Goal: Task Accomplishment & Management: Use online tool/utility

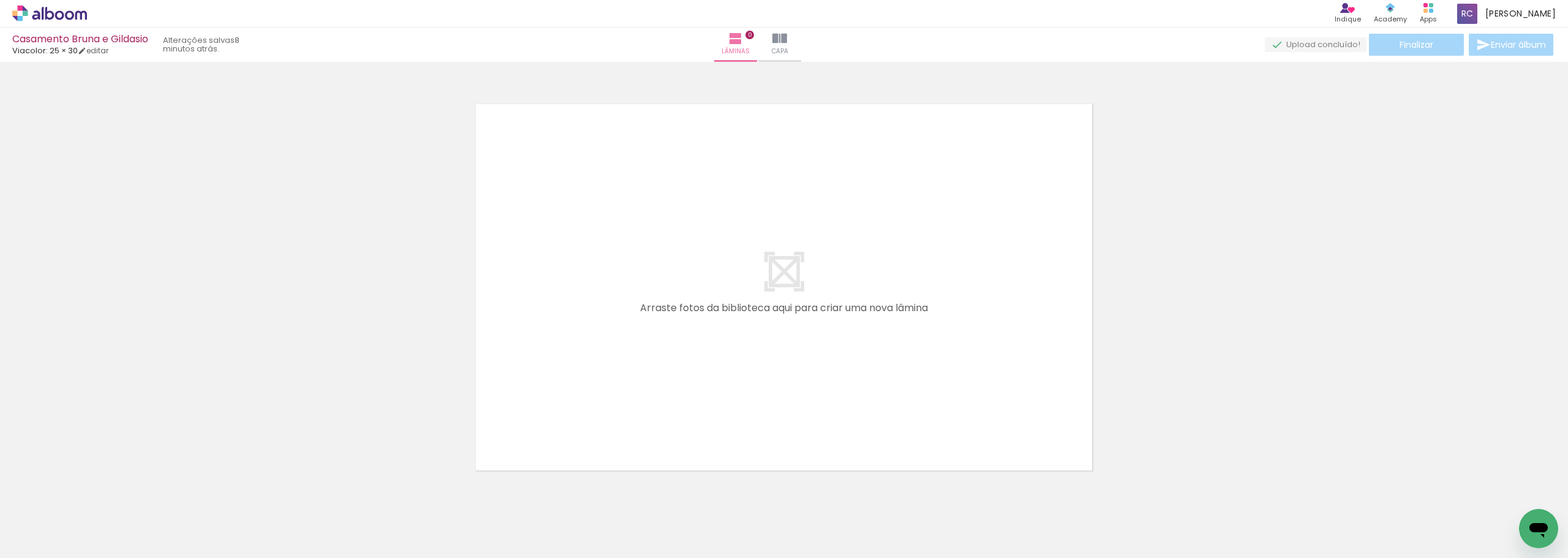
click at [34, 352] on span "Adicionar Fotos" at bounding box center [43, 542] width 37 height 13
click at [0, 0] on input "file" at bounding box center [0, 0] width 0 height 0
click at [544, 352] on div at bounding box center [784, 271] width 1568 height 411
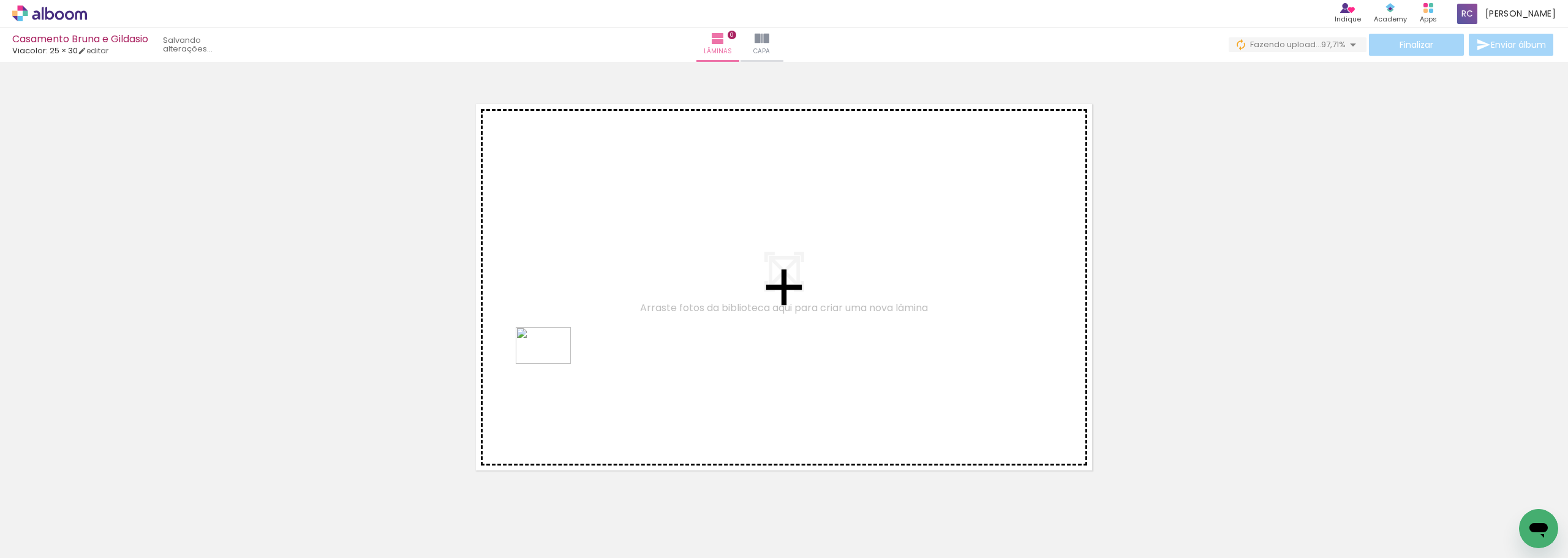
drag, startPoint x: 1445, startPoint y: 533, endPoint x: 552, endPoint y: 364, distance: 908.9
click at [544, 352] on quentale-workspace at bounding box center [784, 279] width 1568 height 558
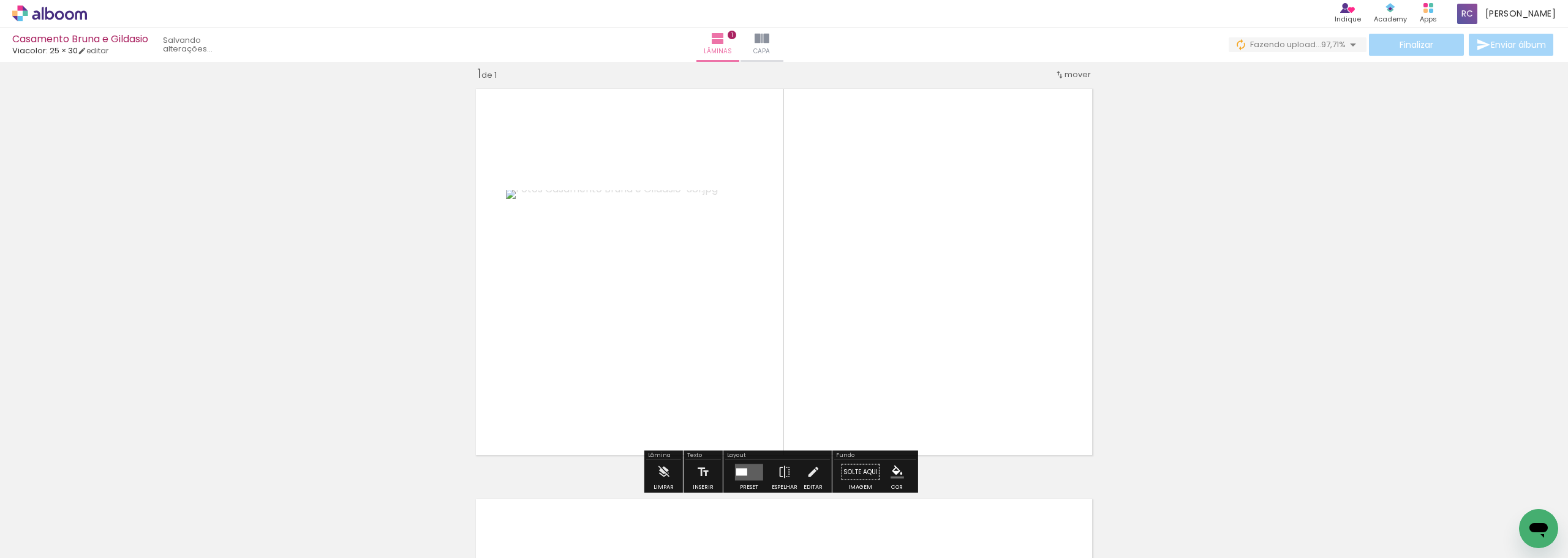
scroll to position [16, 0]
click at [544, 325] on quentale-photo at bounding box center [629, 271] width 247 height 164
click at [544, 352] on div at bounding box center [742, 471] width 11 height 7
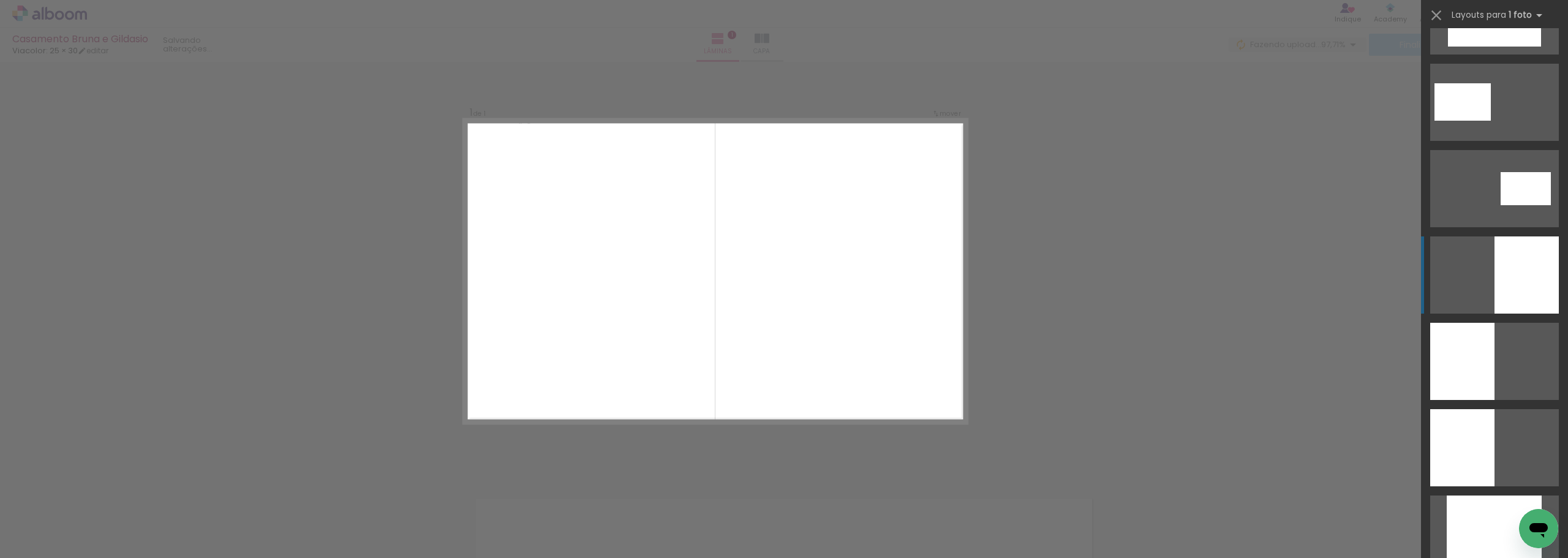
scroll to position [735, 0]
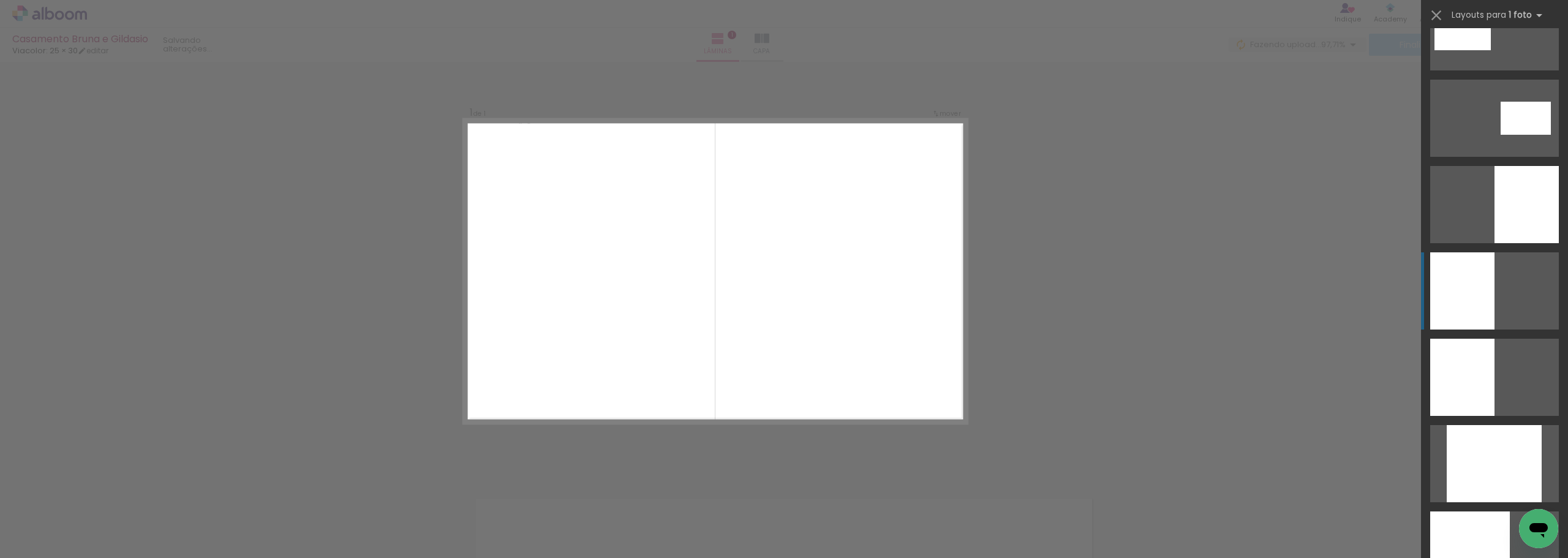
click at [544, 306] on div at bounding box center [1463, 291] width 65 height 77
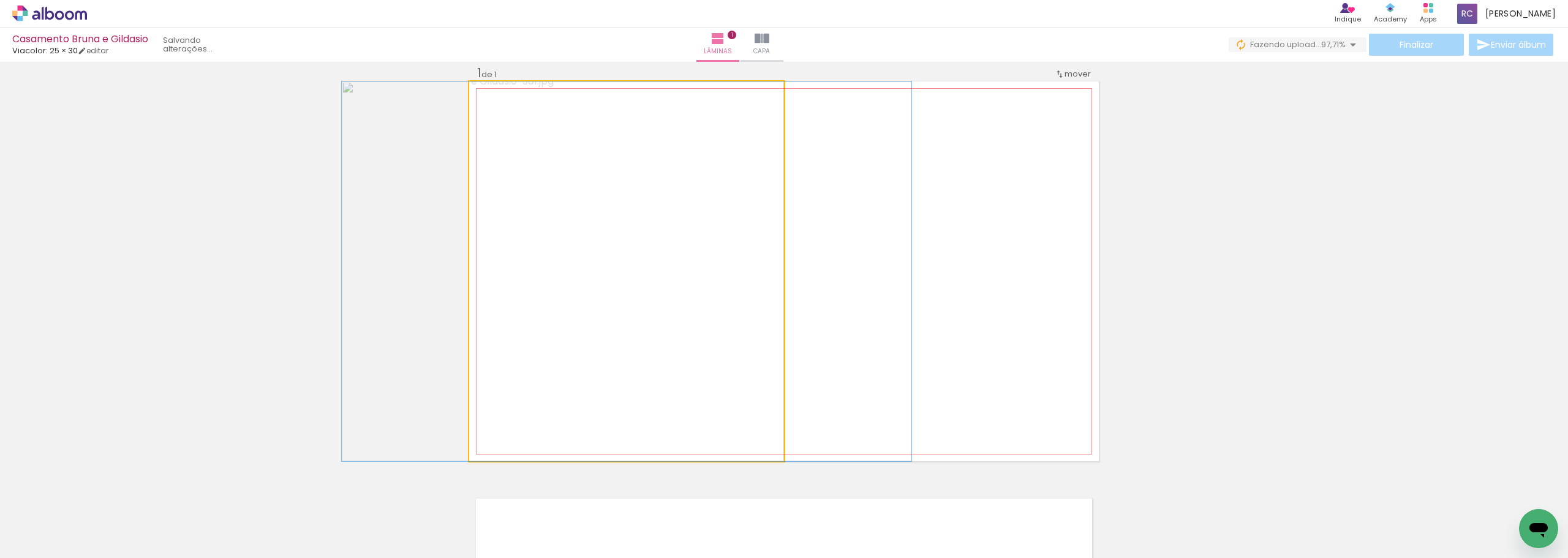
click at [544, 341] on quentale-photo at bounding box center [626, 271] width 315 height 380
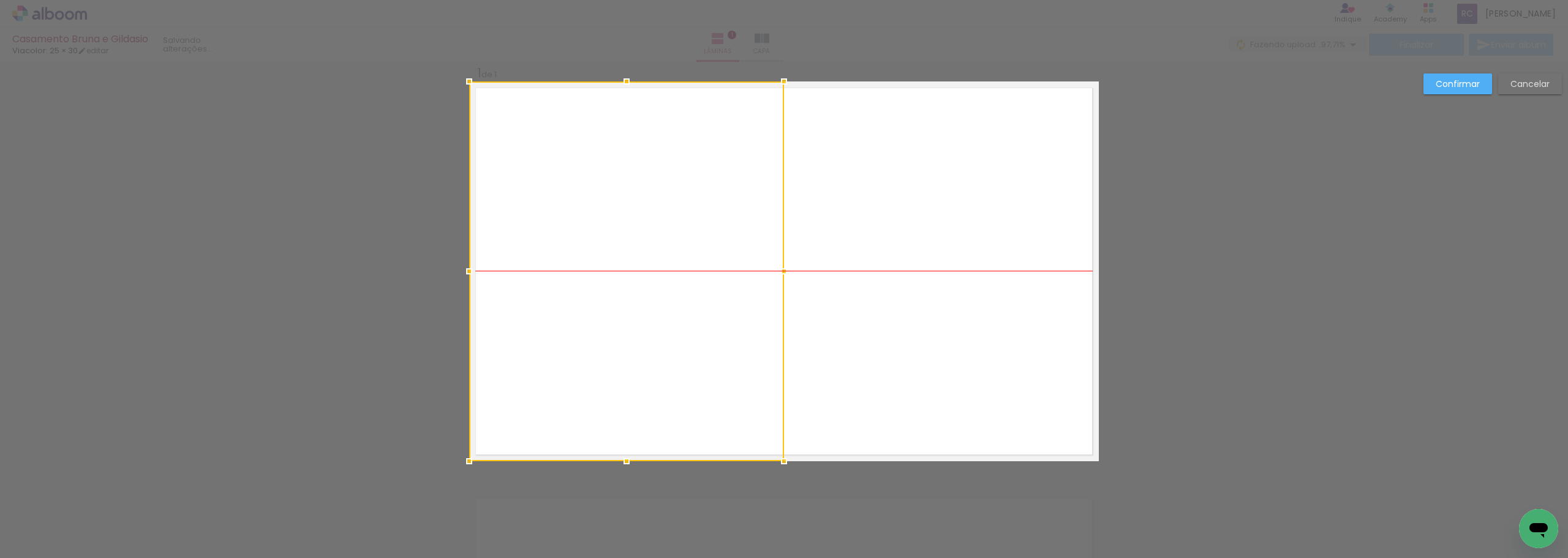
drag, startPoint x: 671, startPoint y: 341, endPoint x: 645, endPoint y: 335, distance: 26.7
click at [544, 335] on div at bounding box center [626, 271] width 315 height 380
drag, startPoint x: 1239, startPoint y: 333, endPoint x: 1162, endPoint y: 330, distance: 77.1
click at [544, 332] on div "Confirmar Cancelar" at bounding box center [784, 471] width 1568 height 851
drag, startPoint x: 638, startPoint y: 321, endPoint x: 839, endPoint y: 319, distance: 201.0
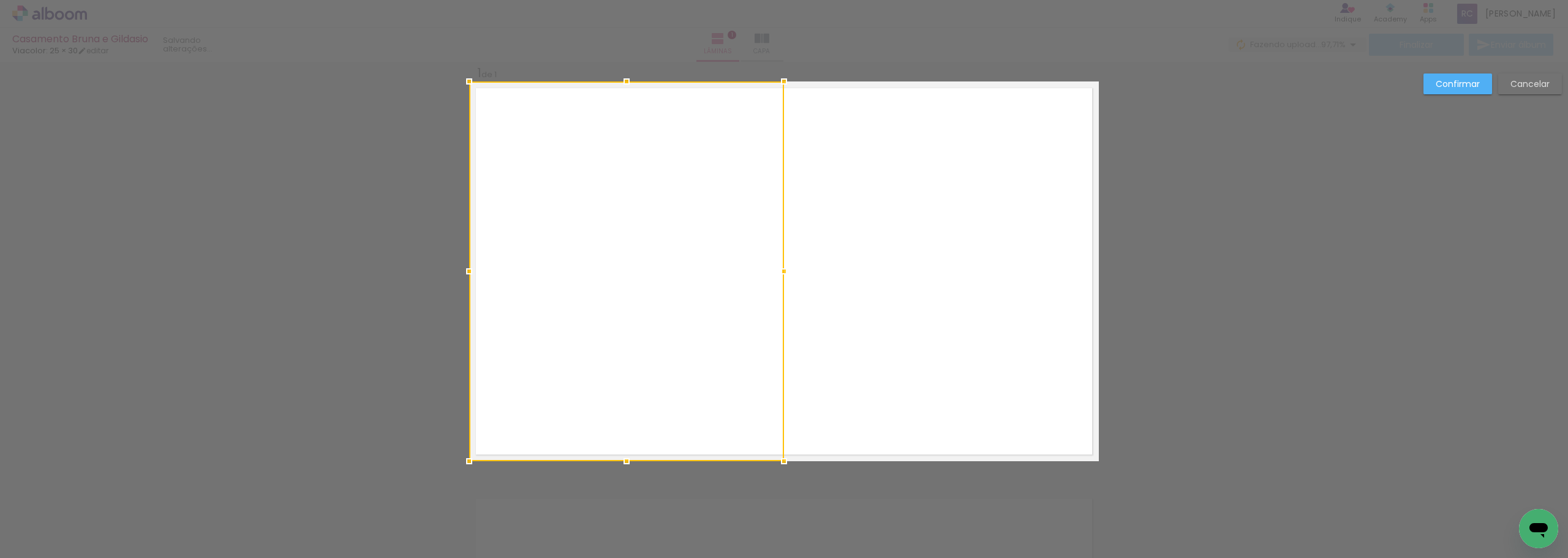
click at [544, 321] on div at bounding box center [626, 271] width 315 height 380
drag, startPoint x: 1132, startPoint y: 319, endPoint x: 1313, endPoint y: 273, distance: 186.8
click at [544, 316] on div "Confirmar Cancelar" at bounding box center [784, 471] width 1568 height 851
click at [0, 0] on slot "Confirmar" at bounding box center [0, 0] width 0 height 0
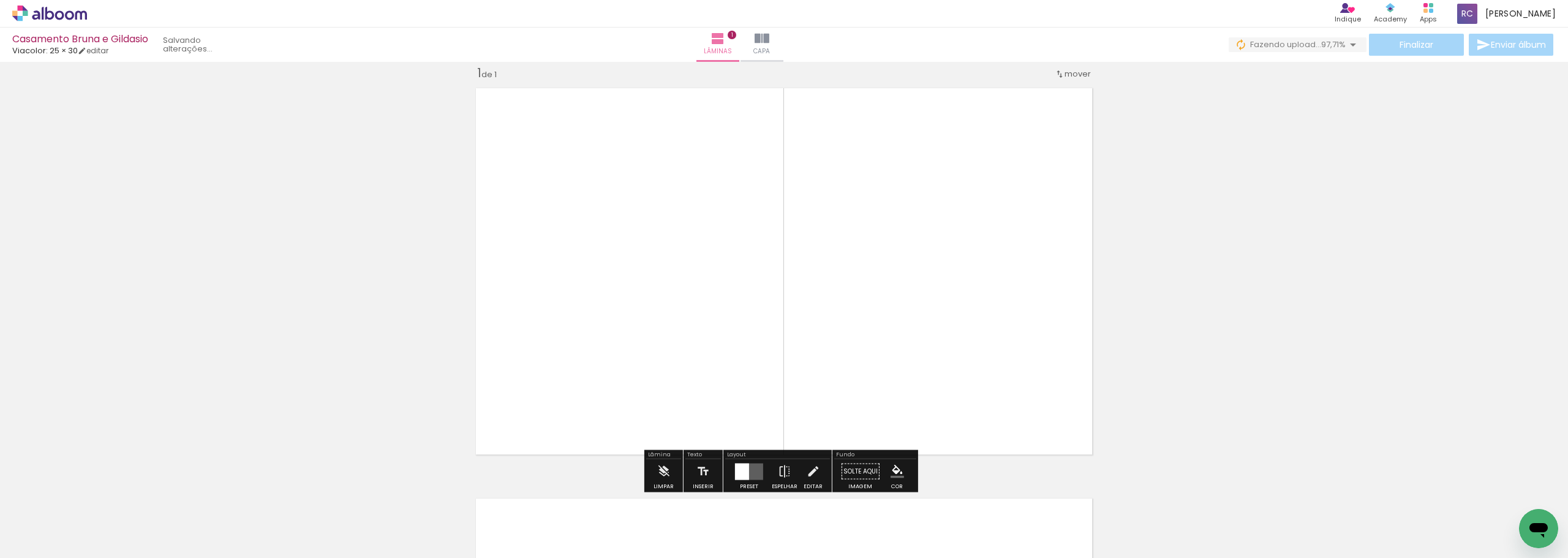
click at [544, 317] on quentale-layouter at bounding box center [784, 271] width 630 height 380
click at [544, 327] on quentale-photo at bounding box center [626, 271] width 315 height 380
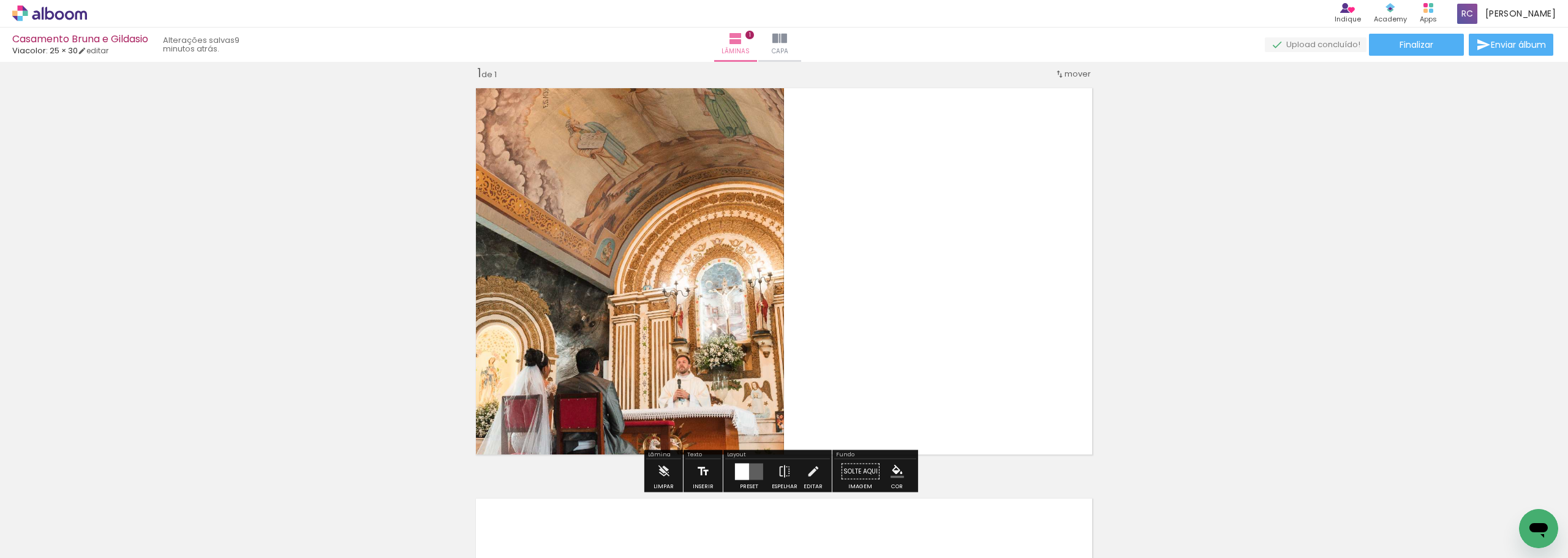
click at [544, 352] on iron-icon at bounding box center [703, 471] width 13 height 25
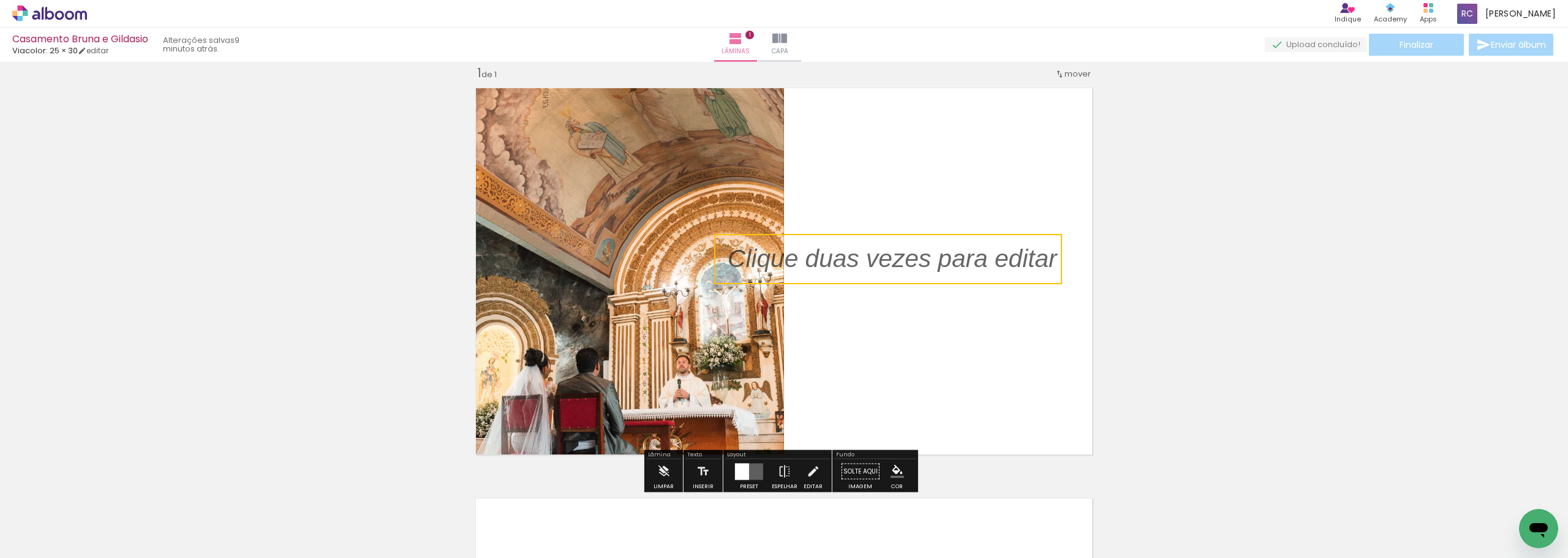
drag, startPoint x: 850, startPoint y: 263, endPoint x: 978, endPoint y: 263, distance: 128.0
click at [544, 263] on quentale-selection at bounding box center [888, 259] width 348 height 50
type input "Sans Serif"
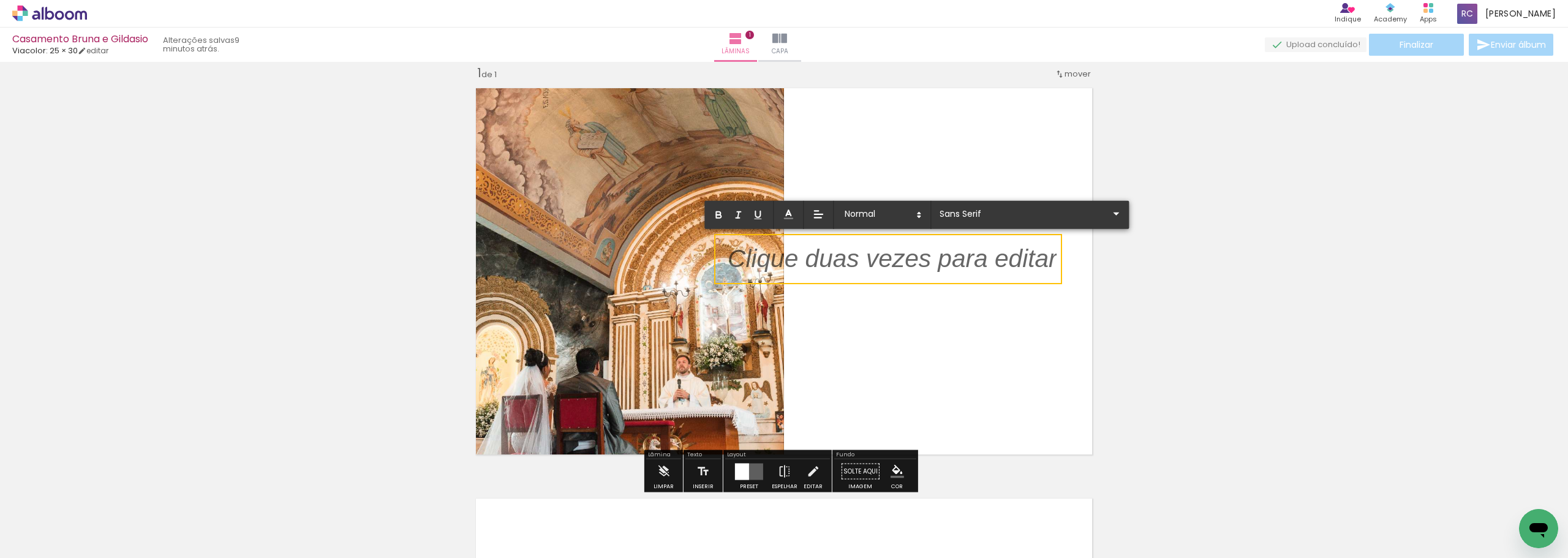
click at [544, 263] on p at bounding box center [892, 266] width 329 height 35
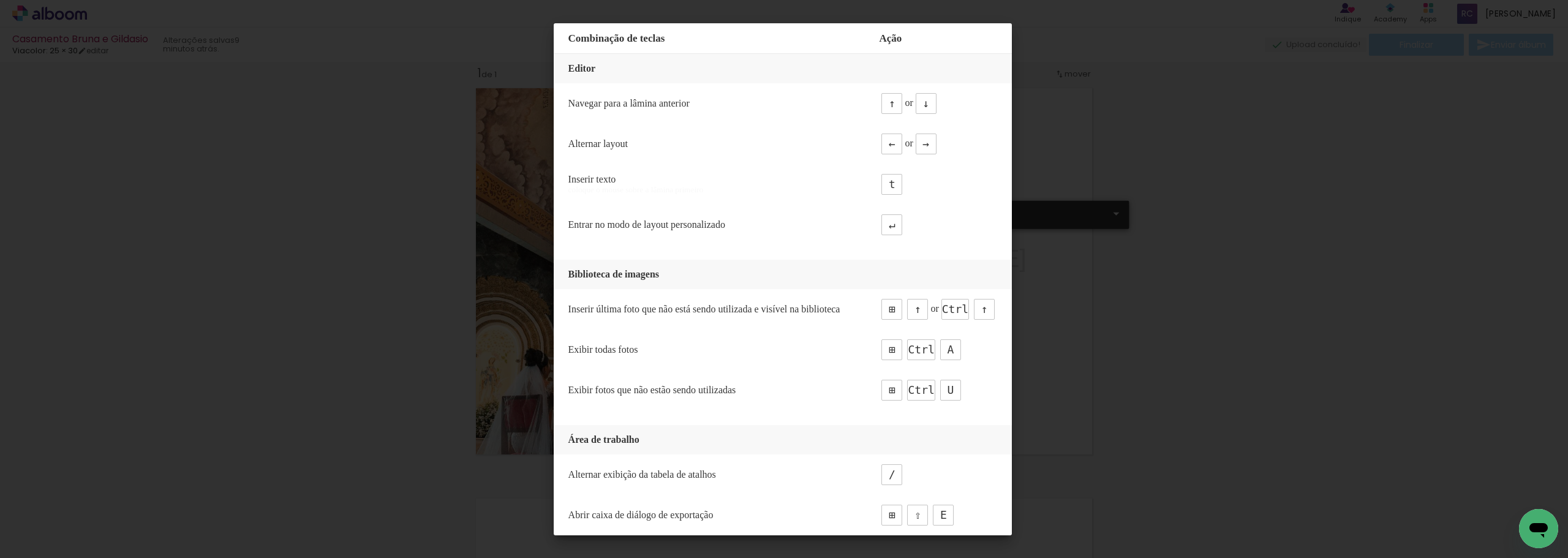
click at [544, 244] on iron-overlay-backdrop at bounding box center [784, 279] width 1568 height 558
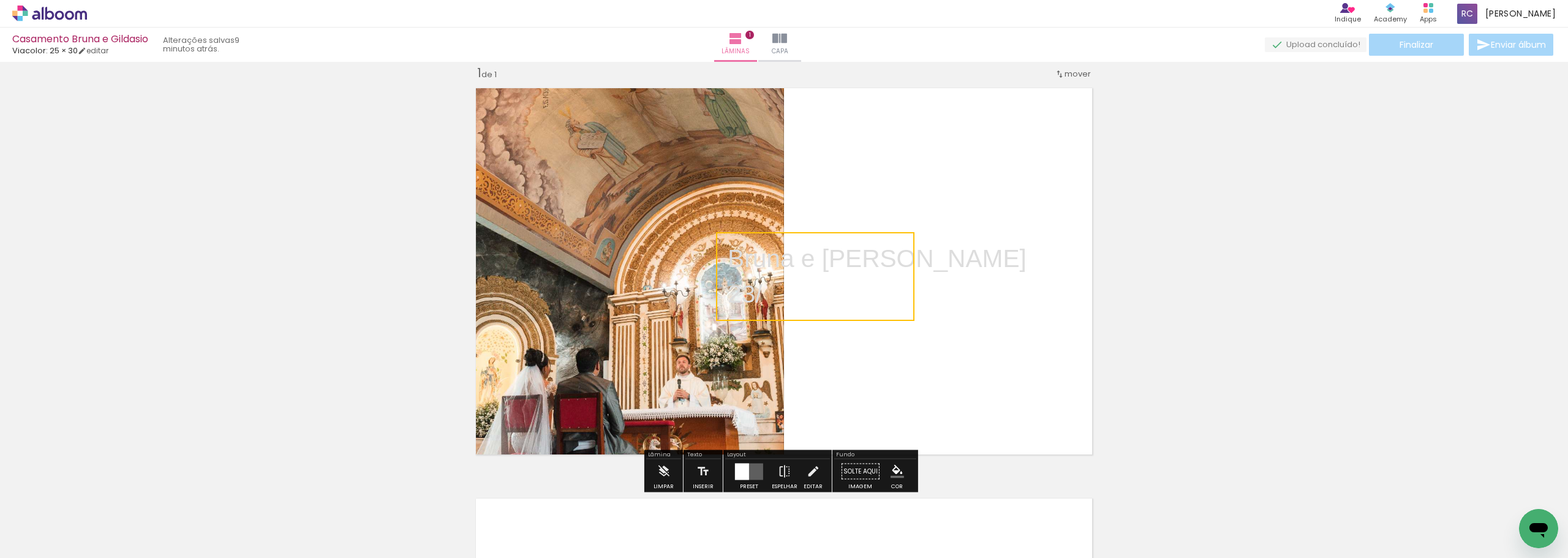
click at [544, 295] on quentale-selection at bounding box center [816, 276] width 199 height 89
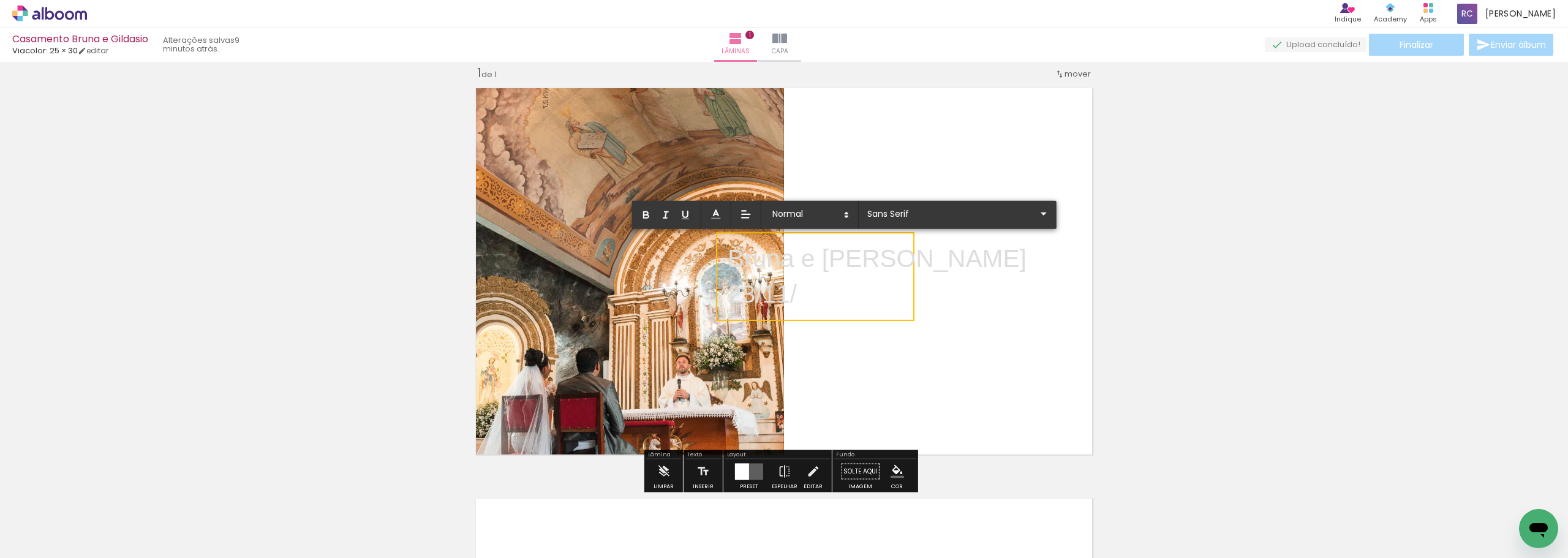
click at [544, 293] on p "23/11/" at bounding box center [877, 295] width 299 height 35
click at [544, 220] on icon at bounding box center [716, 215] width 12 height 12
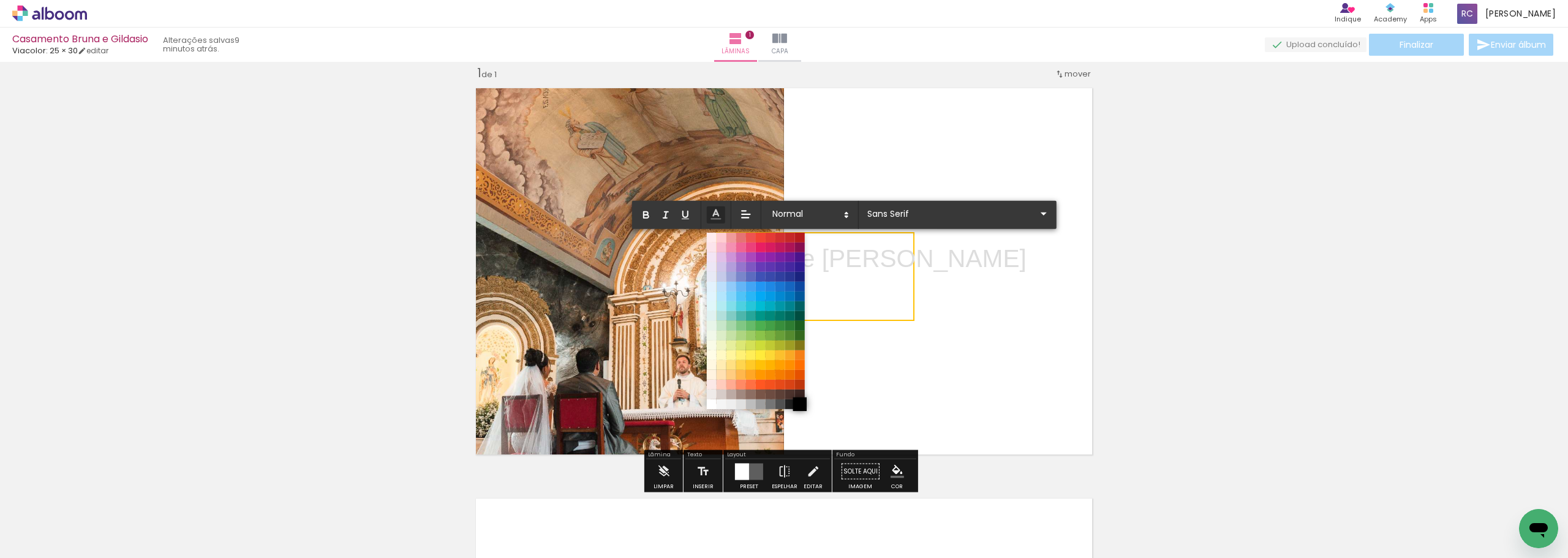
click at [544, 352] on span at bounding box center [800, 405] width 13 height 13
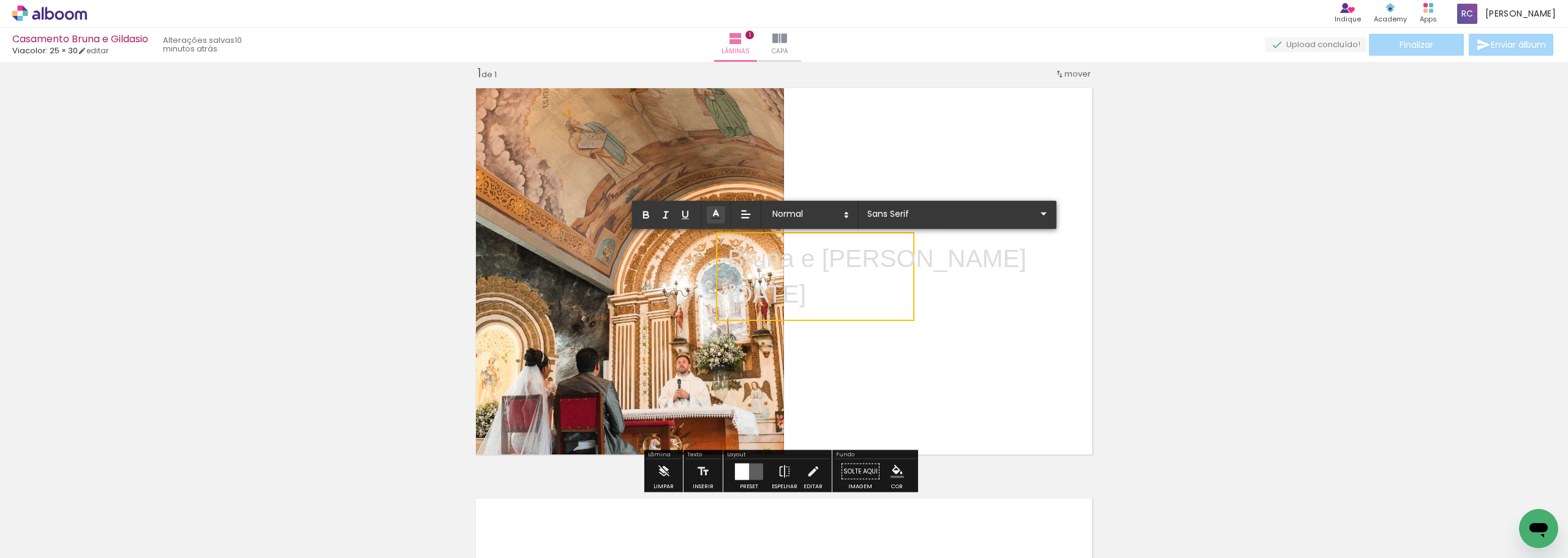
drag, startPoint x: 862, startPoint y: 301, endPoint x: 708, endPoint y: 255, distance: 160.7
click at [544, 255] on album-spread "1 de 1" at bounding box center [784, 271] width 630 height 380
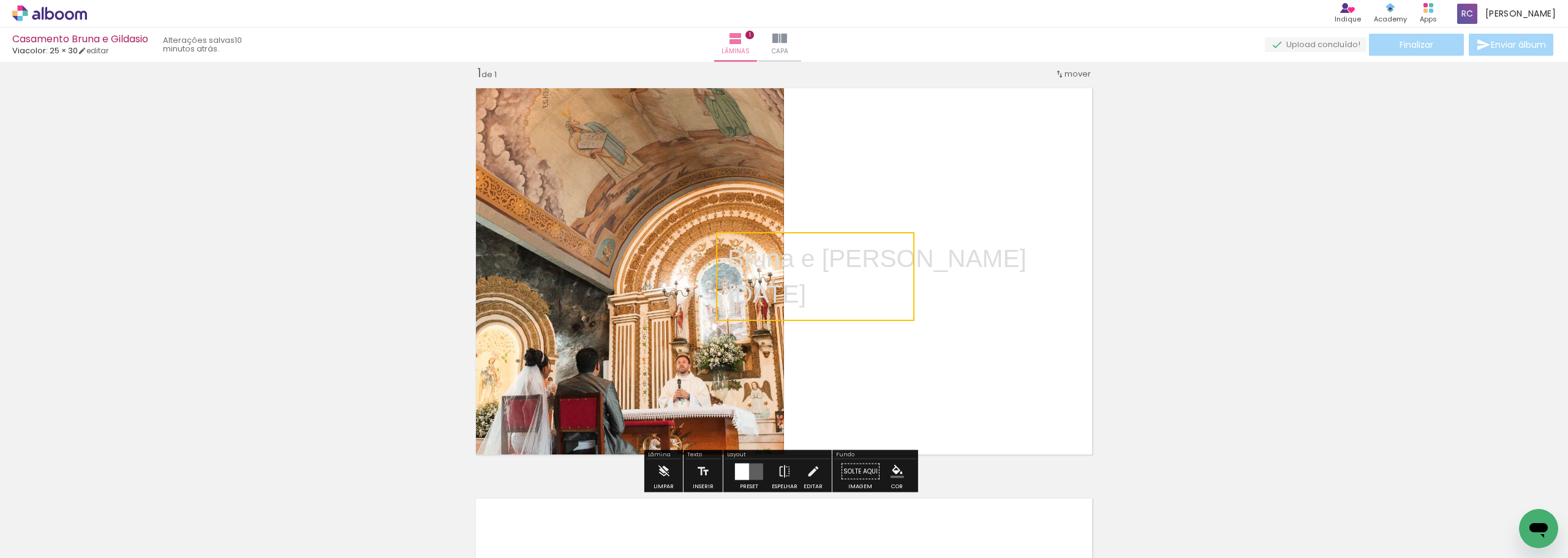
click at [544, 255] on quentale-layouter at bounding box center [784, 271] width 630 height 380
click at [544, 286] on p "23/11/2025 ﻿" at bounding box center [877, 295] width 299 height 35
click at [544, 286] on quentale-selection at bounding box center [815, 277] width 202 height 85
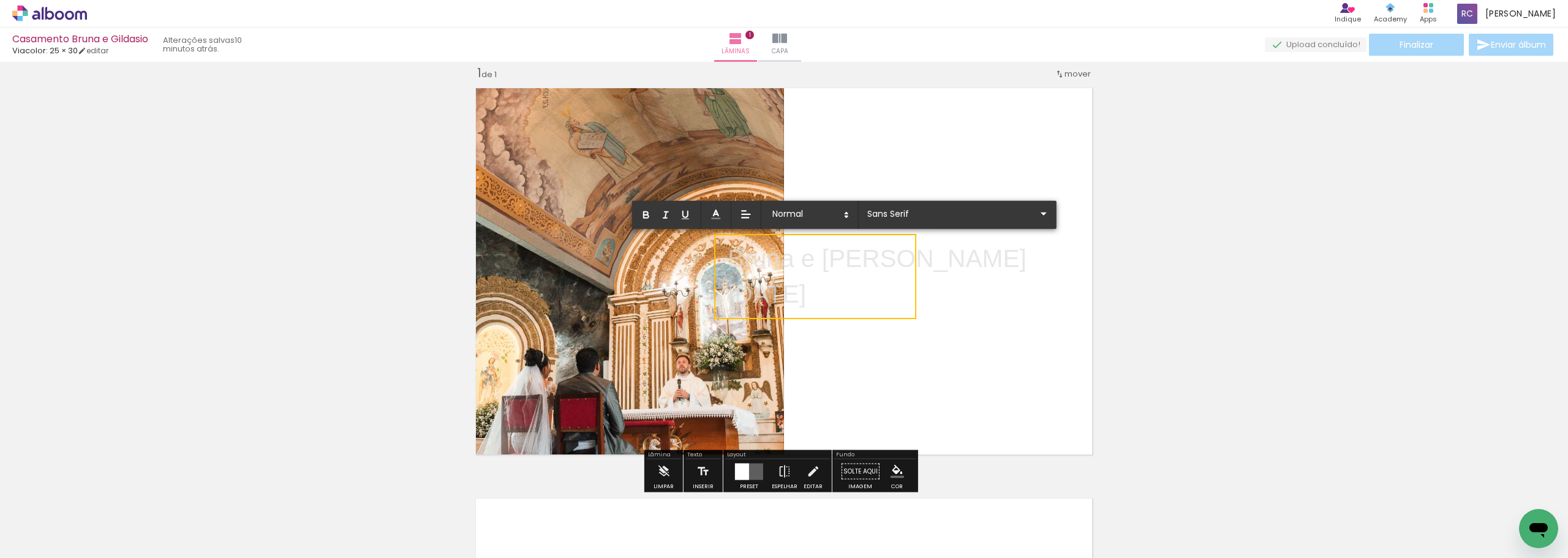
drag, startPoint x: 856, startPoint y: 301, endPoint x: 850, endPoint y: 297, distance: 7.2
click at [544, 300] on p "23/11/2025" at bounding box center [877, 295] width 299 height 35
drag, startPoint x: 850, startPoint y: 295, endPoint x: 720, endPoint y: 262, distance: 134.1
click at [544, 262] on div "Inserir lâmina 1 de 1" at bounding box center [784, 461] width 1568 height 822
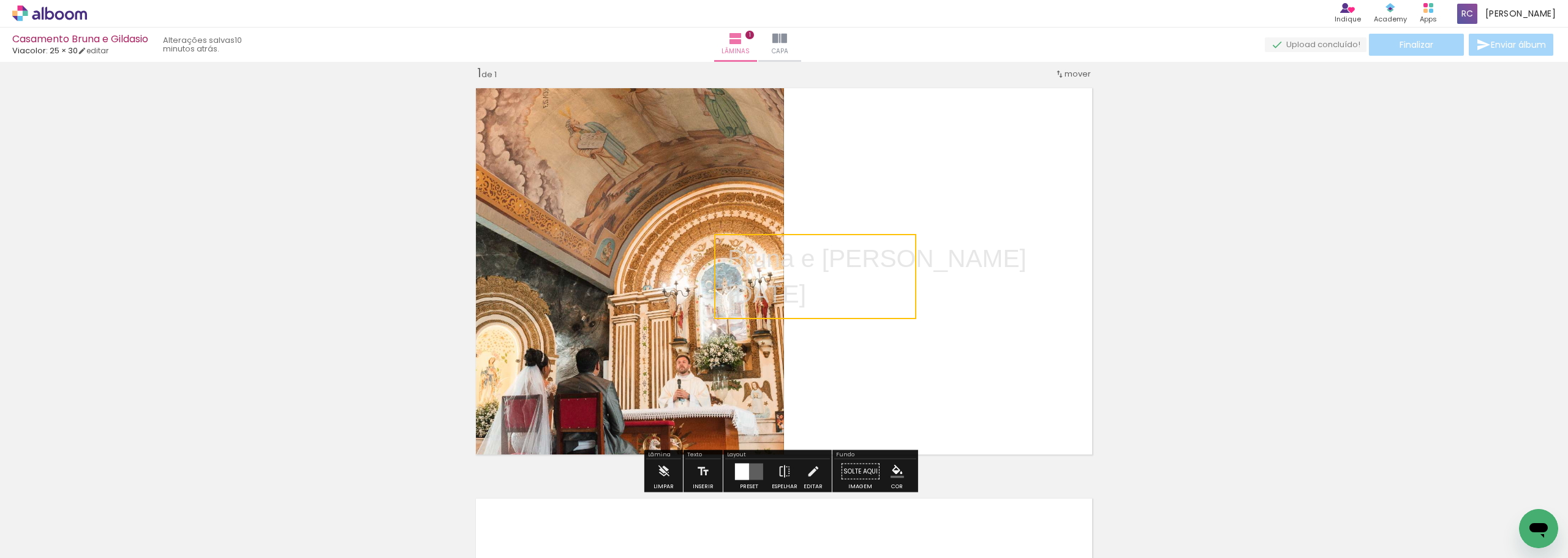
click at [544, 300] on quentale-layouter at bounding box center [784, 271] width 630 height 380
drag, startPoint x: 876, startPoint y: 263, endPoint x: 949, endPoint y: 267, distance: 73.1
click at [544, 267] on album-spread "1 de 1" at bounding box center [784, 271] width 630 height 380
click at [544, 305] on quentale-layouter at bounding box center [784, 271] width 630 height 380
click at [544, 285] on p "23/11/2025" at bounding box center [877, 295] width 299 height 35
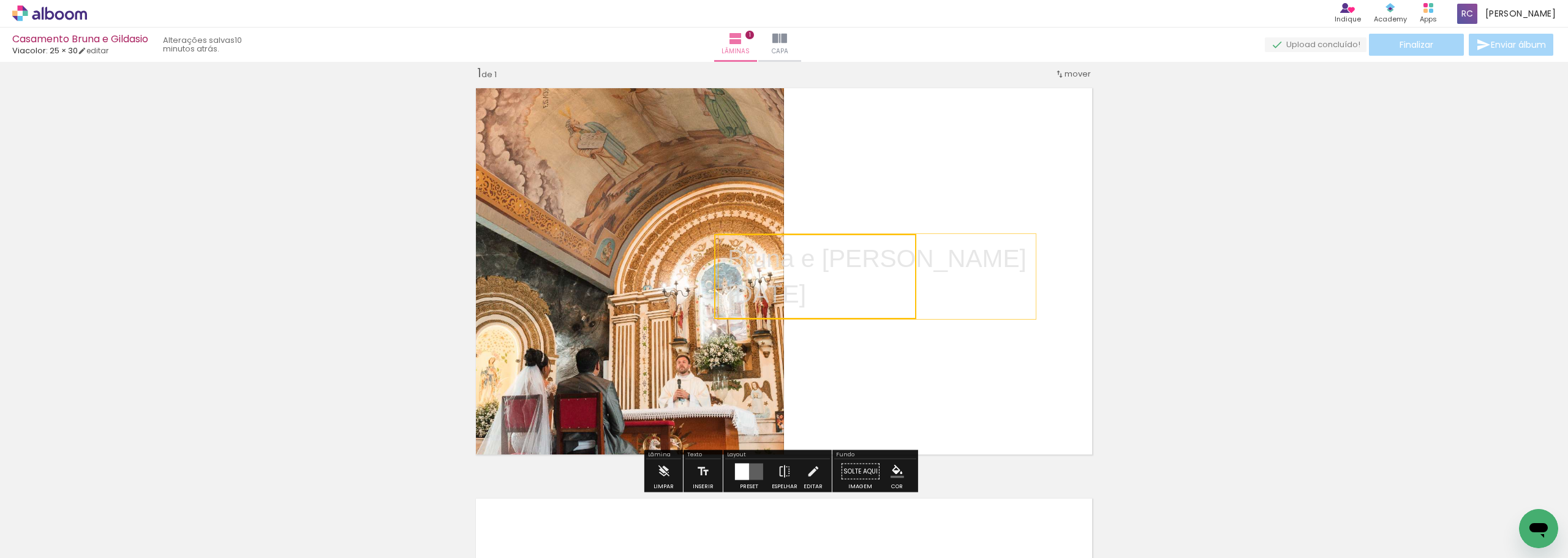
click at [544, 262] on quentale-selection at bounding box center [815, 277] width 202 height 85
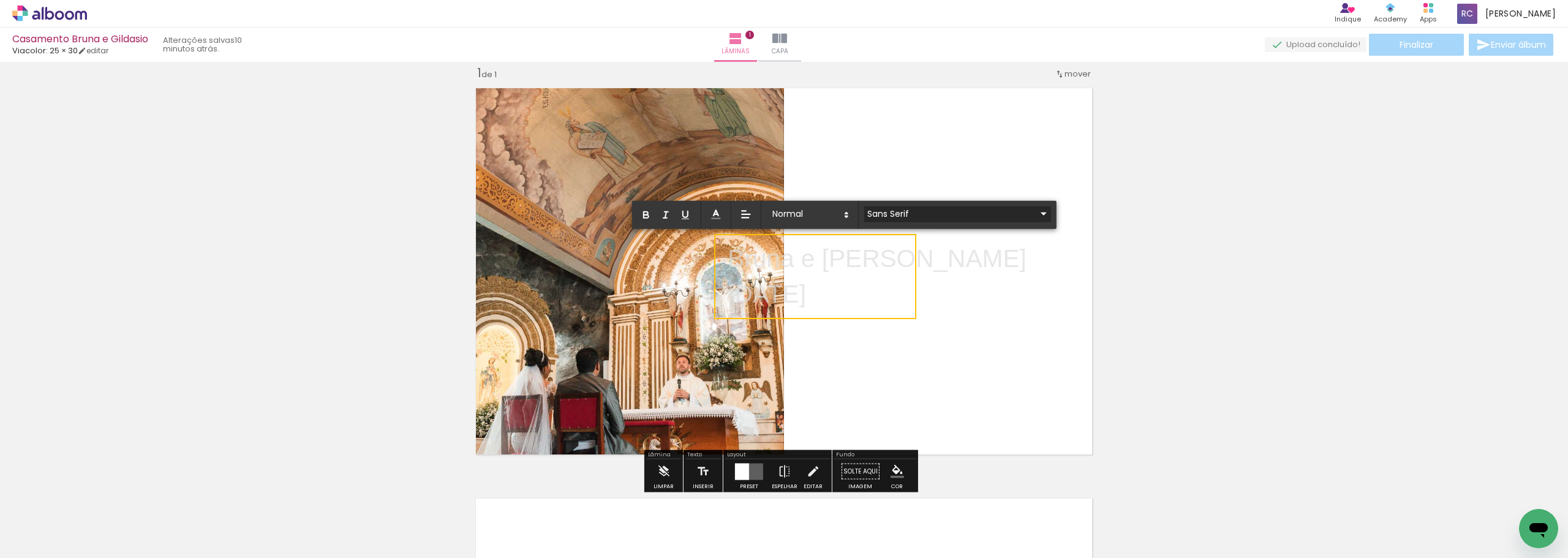
click at [544, 210] on iron-icon at bounding box center [1044, 214] width 15 height 15
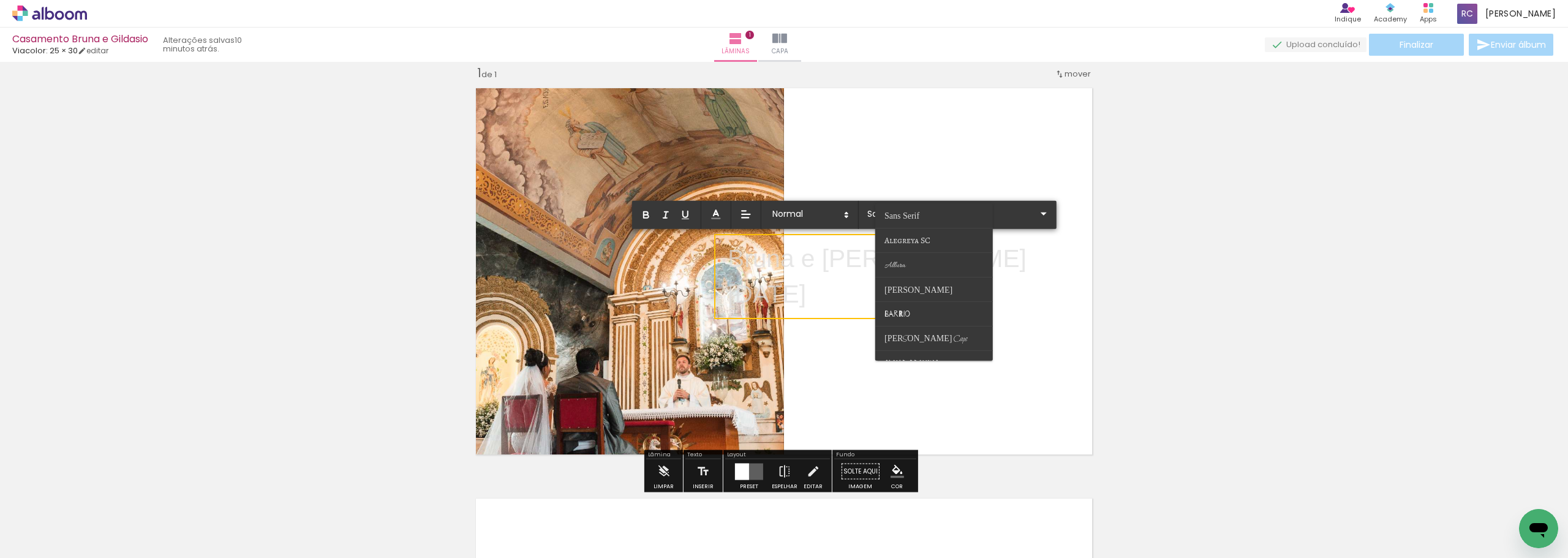
click at [544, 284] on p "23/11/2025" at bounding box center [877, 295] width 299 height 35
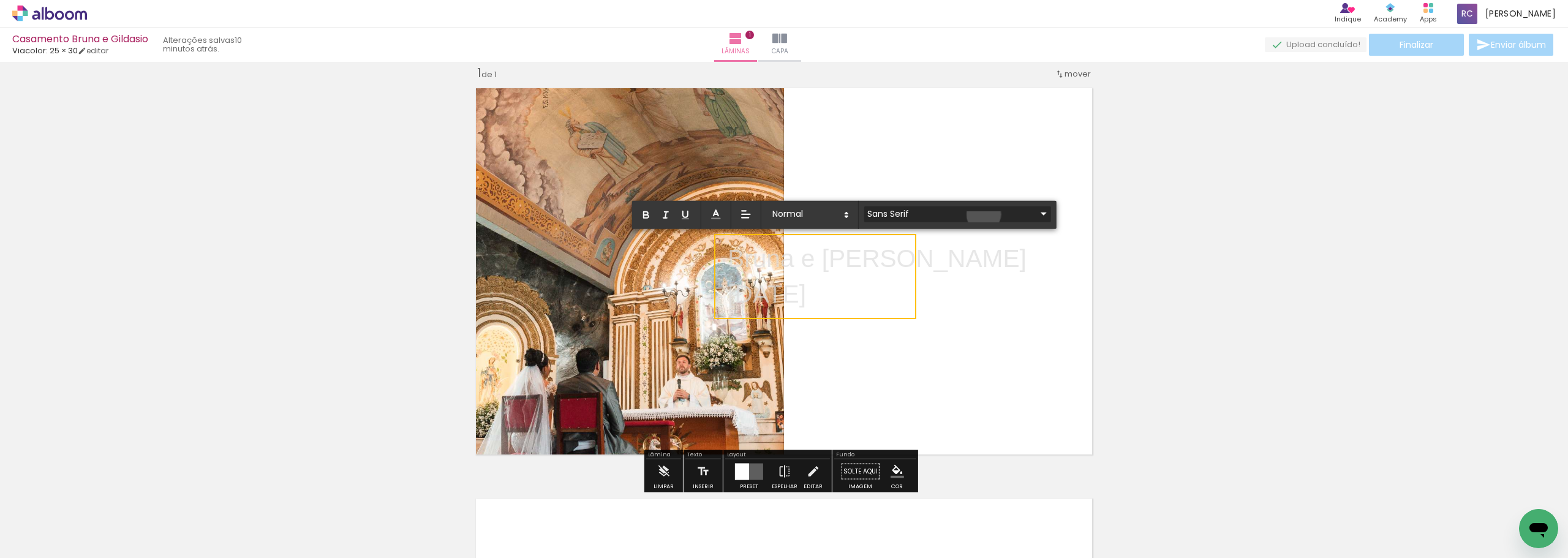
click at [544, 215] on iron-icon at bounding box center [1044, 214] width 15 height 15
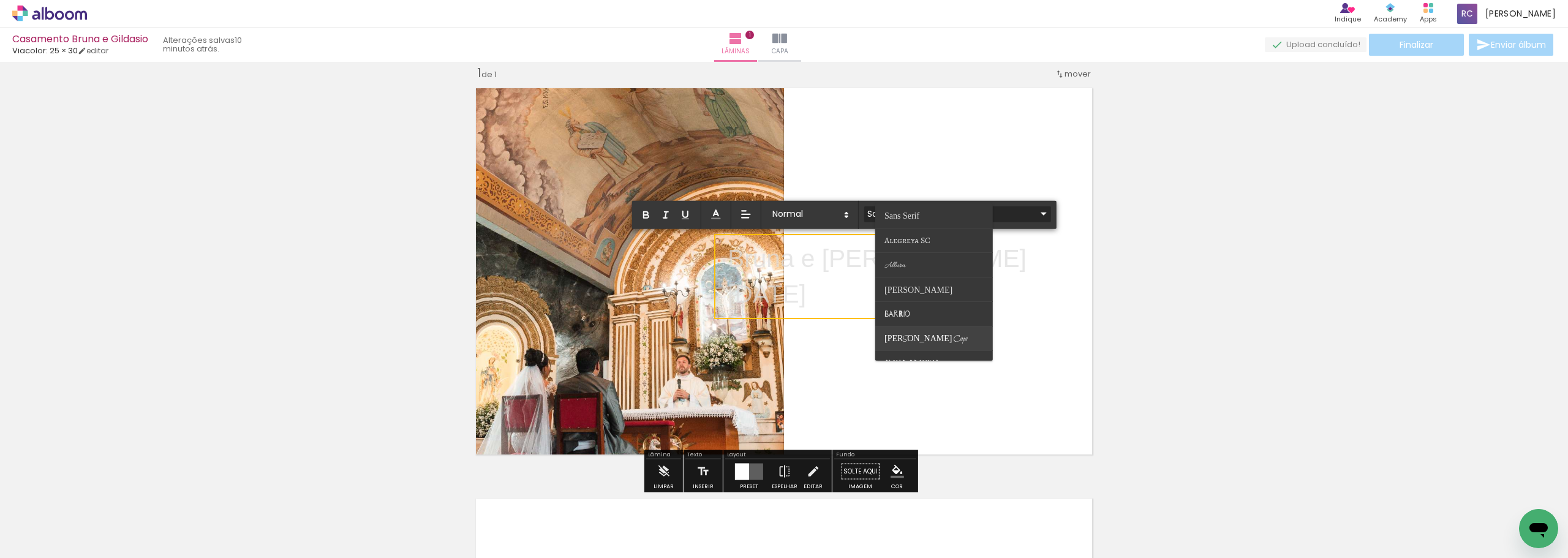
click at [544, 331] on paper-item at bounding box center [934, 339] width 118 height 25
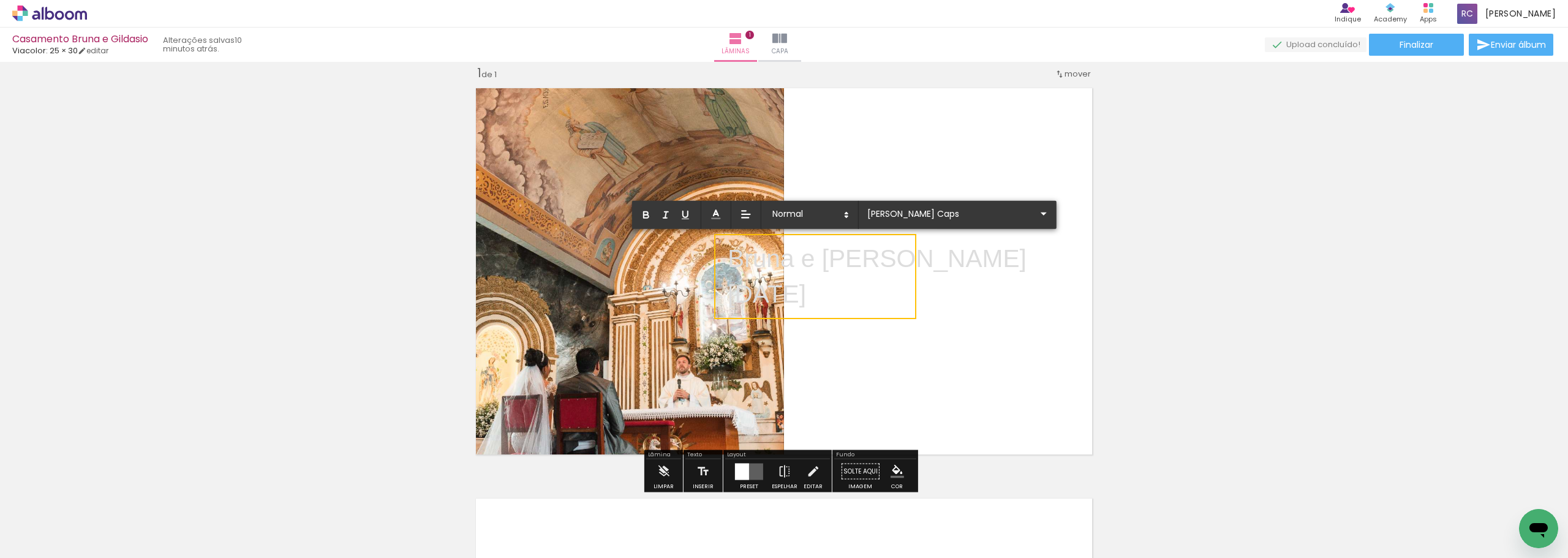
drag, startPoint x: 873, startPoint y: 296, endPoint x: 729, endPoint y: 262, distance: 148.0
click at [544, 262] on div "Bruna e Gildasio 23/11/2025 ﻿" at bounding box center [877, 277] width 299 height 73
click at [544, 213] on iron-icon at bounding box center [1044, 214] width 15 height 15
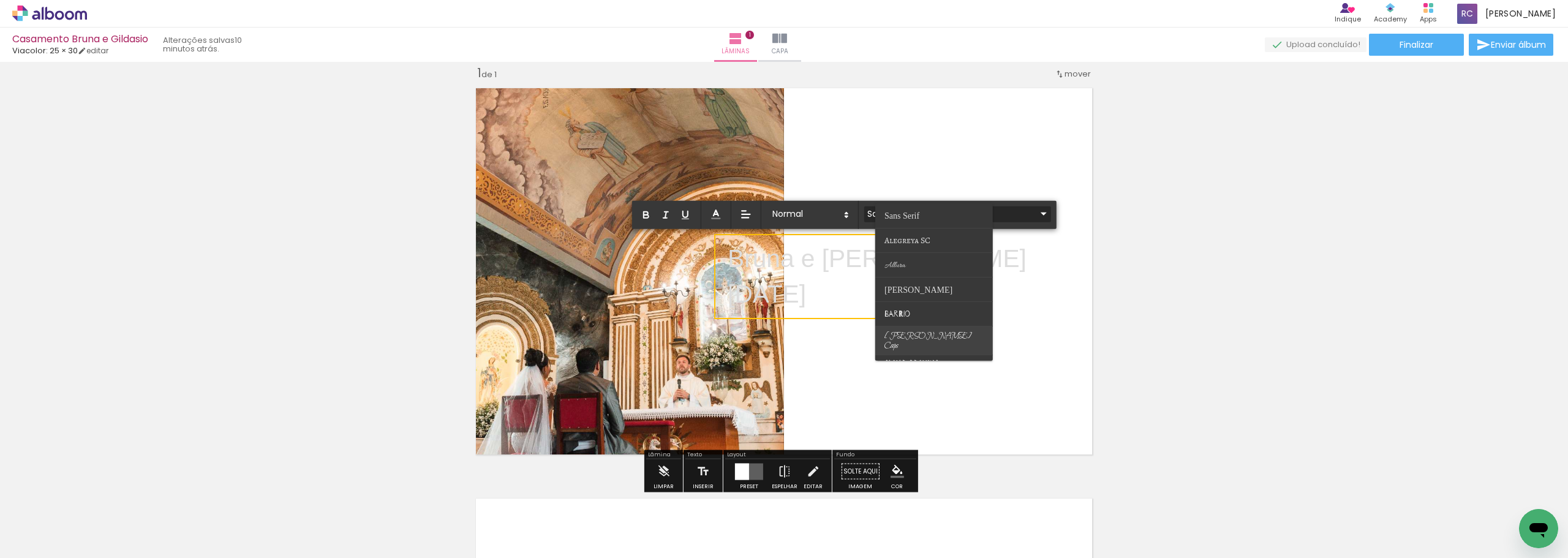
click at [544, 333] on span "Bilbo Swash Caps" at bounding box center [928, 341] width 87 height 21
type input "Bilbo Swash Caps"
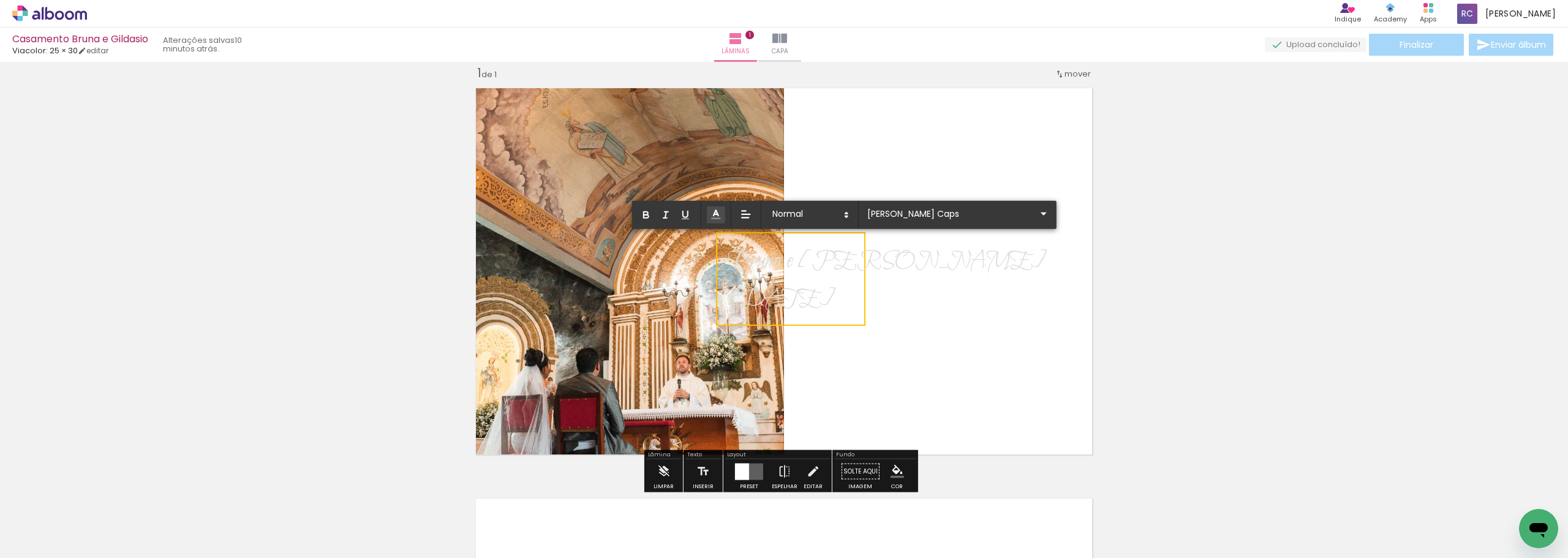
click at [544, 215] on icon at bounding box center [716, 215] width 12 height 12
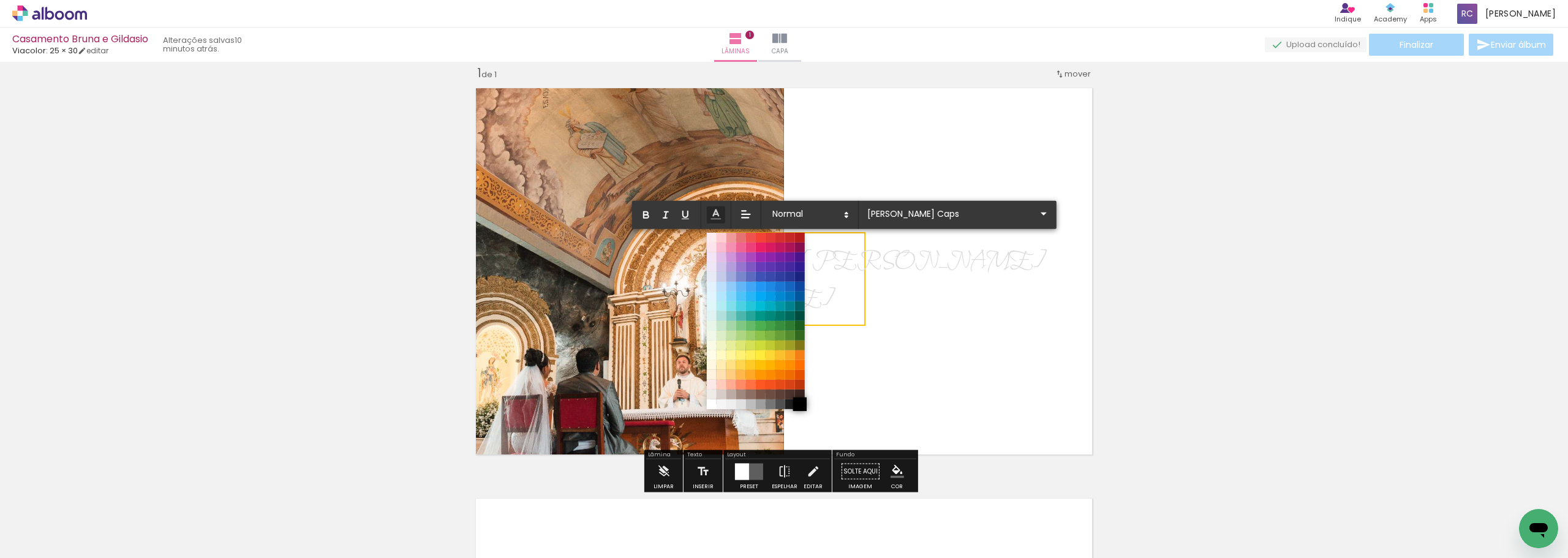
click at [544, 352] on span at bounding box center [800, 405] width 13 height 13
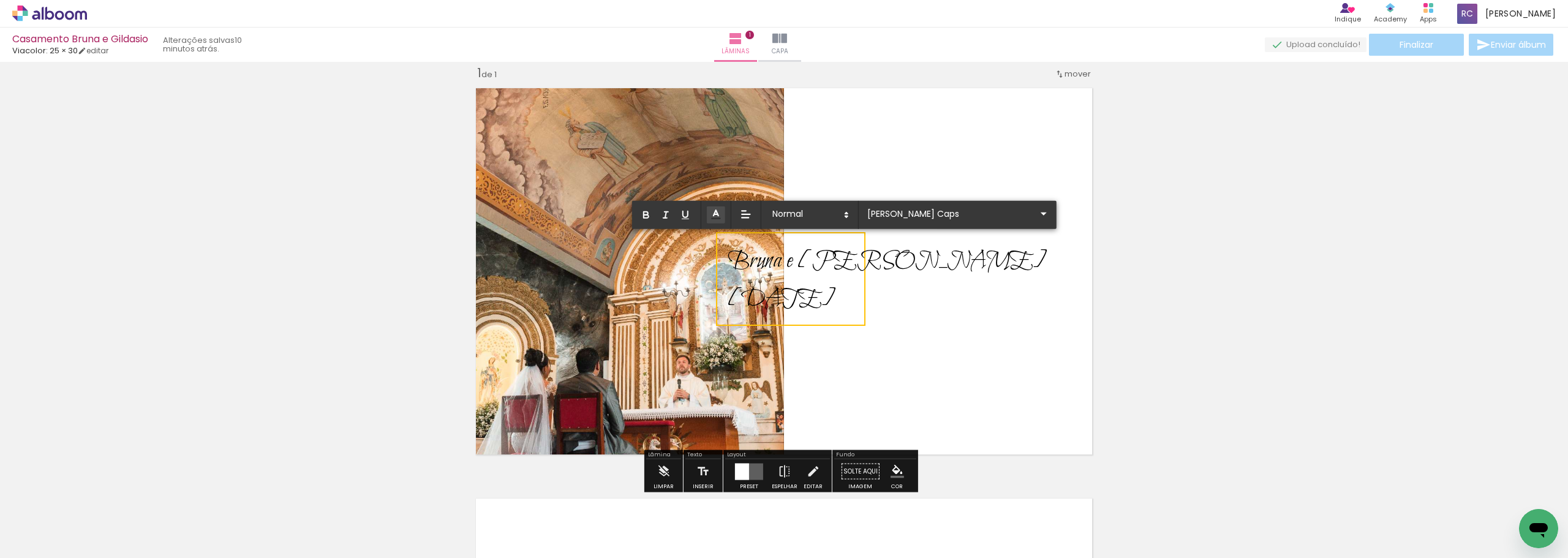
click at [544, 352] on quentale-layouter at bounding box center [784, 271] width 630 height 380
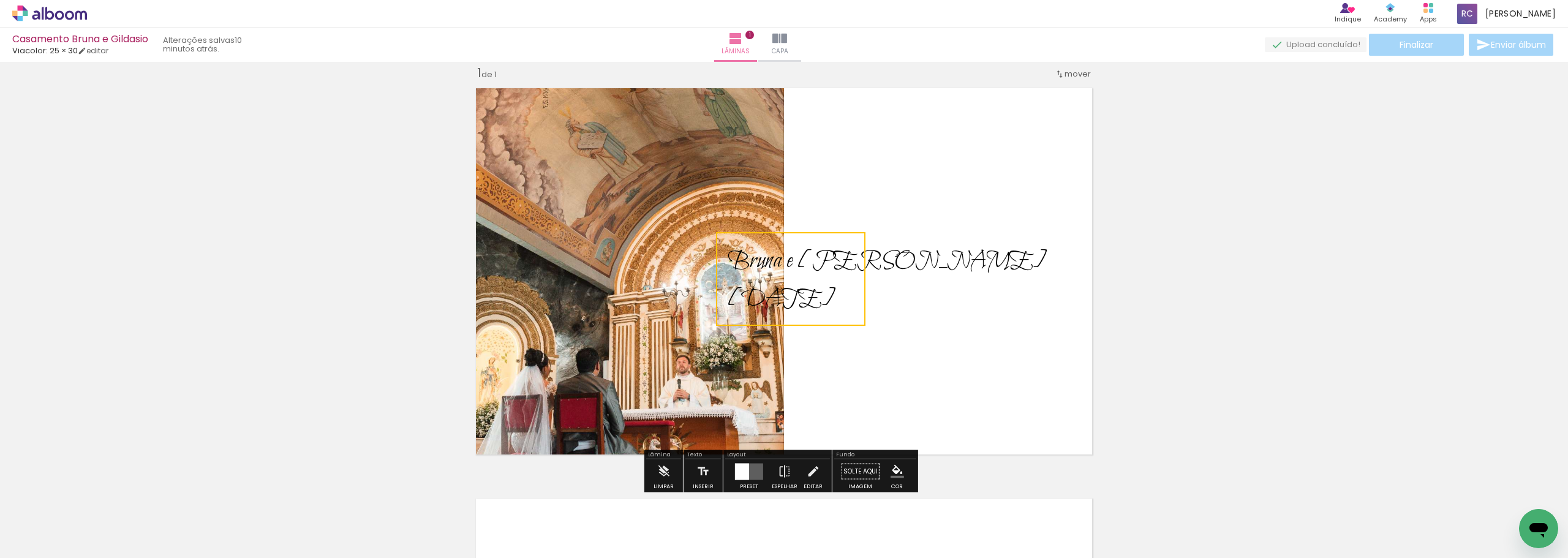
click at [544, 319] on quentale-layouter at bounding box center [784, 271] width 630 height 380
drag, startPoint x: 808, startPoint y: 259, endPoint x: 886, endPoint y: 264, distance: 78.2
click at [544, 264] on album-spread "1 de 1" at bounding box center [784, 271] width 630 height 380
click at [544, 277] on quentale-layouter at bounding box center [784, 271] width 630 height 380
click at [544, 224] on quentale-layouter at bounding box center [784, 271] width 630 height 380
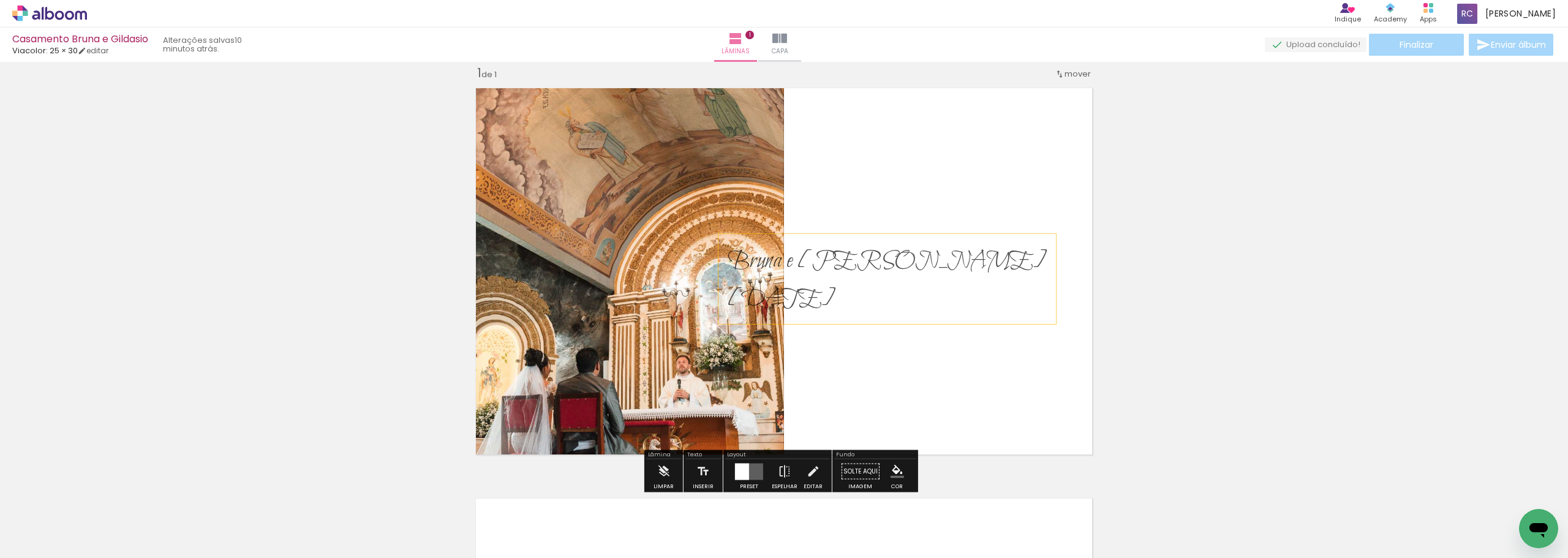
click at [544, 237] on div "Bruna e Gildasio 23/11/2025 ﻿" at bounding box center [887, 279] width 338 height 90
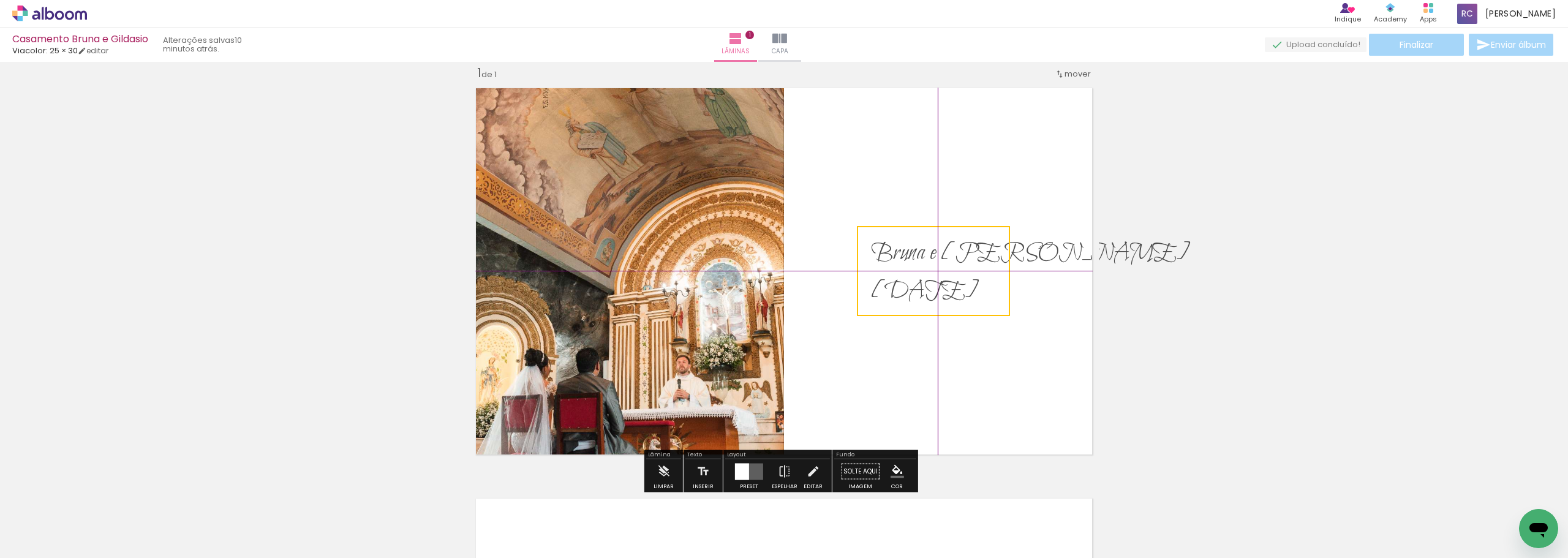
drag, startPoint x: 802, startPoint y: 237, endPoint x: 936, endPoint y: 235, distance: 134.0
click at [544, 235] on quentale-selection at bounding box center [934, 271] width 153 height 90
click at [544, 228] on quentale-selection at bounding box center [934, 271] width 153 height 90
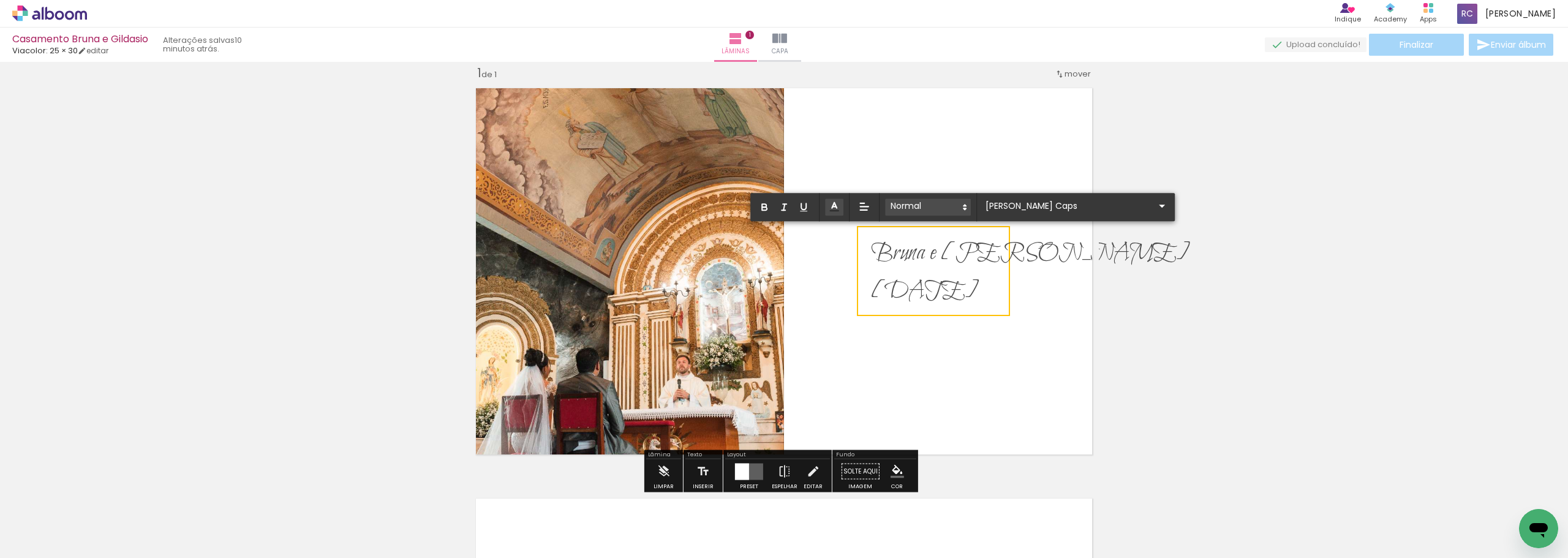
click at [544, 208] on span at bounding box center [928, 207] width 86 height 17
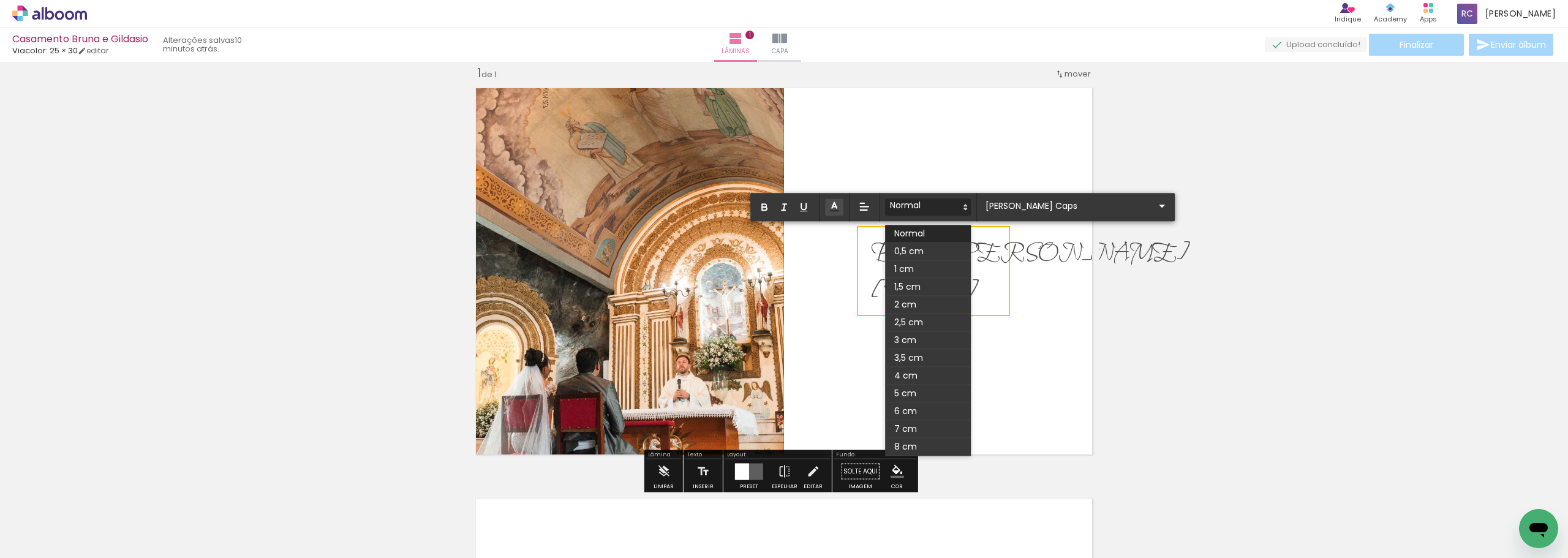
click at [544, 292] on span "23/11/2025" at bounding box center [925, 291] width 108 height 31
click at [544, 293] on quentale-selection at bounding box center [934, 271] width 153 height 90
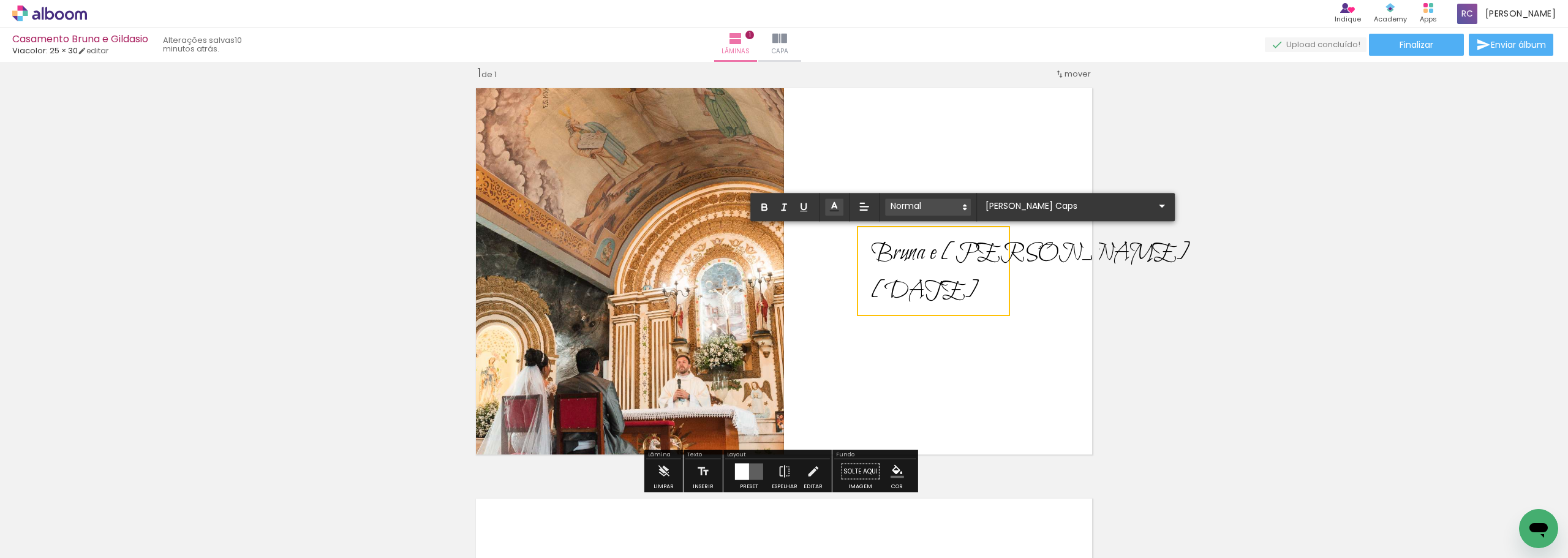
click at [544, 208] on icon at bounding box center [965, 207] width 11 height 11
drag, startPoint x: 998, startPoint y: 291, endPoint x: 869, endPoint y: 251, distance: 135.1
click at [544, 251] on div "Bruna e Gildasio 23/11/2025" at bounding box center [1030, 271] width 319 height 75
click at [544, 315] on div "Inserir lâmina 1 de 1" at bounding box center [784, 461] width 1568 height 822
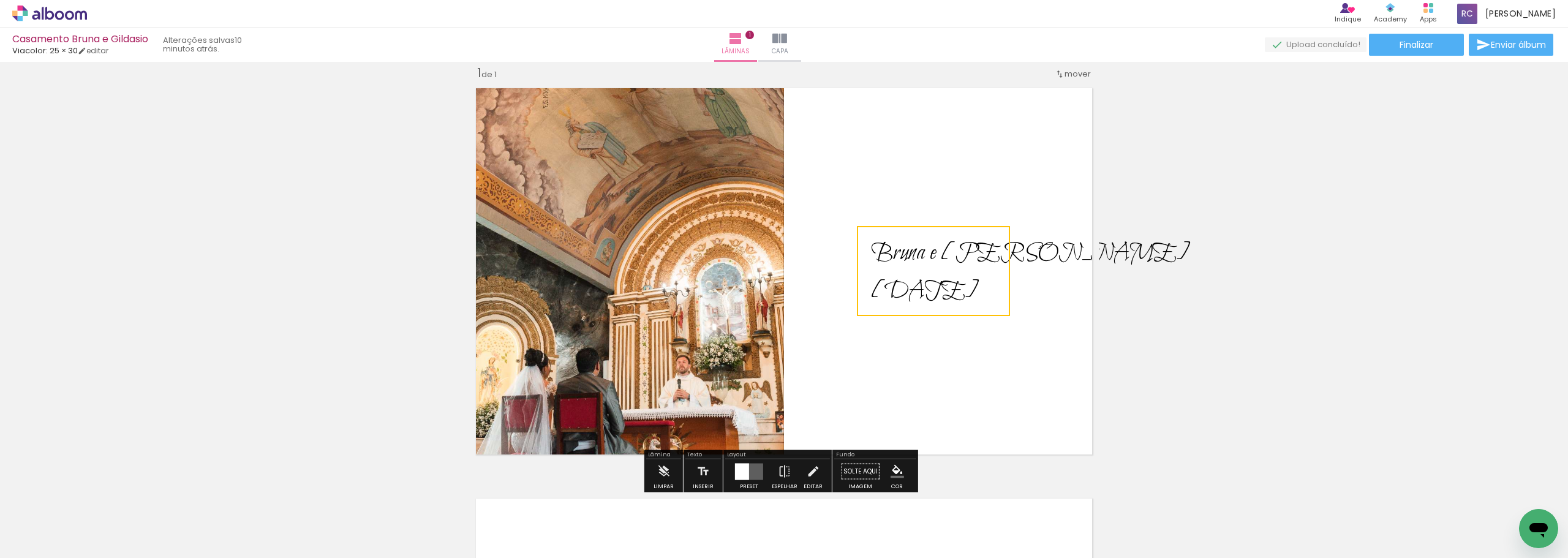
click at [544, 352] on quentale-layouter at bounding box center [784, 271] width 630 height 380
drag, startPoint x: 1006, startPoint y: 315, endPoint x: 981, endPoint y: 287, distance: 37.5
click at [544, 288] on div "Bruna e Gildasio 23/11/2025" at bounding box center [1030, 271] width 338 height 90
click at [544, 338] on quentale-layouter at bounding box center [784, 271] width 630 height 380
click at [544, 293] on span "23/11/2025" at bounding box center [925, 291] width 108 height 31
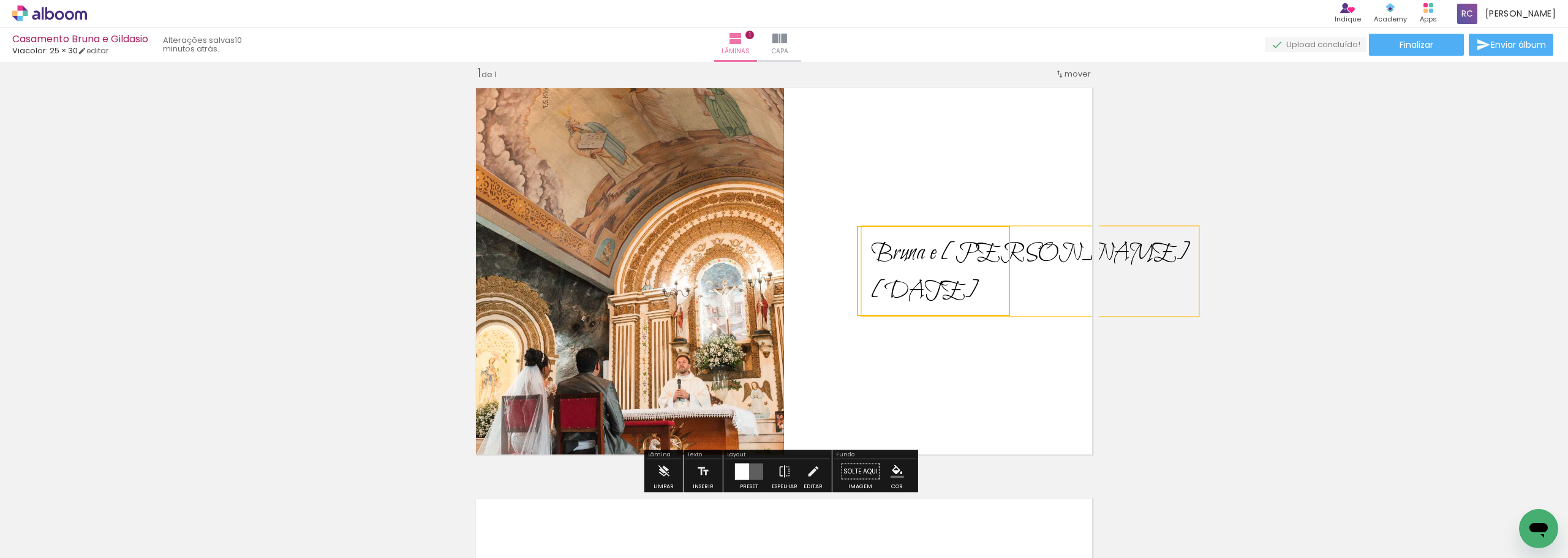
click at [544, 335] on div "Inserir lâmina 1 de 1" at bounding box center [784, 461] width 1568 height 822
click at [544, 288] on span "23/11/2025" at bounding box center [925, 291] width 108 height 31
click at [544, 279] on div "Inserir lâmina 1 de 1" at bounding box center [784, 461] width 1568 height 822
drag, startPoint x: 899, startPoint y: 301, endPoint x: 881, endPoint y: 298, distance: 18.2
click at [544, 299] on span "23/11/2025" at bounding box center [925, 291] width 108 height 31
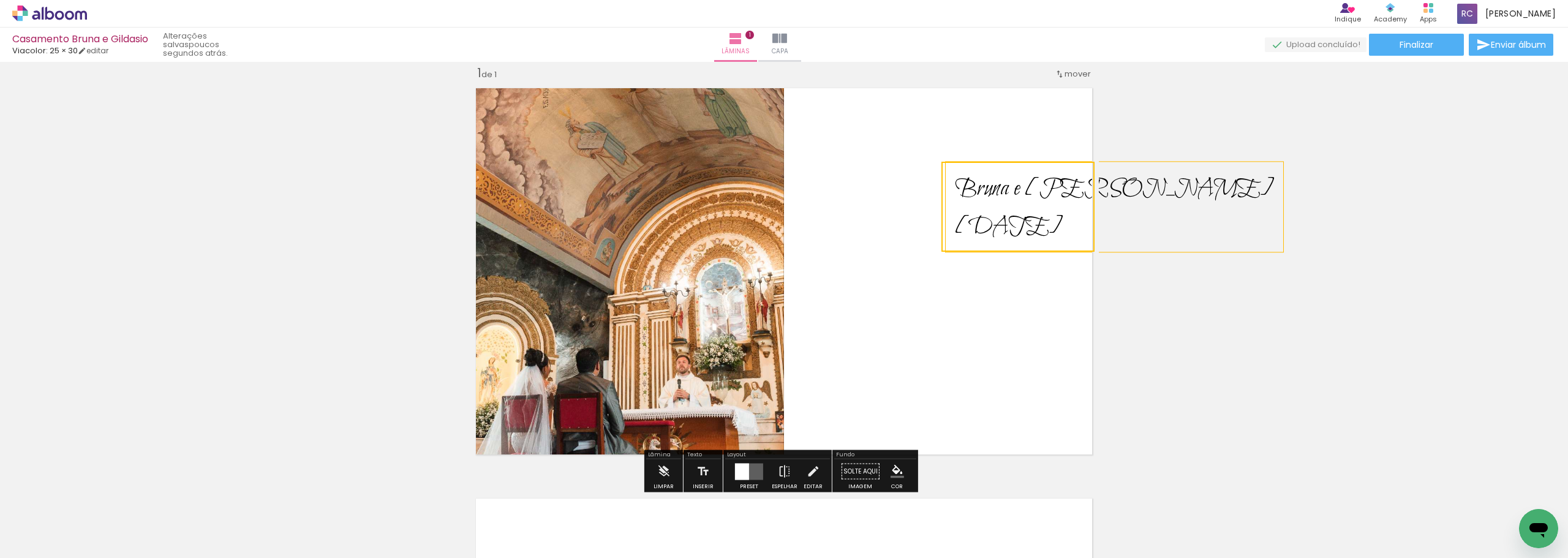
drag, startPoint x: 861, startPoint y: 300, endPoint x: 1096, endPoint y: 227, distance: 246.1
click at [544, 227] on div "Inserir lâmina 1 de 1" at bounding box center [784, 461] width 1568 height 822
click at [544, 317] on div "Inserir lâmina 1 de 1" at bounding box center [784, 461] width 1568 height 822
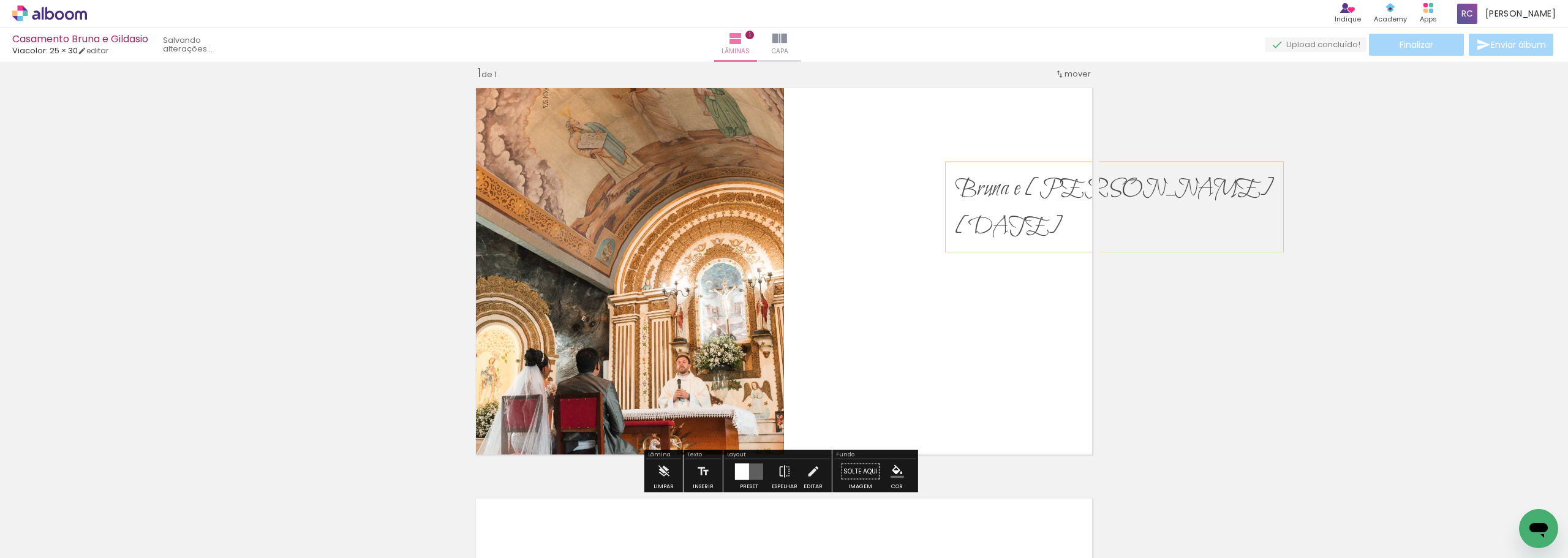
click at [544, 156] on div "Inserir lâmina 1 de 1" at bounding box center [784, 461] width 1568 height 822
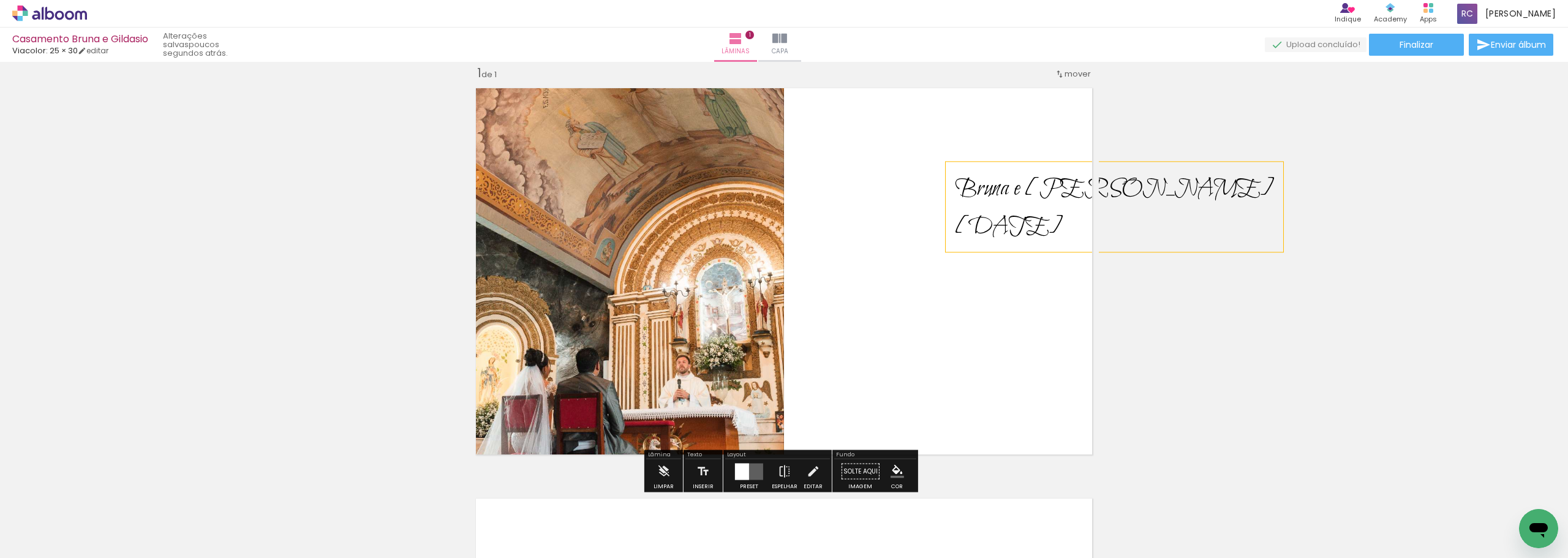
drag, startPoint x: 404, startPoint y: 351, endPoint x: 698, endPoint y: 229, distance: 318.3
click at [412, 345] on div "Inserir lâmina 1 de 1" at bounding box center [784, 461] width 1568 height 822
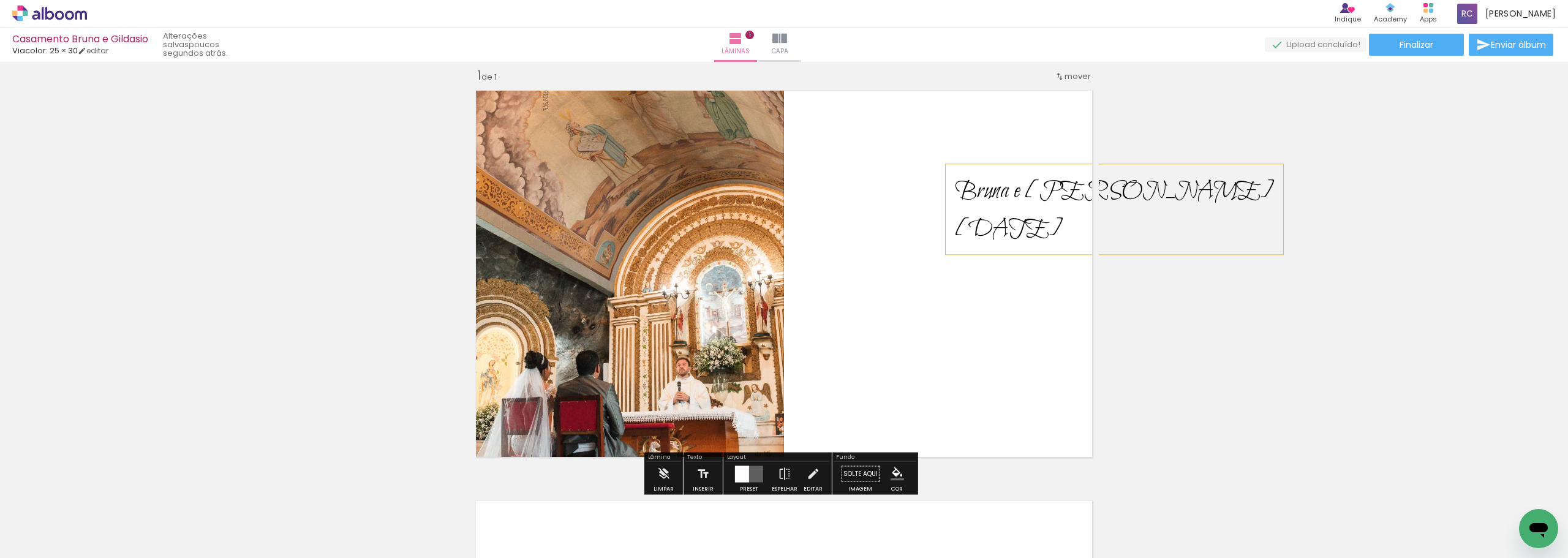
scroll to position [0, 0]
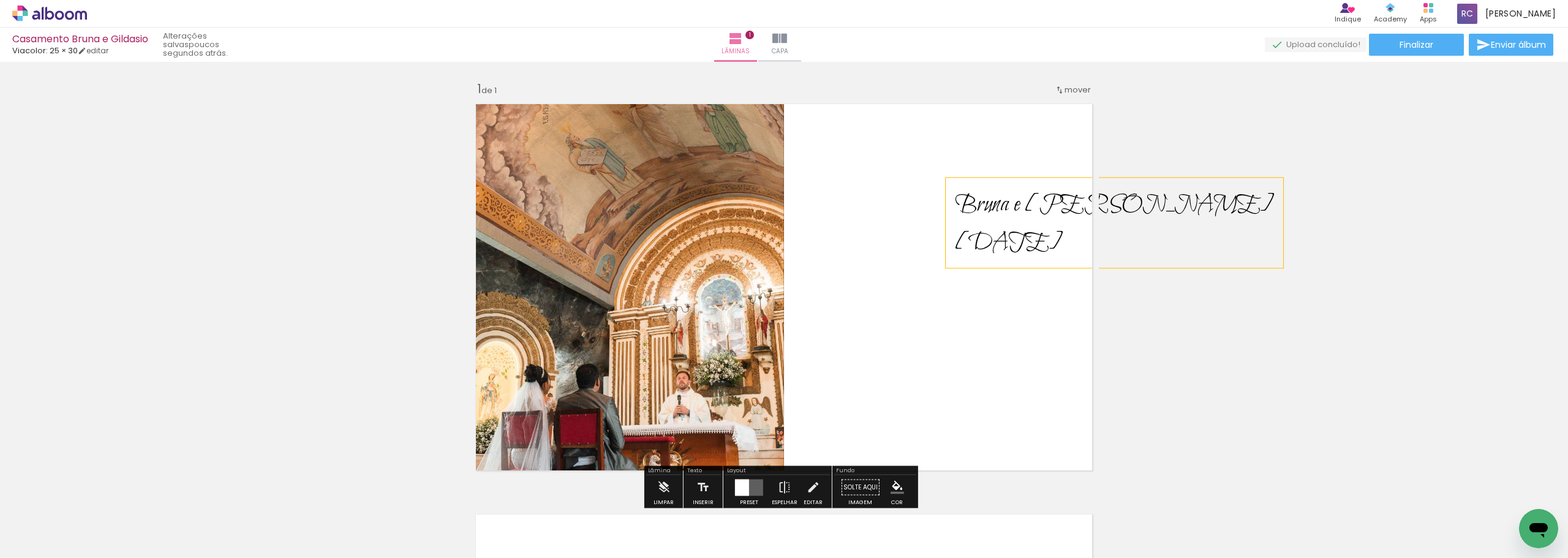
click at [544, 305] on quentale-layouter at bounding box center [784, 287] width 630 height 380
click at [544, 285] on quentale-photo at bounding box center [626, 287] width 315 height 380
click at [544, 189] on quentale-layouter at bounding box center [784, 287] width 630 height 380
drag, startPoint x: 872, startPoint y: 155, endPoint x: 851, endPoint y: 141, distance: 25.2
click at [544, 149] on quentale-layouter at bounding box center [784, 287] width 630 height 380
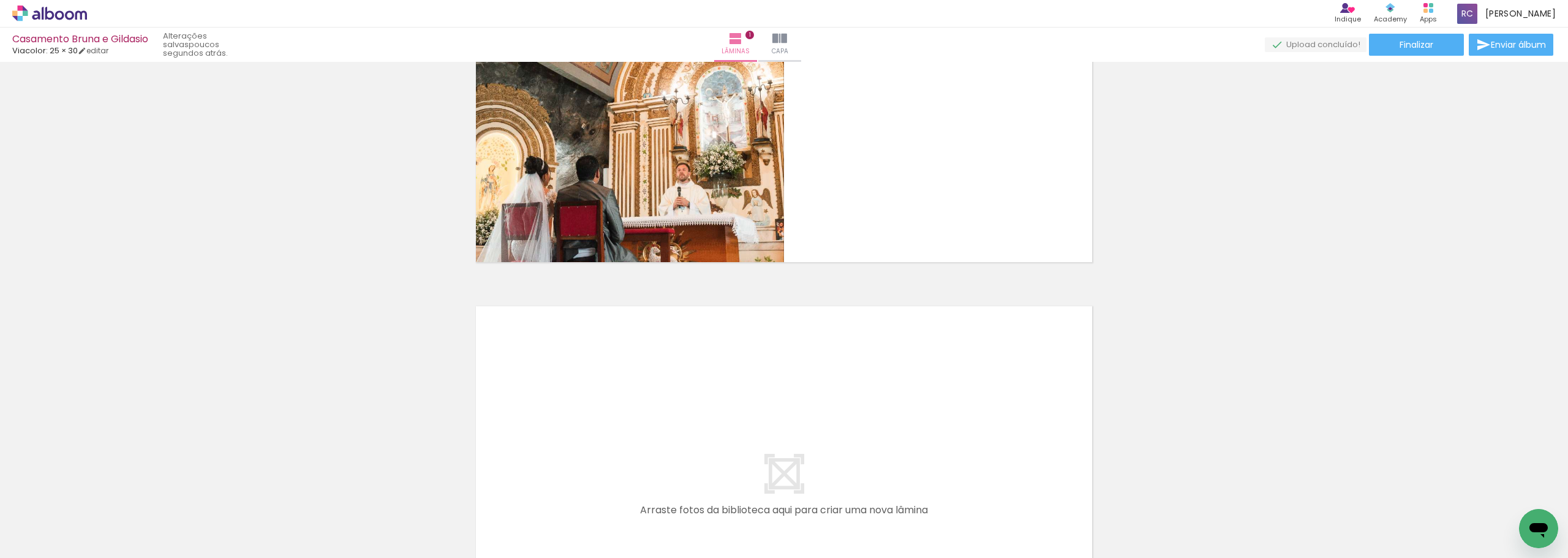
scroll to position [307, 0]
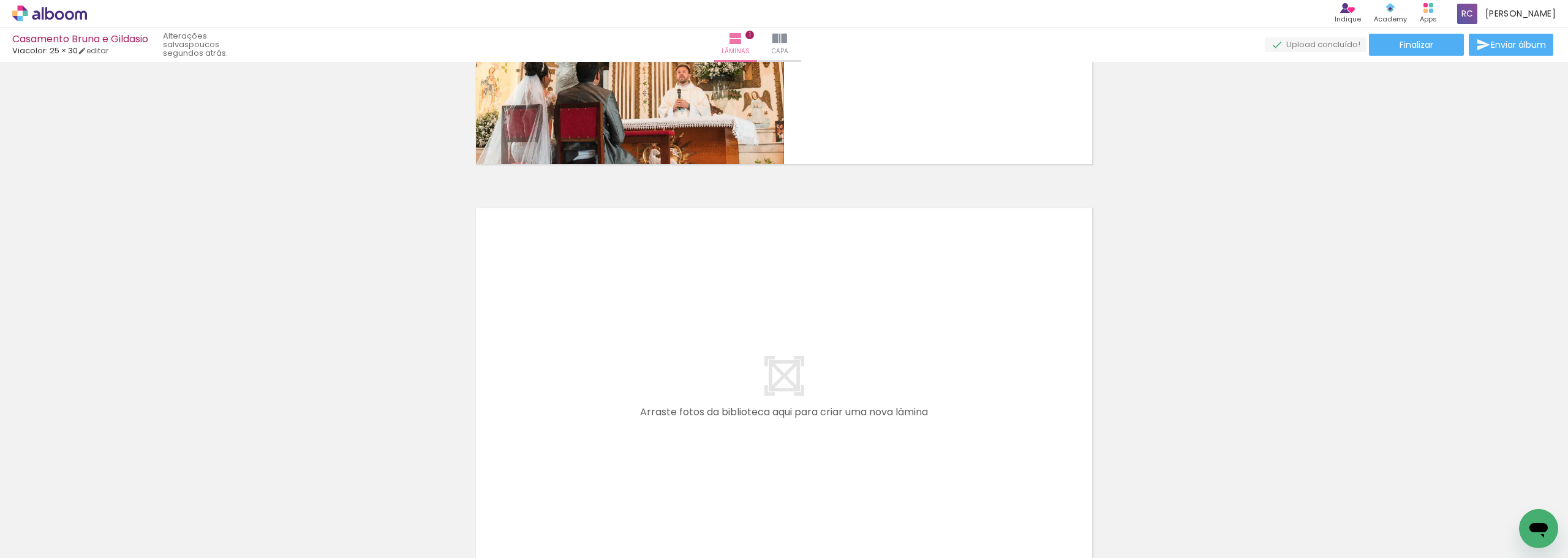
click at [544, 352] on quentale-layouter at bounding box center [784, 391] width 630 height 380
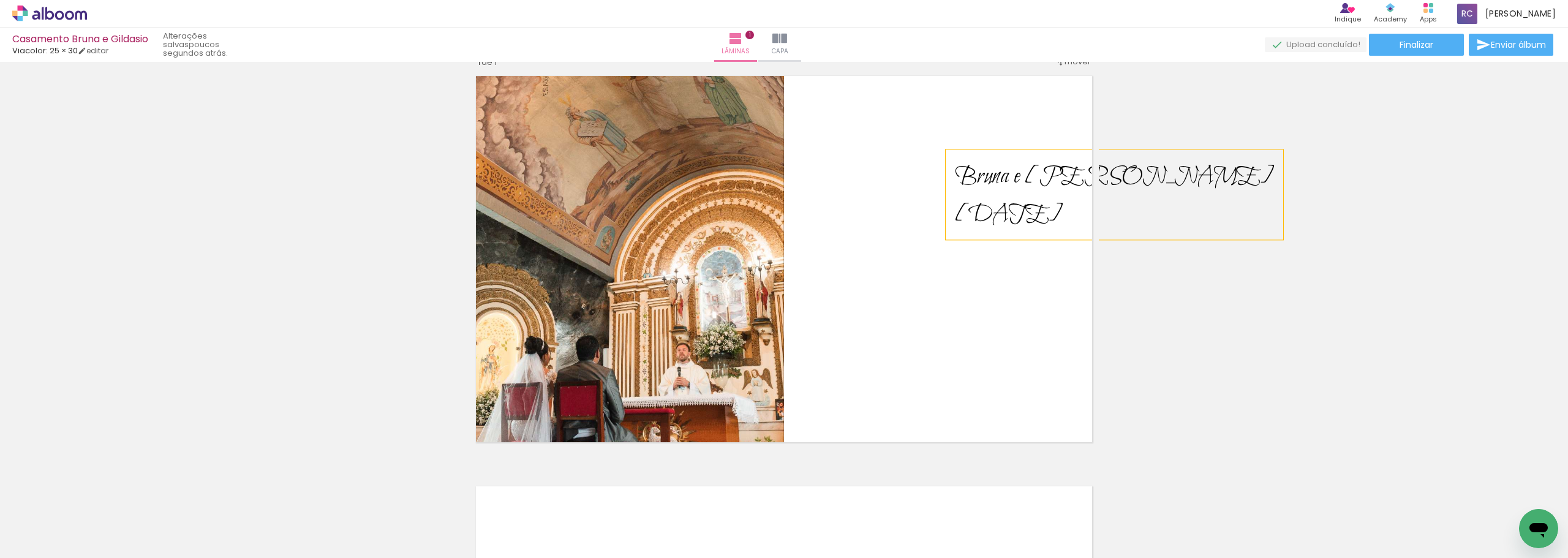
scroll to position [0, 0]
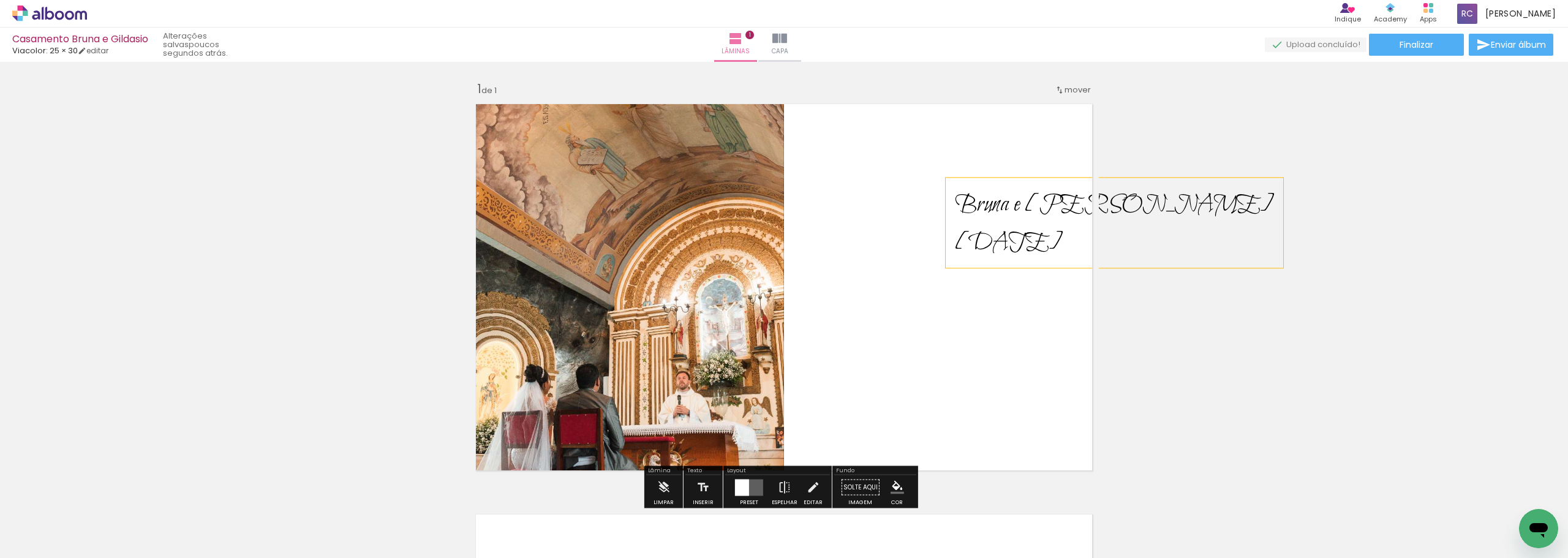
drag, startPoint x: 1018, startPoint y: 244, endPoint x: 968, endPoint y: 284, distance: 64.0
click at [544, 281] on album-spread "1 de 1" at bounding box center [784, 287] width 630 height 380
click at [544, 303] on quentale-layouter at bounding box center [784, 287] width 630 height 380
click at [544, 262] on div "Bruna e Gildasio 23/11/2025" at bounding box center [1114, 223] width 338 height 90
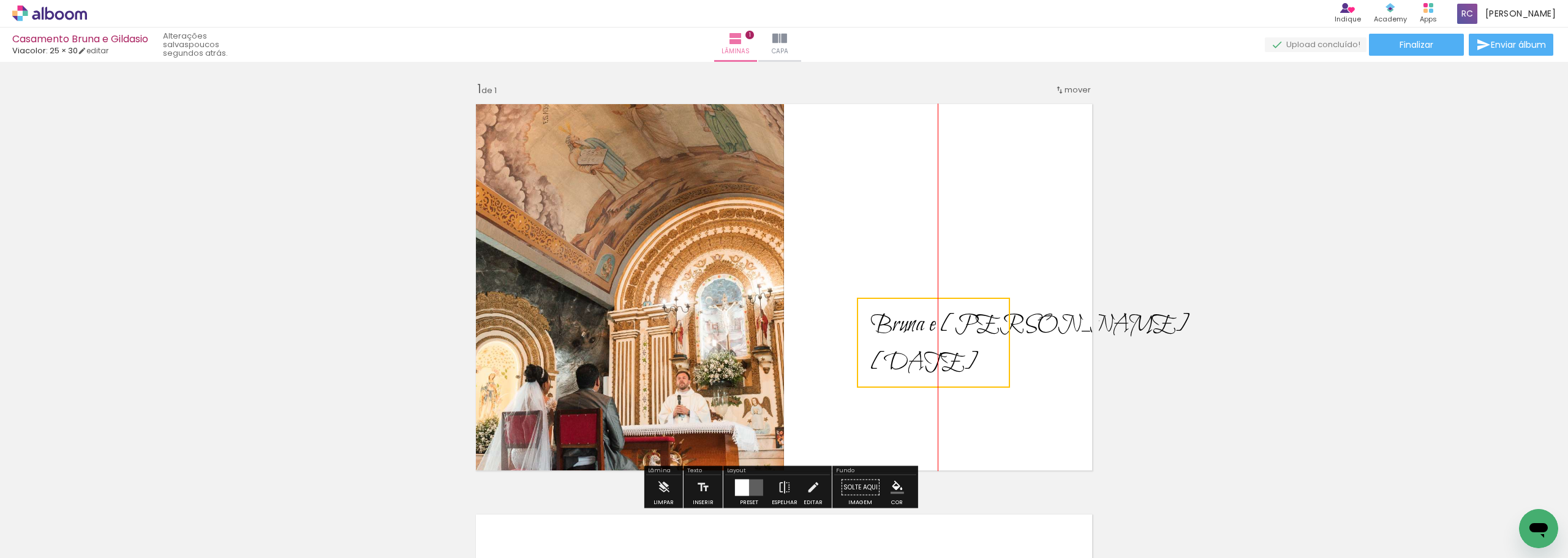
drag, startPoint x: 947, startPoint y: 266, endPoint x: 868, endPoint y: 386, distance: 143.7
click at [544, 352] on quentale-selection at bounding box center [934, 343] width 153 height 90
click at [544, 319] on div "Inserir lâmina 1 de 1" at bounding box center [784, 477] width 1568 height 822
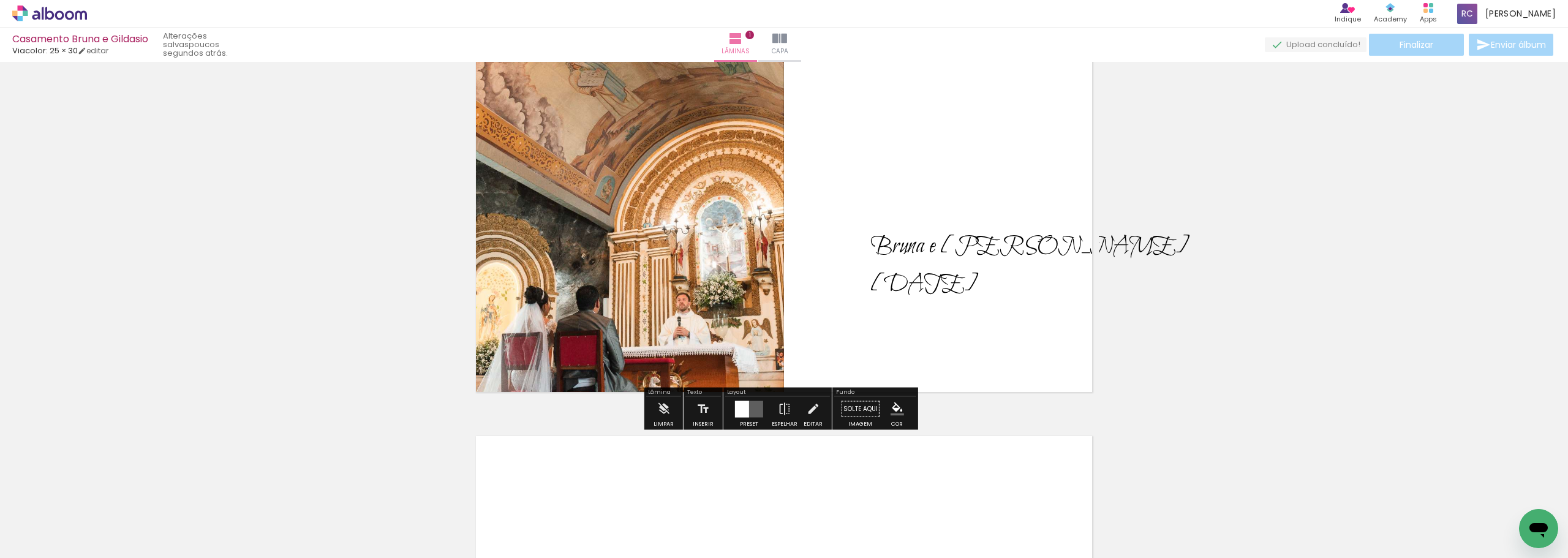
scroll to position [61, 0]
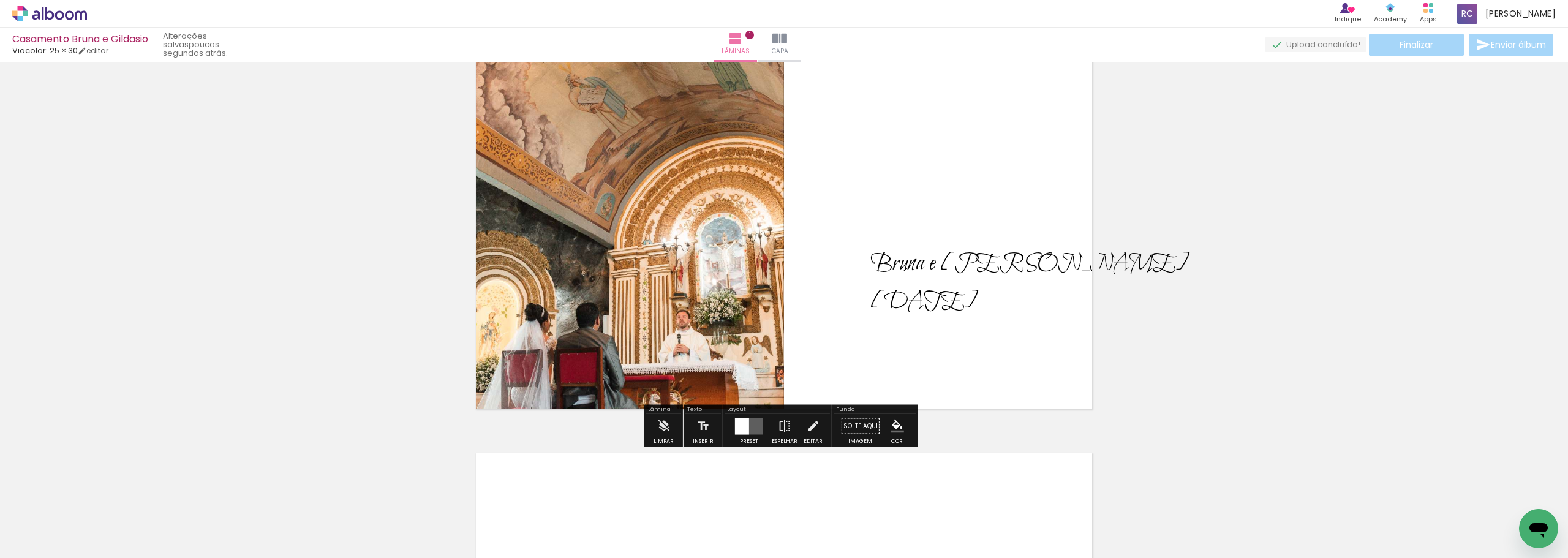
click at [544, 245] on quentale-layouter at bounding box center [784, 226] width 630 height 380
click at [544, 352] on iron-icon at bounding box center [663, 426] width 13 height 25
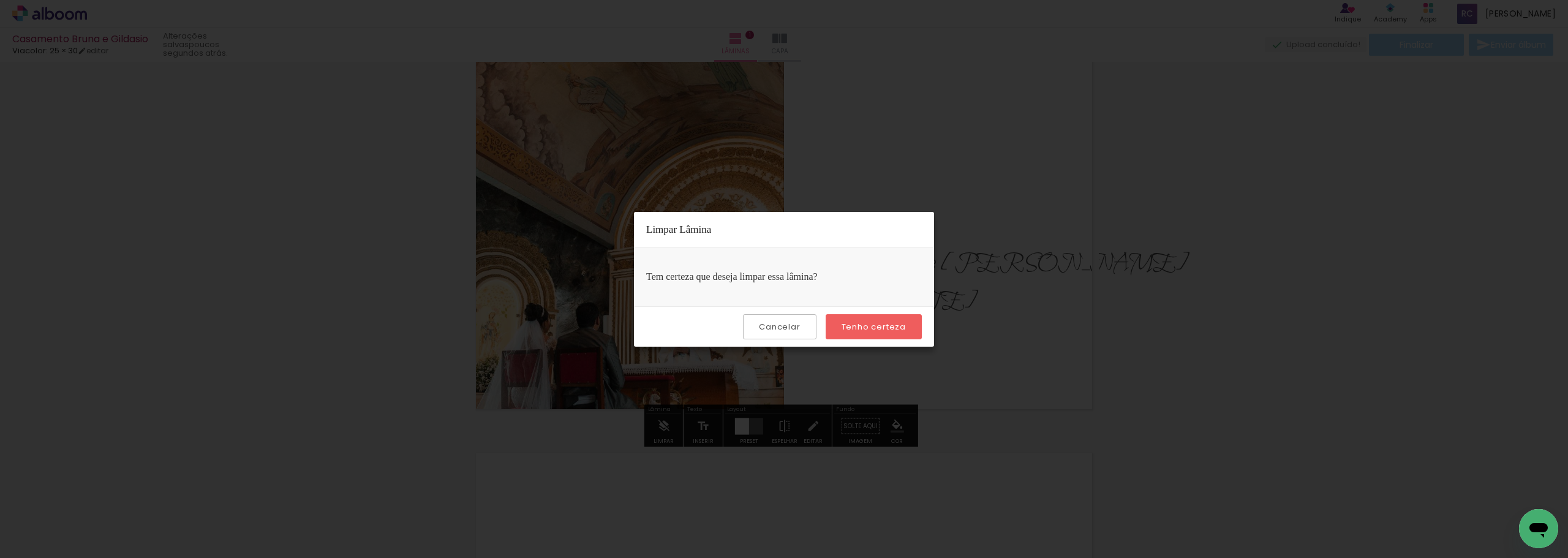
click at [544, 333] on paper-button "Tenho certeza" at bounding box center [874, 327] width 96 height 25
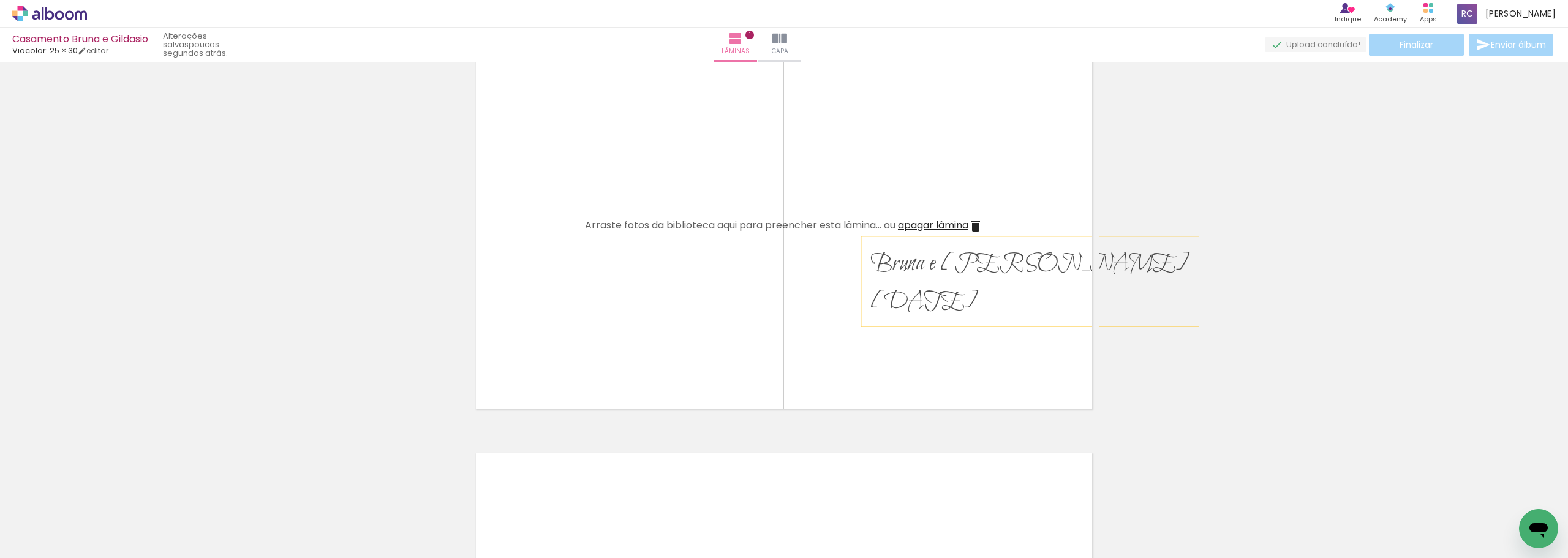
click at [544, 312] on span "23/11/2025" at bounding box center [924, 301] width 108 height 31
click at [544, 224] on span "apagar lâmina" at bounding box center [934, 225] width 71 height 14
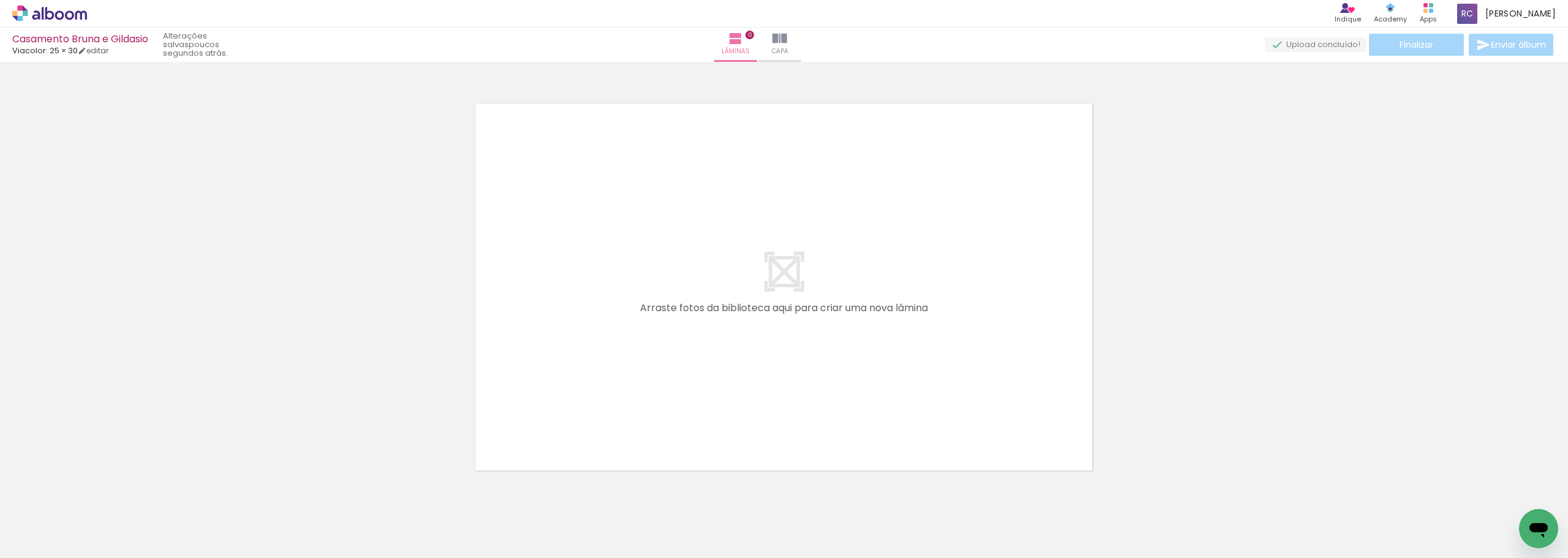
scroll to position [0, 0]
click at [203, 352] on div at bounding box center [784, 271] width 1568 height 411
click at [97, 54] on link "editar" at bounding box center [93, 51] width 31 height 11
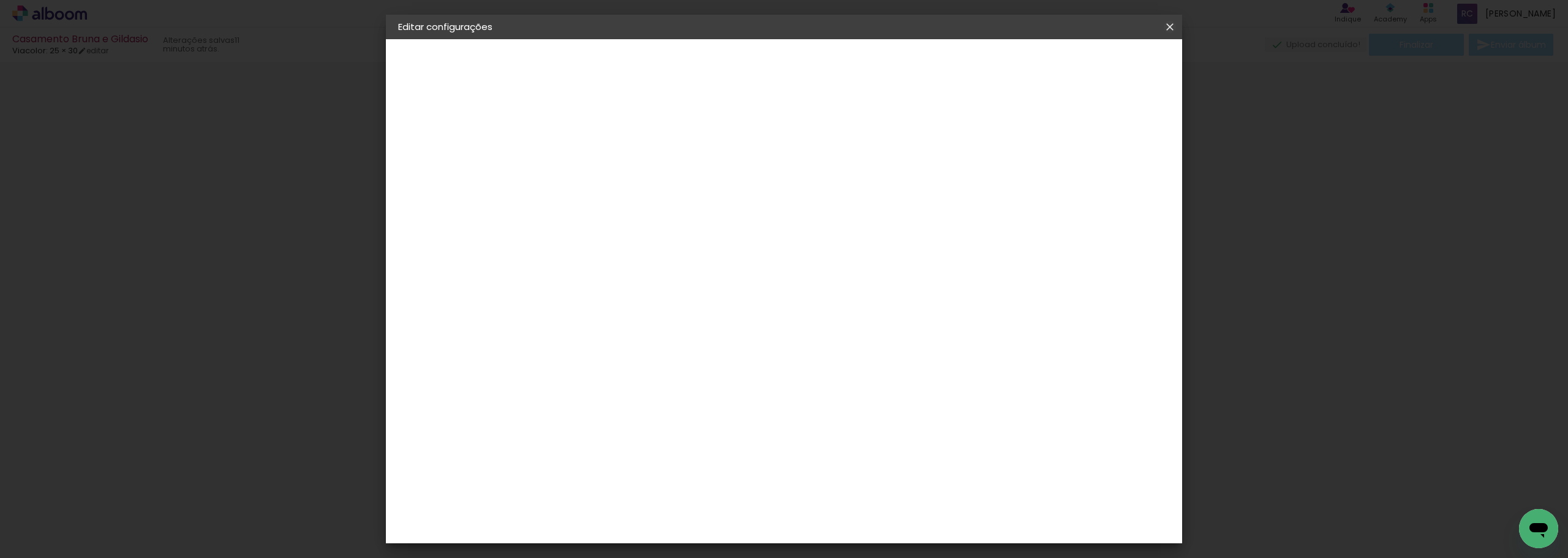
click at [544, 29] on iron-icon at bounding box center [1170, 27] width 15 height 12
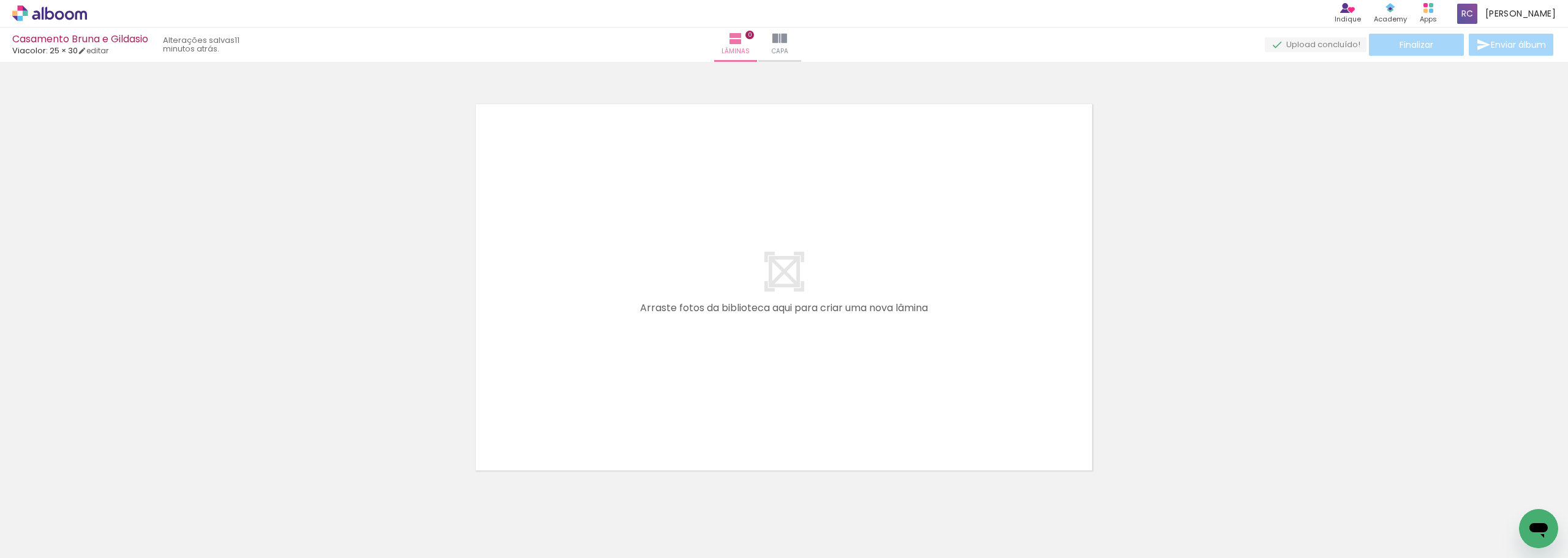
click at [31, 352] on span "Adicionar Fotos" at bounding box center [43, 542] width 37 height 13
click at [0, 0] on input "file" at bounding box center [0, 0] width 0 height 0
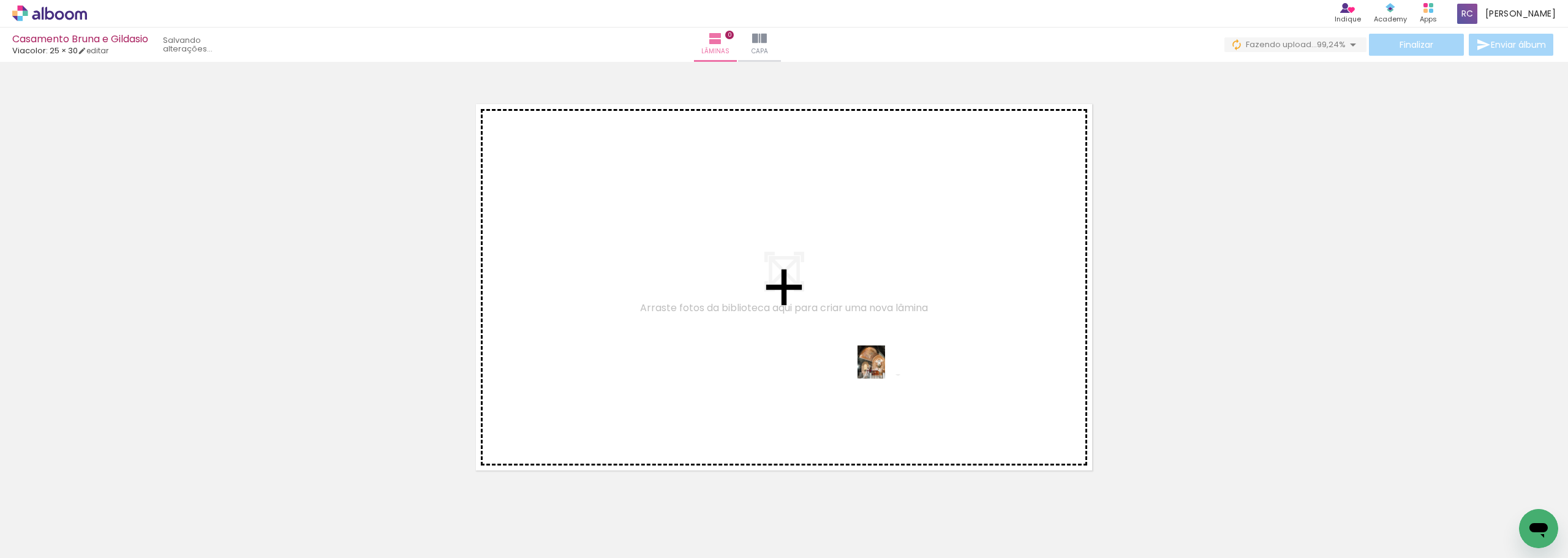
drag, startPoint x: 1505, startPoint y: 516, endPoint x: 894, endPoint y: 383, distance: 625.3
click at [544, 352] on quentale-workspace at bounding box center [784, 279] width 1568 height 558
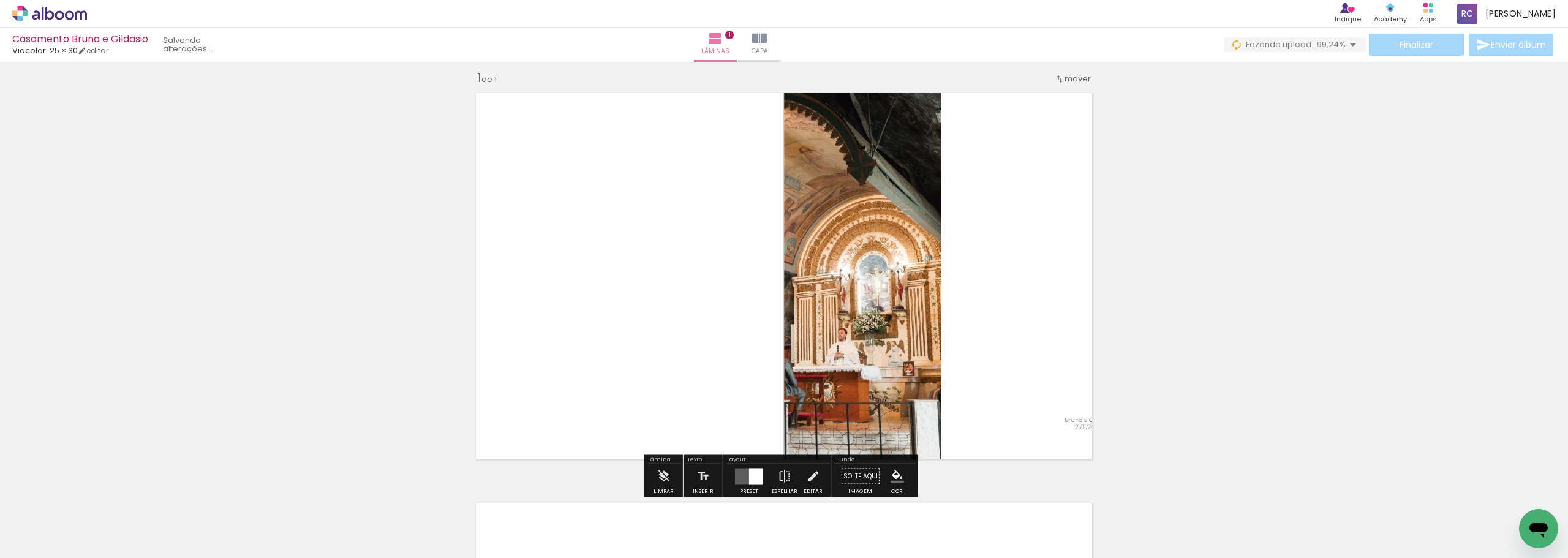
scroll to position [16, 0]
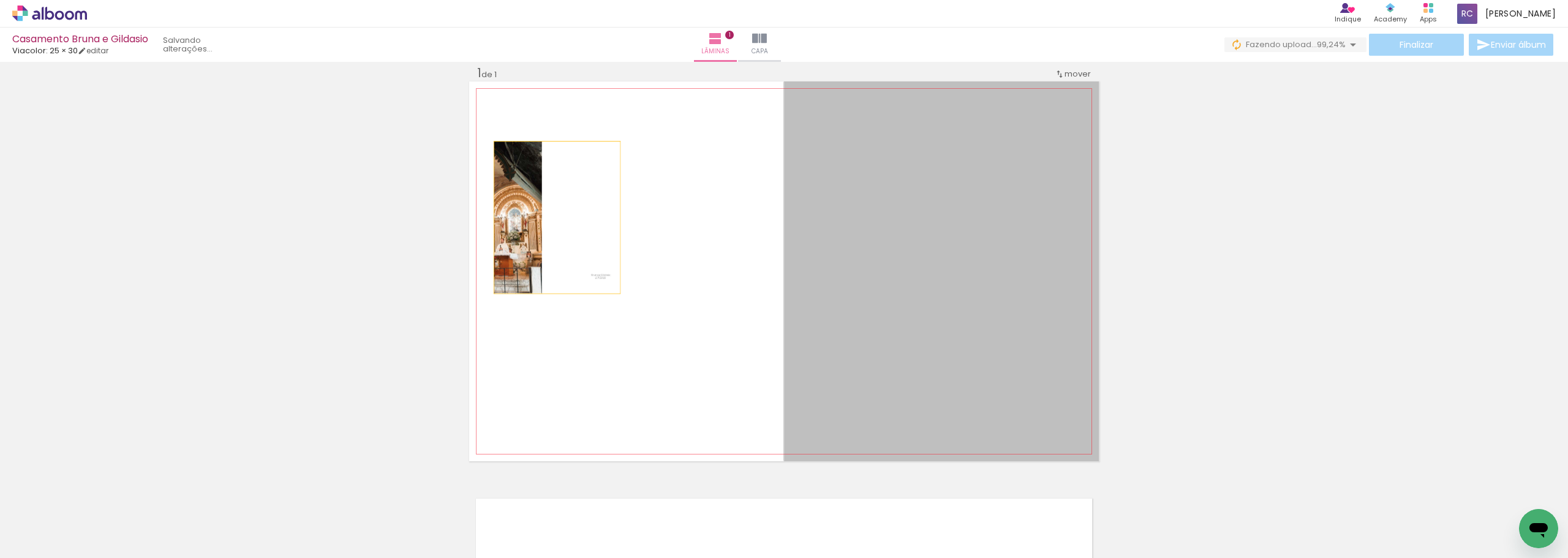
drag, startPoint x: 816, startPoint y: 307, endPoint x: 586, endPoint y: 227, distance: 243.5
click at [544, 227] on quentale-layouter at bounding box center [784, 271] width 630 height 380
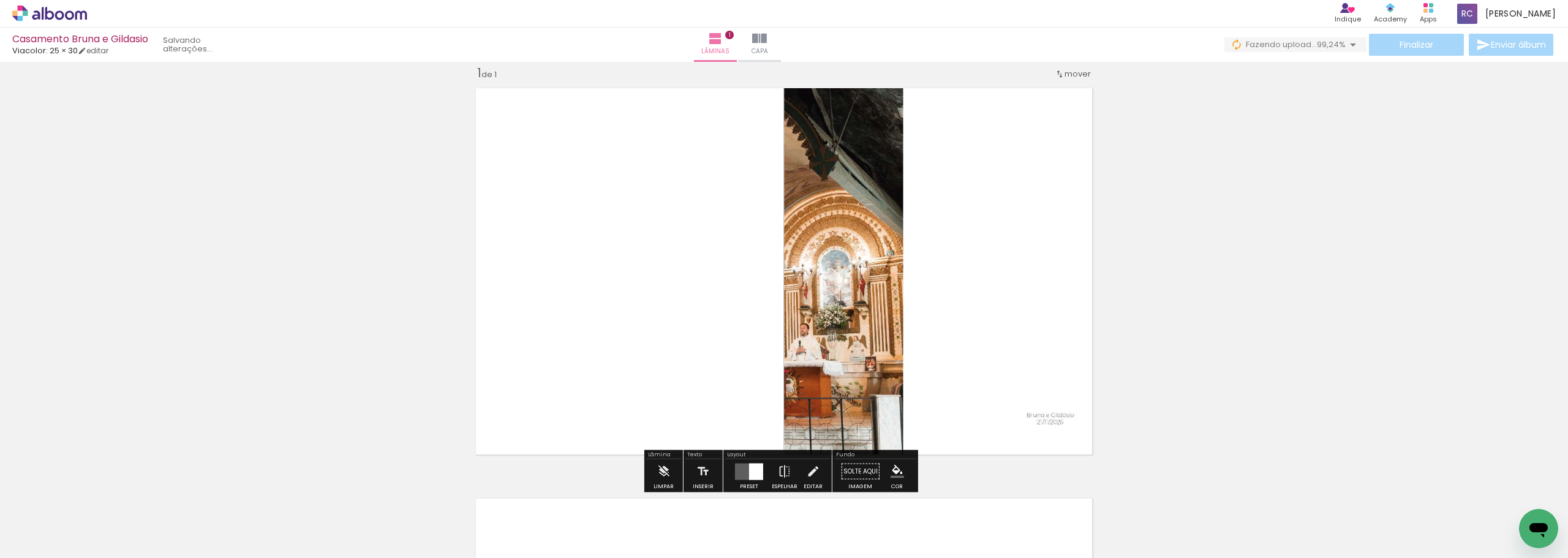
click at [544, 243] on quentale-photo at bounding box center [942, 271] width 315 height 380
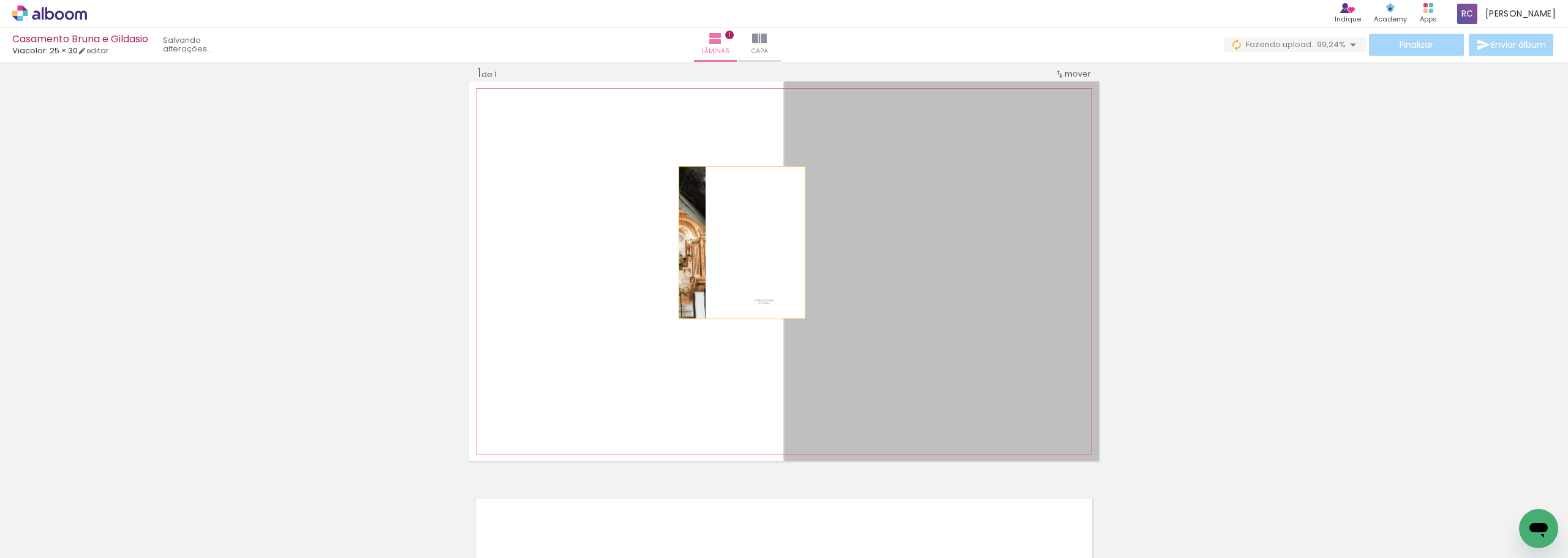
drag, startPoint x: 828, startPoint y: 243, endPoint x: 738, endPoint y: 243, distance: 90.0
click at [544, 243] on quentale-layouter at bounding box center [784, 271] width 630 height 380
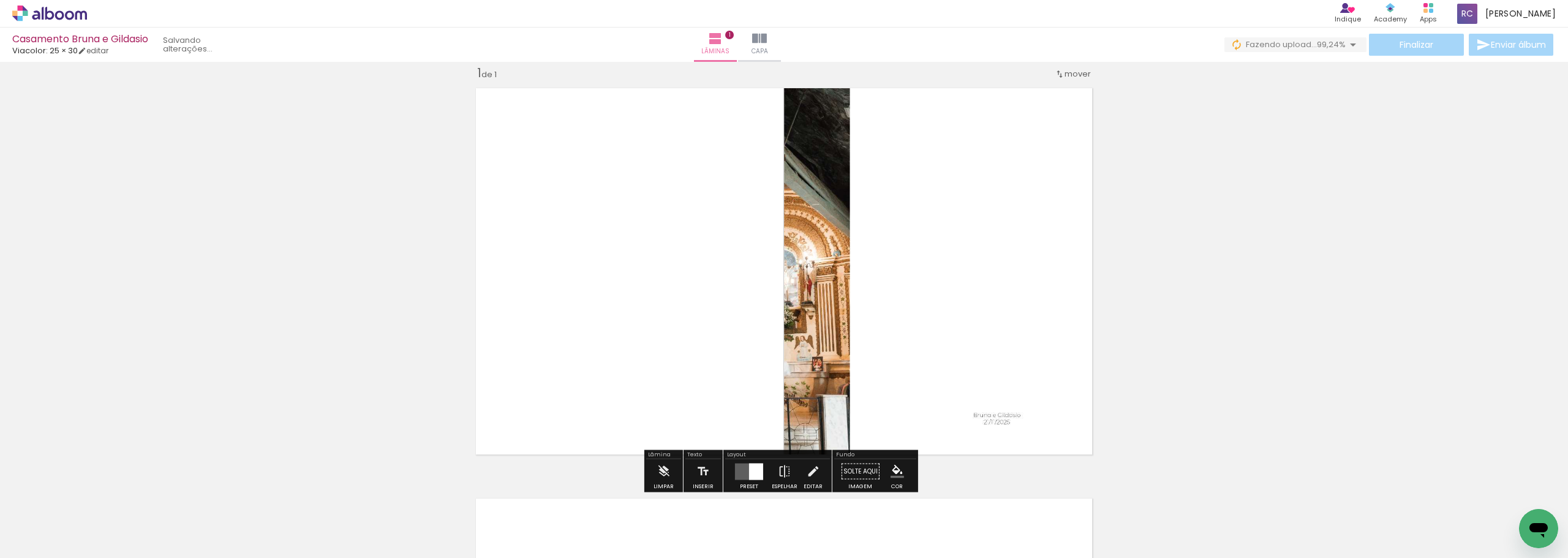
click at [544, 352] on div "Inserir lâmina 1 de 1" at bounding box center [784, 461] width 1568 height 822
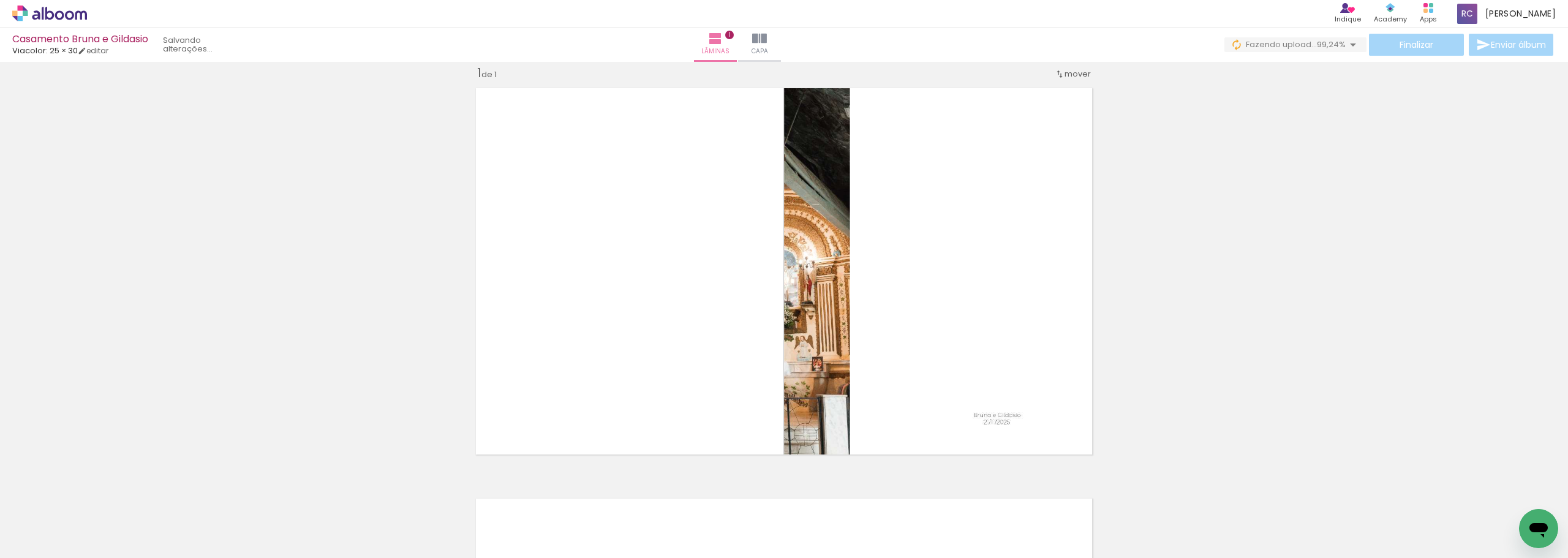
click at [544, 352] on div at bounding box center [1518, 517] width 61 height 37
click at [544, 352] on iron-icon at bounding box center [1491, 492] width 13 height 13
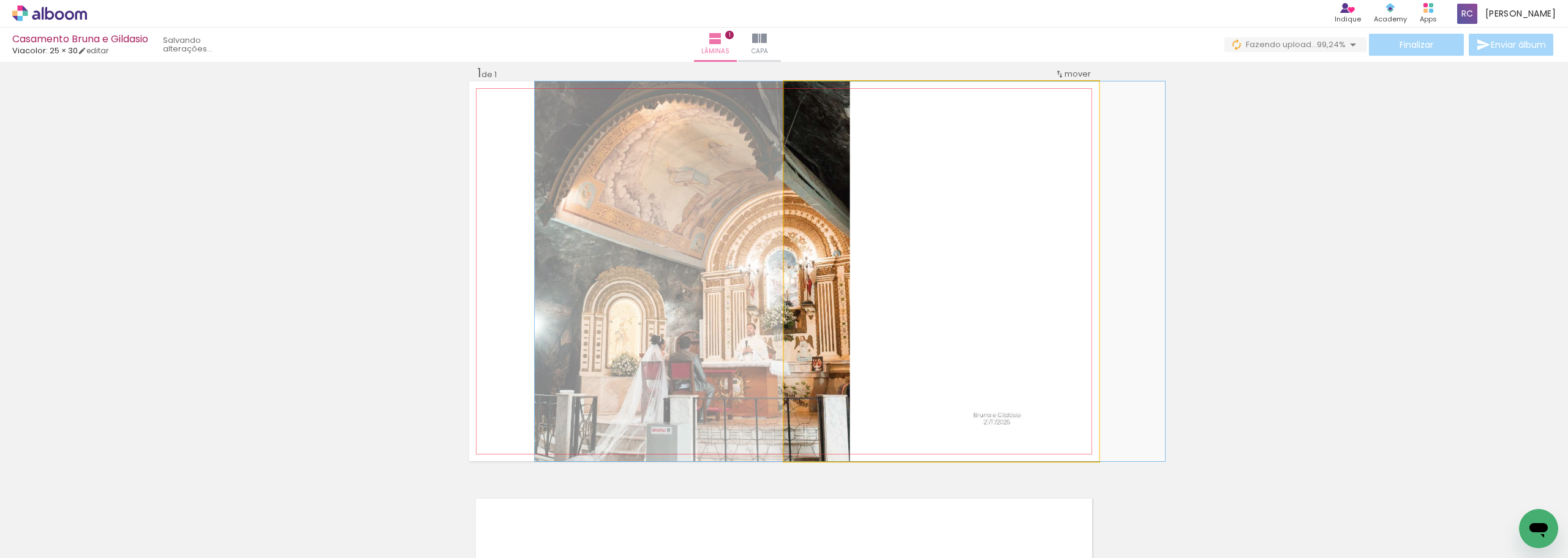
click at [544, 279] on quentale-photo at bounding box center [942, 271] width 315 height 380
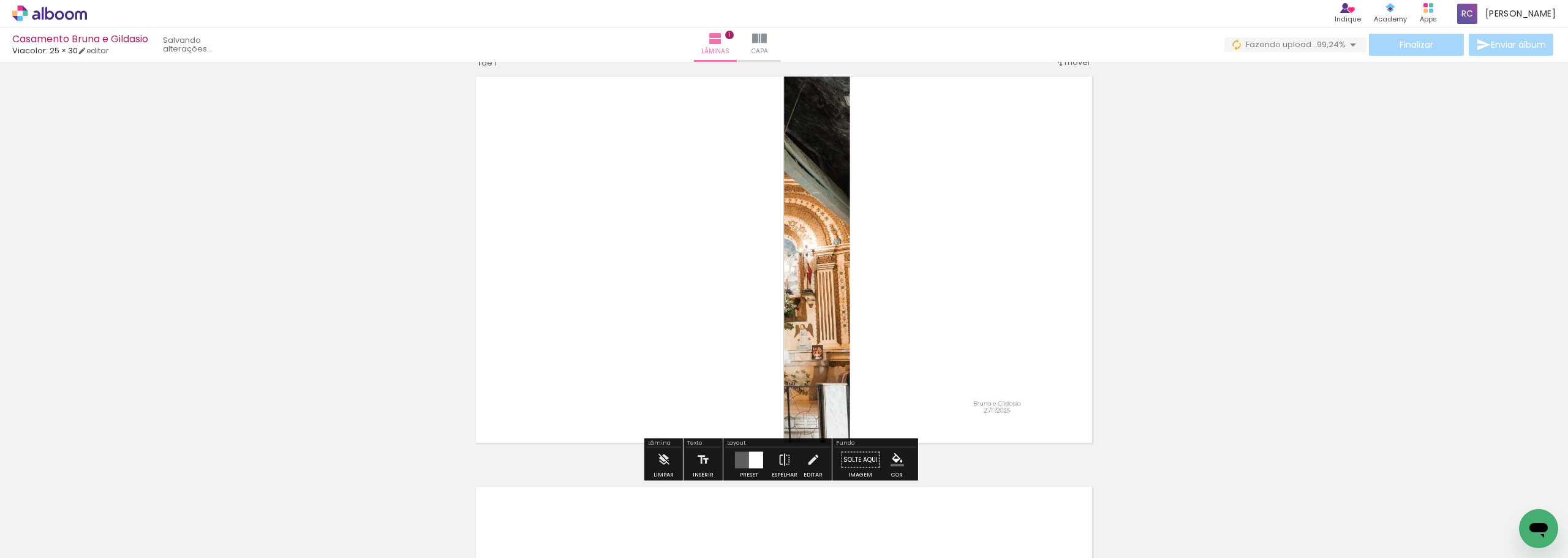
scroll to position [0, 0]
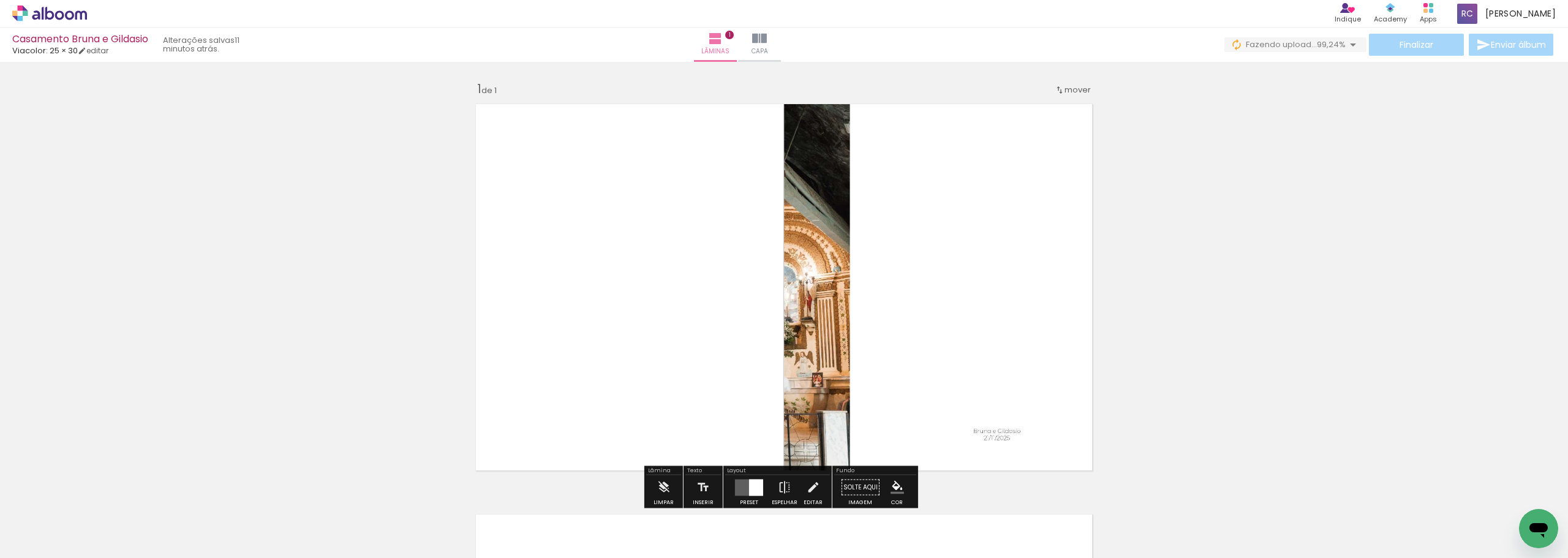
click at [544, 263] on div "Inserir lâmina 1 de 1" at bounding box center [784, 477] width 1568 height 822
click at [544, 245] on quentale-layouter at bounding box center [784, 287] width 630 height 380
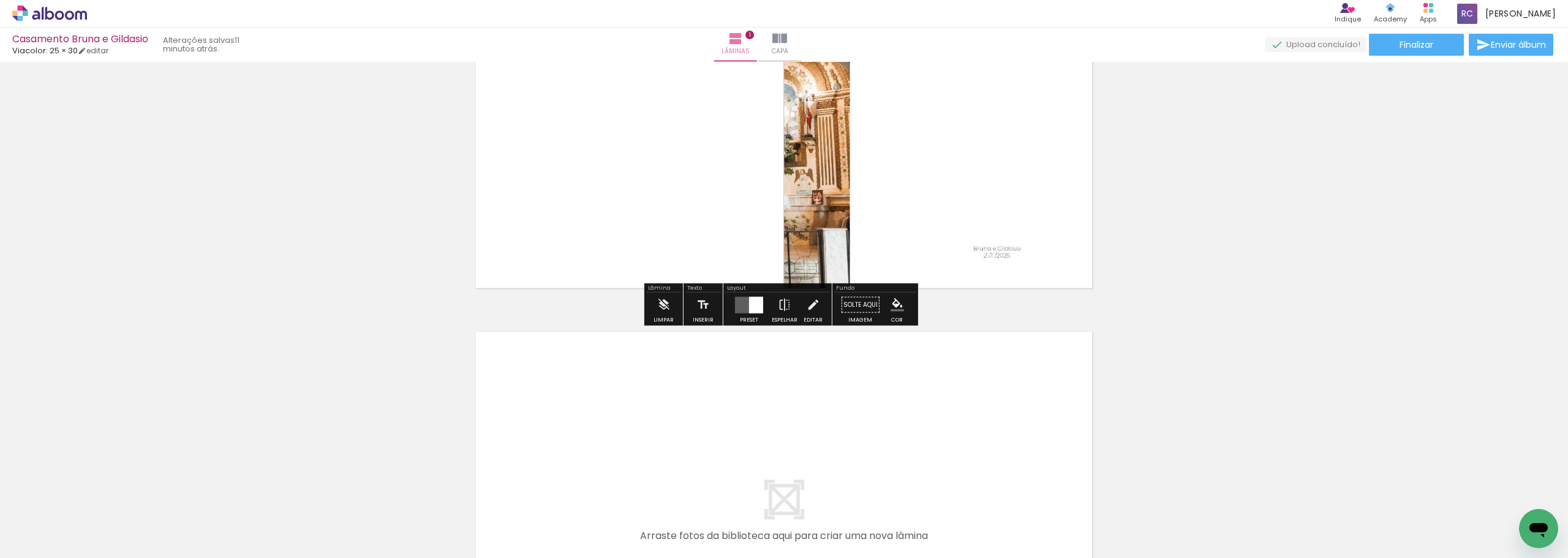
scroll to position [184, 0]
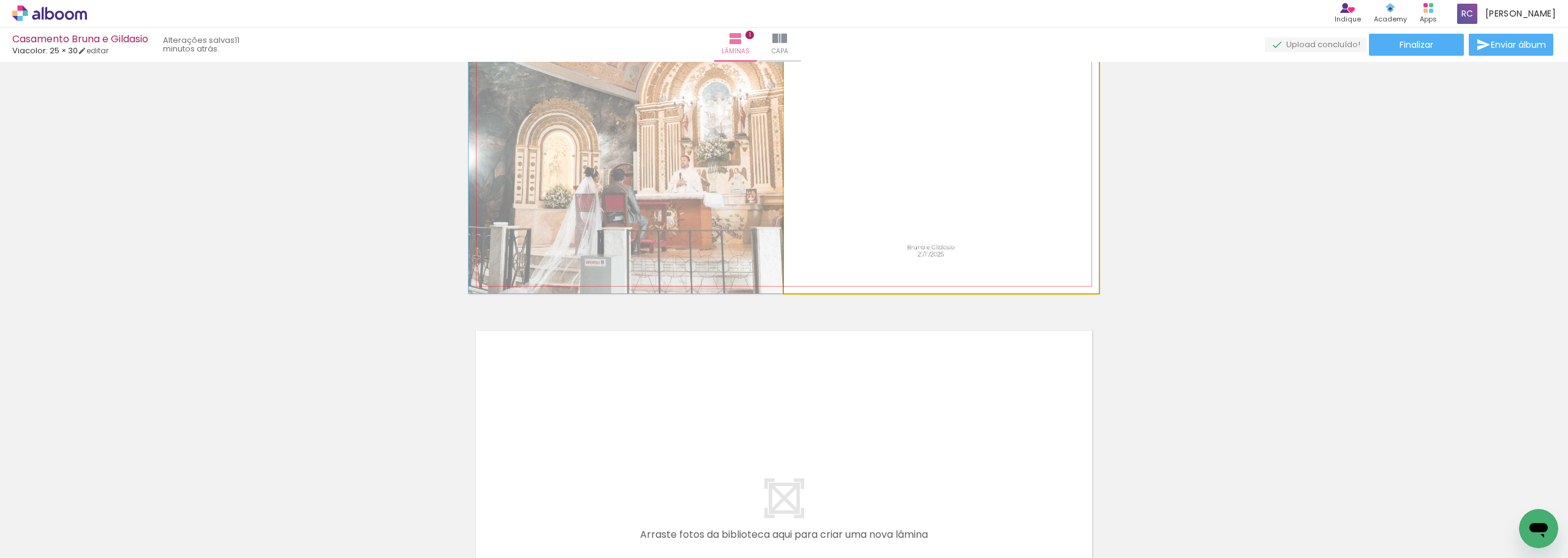
drag, startPoint x: 1006, startPoint y: 269, endPoint x: 889, endPoint y: 279, distance: 117.4
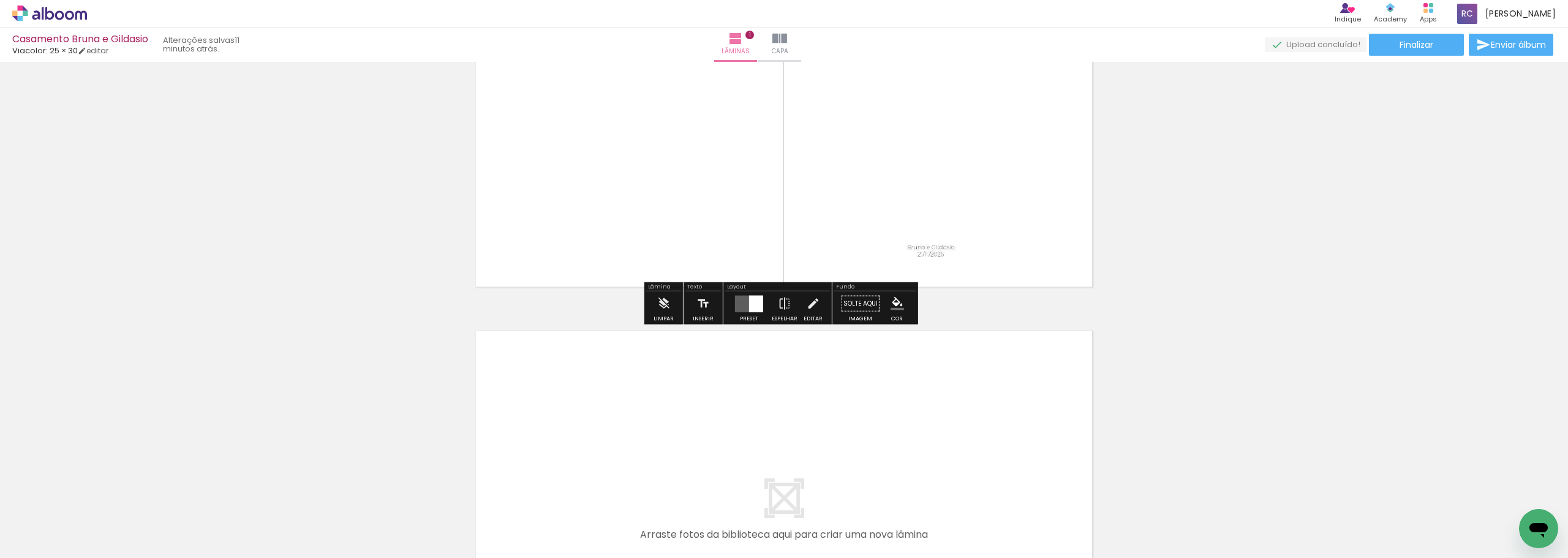
click at [544, 321] on div "Inserir lâmina 1 de 1" at bounding box center [784, 293] width 1568 height 822
click at [544, 266] on quentale-photo at bounding box center [942, 103] width 315 height 380
click at [544, 325] on div "Inserir lâmina 1 de 1" at bounding box center [784, 293] width 1568 height 822
click at [544, 311] on iron-icon at bounding box center [663, 304] width 13 height 25
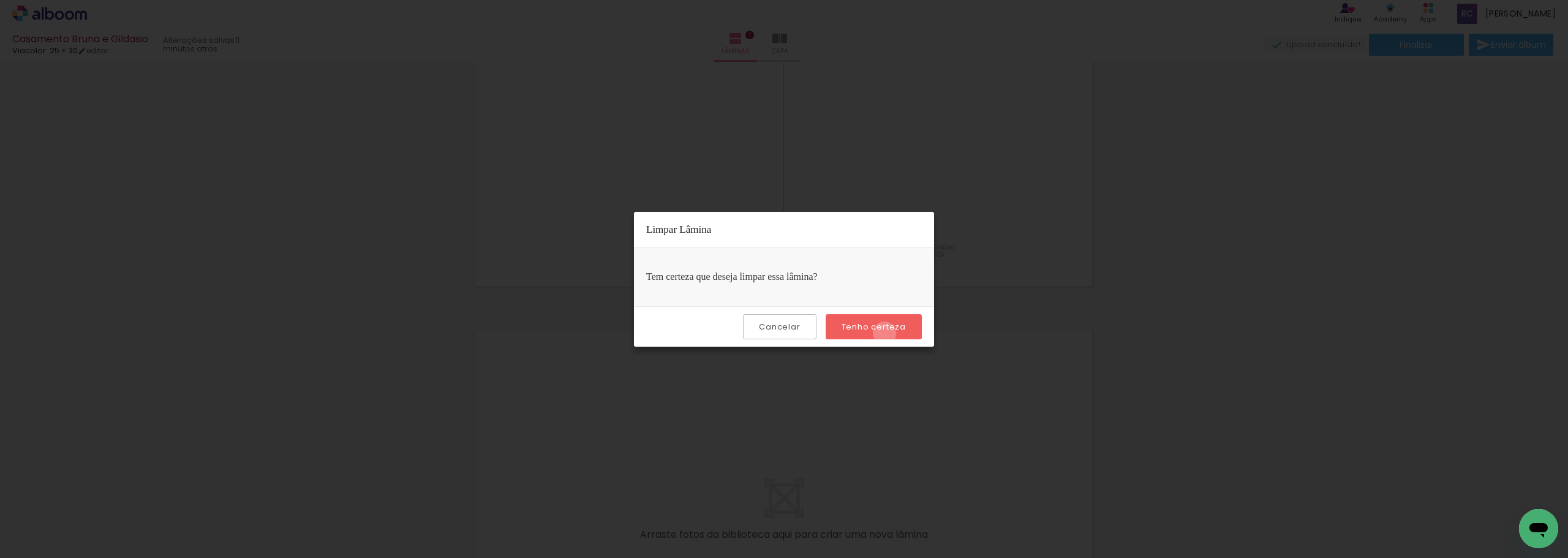
click at [544, 333] on paper-button "Tenho certeza" at bounding box center [874, 327] width 96 height 25
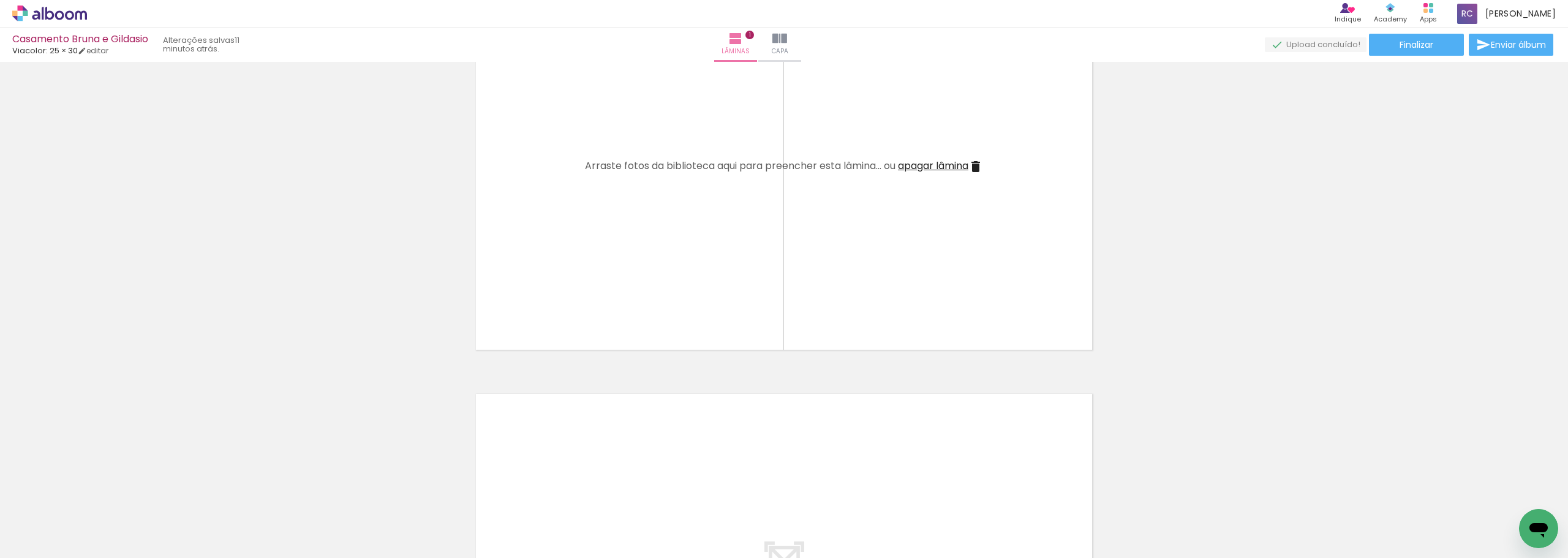
scroll to position [0, 0]
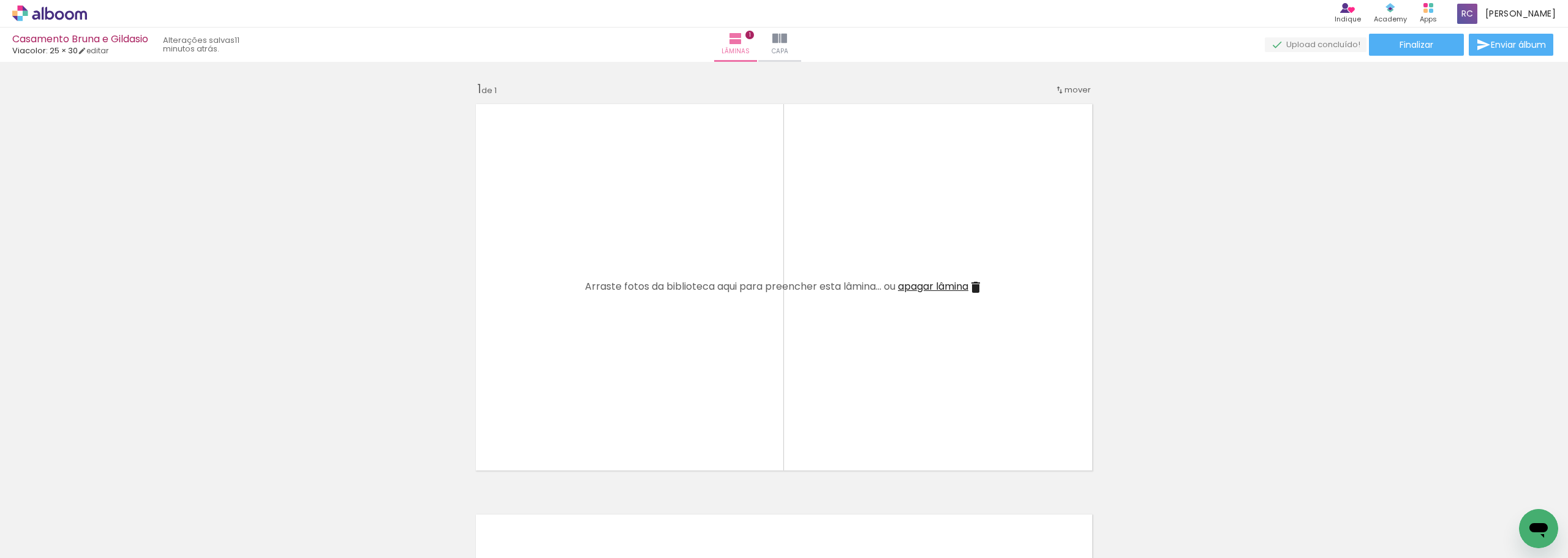
click at [544, 352] on paper-icon-button at bounding box center [1491, 492] width 15 height 15
click at [49, 352] on span "Adicionar Fotos" at bounding box center [43, 542] width 37 height 13
click at [0, 0] on input "file" at bounding box center [0, 0] width 0 height 0
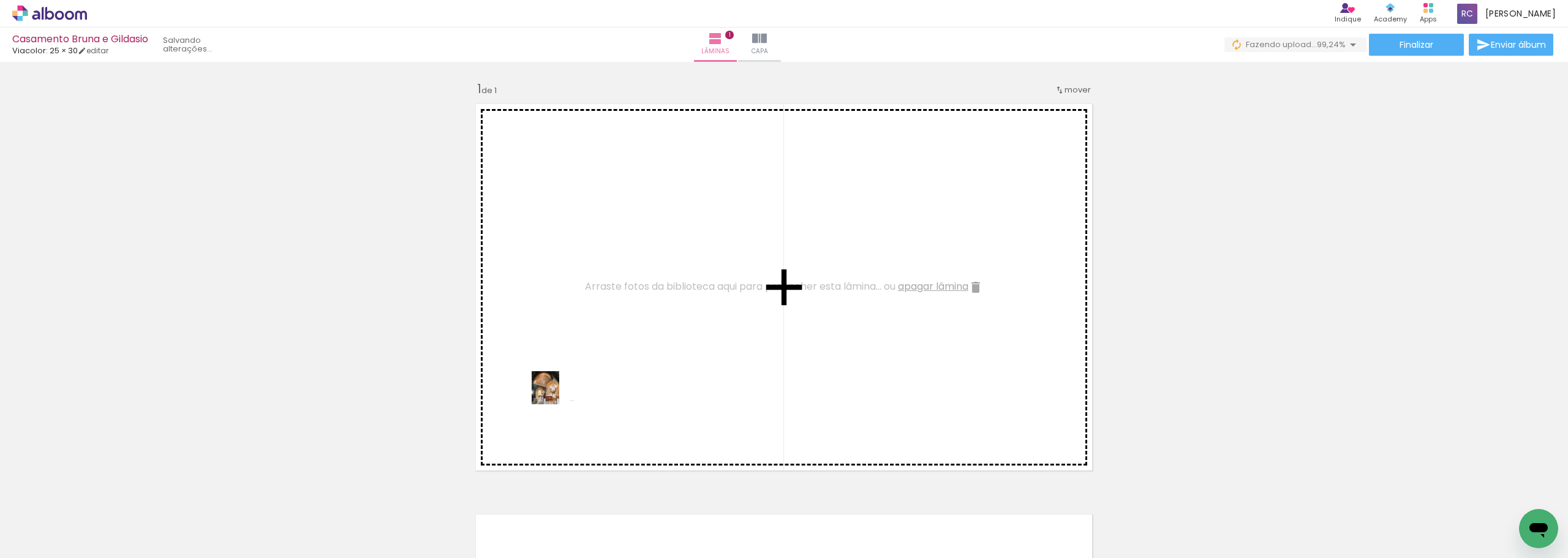
drag, startPoint x: 1505, startPoint y: 523, endPoint x: 568, endPoint y: 408, distance: 944.0
click at [544, 352] on quentale-workspace at bounding box center [784, 279] width 1568 height 558
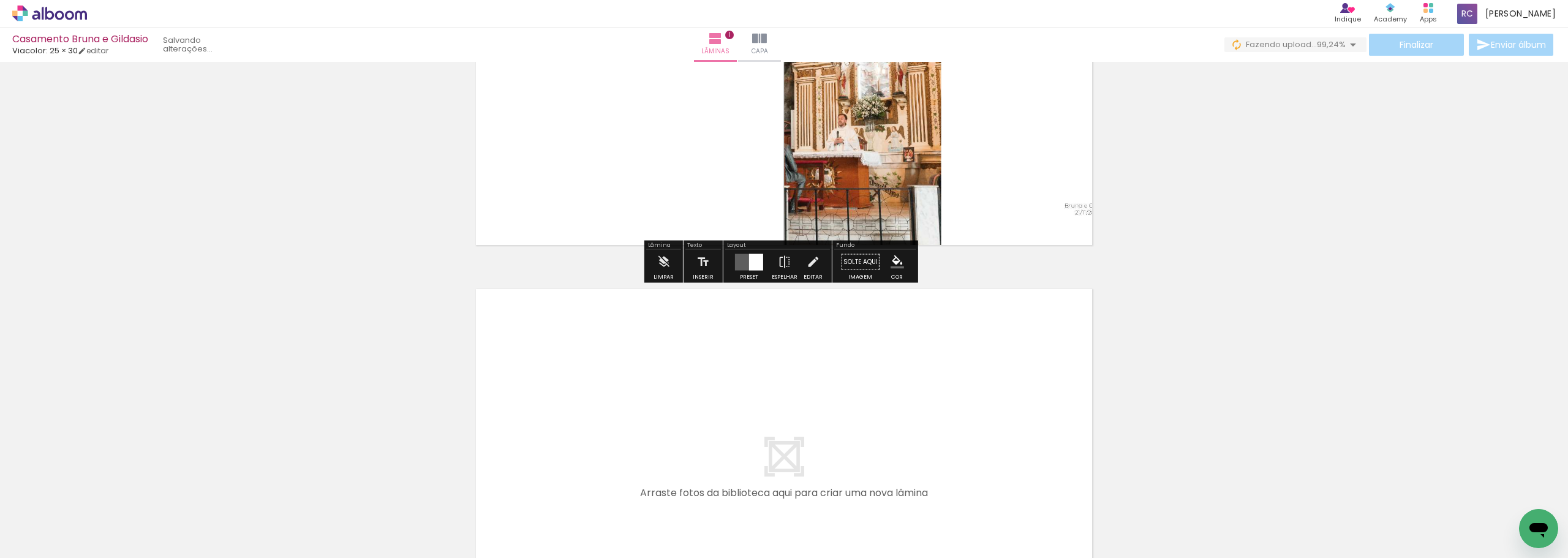
scroll to position [245, 0]
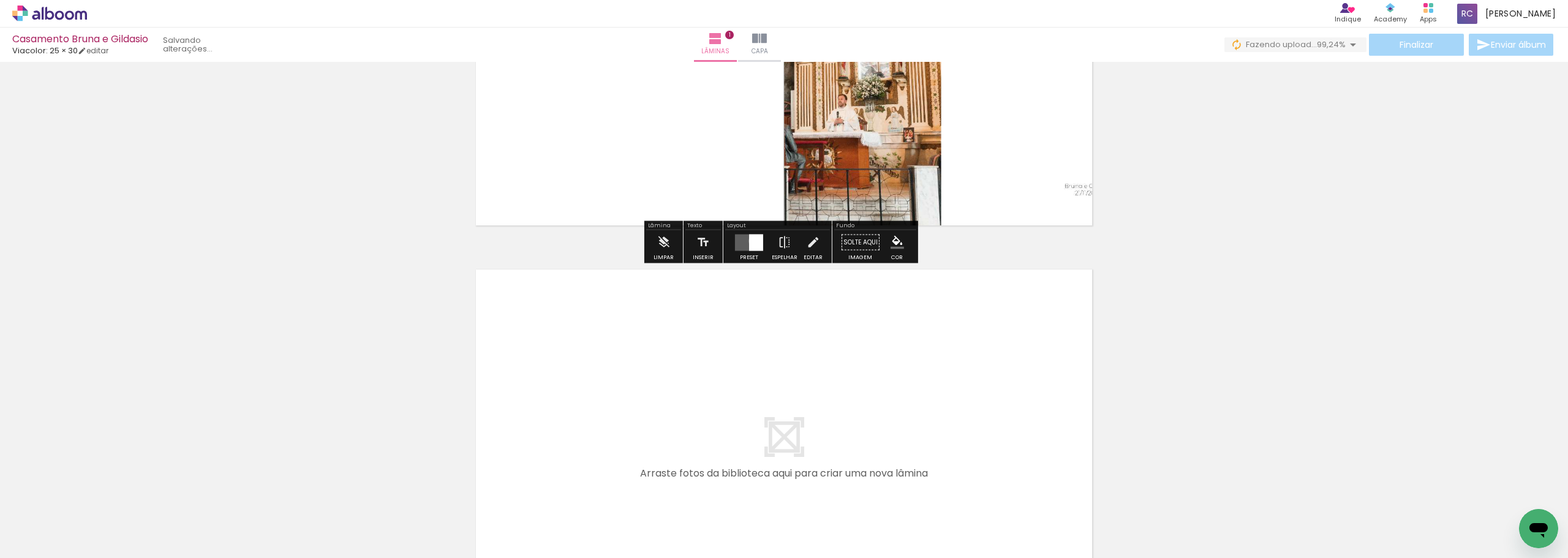
click at [544, 241] on div at bounding box center [756, 242] width 14 height 17
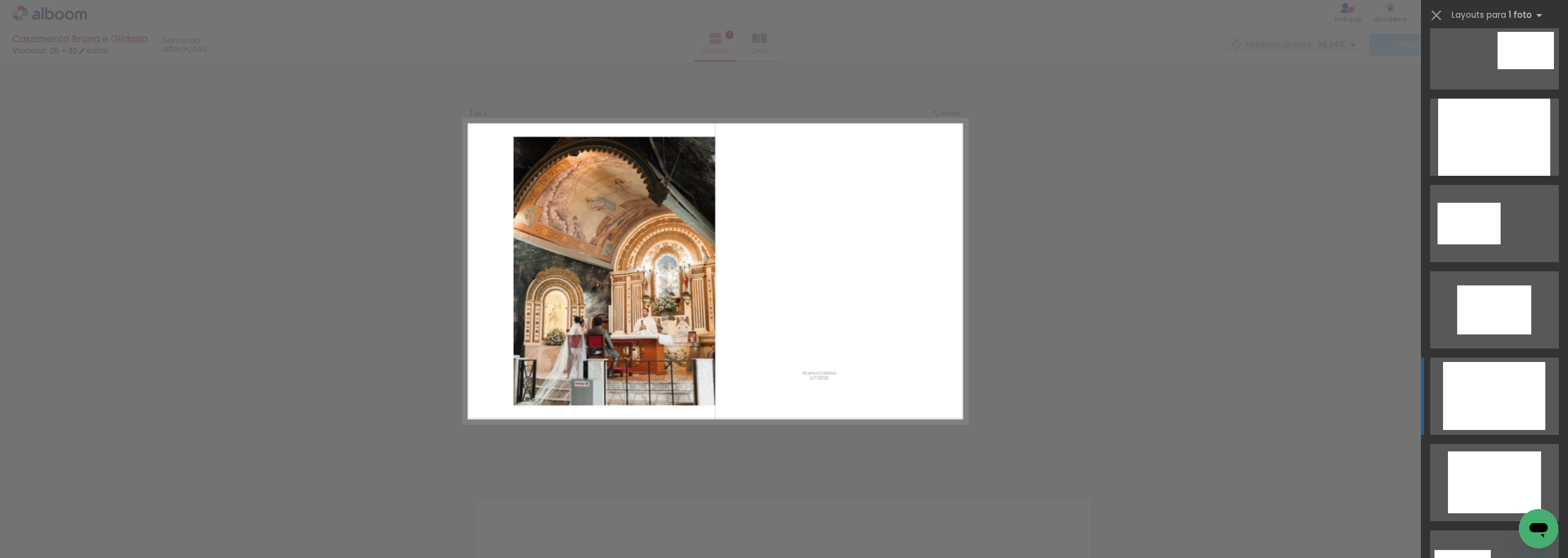
scroll to position [797, 0]
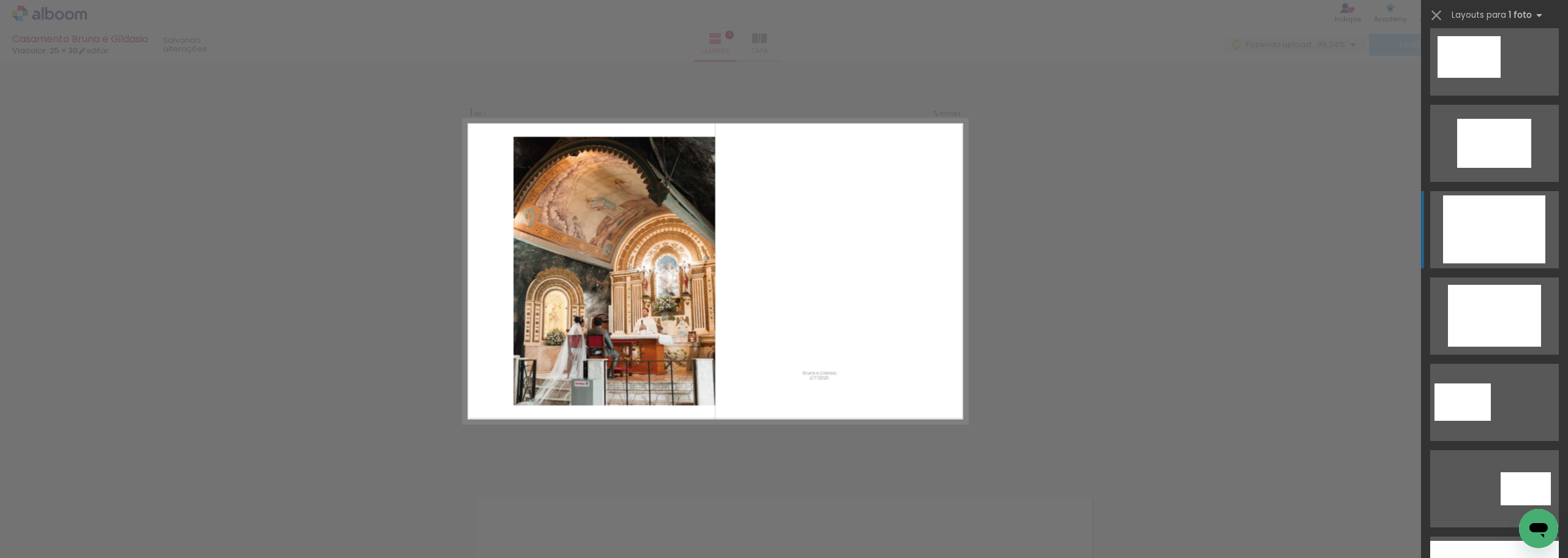
click at [544, 235] on div at bounding box center [1495, 229] width 103 height 68
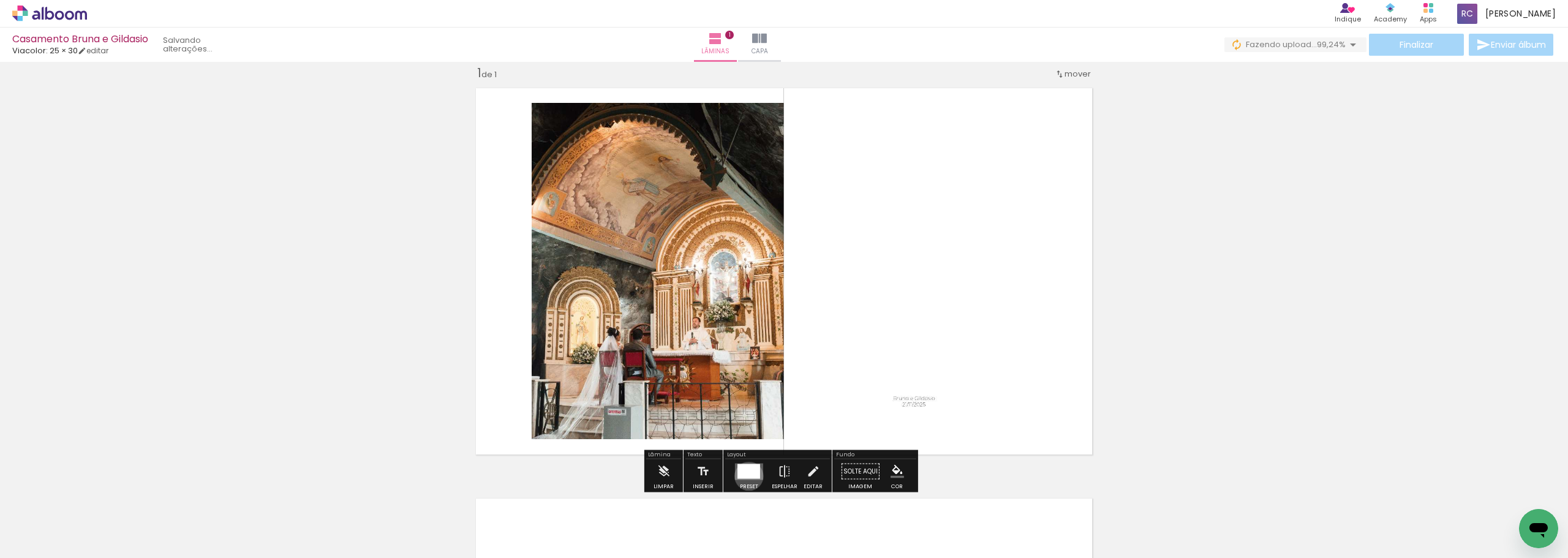
click at [544, 352] on div at bounding box center [749, 471] width 23 height 15
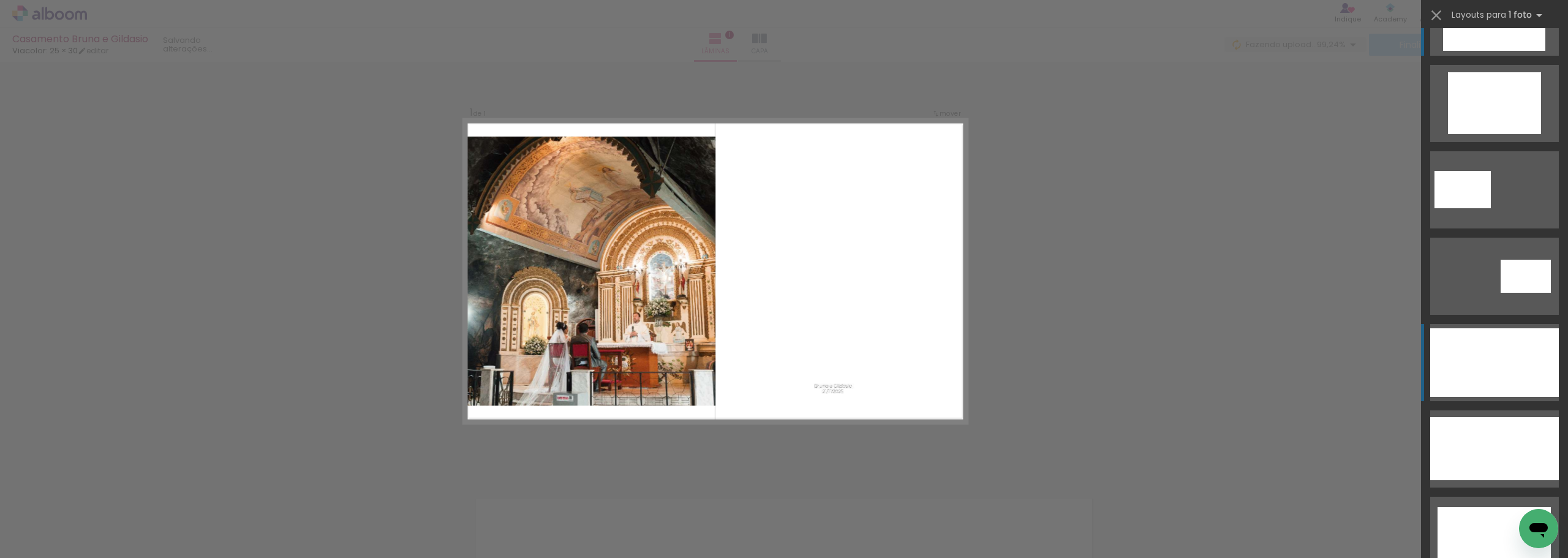
scroll to position [1012, 0]
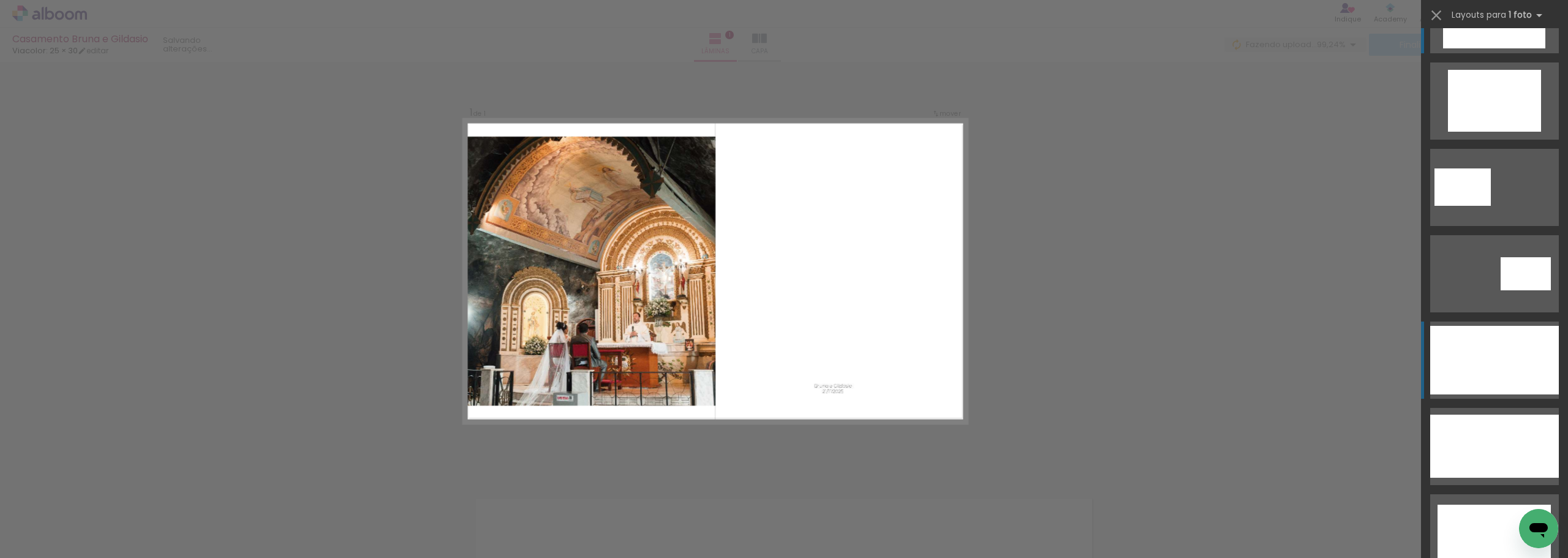
click at [544, 352] on div at bounding box center [1495, 360] width 129 height 69
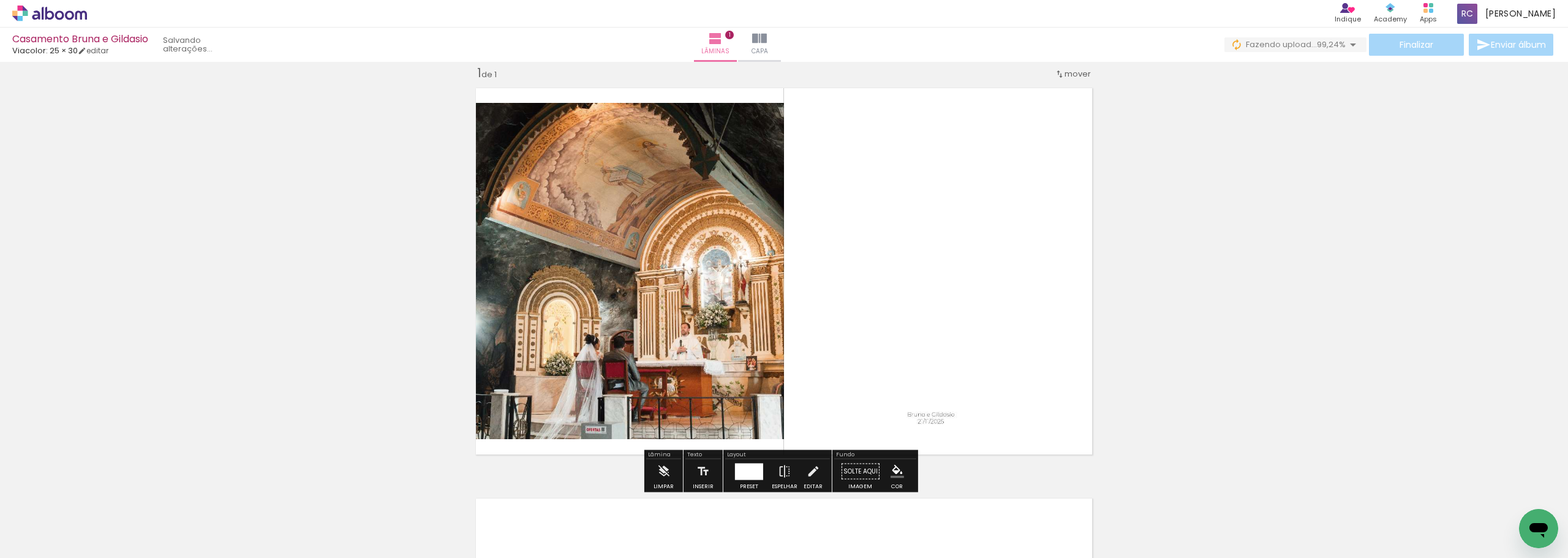
click at [544, 352] on div at bounding box center [749, 471] width 28 height 17
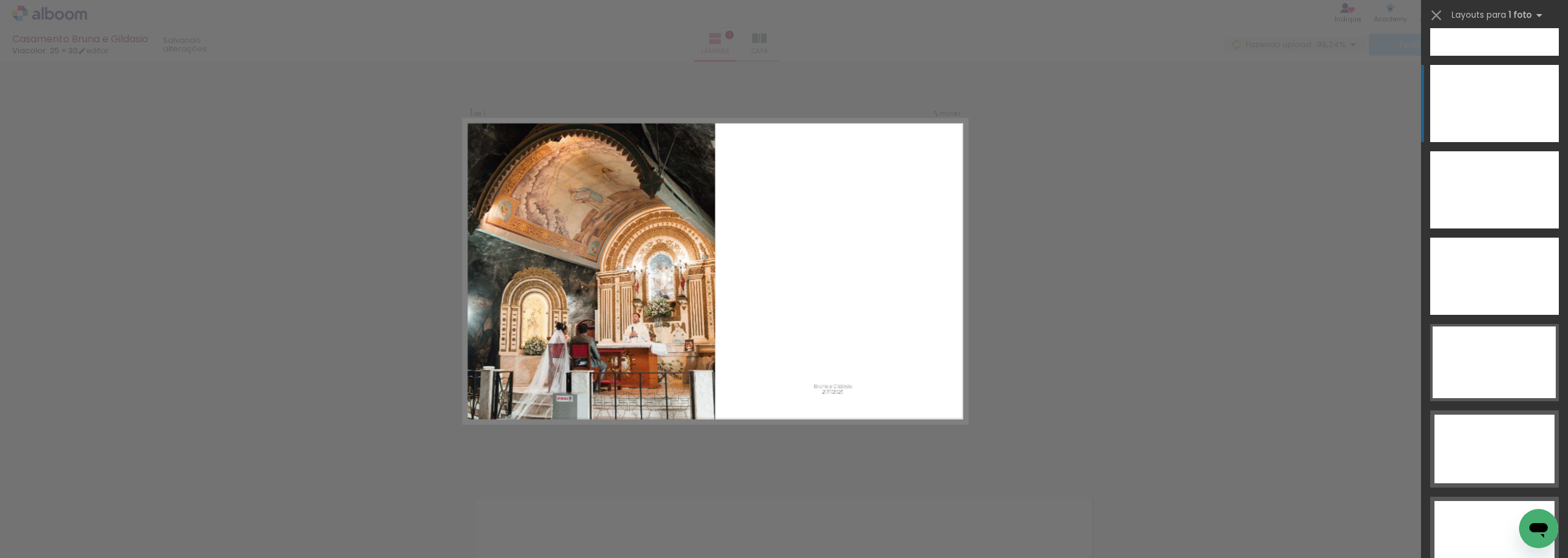
scroll to position [4361, 0]
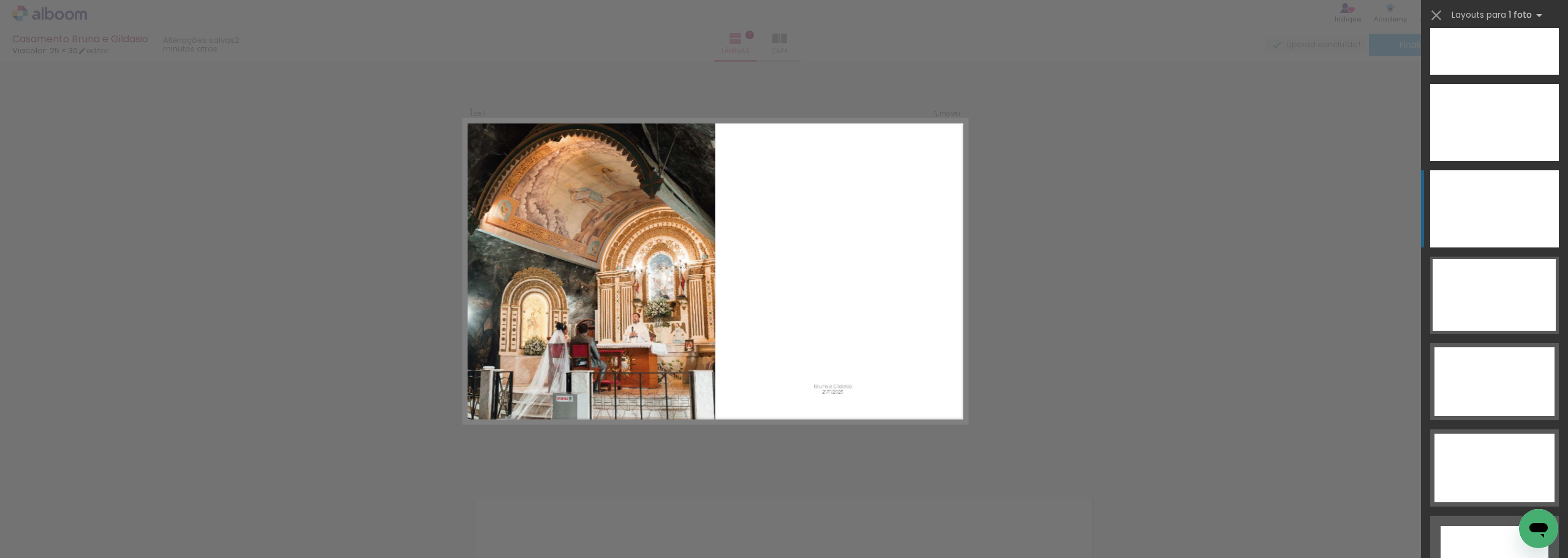
click at [544, 197] on div at bounding box center [1495, 209] width 129 height 77
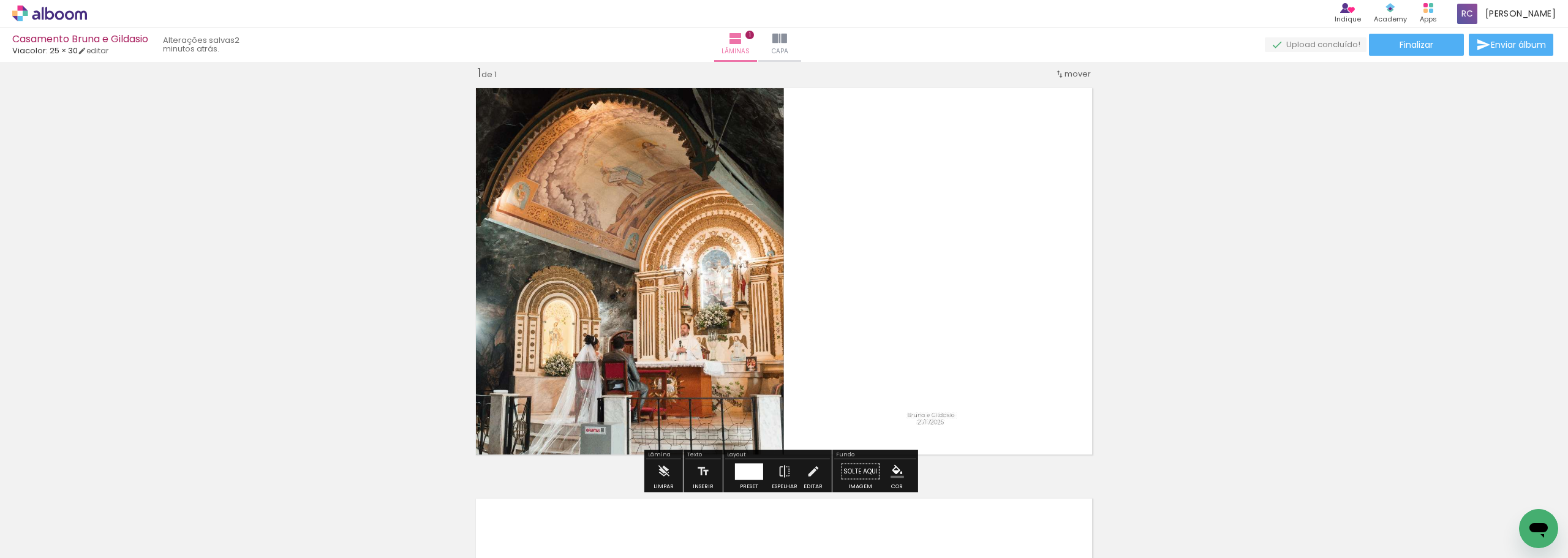
click at [544, 315] on div "Inserir lâmina 1 de 1" at bounding box center [784, 461] width 1568 height 822
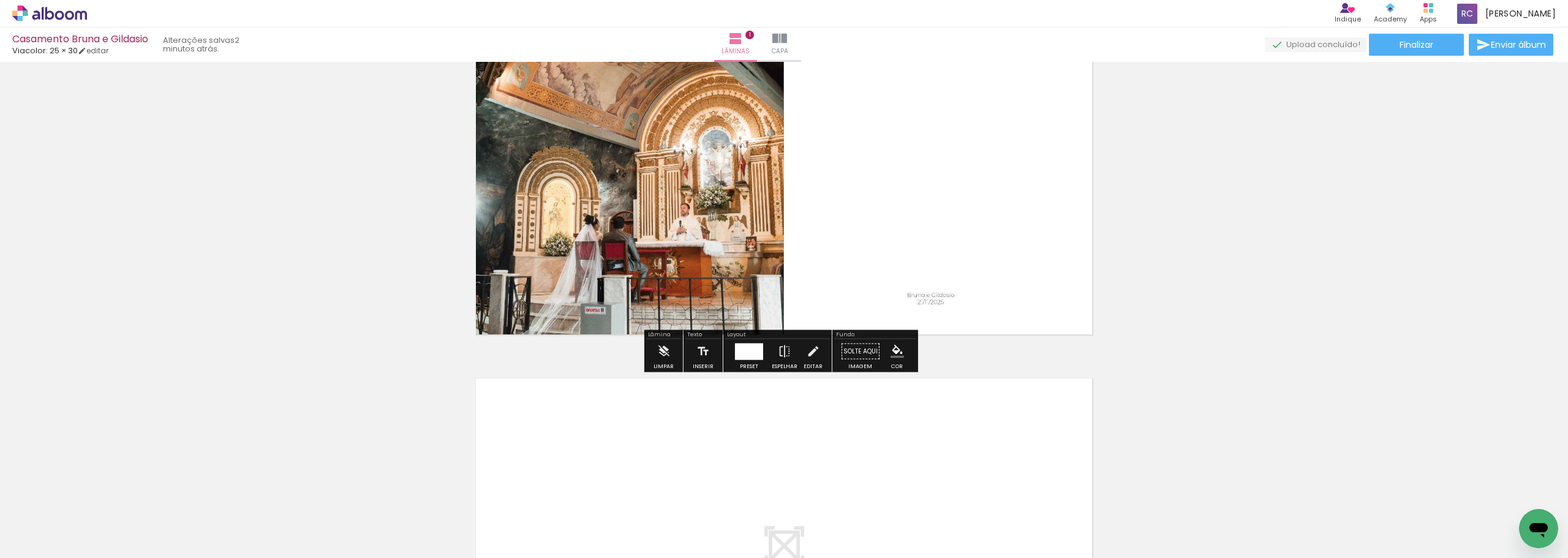
scroll to position [0, 0]
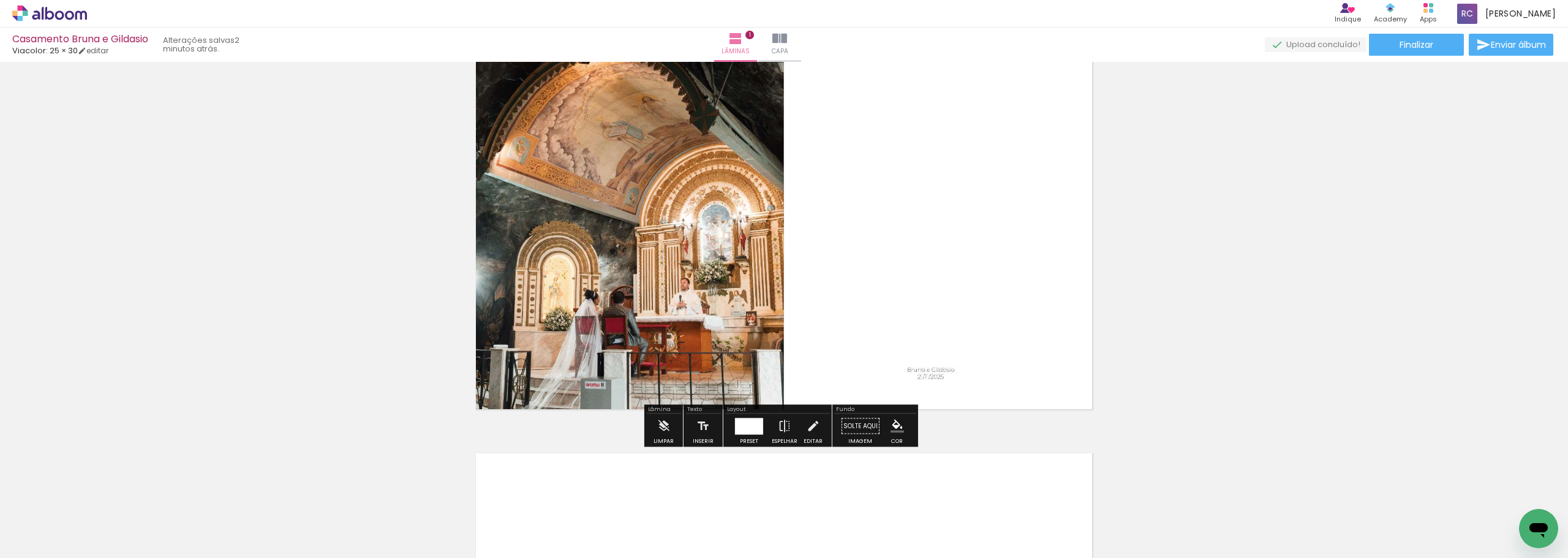
click at [544, 329] on div "Inserir lâmina 1 de 1" at bounding box center [784, 415] width 1568 height 822
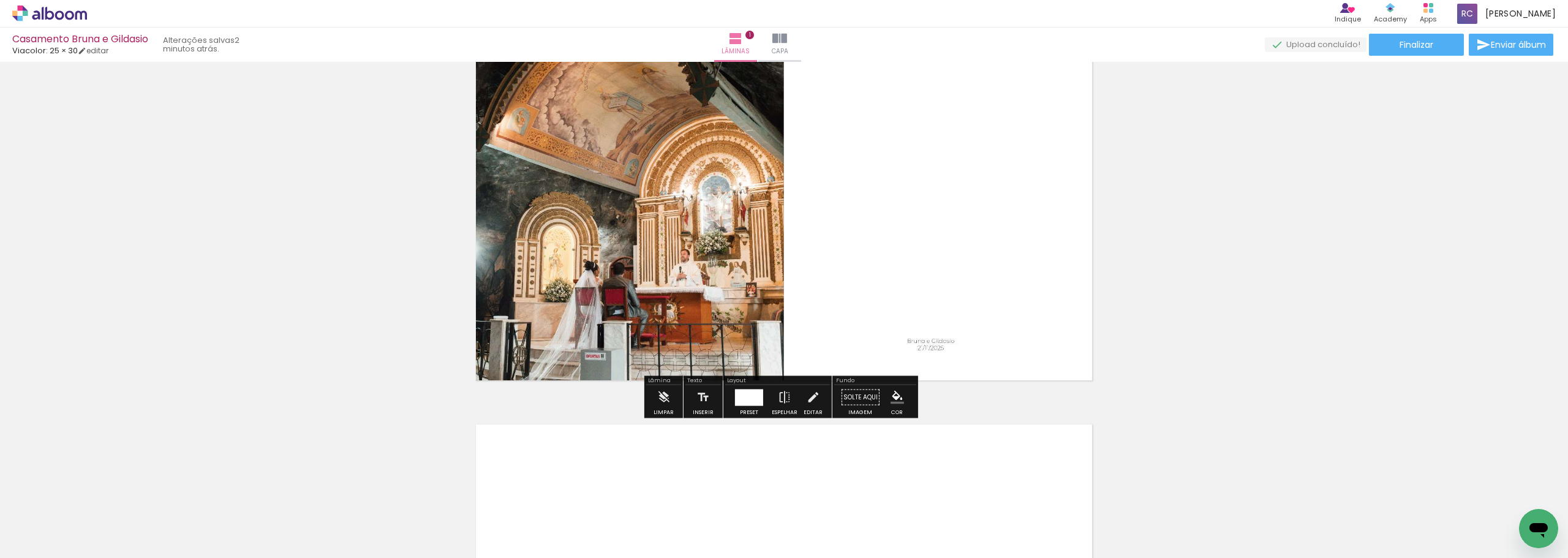
scroll to position [61, 0]
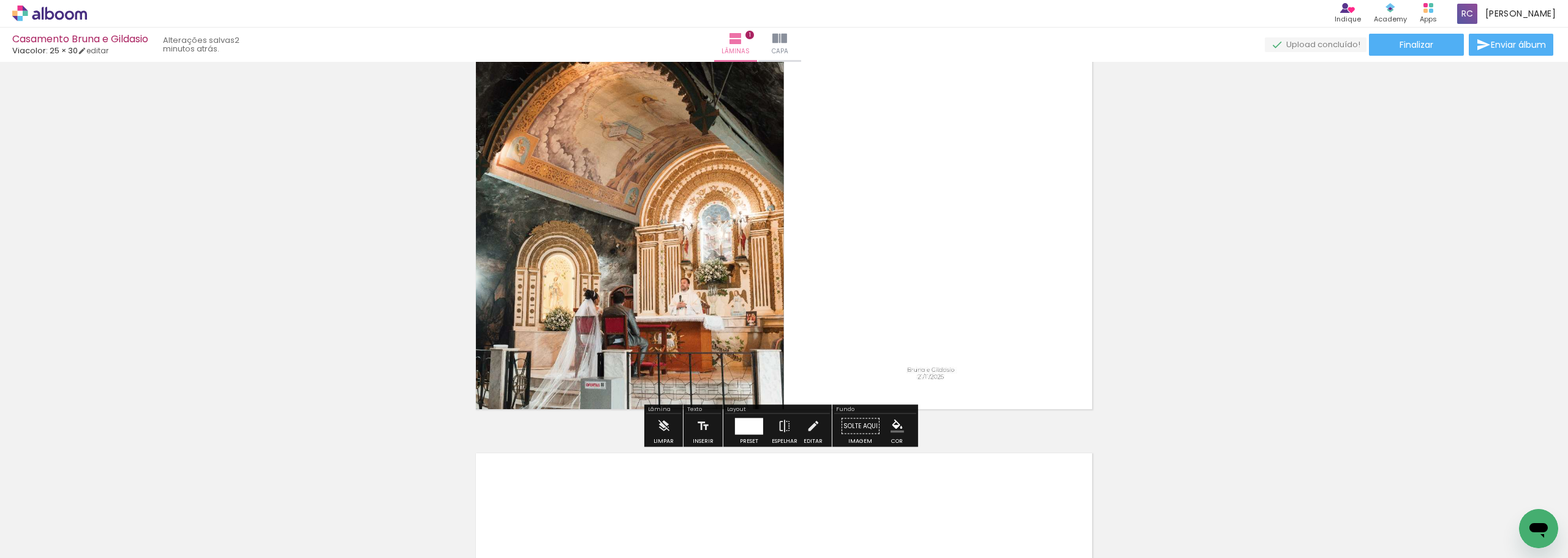
click at [544, 352] on div "Inserir lâmina 1 de 1" at bounding box center [784, 415] width 1568 height 822
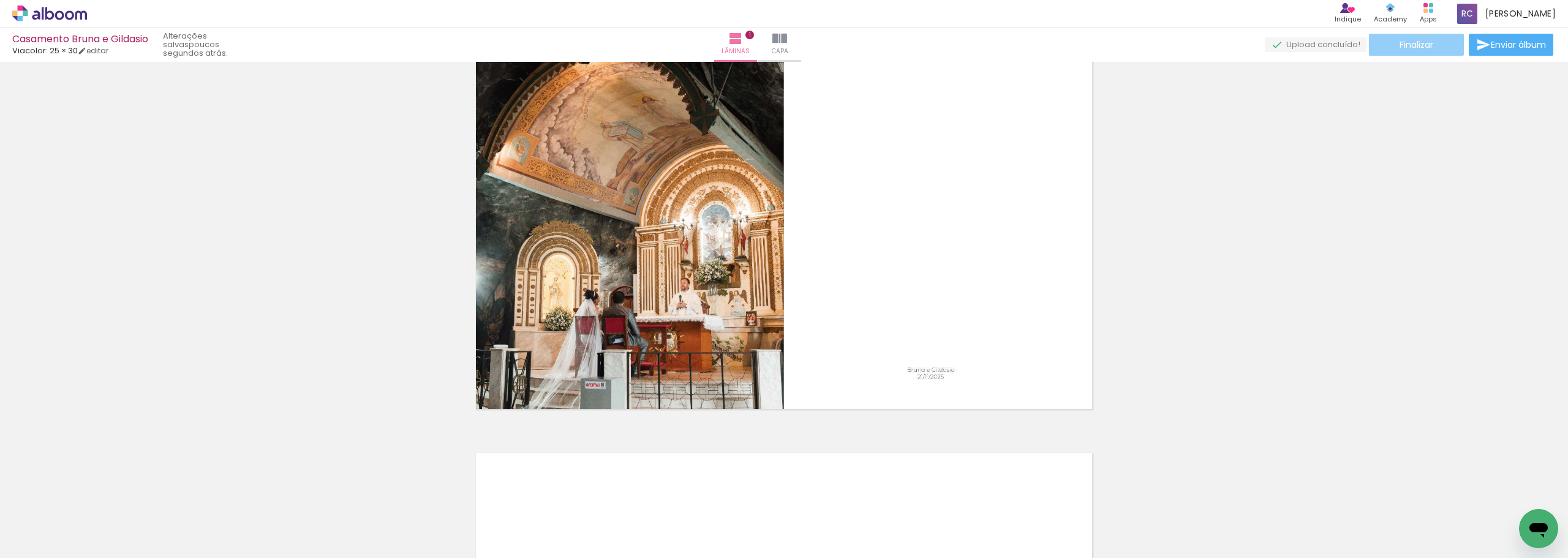
click at [544, 47] on span "Finalizar" at bounding box center [1417, 45] width 34 height 9
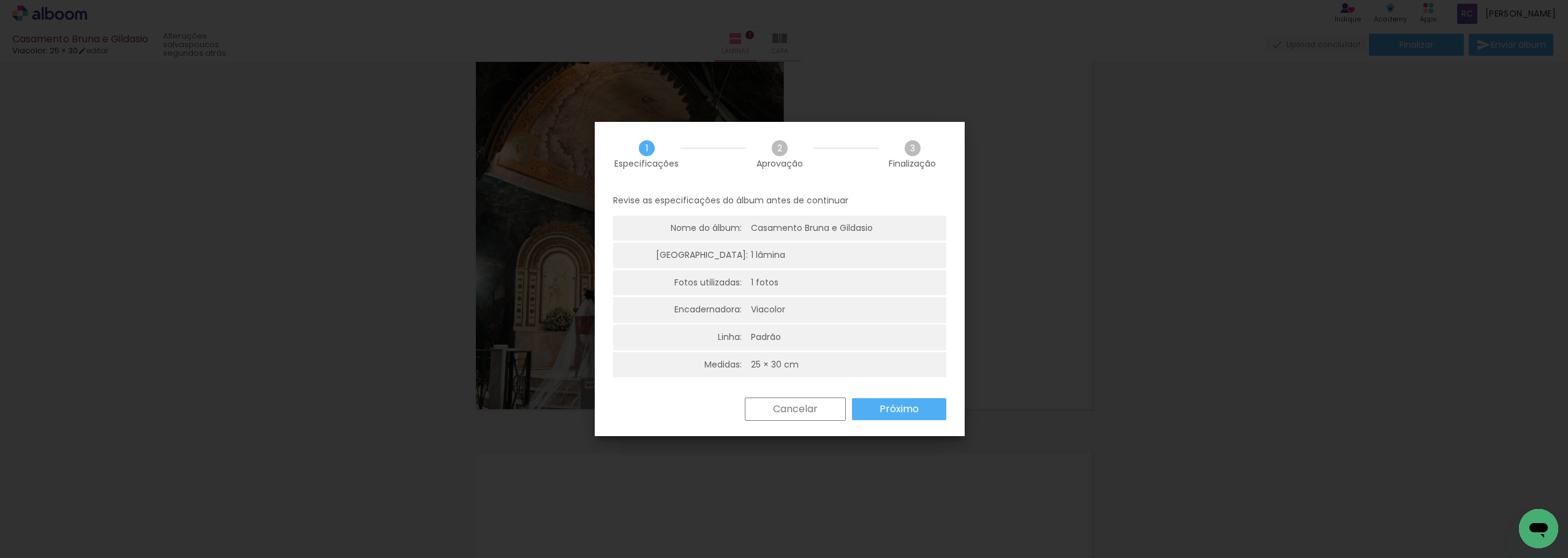
click at [544, 352] on paper-button "Cancelar" at bounding box center [796, 409] width 101 height 23
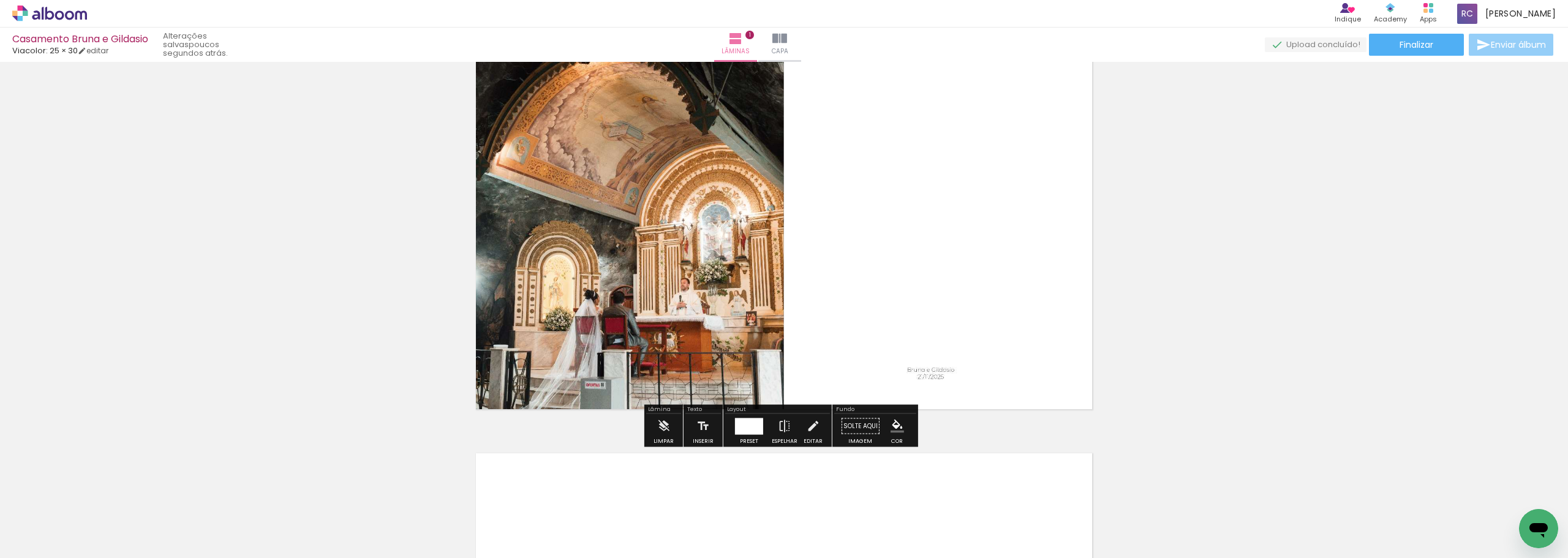
click at [544, 42] on span "Enviar álbum" at bounding box center [1519, 45] width 55 height 9
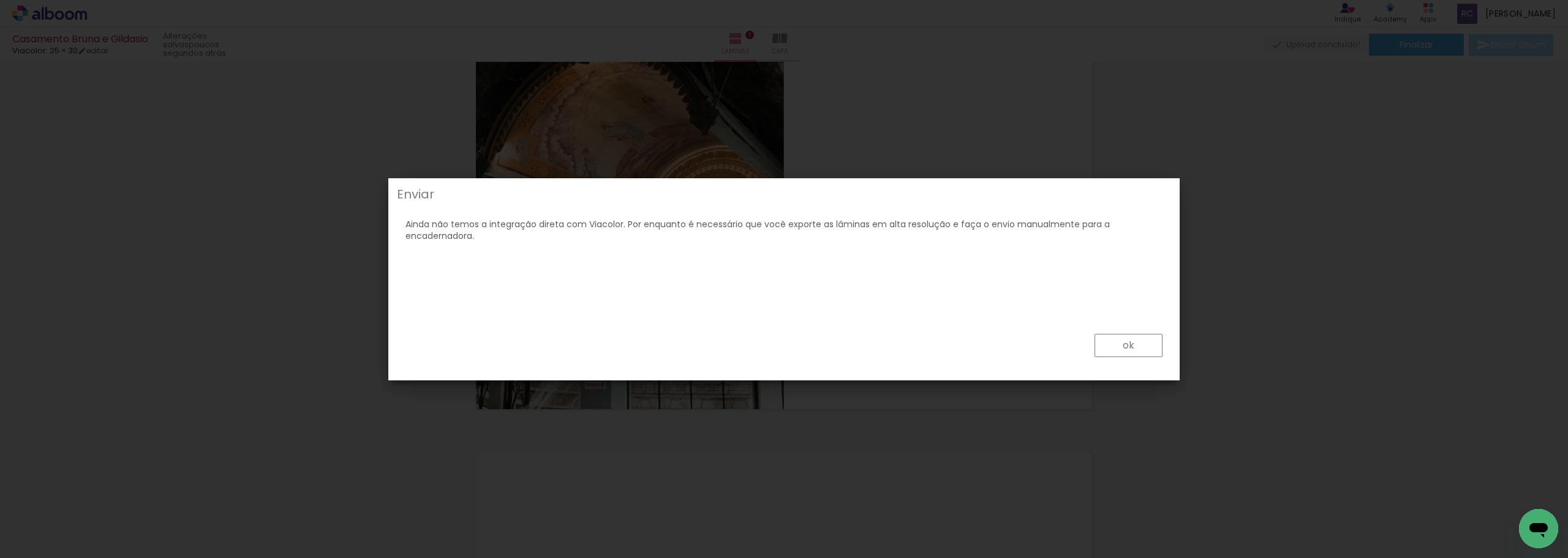
click at [0, 0] on slot "ok" at bounding box center [0, 0] width 0 height 0
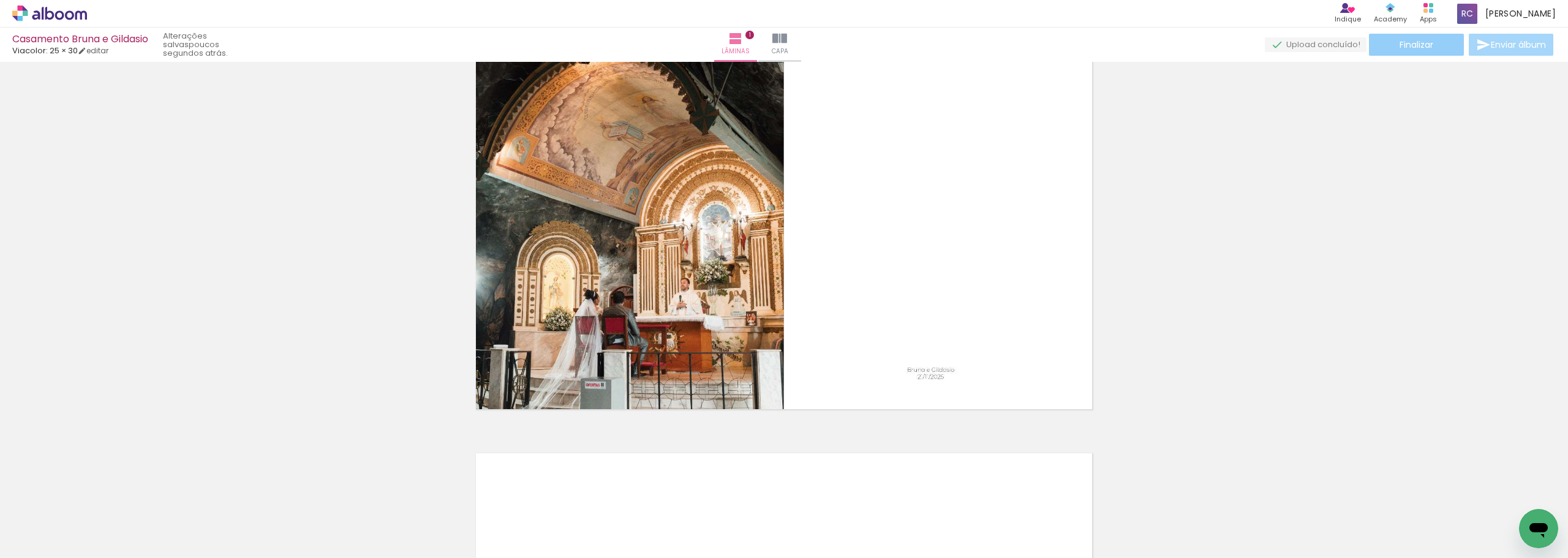
click at [544, 49] on span "Finalizar" at bounding box center [1417, 45] width 34 height 9
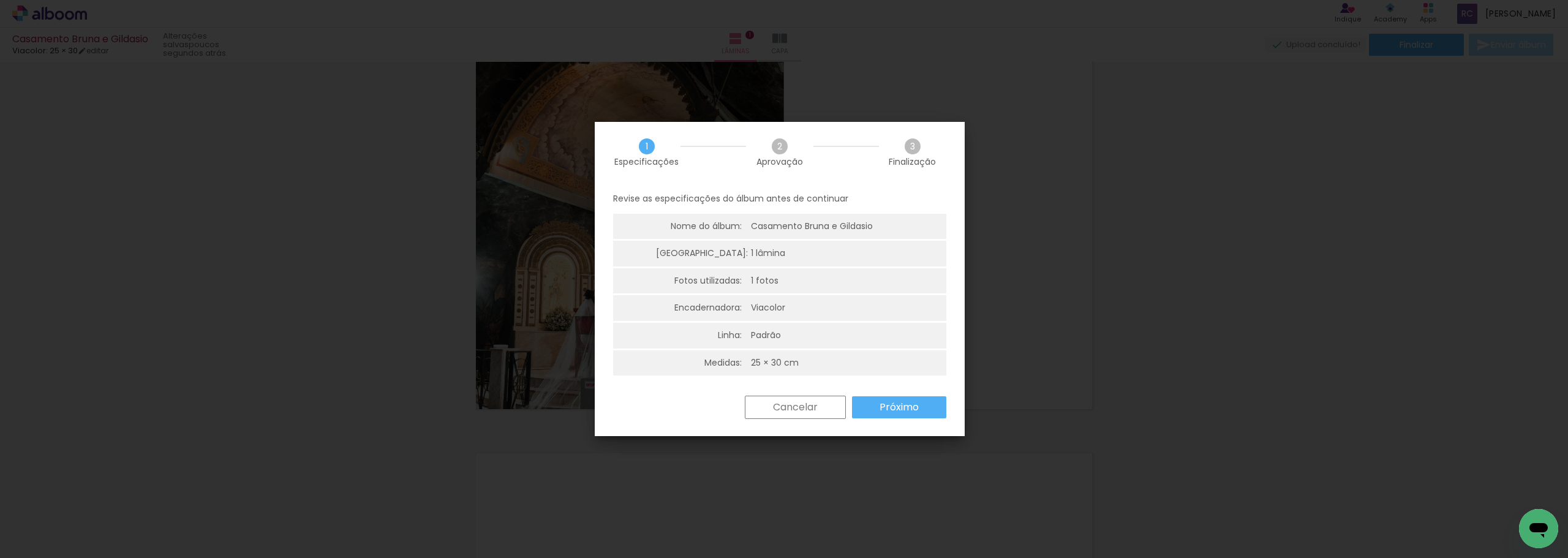
scroll to position [3, 0]
click at [0, 0] on slot "Próximo" at bounding box center [0, 0] width 0 height 0
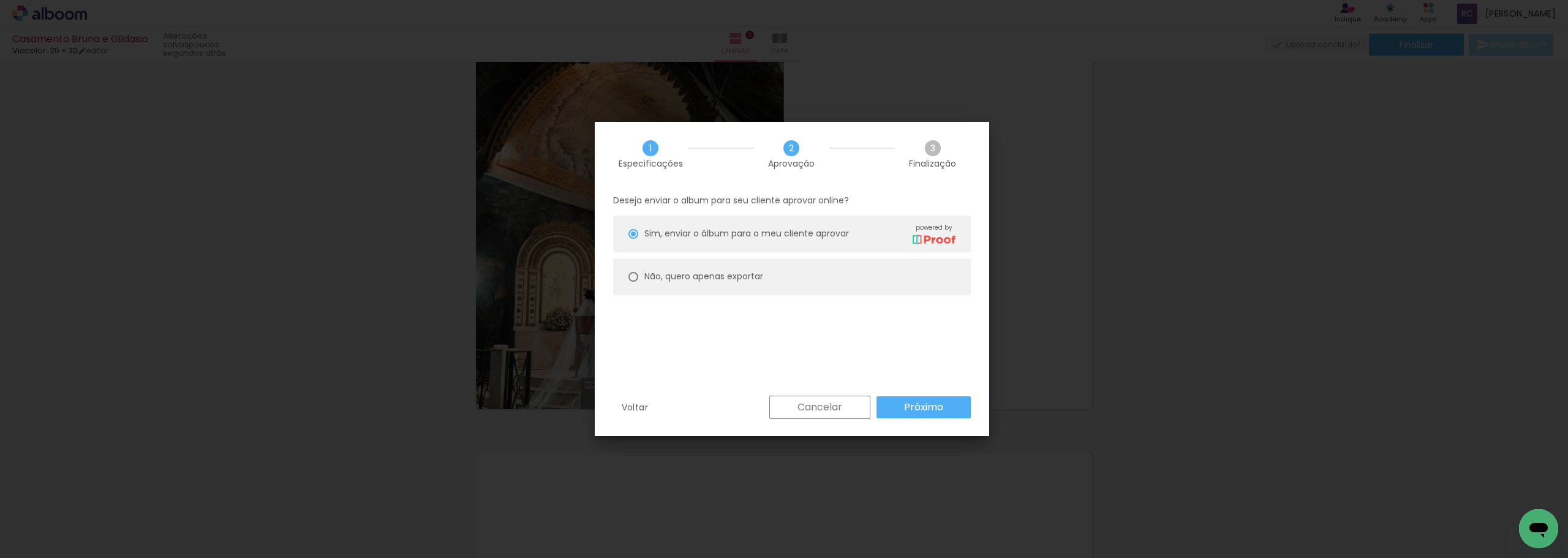
click at [0, 0] on slot "Não, quero apenas exportar" at bounding box center [0, 0] width 0 height 0
type paper-radio-button "on"
click at [544, 352] on paper-button "Próximo" at bounding box center [924, 407] width 95 height 22
type input "Alta, 300 DPI"
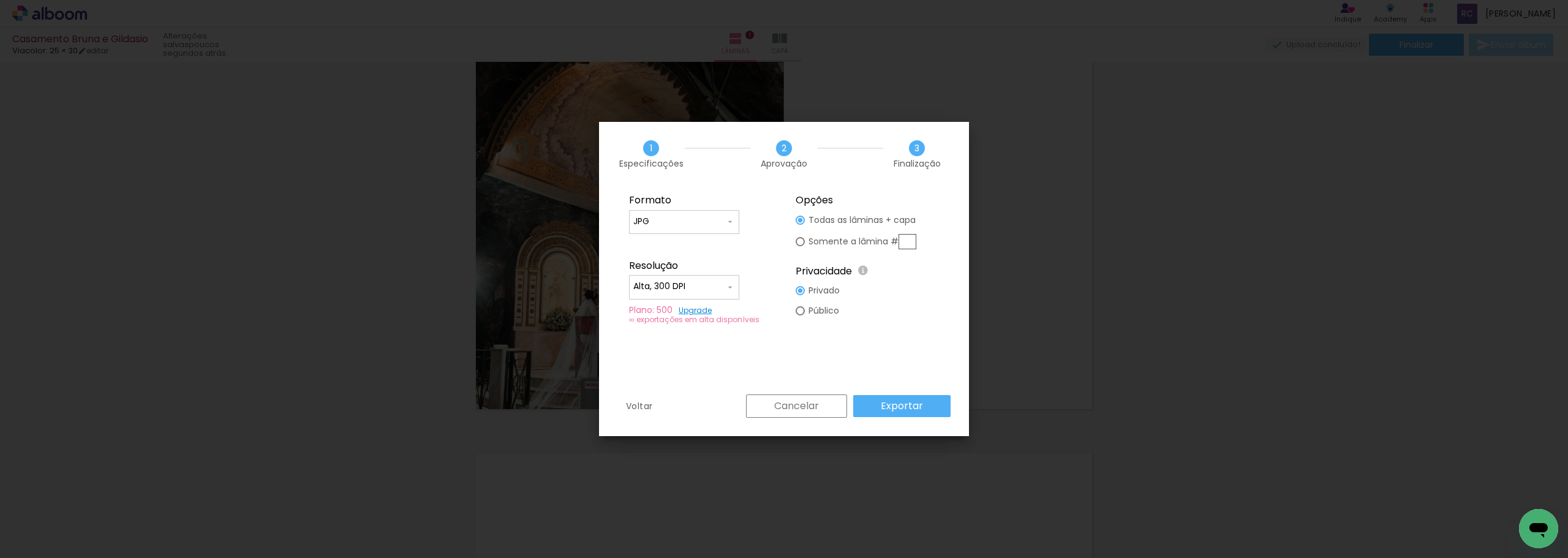
click at [544, 311] on link "Upgrade" at bounding box center [696, 311] width 33 height 11
click at [0, 0] on slot "Voltar" at bounding box center [0, 0] width 0 height 0
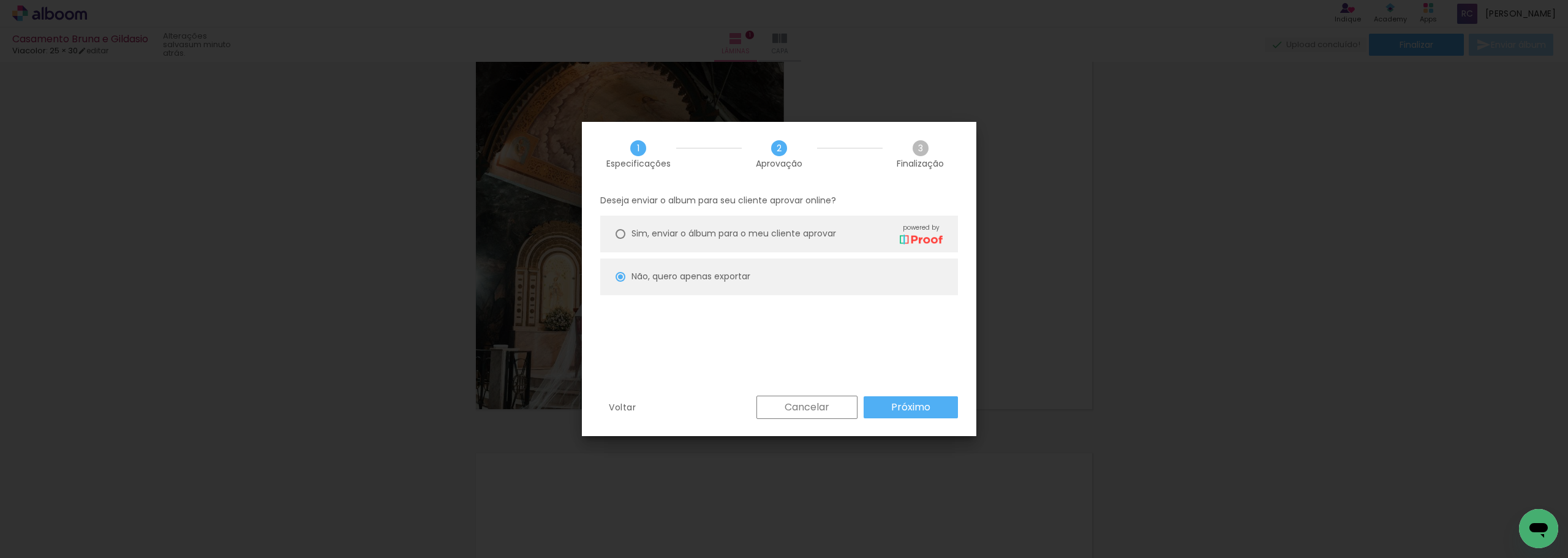
click at [544, 352] on paper-button "Cancelar" at bounding box center [807, 407] width 101 height 23
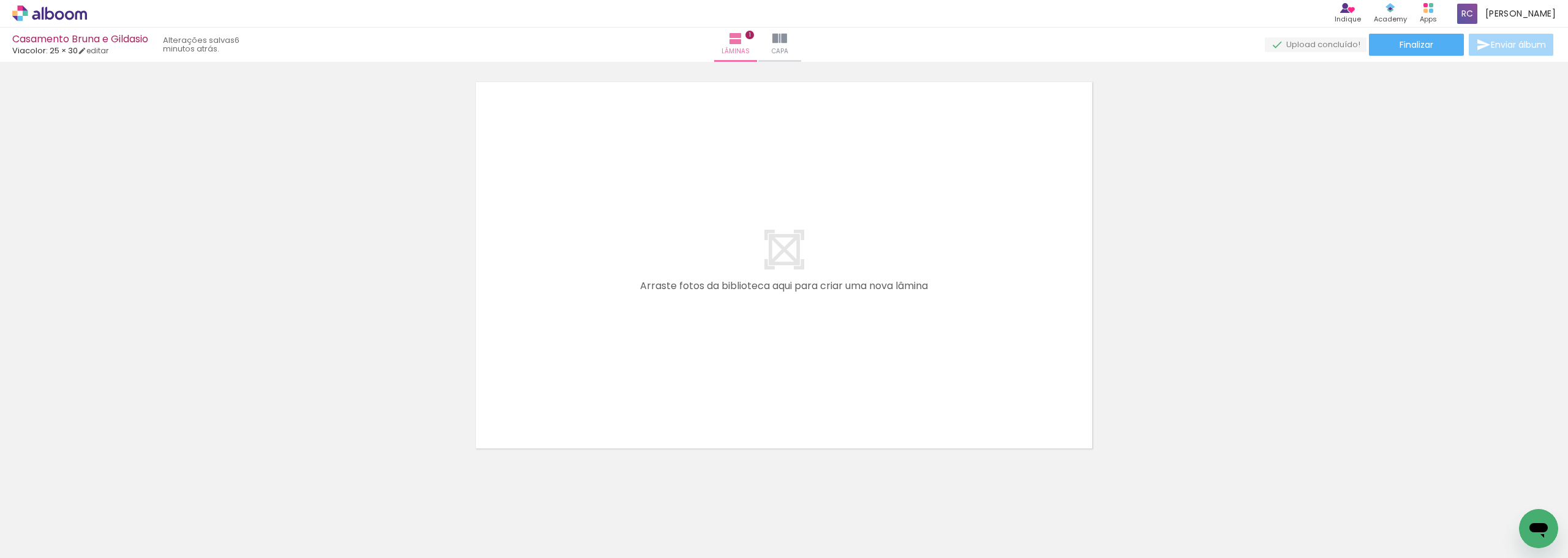
scroll to position [449, 0]
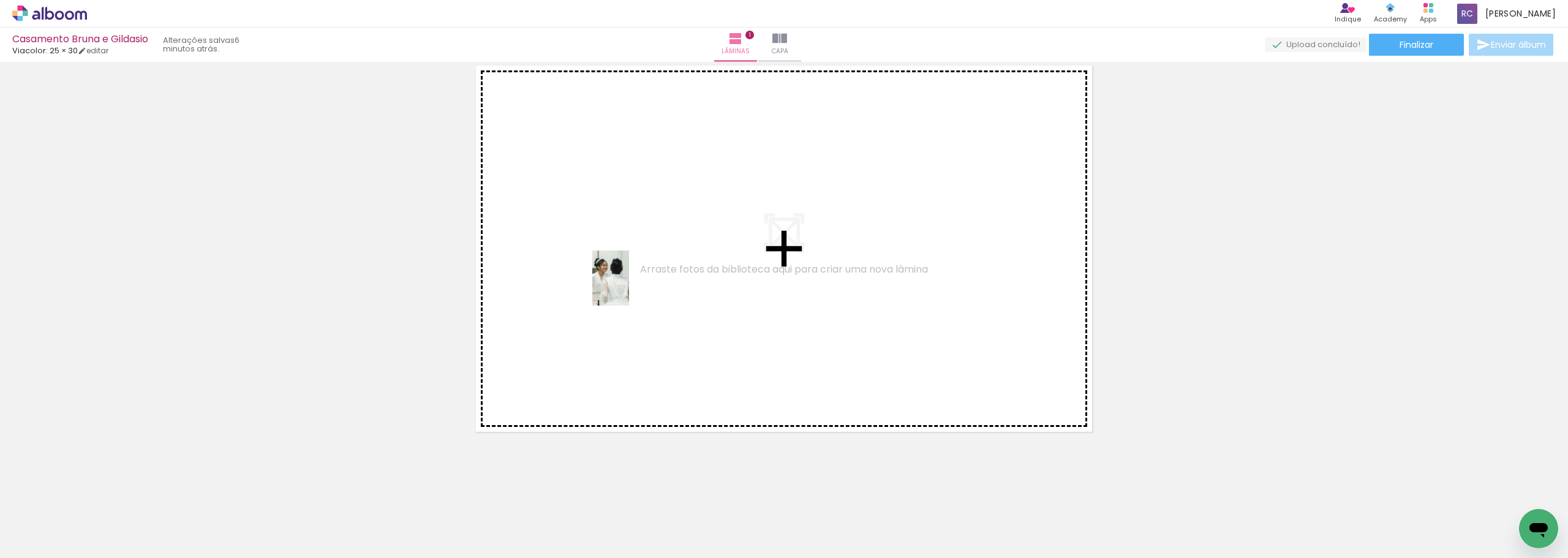
drag, startPoint x: 191, startPoint y: 524, endPoint x: 629, endPoint y: 287, distance: 498.0
click at [544, 287] on quentale-workspace at bounding box center [784, 279] width 1568 height 558
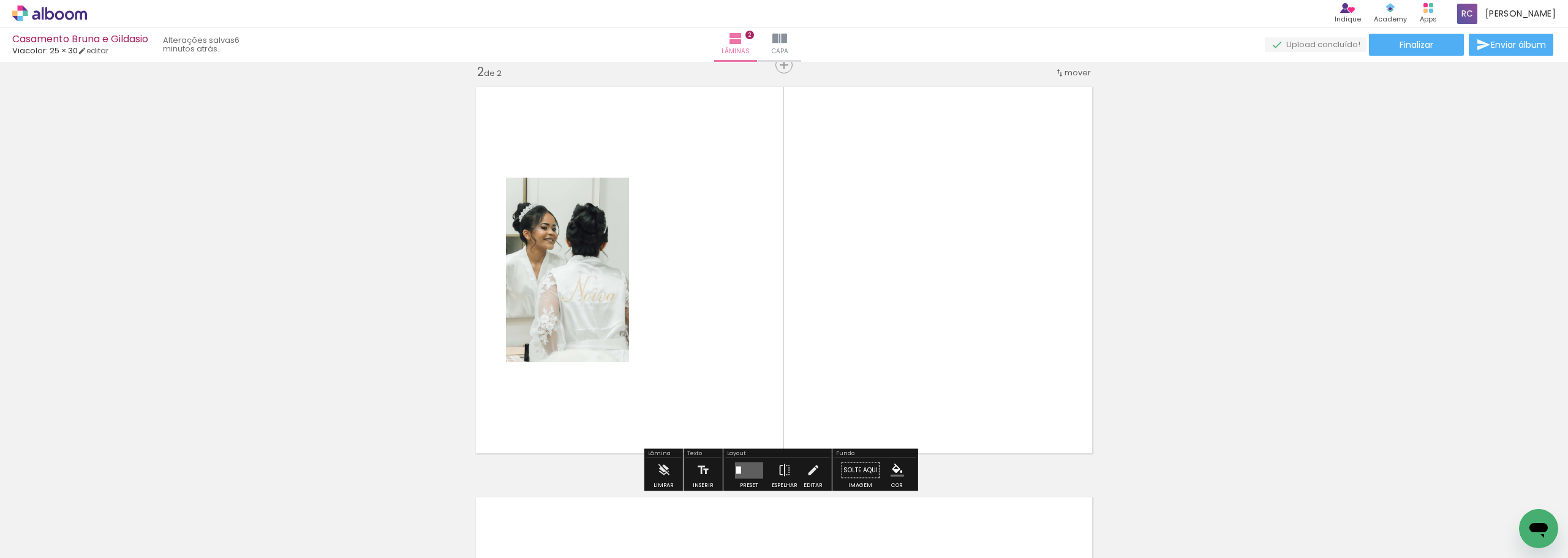
scroll to position [427, 0]
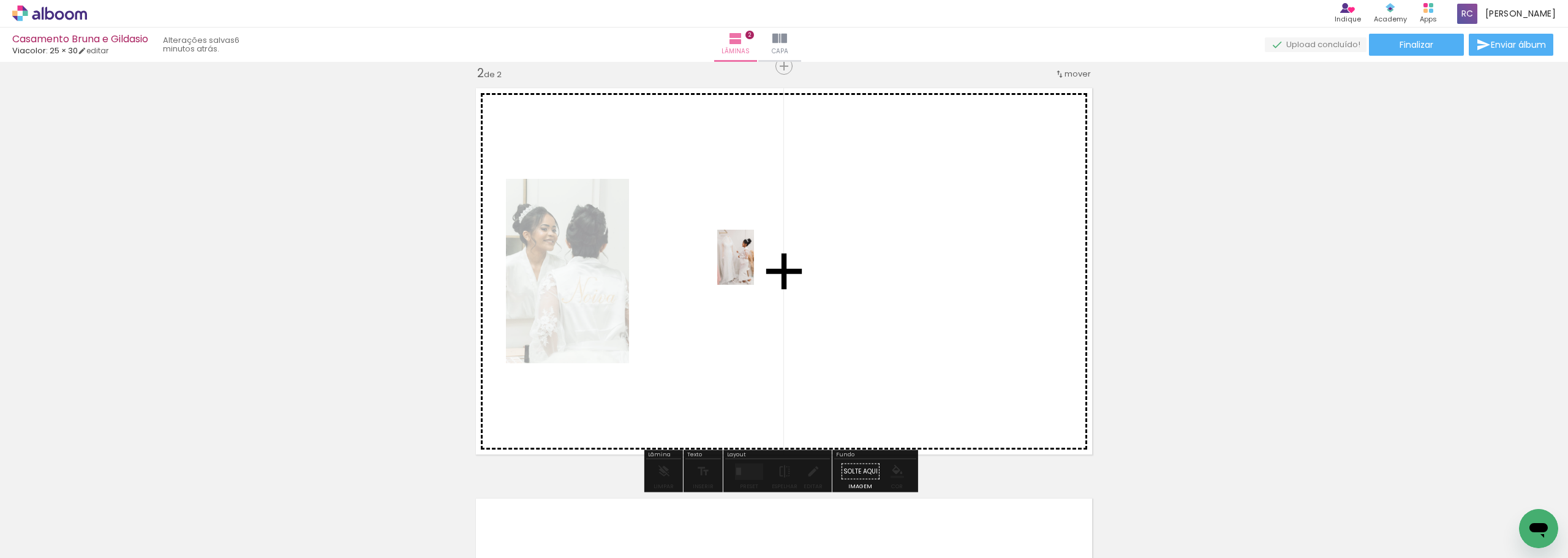
drag, startPoint x: 137, startPoint y: 519, endPoint x: 754, endPoint y: 267, distance: 666.5
click at [544, 267] on quentale-workspace at bounding box center [784, 279] width 1568 height 558
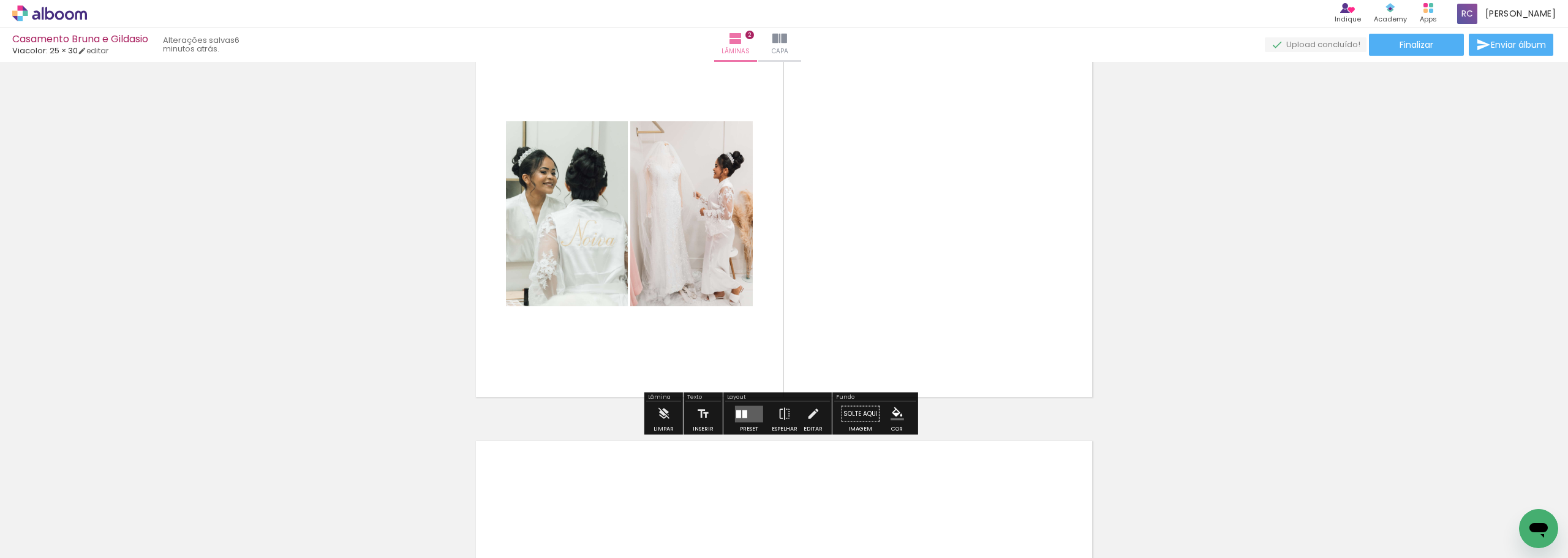
scroll to position [488, 0]
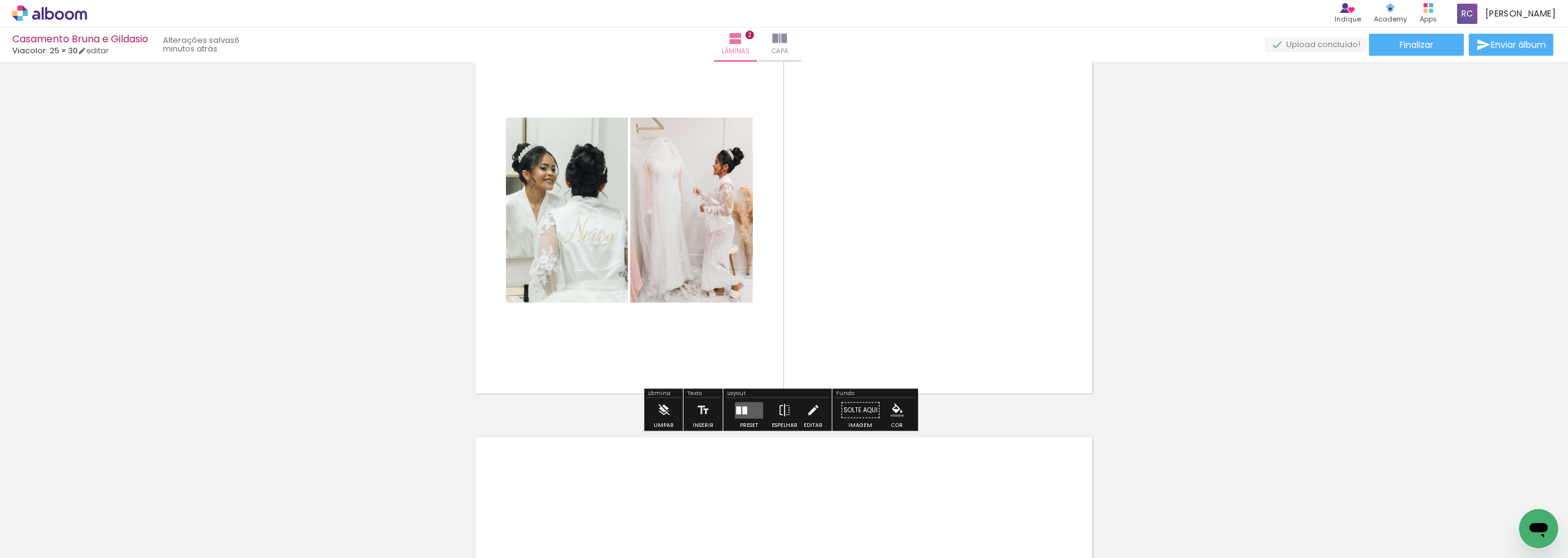
click at [544, 352] on quentale-layouter at bounding box center [749, 410] width 28 height 17
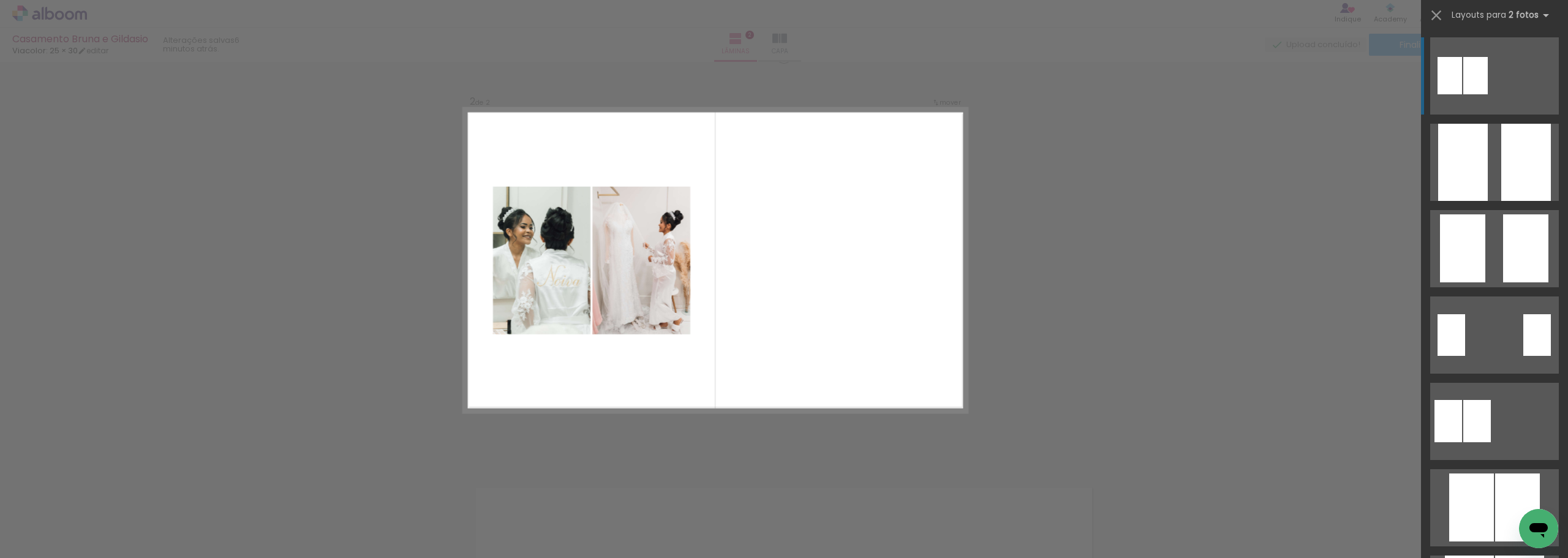
scroll to position [427, 0]
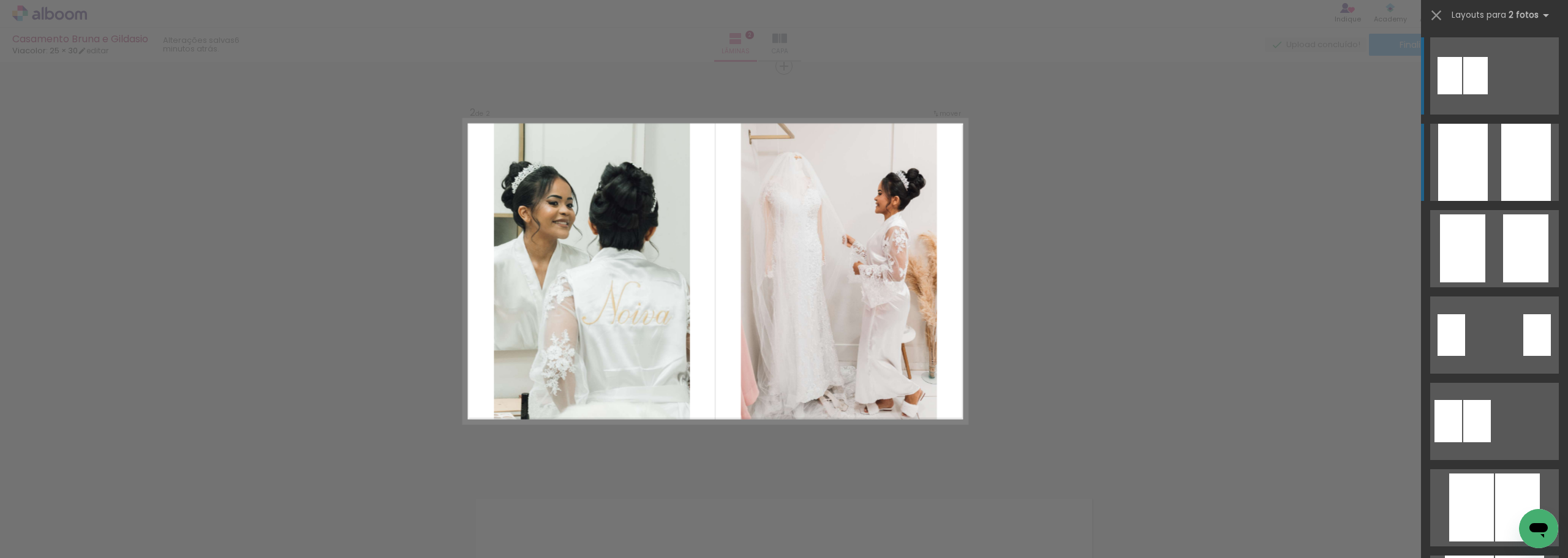
click at [544, 184] on div at bounding box center [1463, 163] width 49 height 77
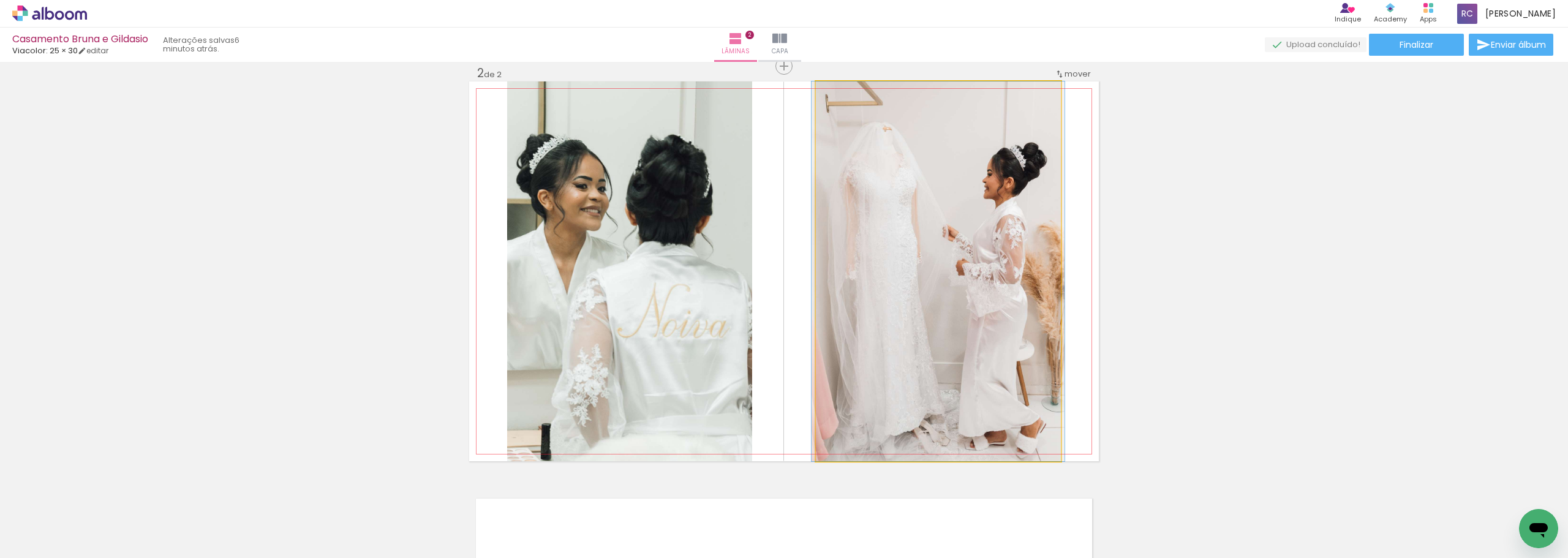
click at [544, 335] on quentale-photo at bounding box center [939, 271] width 245 height 380
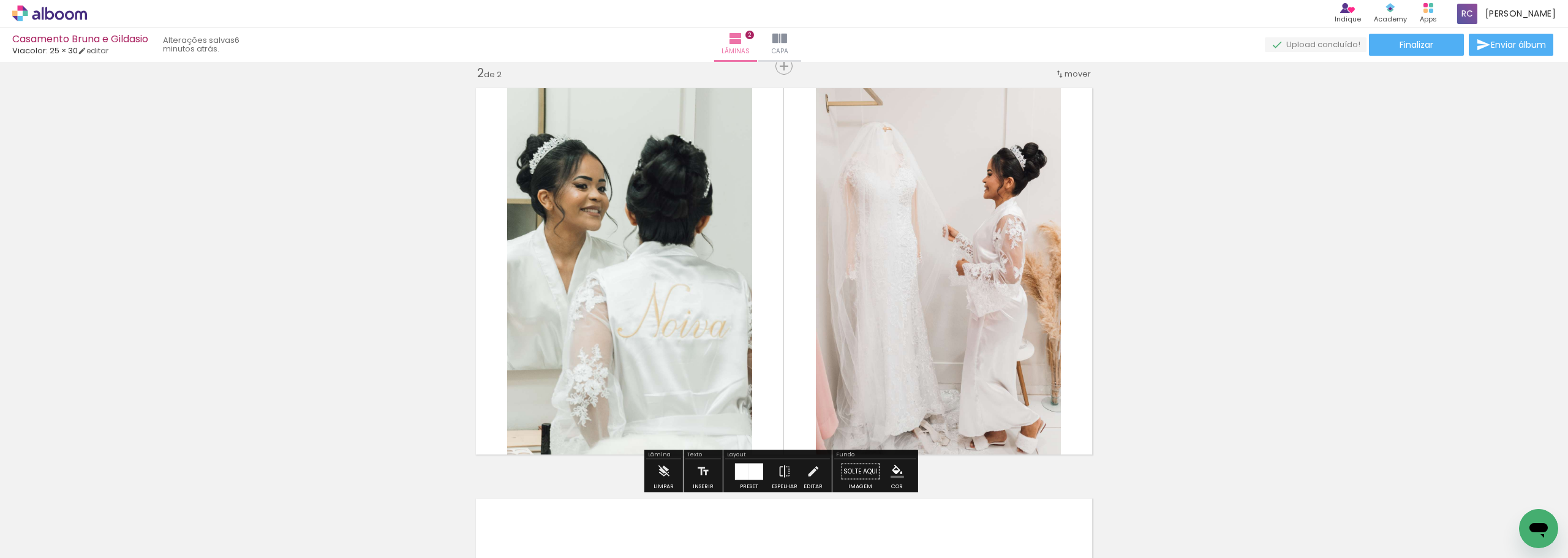
click at [544, 335] on quentale-photo at bounding box center [939, 271] width 245 height 380
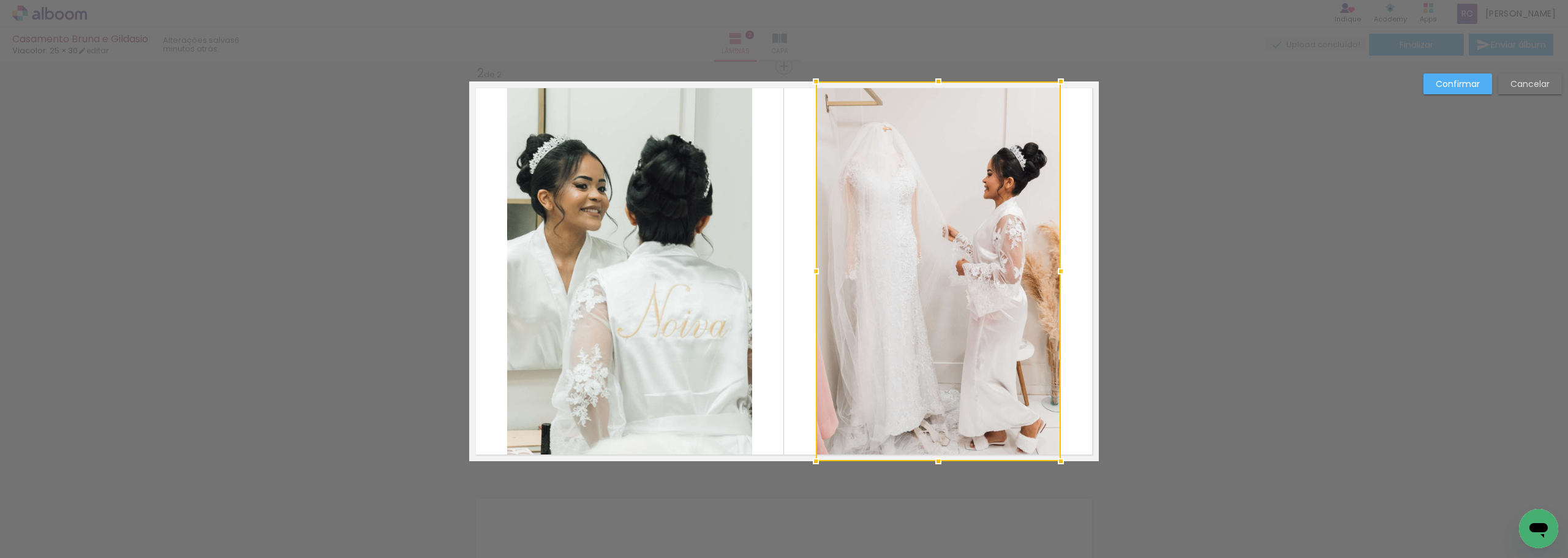
click at [544, 338] on div at bounding box center [939, 271] width 245 height 380
click at [544, 317] on div "Confirmar Cancelar" at bounding box center [784, 266] width 1568 height 1261
click at [544, 269] on div at bounding box center [939, 271] width 245 height 380
click at [0, 0] on slot "Confirmar" at bounding box center [0, 0] width 0 height 0
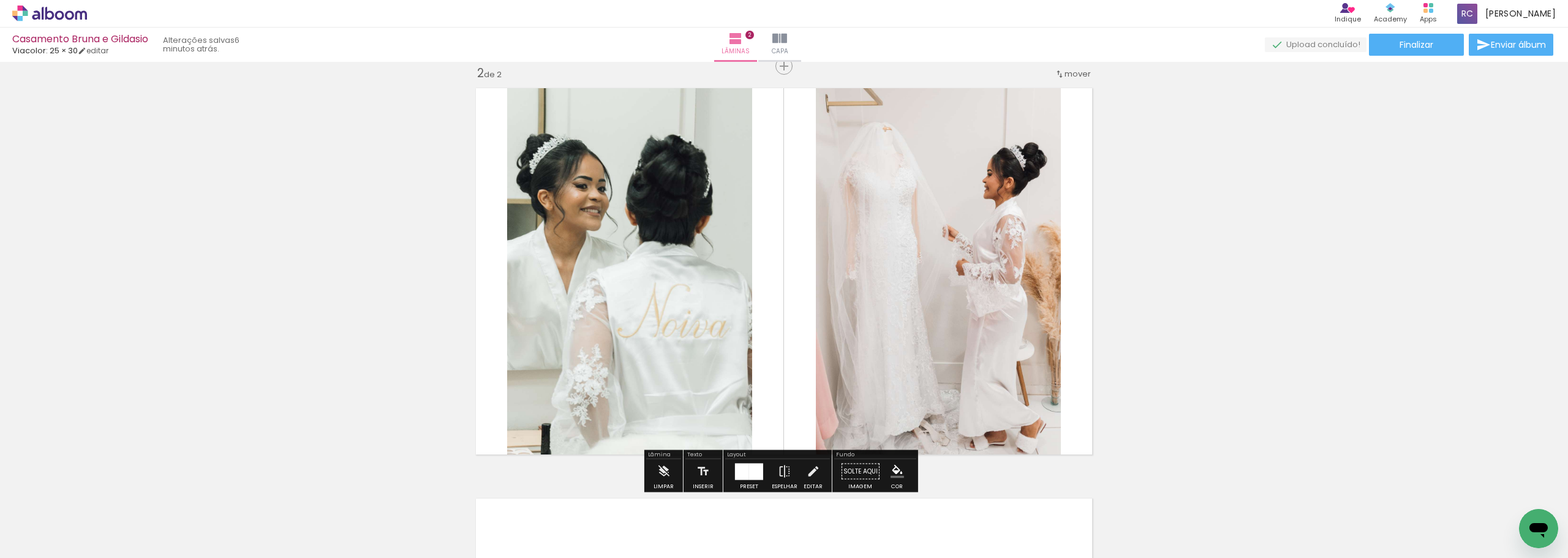
click at [544, 277] on quentale-photo at bounding box center [939, 271] width 245 height 380
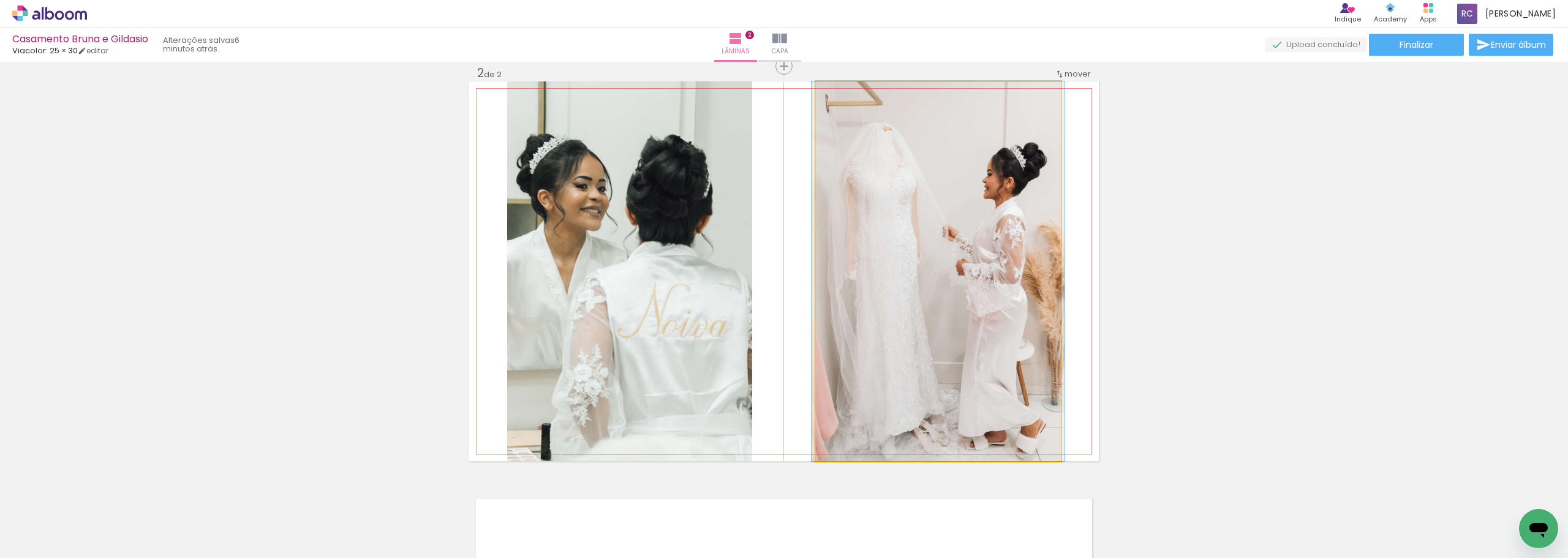
click at [544, 277] on quentale-photo at bounding box center [939, 271] width 245 height 380
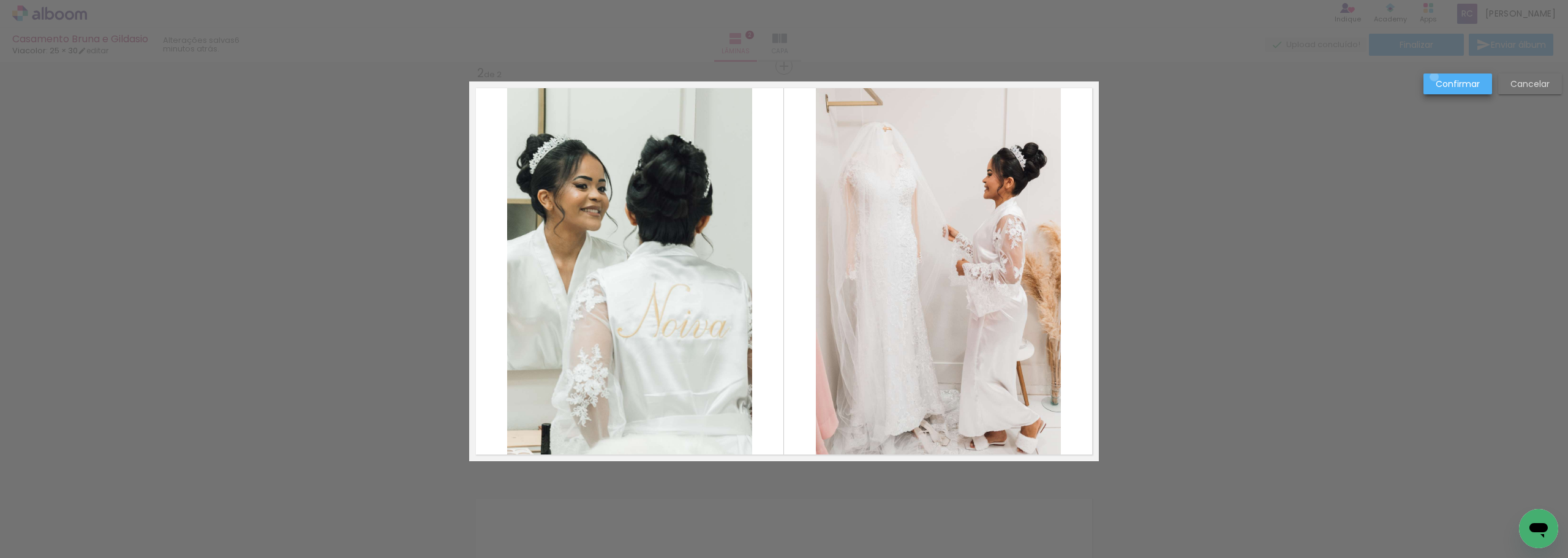
click at [544, 77] on paper-button "Confirmar" at bounding box center [1457, 83] width 69 height 21
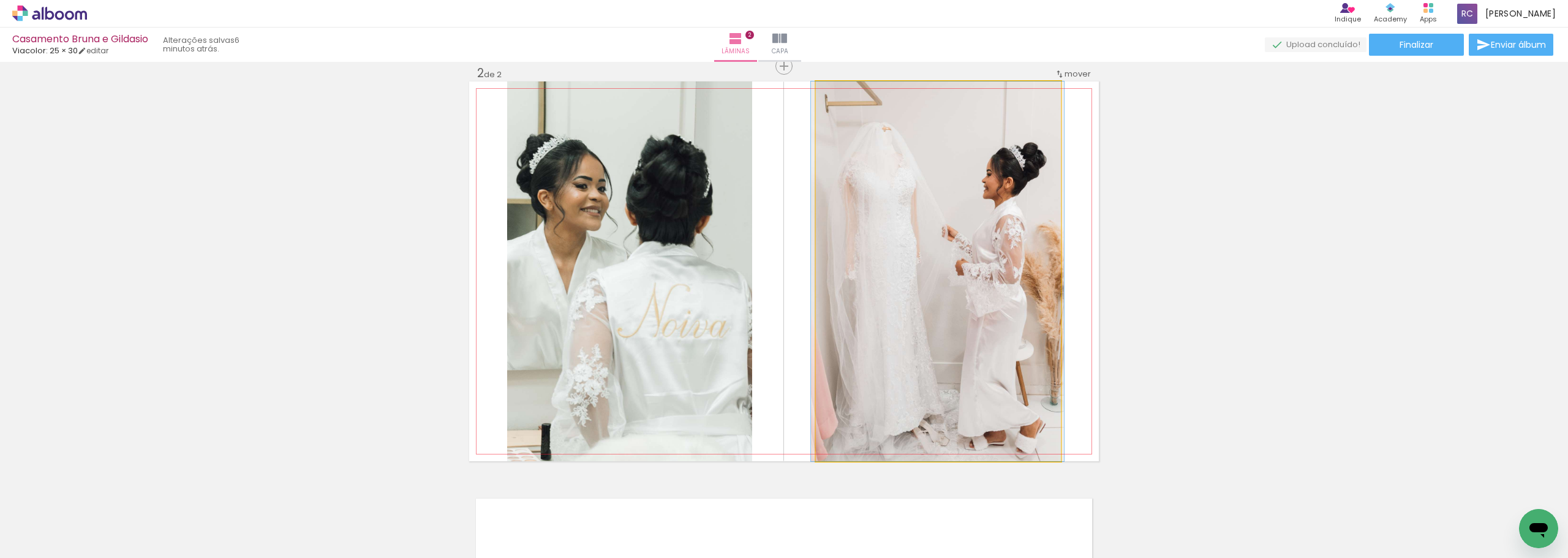
drag, startPoint x: 1046, startPoint y: 247, endPoint x: 1045, endPoint y: 213, distance: 34.0
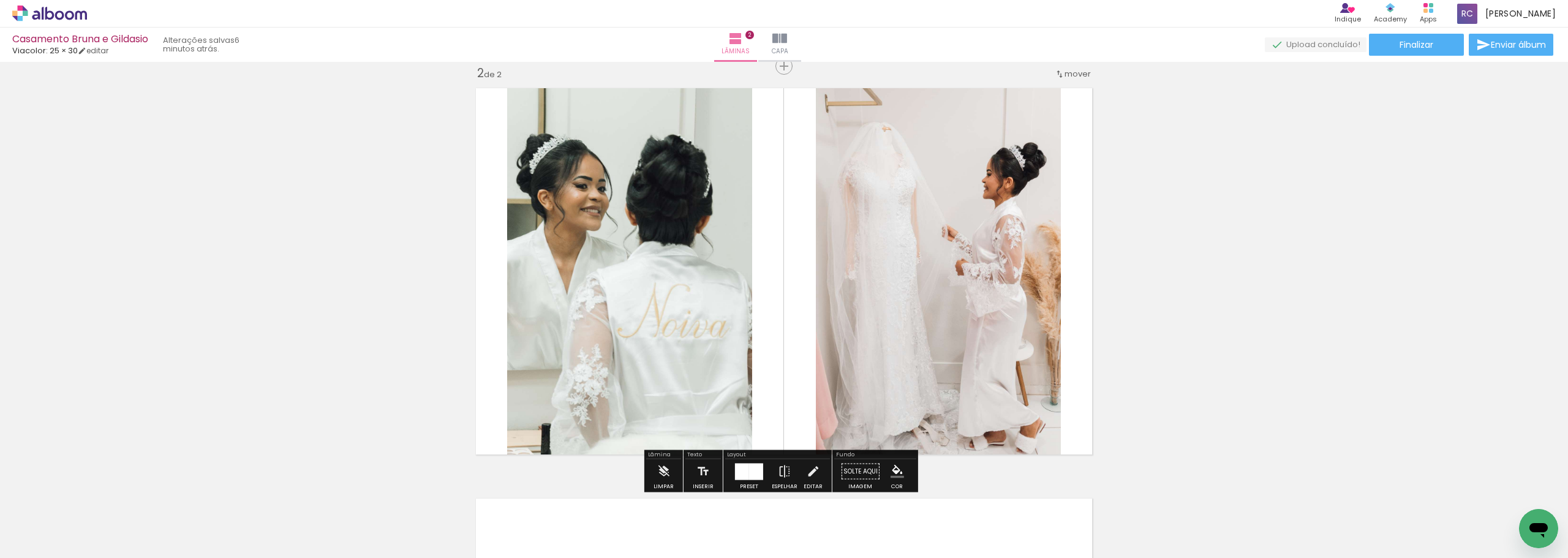
click at [544, 352] on quentale-photo at bounding box center [939, 271] width 245 height 380
click at [544, 352] on div at bounding box center [742, 471] width 14 height 17
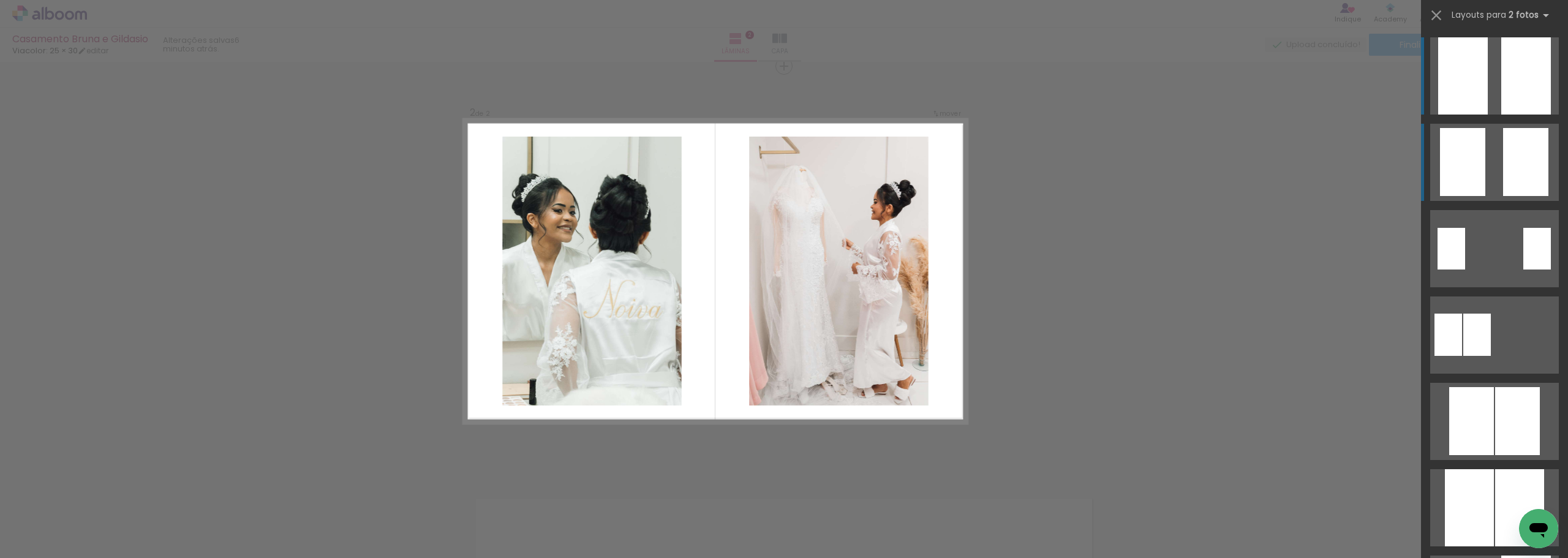
click at [544, 136] on div at bounding box center [1526, 162] width 45 height 68
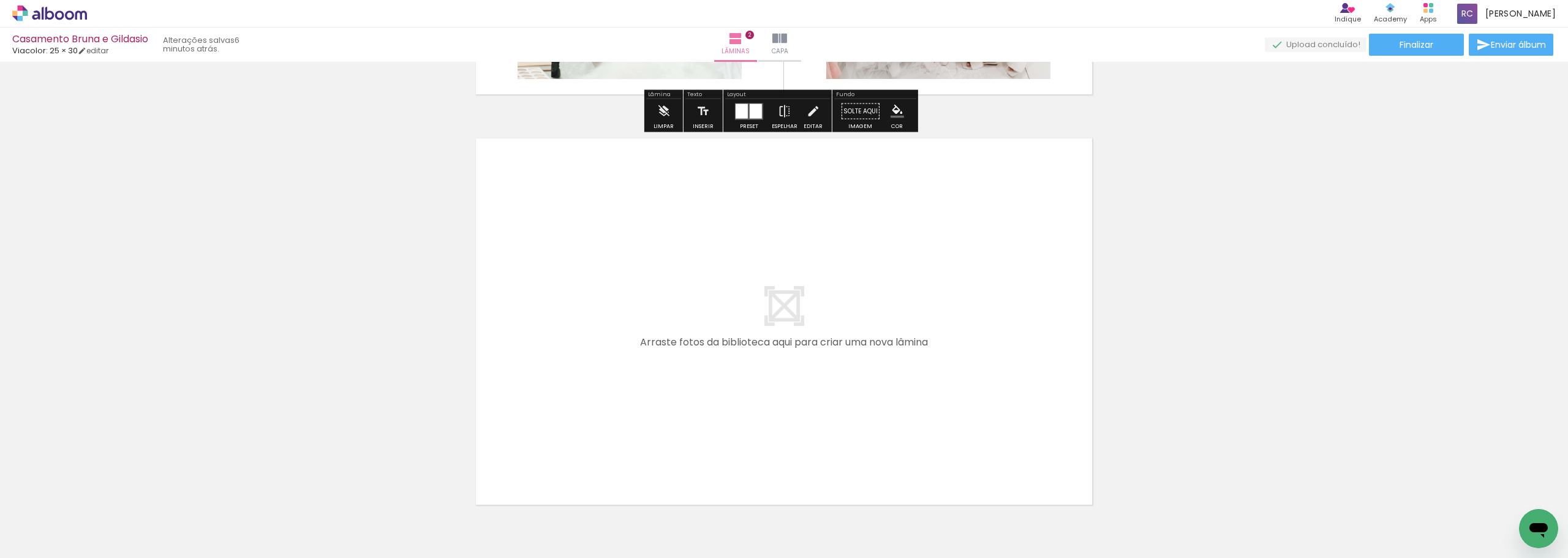
scroll to position [794, 0]
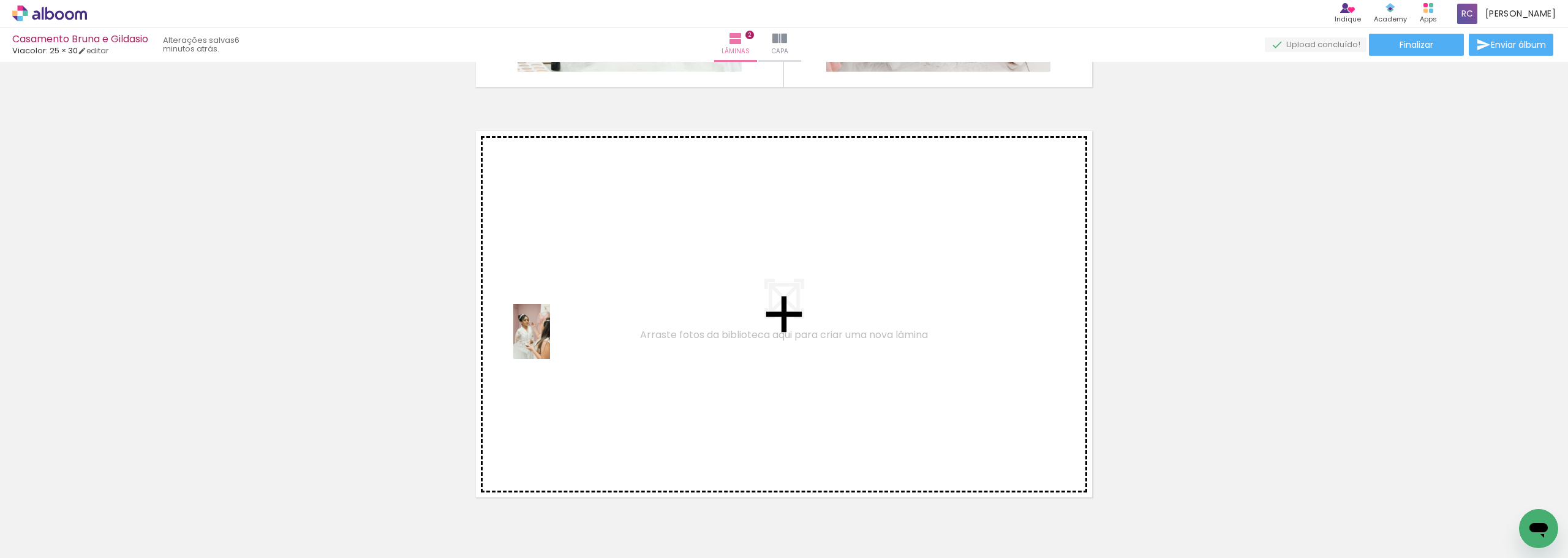
drag, startPoint x: 267, startPoint y: 521, endPoint x: 550, endPoint y: 341, distance: 335.4
click at [544, 341] on quentale-workspace at bounding box center [784, 279] width 1568 height 558
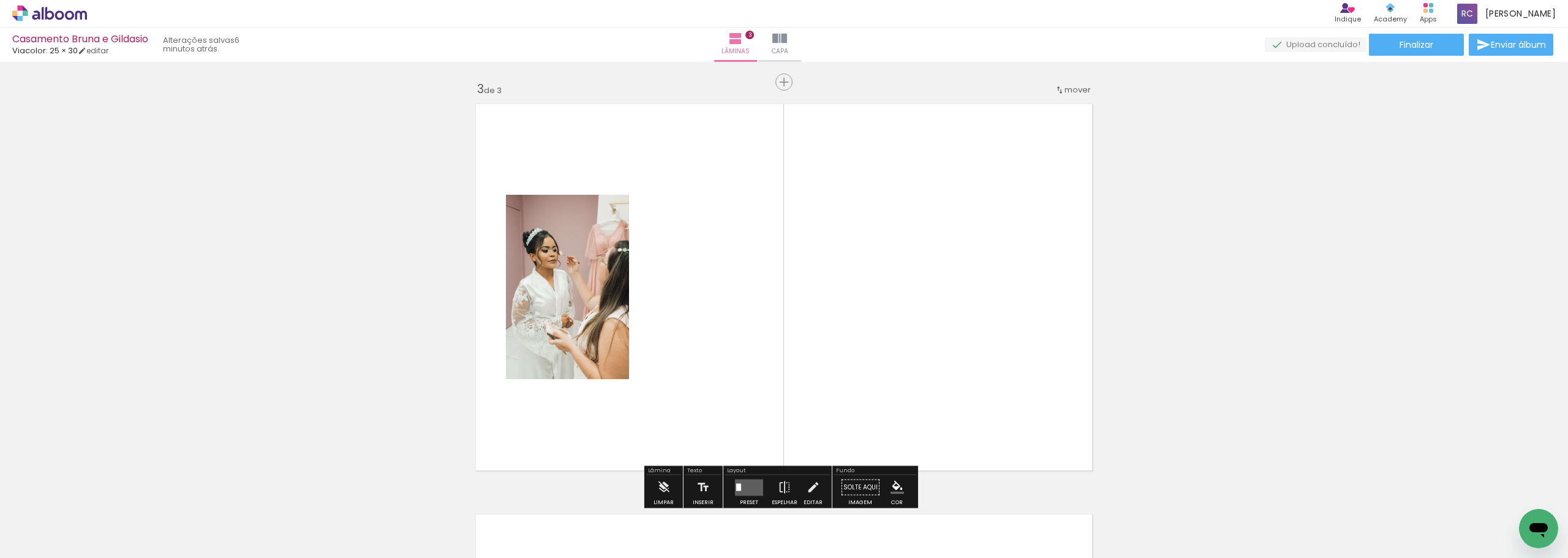
scroll to position [837, 0]
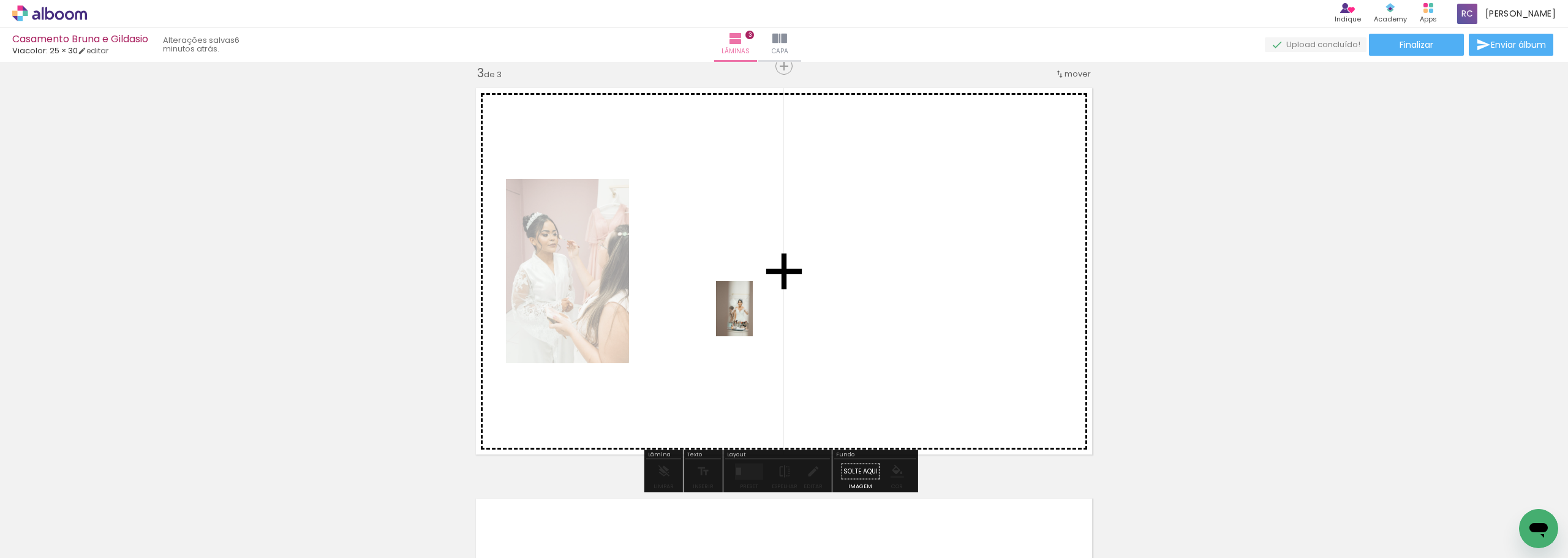
drag, startPoint x: 335, startPoint y: 518, endPoint x: 753, endPoint y: 318, distance: 463.4
click at [544, 318] on quentale-workspace at bounding box center [784, 279] width 1568 height 558
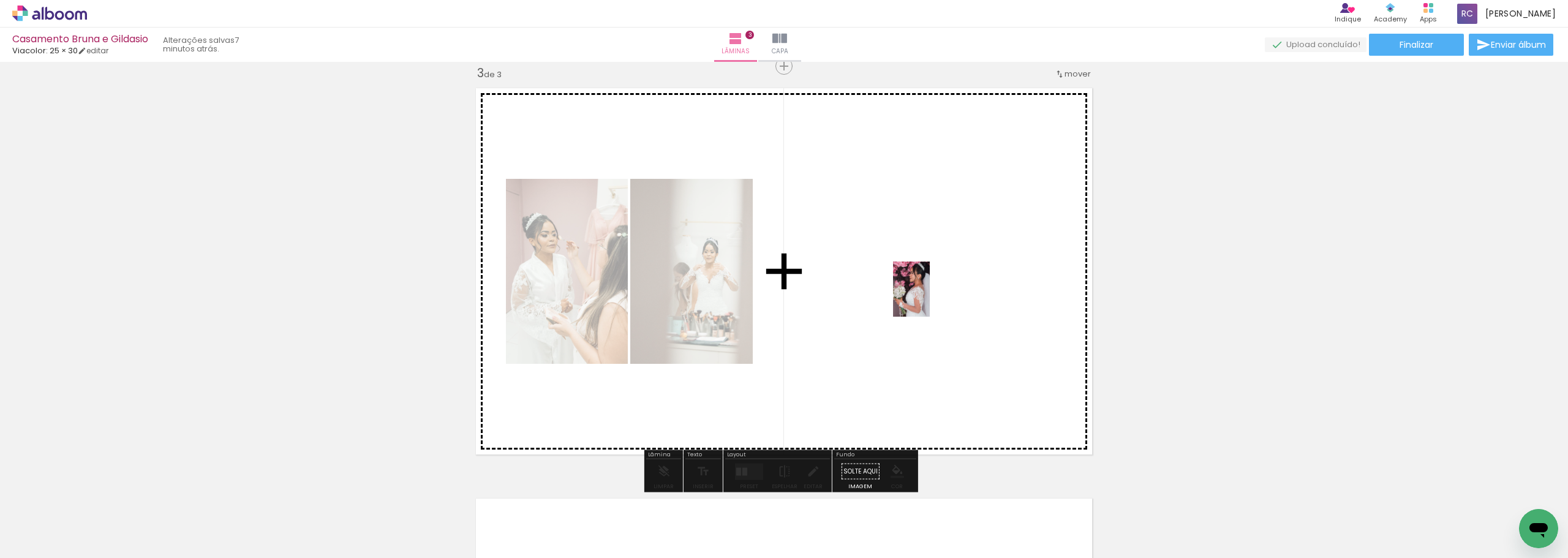
drag, startPoint x: 400, startPoint y: 535, endPoint x: 930, endPoint y: 299, distance: 580.2
click at [544, 299] on quentale-workspace at bounding box center [784, 279] width 1568 height 558
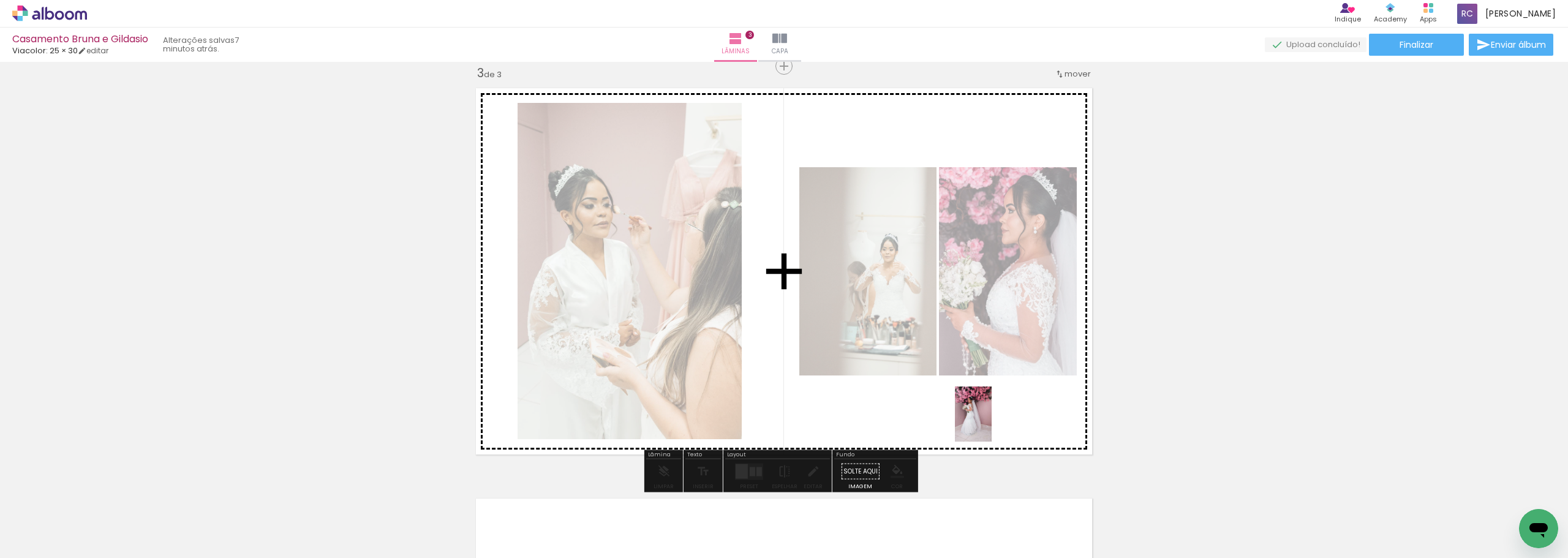
drag, startPoint x: 467, startPoint y: 523, endPoint x: 992, endPoint y: 423, distance: 534.4
click at [544, 352] on quentale-workspace at bounding box center [784, 279] width 1568 height 558
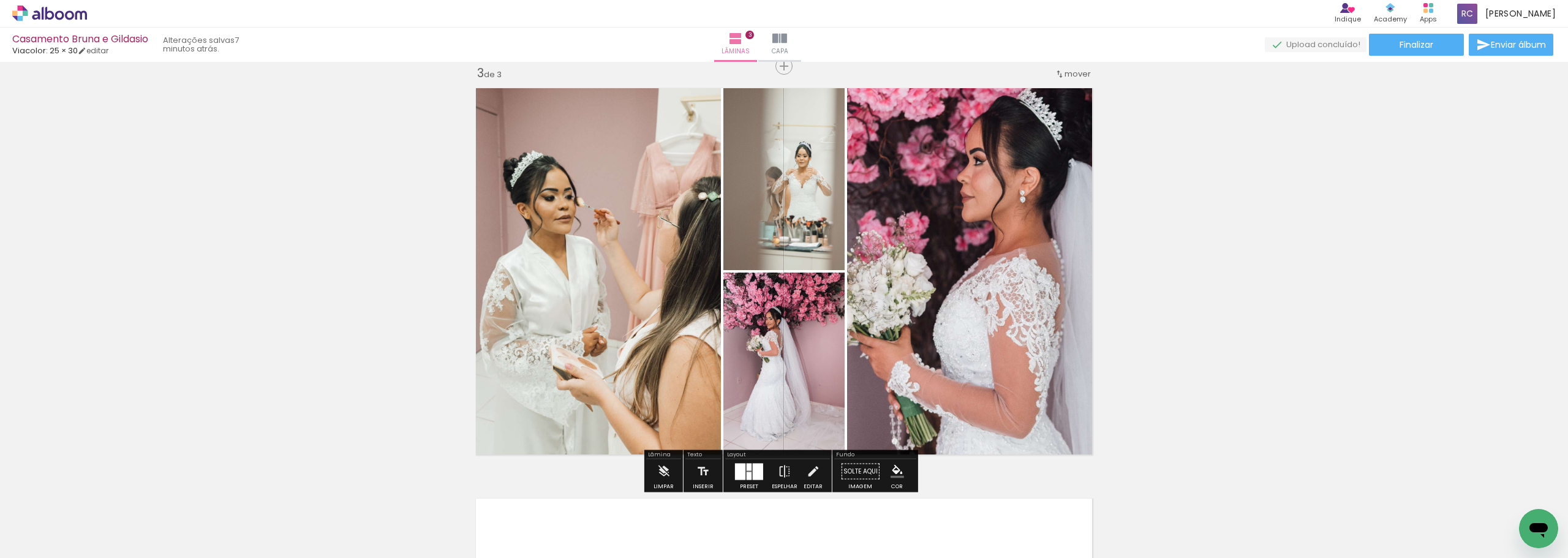
click at [544, 352] on div at bounding box center [758, 471] width 11 height 17
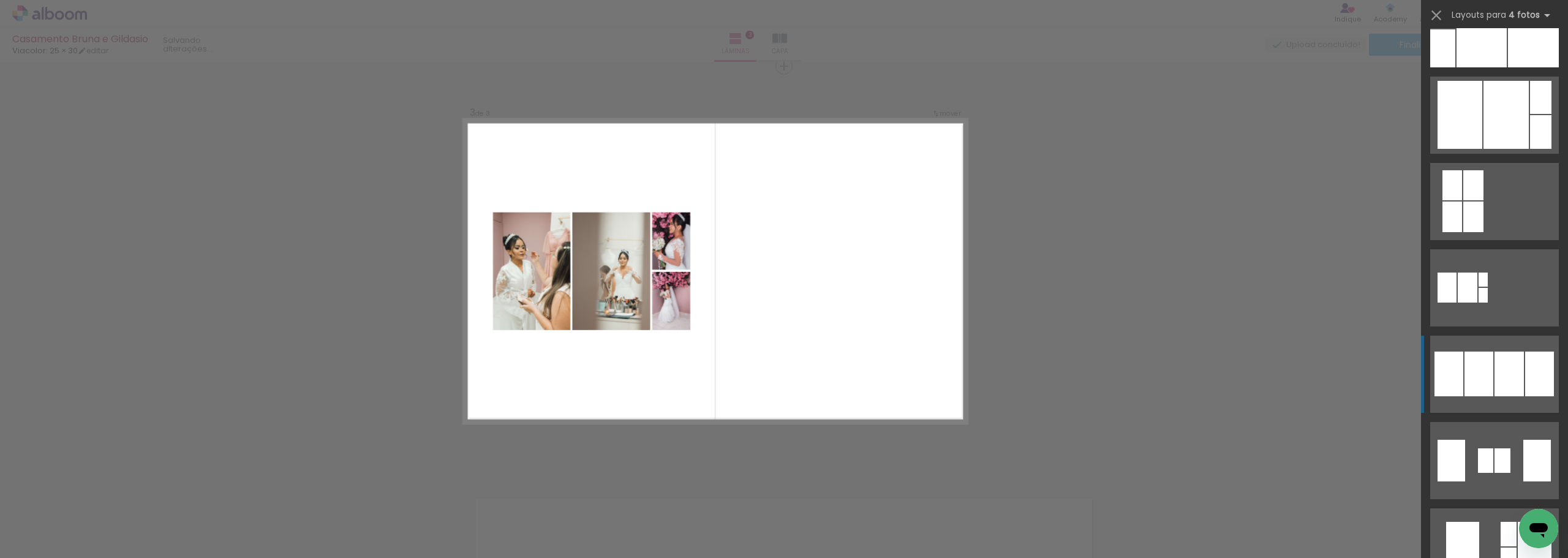
scroll to position [797, 0]
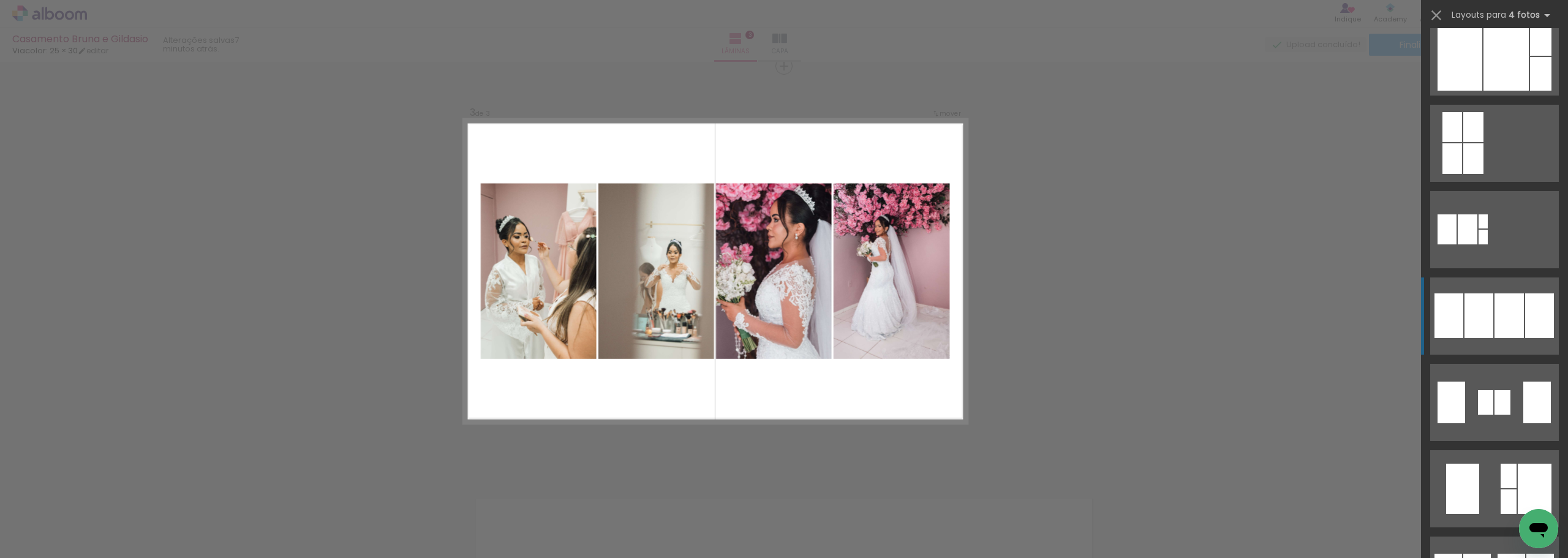
click at [544, 311] on div at bounding box center [1479, 315] width 29 height 45
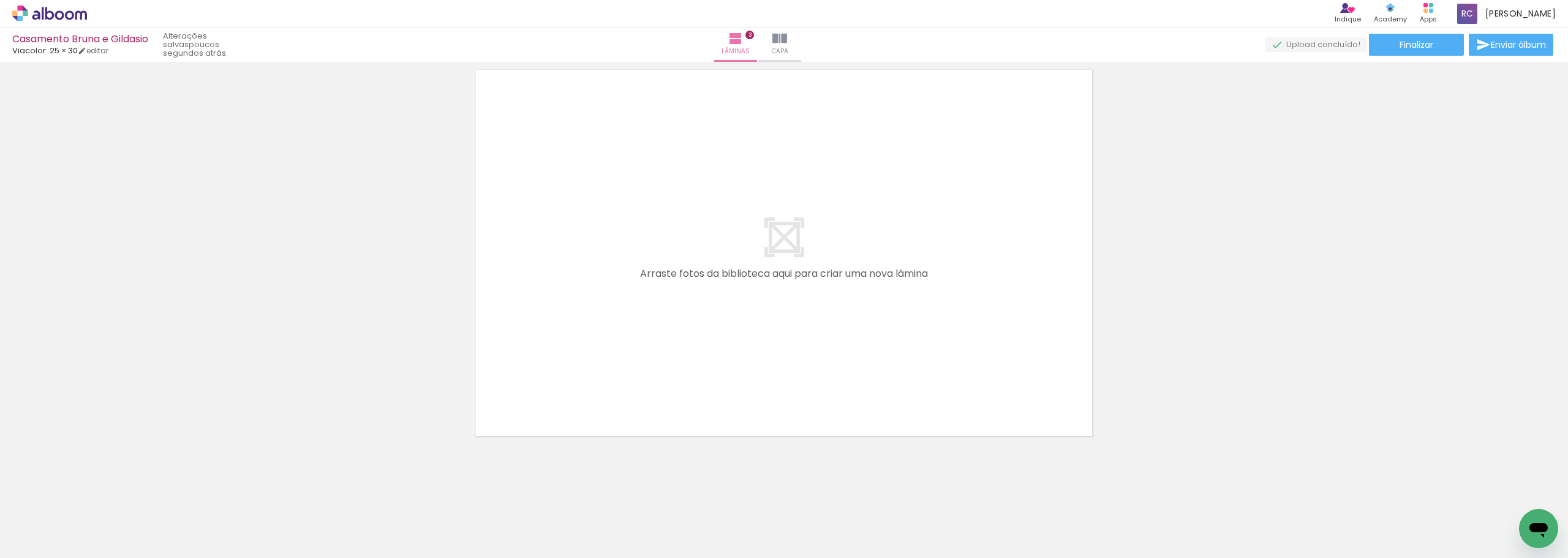
scroll to position [0, 391]
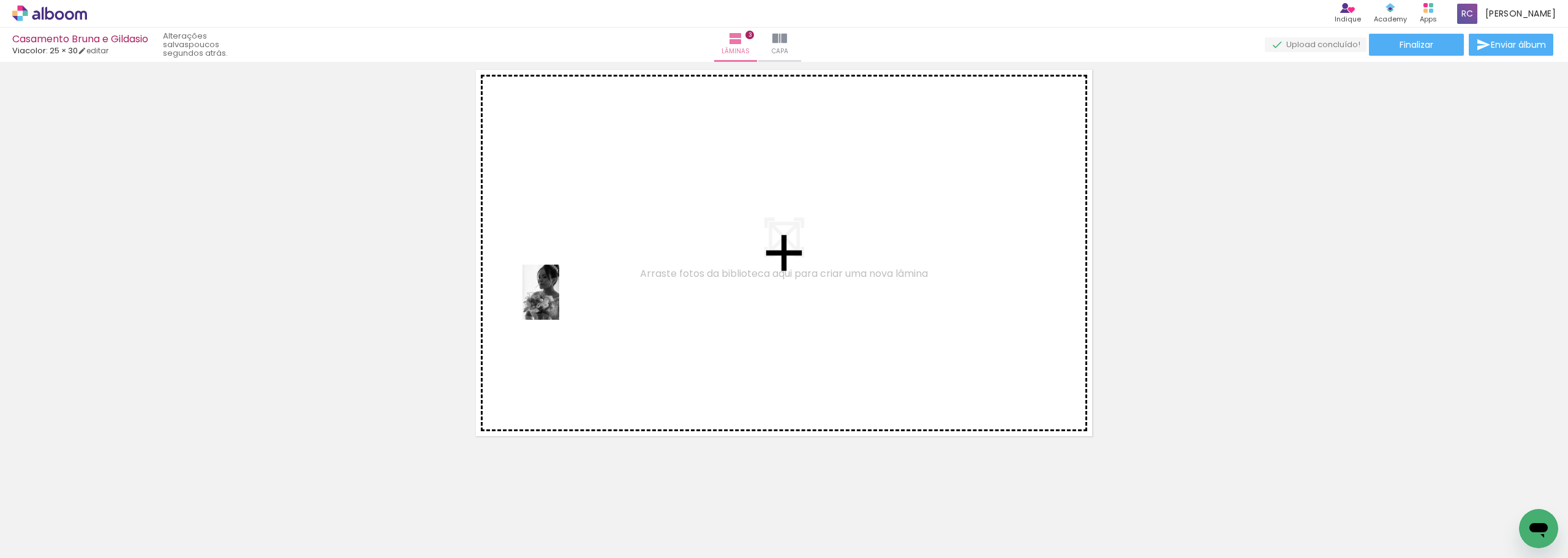
drag, startPoint x: 493, startPoint y: 528, endPoint x: 559, endPoint y: 301, distance: 236.4
click at [544, 301] on quentale-workspace at bounding box center [784, 279] width 1568 height 558
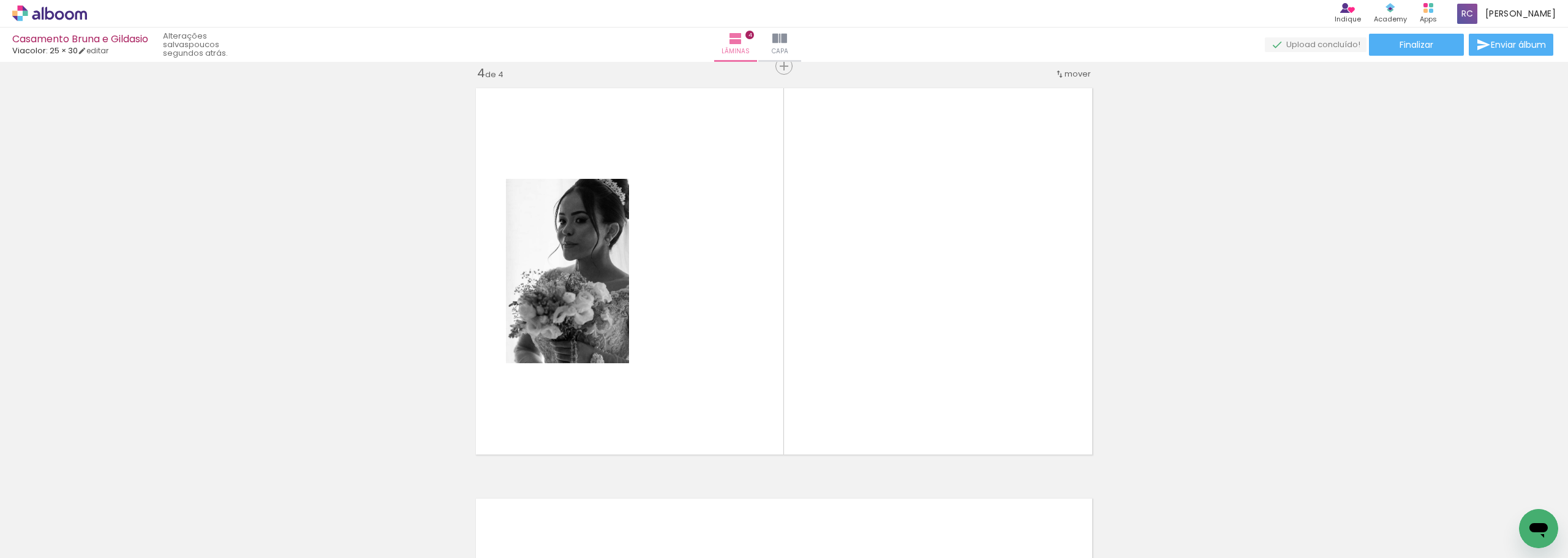
scroll to position [0, 0]
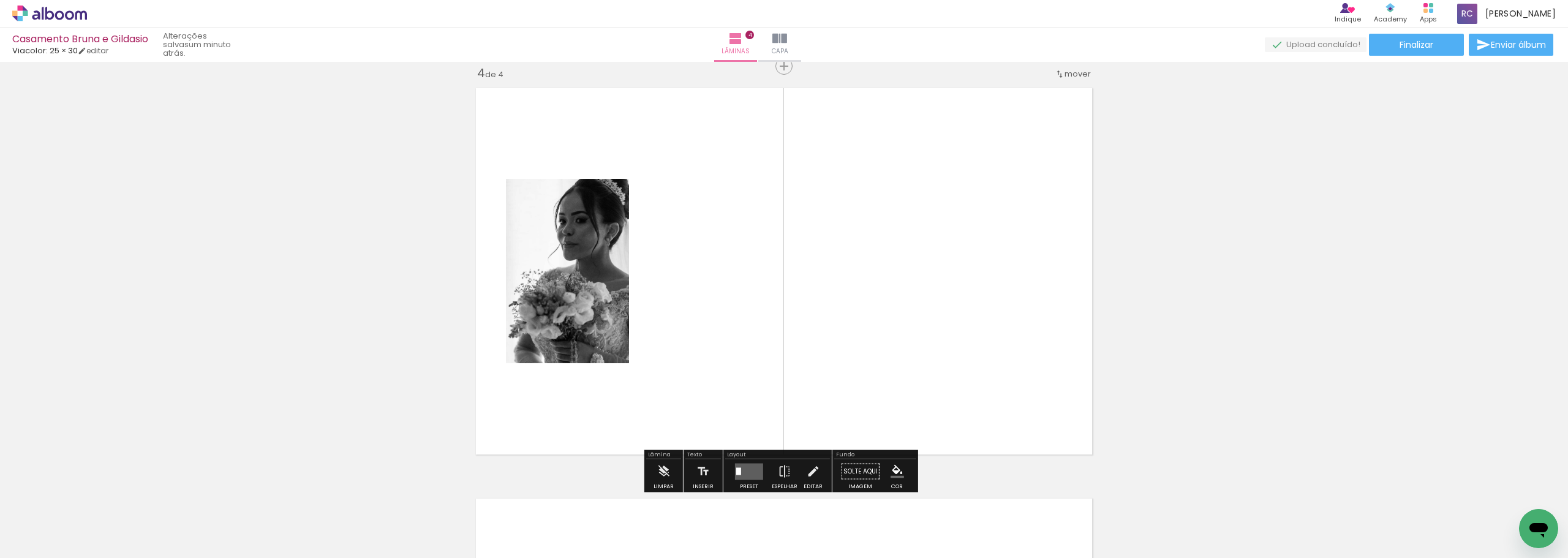
click at [19, 352] on iron-icon at bounding box center [18, 542] width 15 height 15
click at [0, 0] on input "file" at bounding box center [0, 0] width 0 height 0
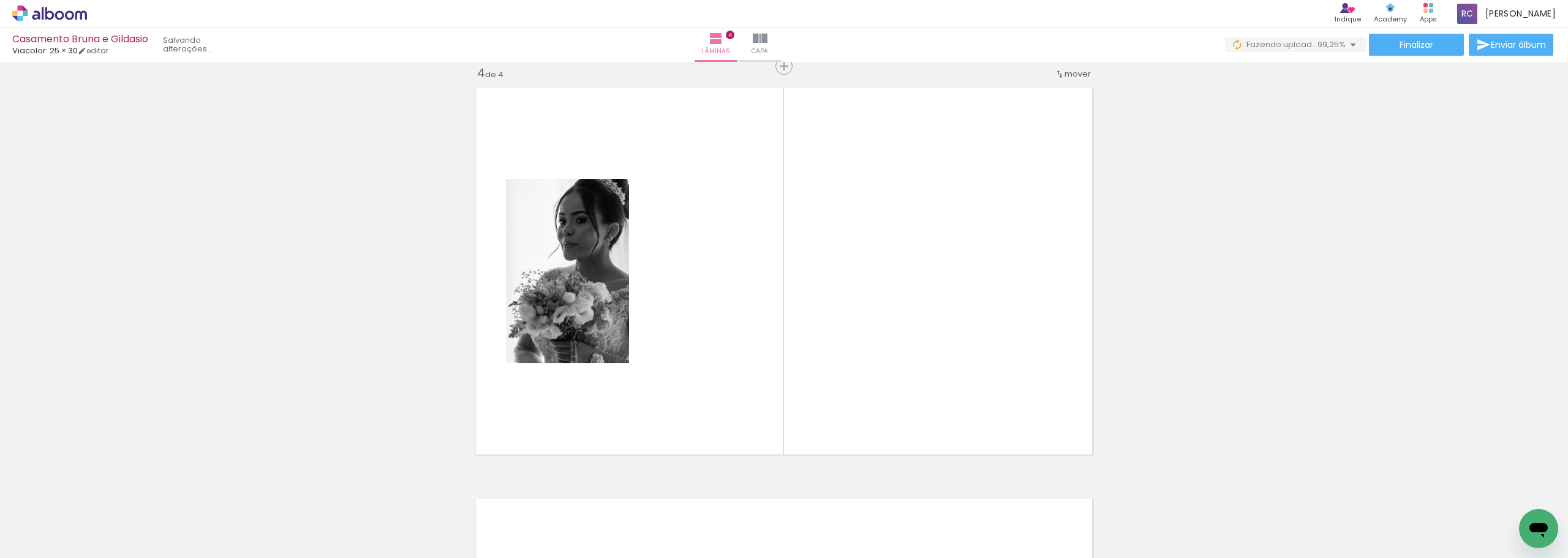
scroll to position [0, 7661]
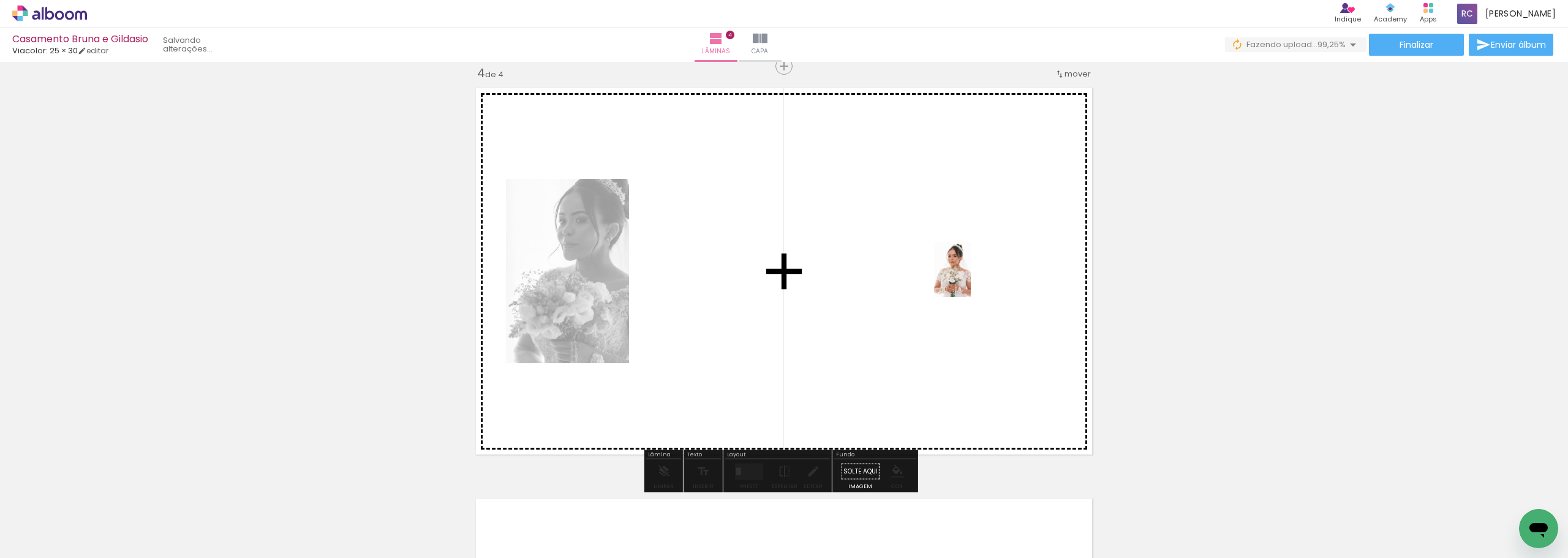
drag, startPoint x: 1520, startPoint y: 505, endPoint x: 962, endPoint y: 276, distance: 603.2
click at [544, 276] on quentale-workspace at bounding box center [784, 279] width 1568 height 558
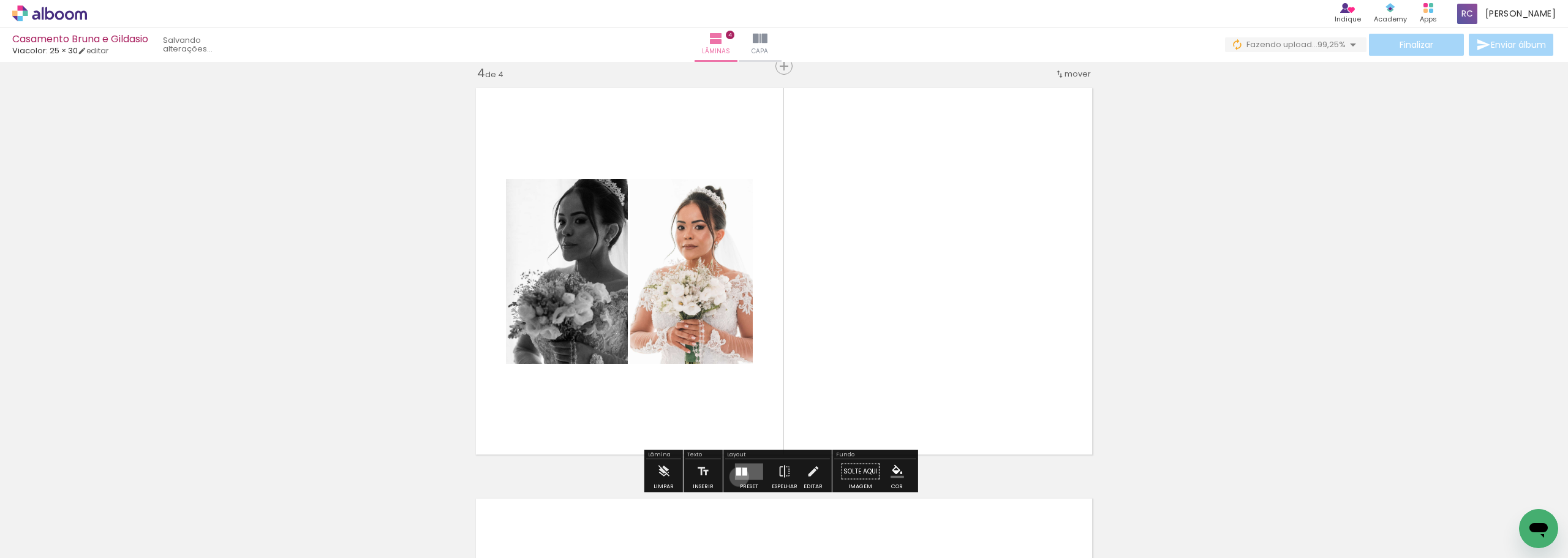
click at [544, 352] on quentale-layouter at bounding box center [749, 471] width 28 height 17
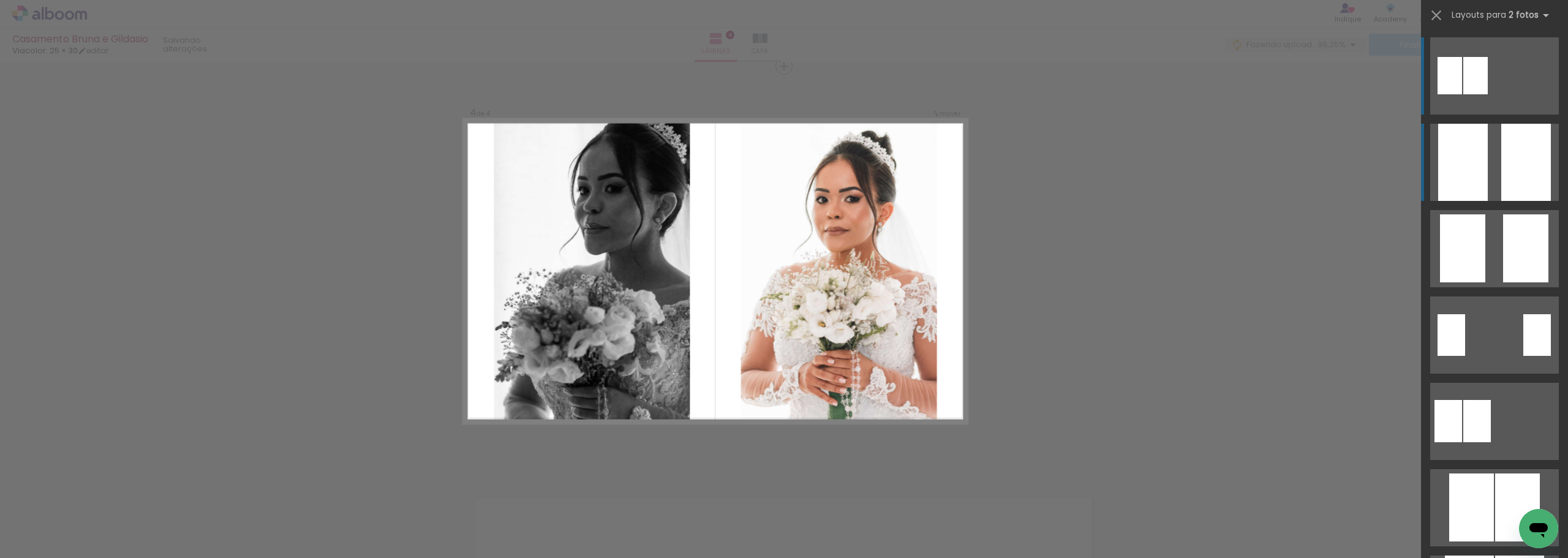
click at [544, 177] on quentale-layouter at bounding box center [1495, 163] width 129 height 77
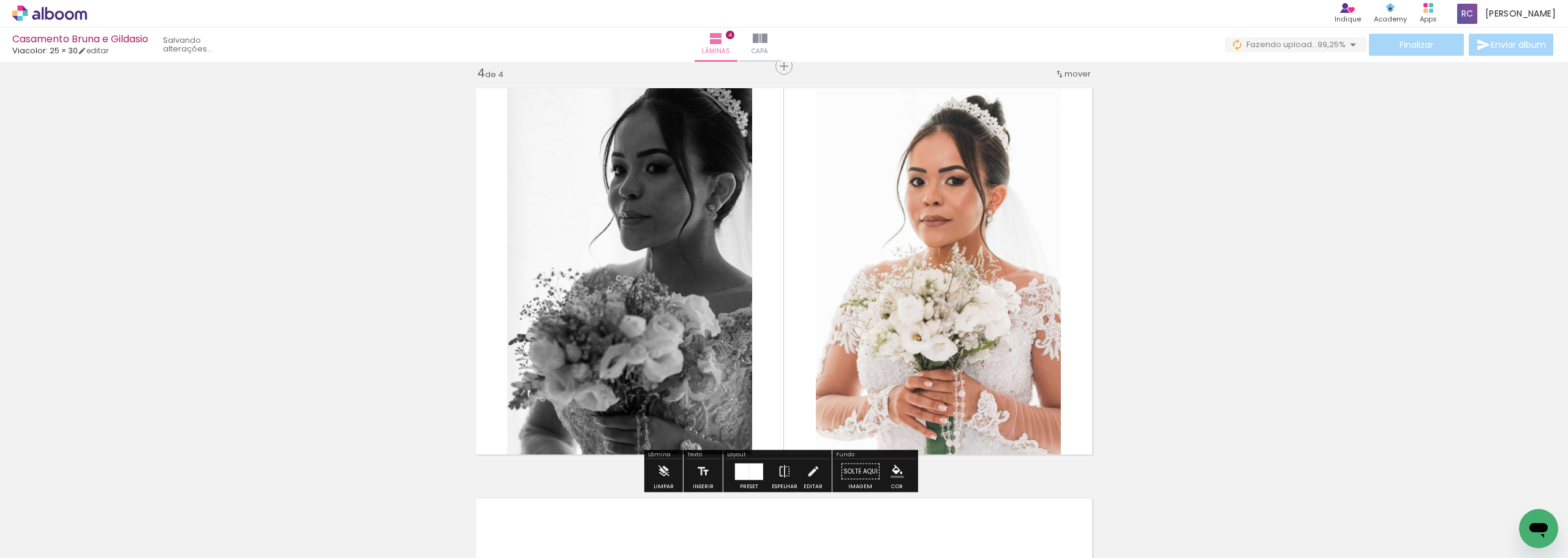
click at [544, 277] on quentale-photo at bounding box center [939, 271] width 245 height 380
click at [0, 0] on slot "P&B" at bounding box center [0, 0] width 0 height 0
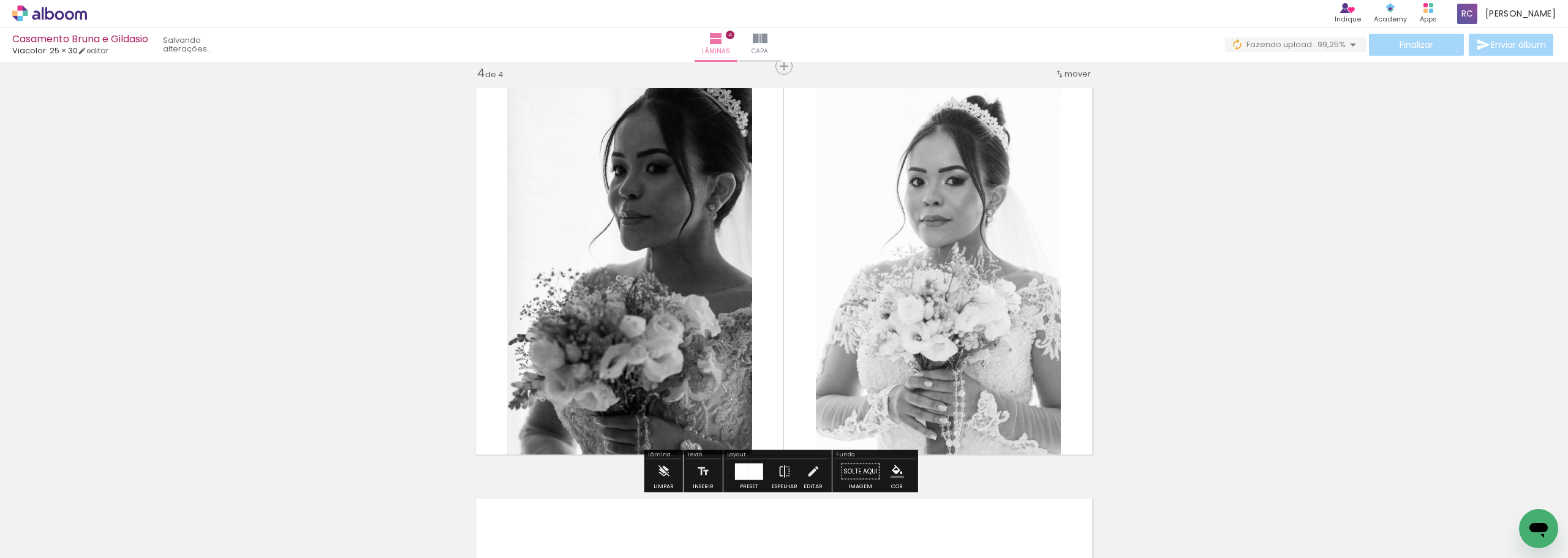
click at [544, 199] on quentale-photo at bounding box center [630, 271] width 245 height 380
click at [0, 0] on slot "P&B" at bounding box center [0, 0] width 0 height 0
click at [544, 297] on quentale-photo at bounding box center [939, 271] width 245 height 380
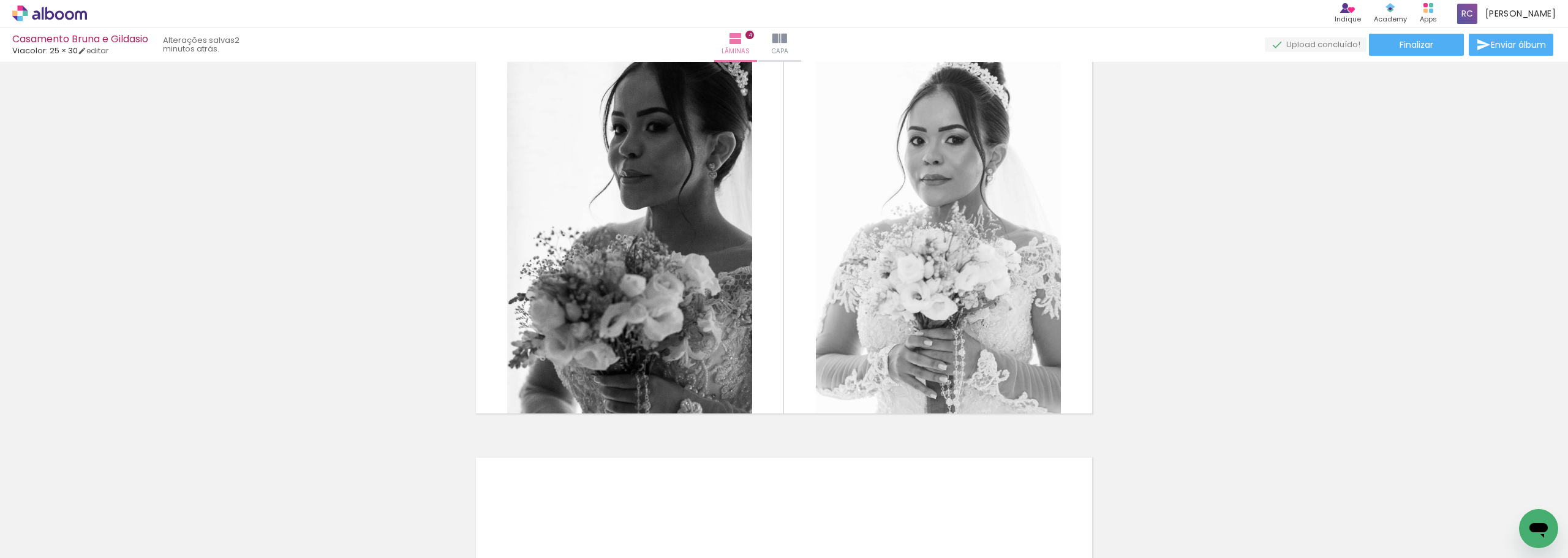
scroll to position [1248, 0]
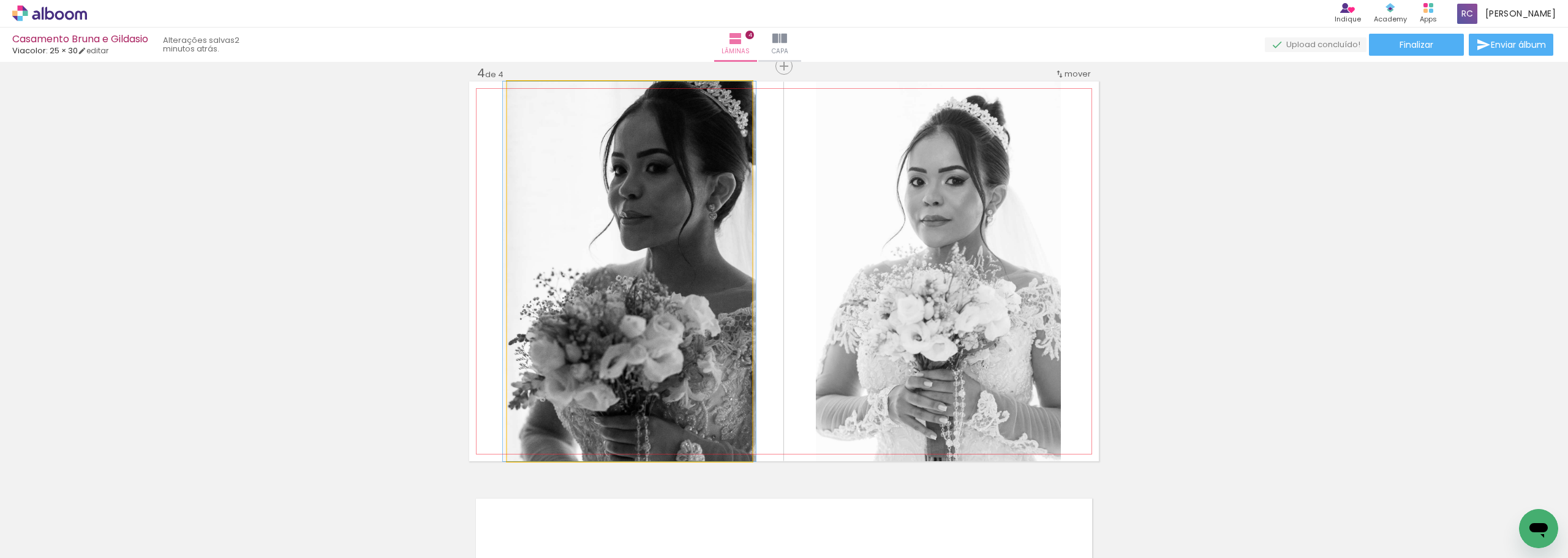
click at [544, 317] on quentale-photo at bounding box center [630, 271] width 245 height 380
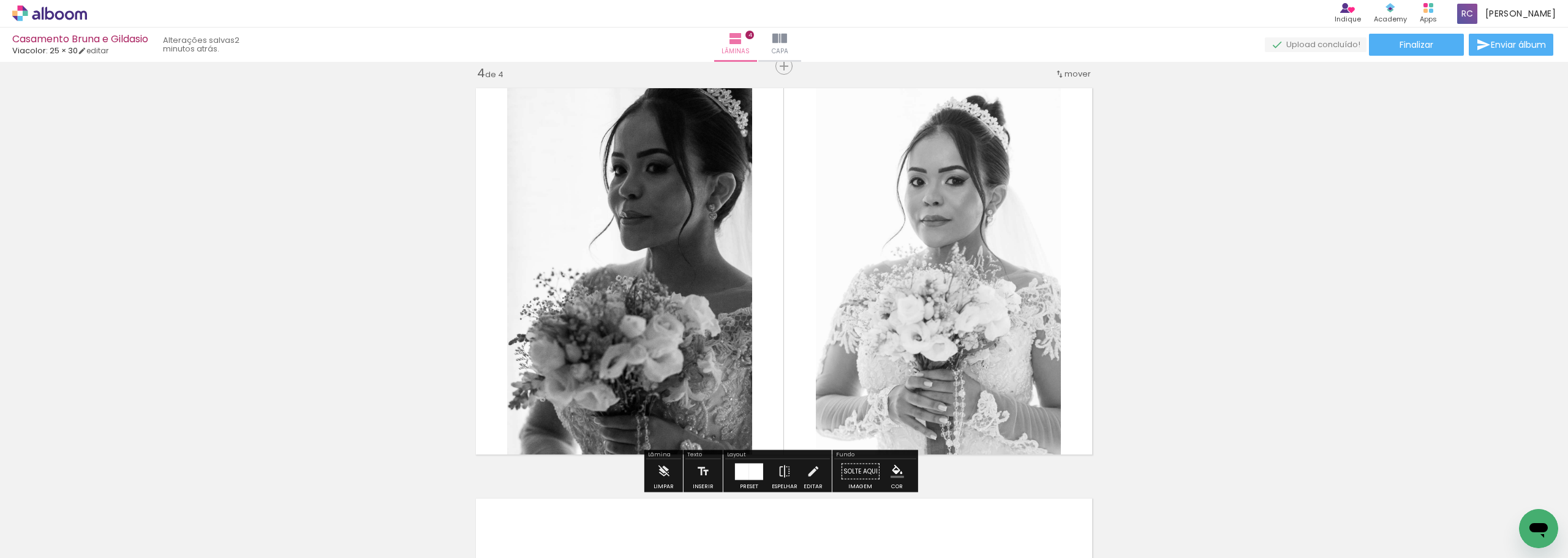
click at [544, 313] on quentale-photo at bounding box center [630, 271] width 245 height 380
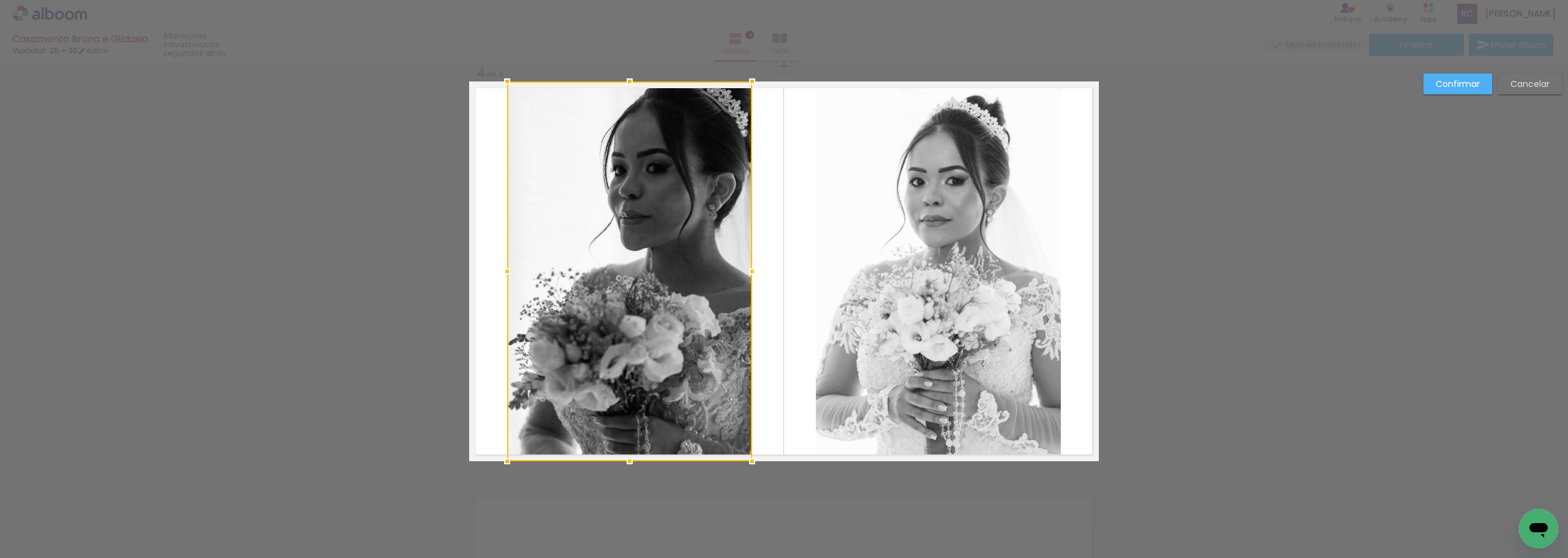
click at [544, 313] on div at bounding box center [630, 271] width 245 height 380
click at [544, 82] on paper-button "Confirmar" at bounding box center [1457, 83] width 69 height 21
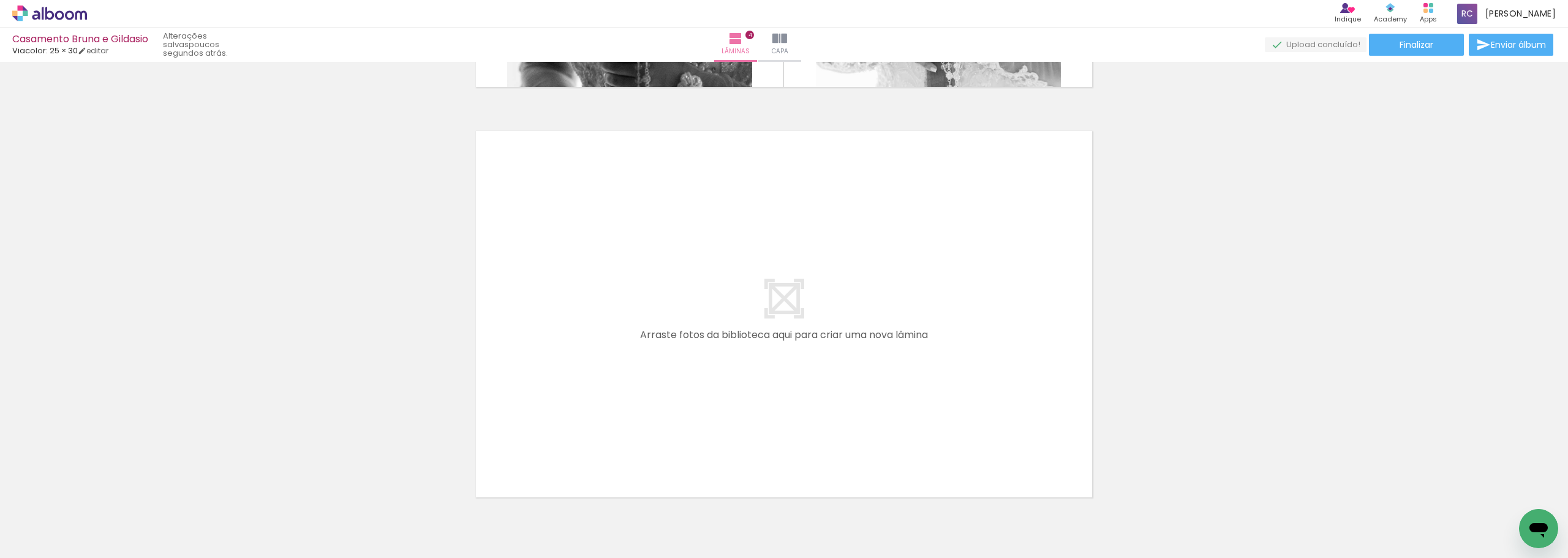
scroll to position [0, 126]
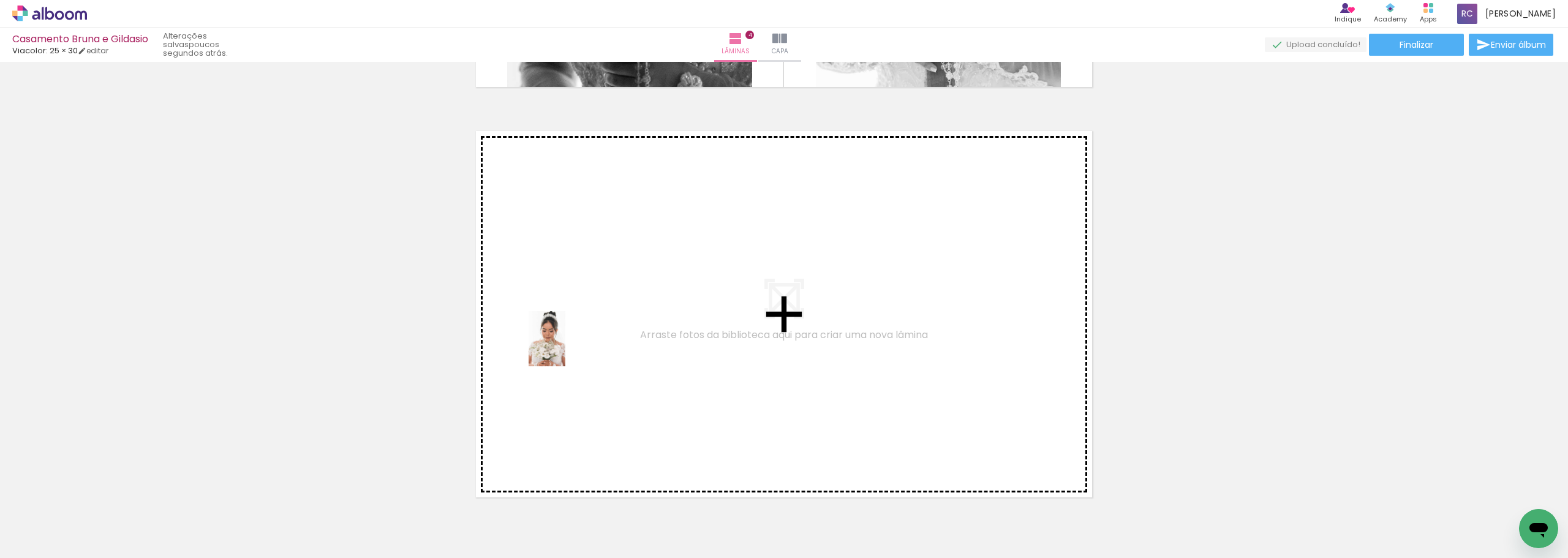
drag, startPoint x: 626, startPoint y: 522, endPoint x: 566, endPoint y: 340, distance: 191.6
click at [544, 340] on quentale-workspace at bounding box center [784, 279] width 1568 height 558
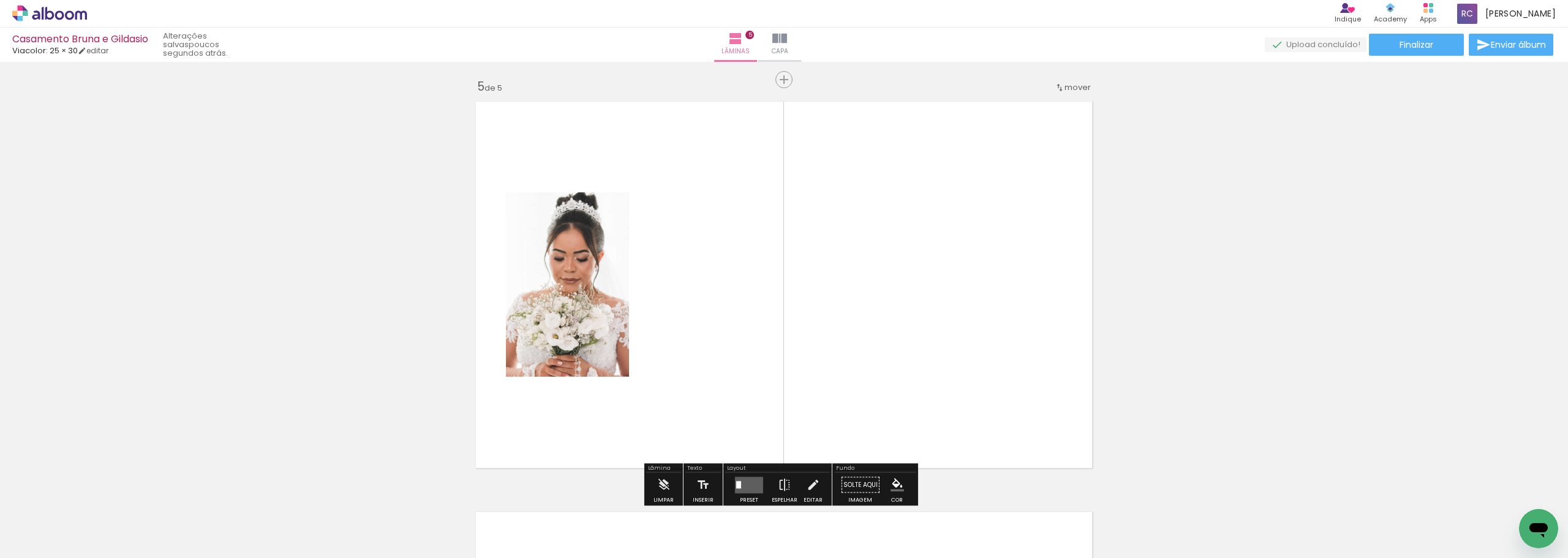
scroll to position [1659, 0]
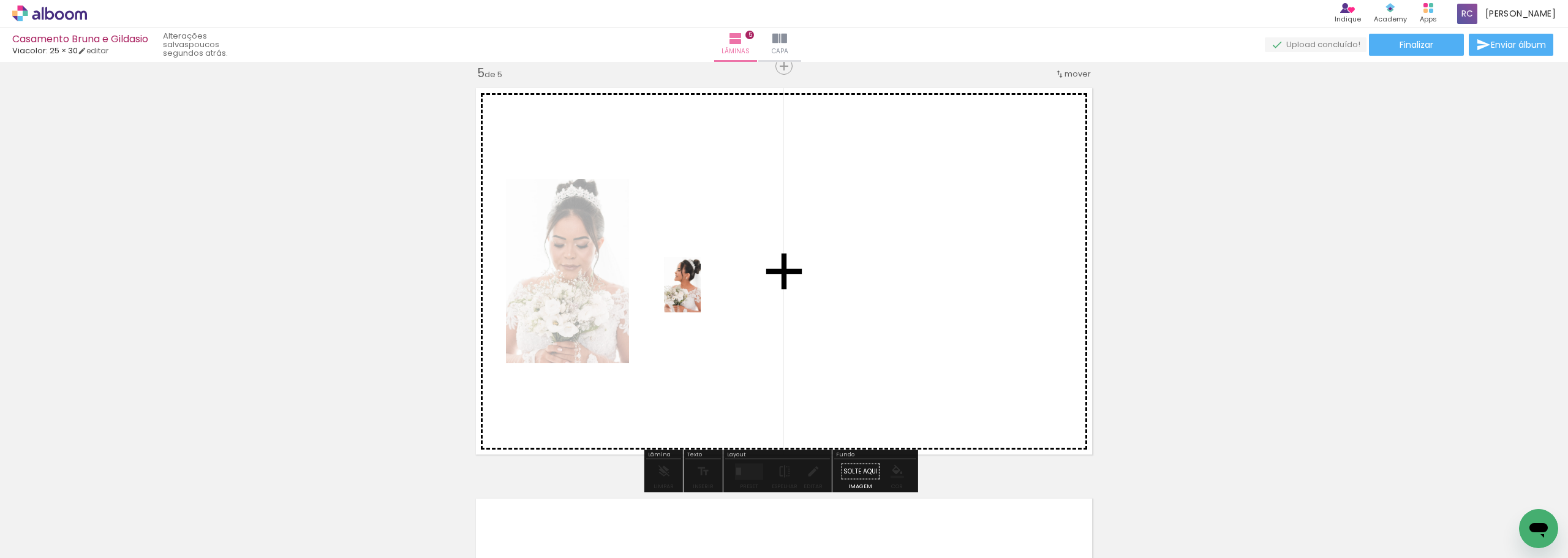
drag, startPoint x: 688, startPoint y: 454, endPoint x: 706, endPoint y: 275, distance: 179.9
click at [544, 275] on quentale-workspace at bounding box center [784, 279] width 1568 height 558
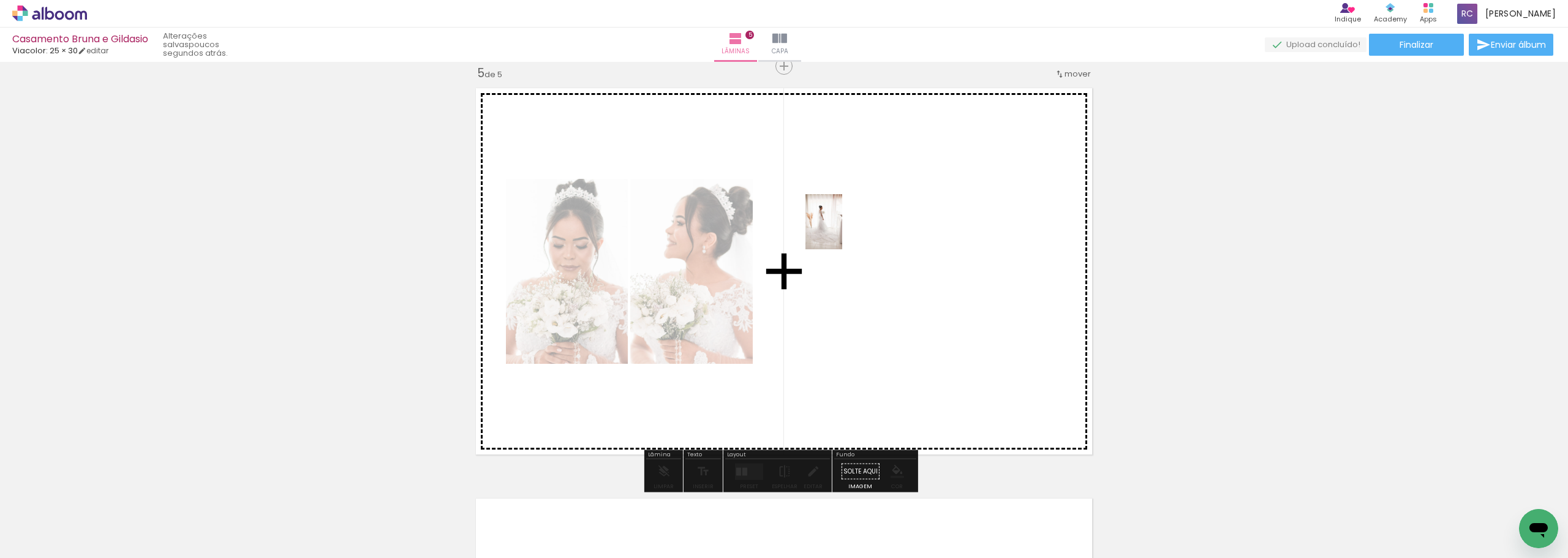
drag, startPoint x: 411, startPoint y: 529, endPoint x: 850, endPoint y: 229, distance: 531.7
click at [544, 229] on quentale-workspace at bounding box center [784, 279] width 1568 height 558
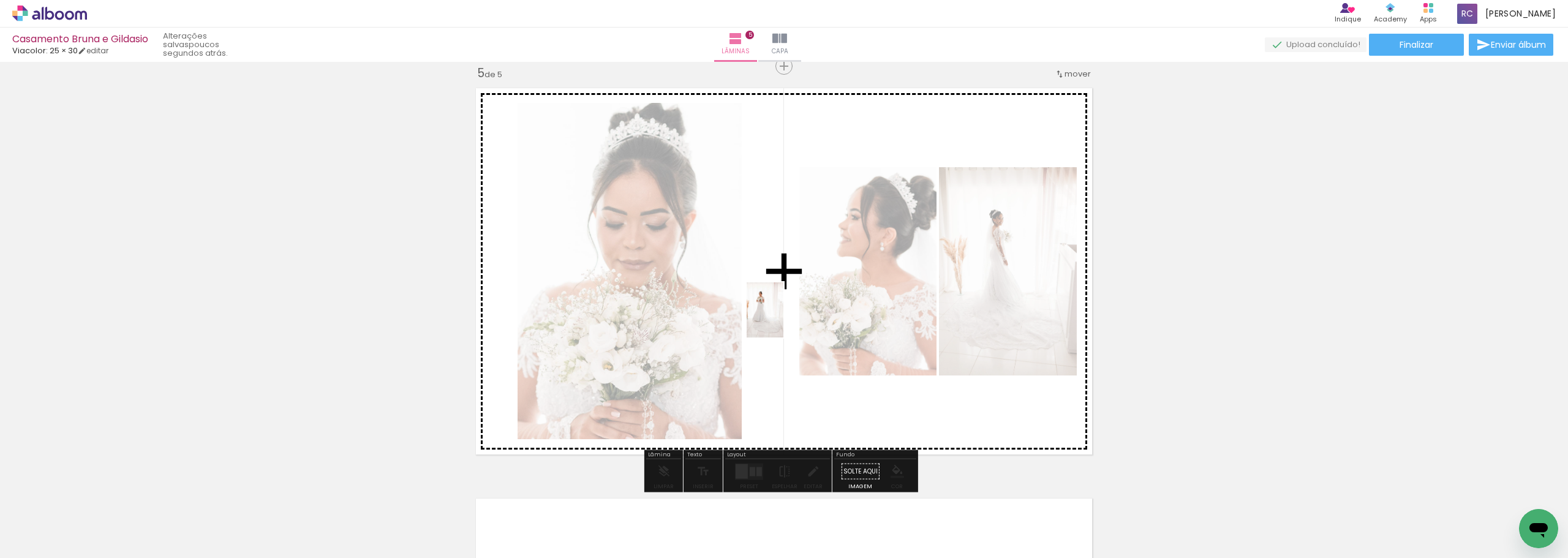
drag, startPoint x: 594, startPoint y: 519, endPoint x: 784, endPoint y: 319, distance: 275.9
click at [544, 319] on quentale-workspace at bounding box center [784, 279] width 1568 height 558
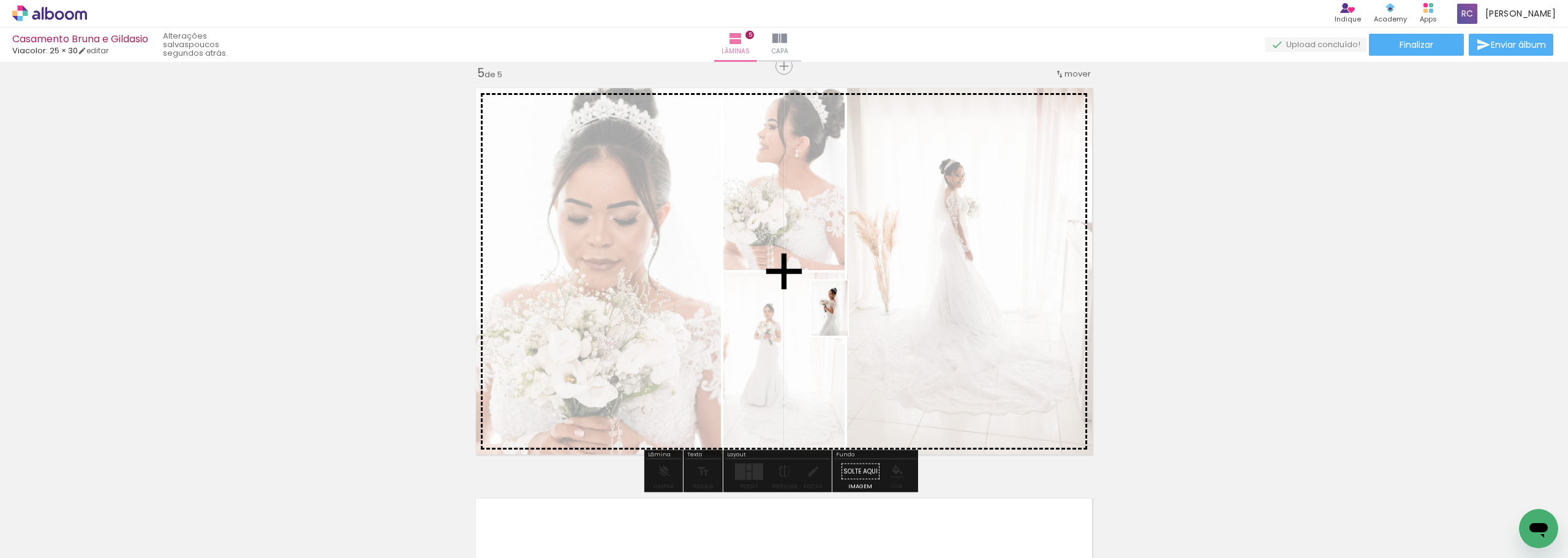
drag, startPoint x: 484, startPoint y: 515, endPoint x: 848, endPoint y: 317, distance: 414.4
click at [544, 317] on quentale-workspace at bounding box center [784, 279] width 1568 height 558
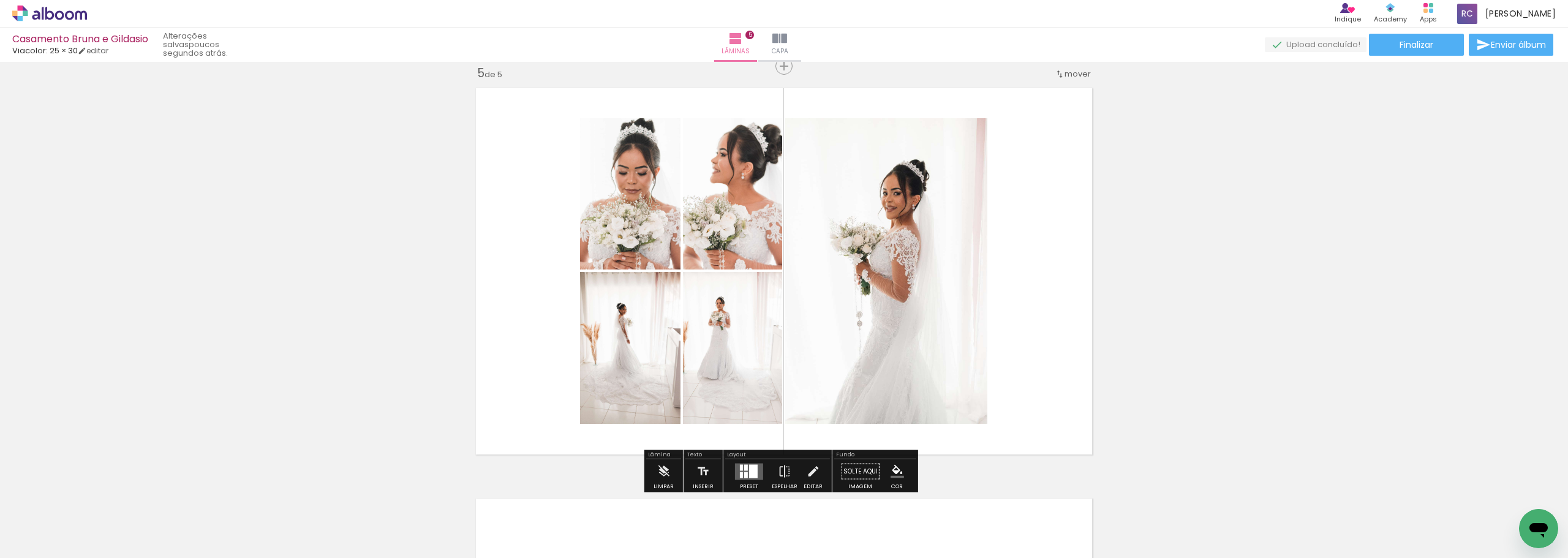
click at [544, 352] on div at bounding box center [753, 471] width 9 height 13
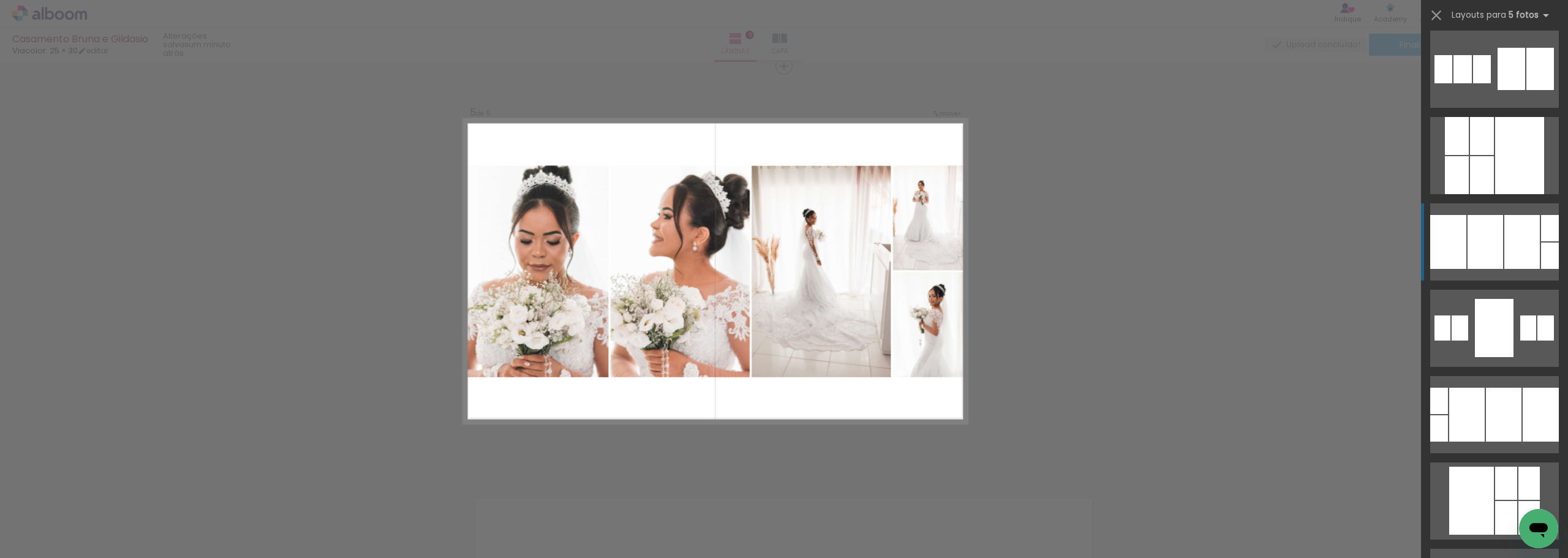
scroll to position [184, 0]
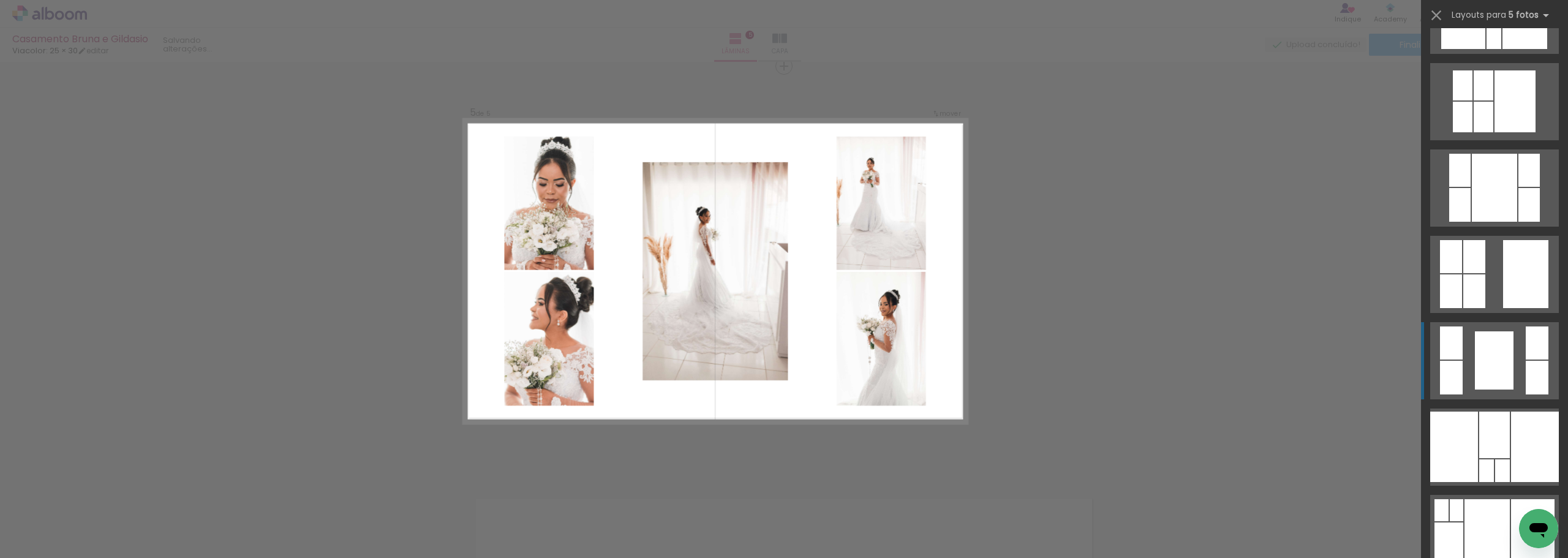
scroll to position [797, 0]
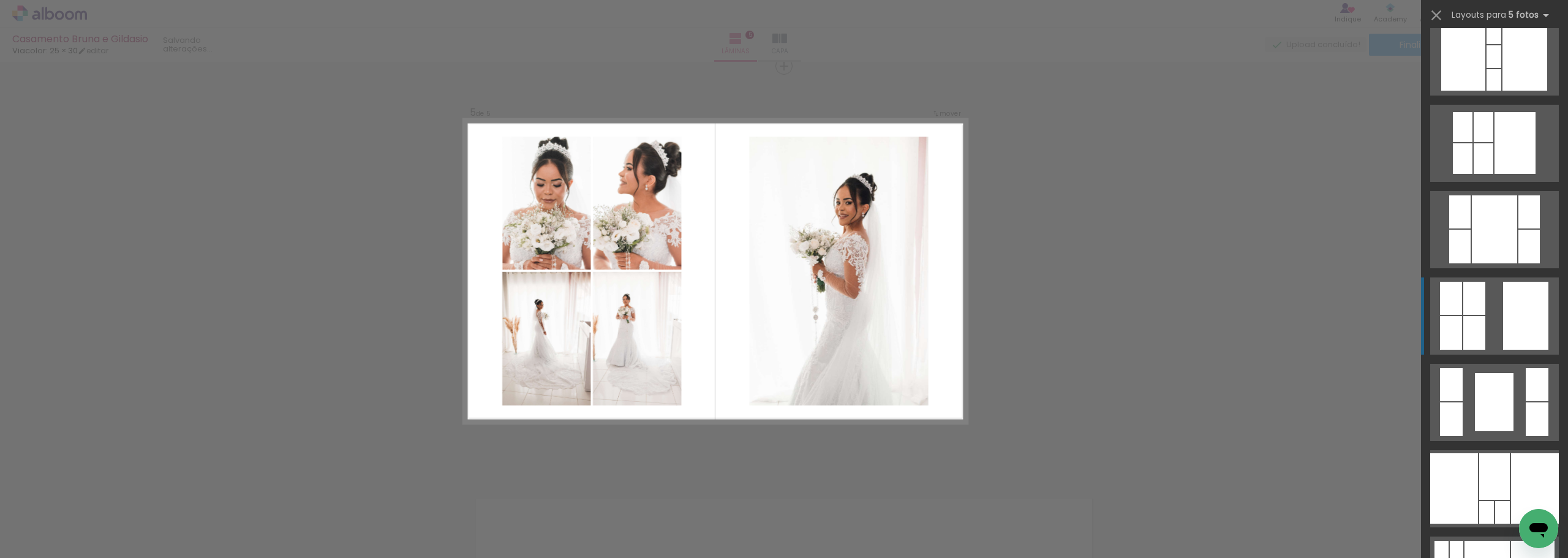
click at [1493, 325] on quentale-layouter at bounding box center [1495, 316] width 129 height 77
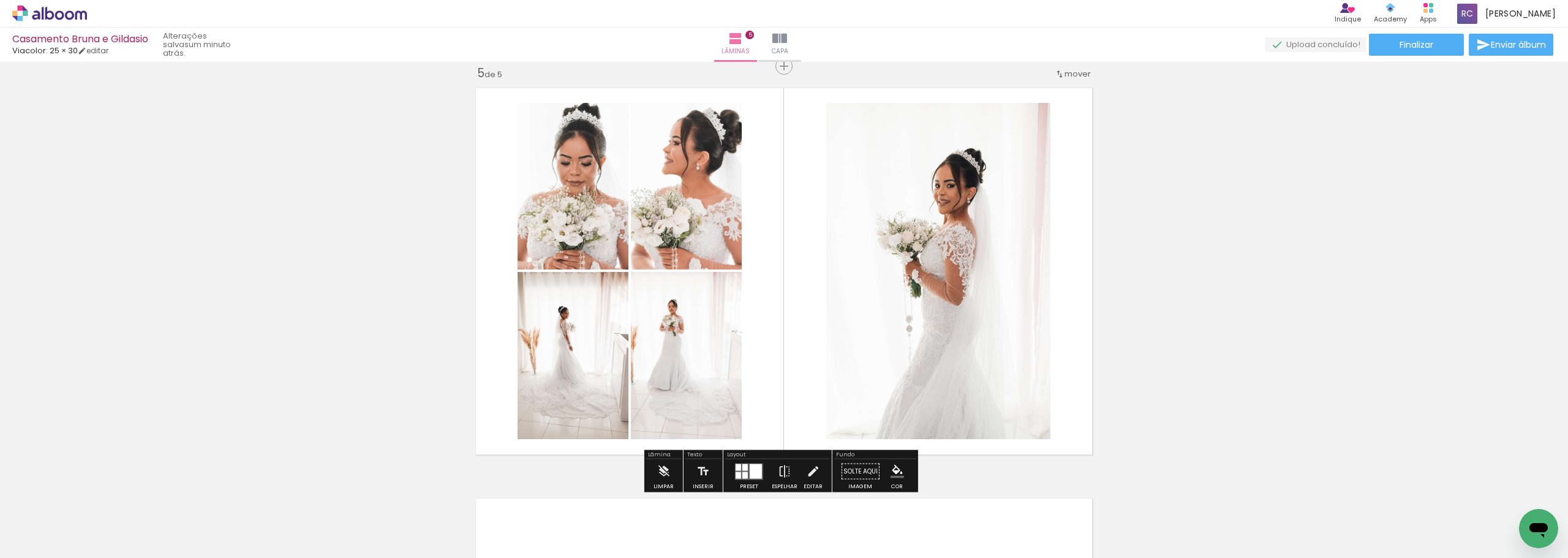
click at [592, 393] on quentale-photo at bounding box center [573, 355] width 111 height 167
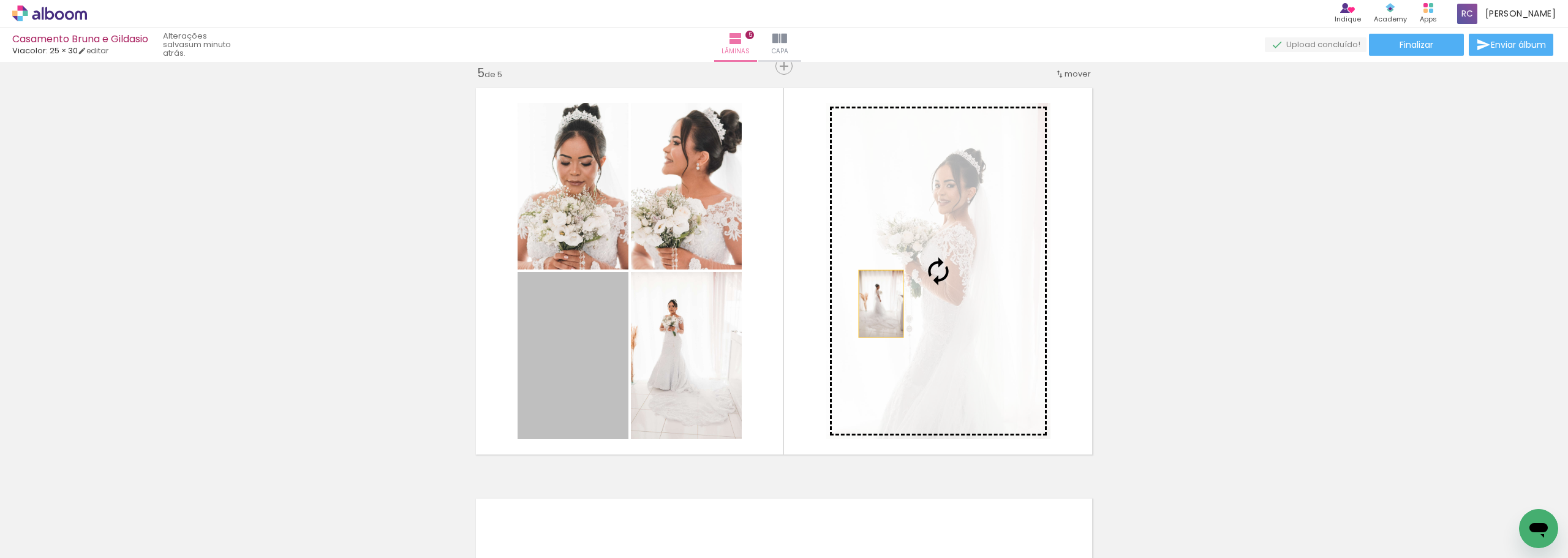
drag, startPoint x: 582, startPoint y: 363, endPoint x: 877, endPoint y: 304, distance: 300.8
click at [0, 0] on slot at bounding box center [0, 0] width 0 height 0
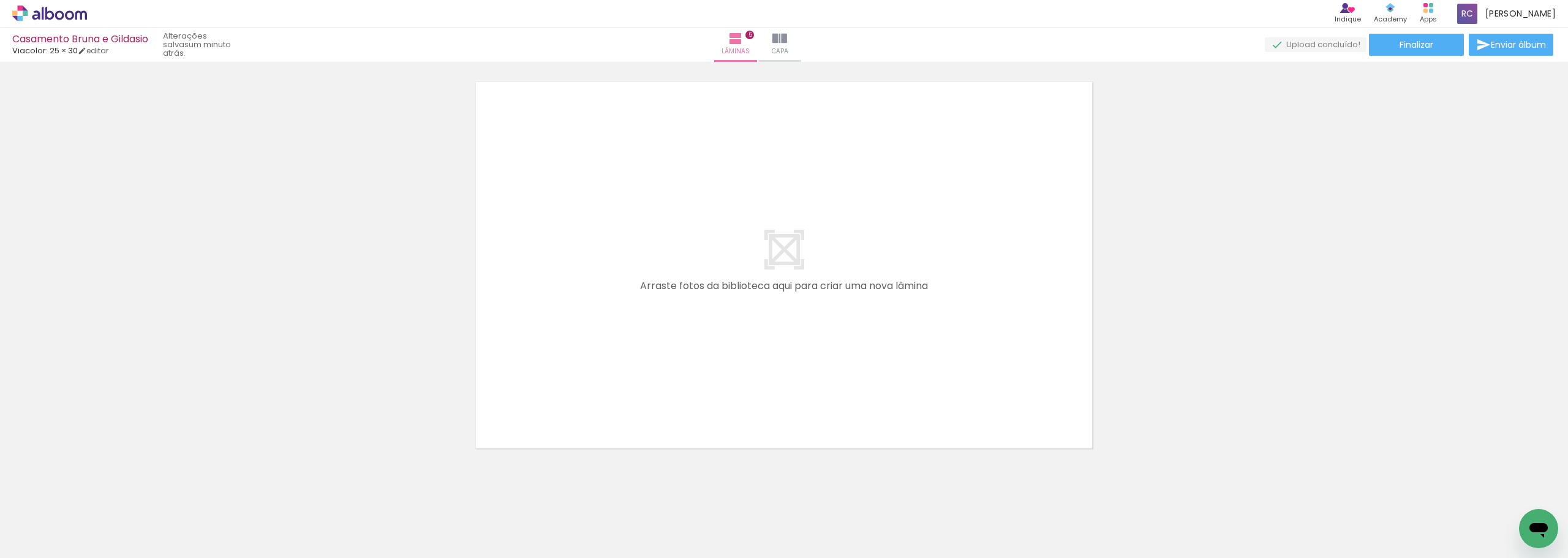
scroll to position [2087, 0]
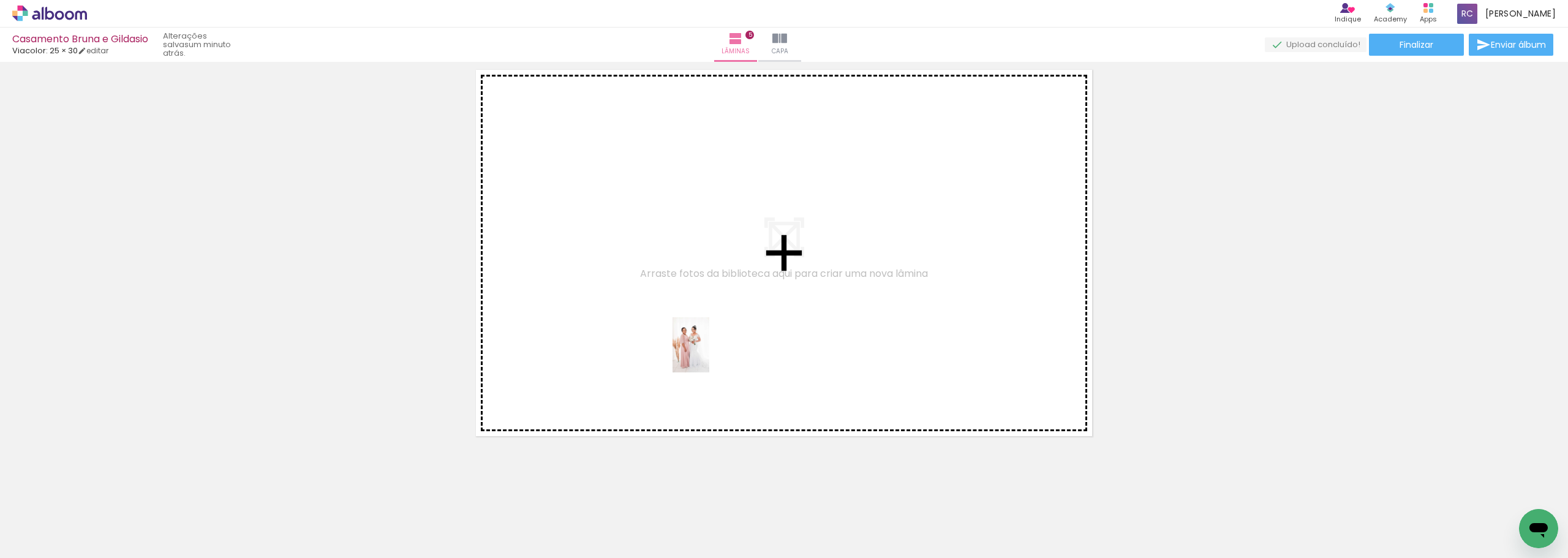
drag, startPoint x: 828, startPoint y: 517, endPoint x: 708, endPoint y: 333, distance: 219.7
click at [680, 318] on quentale-workspace at bounding box center [784, 279] width 1568 height 558
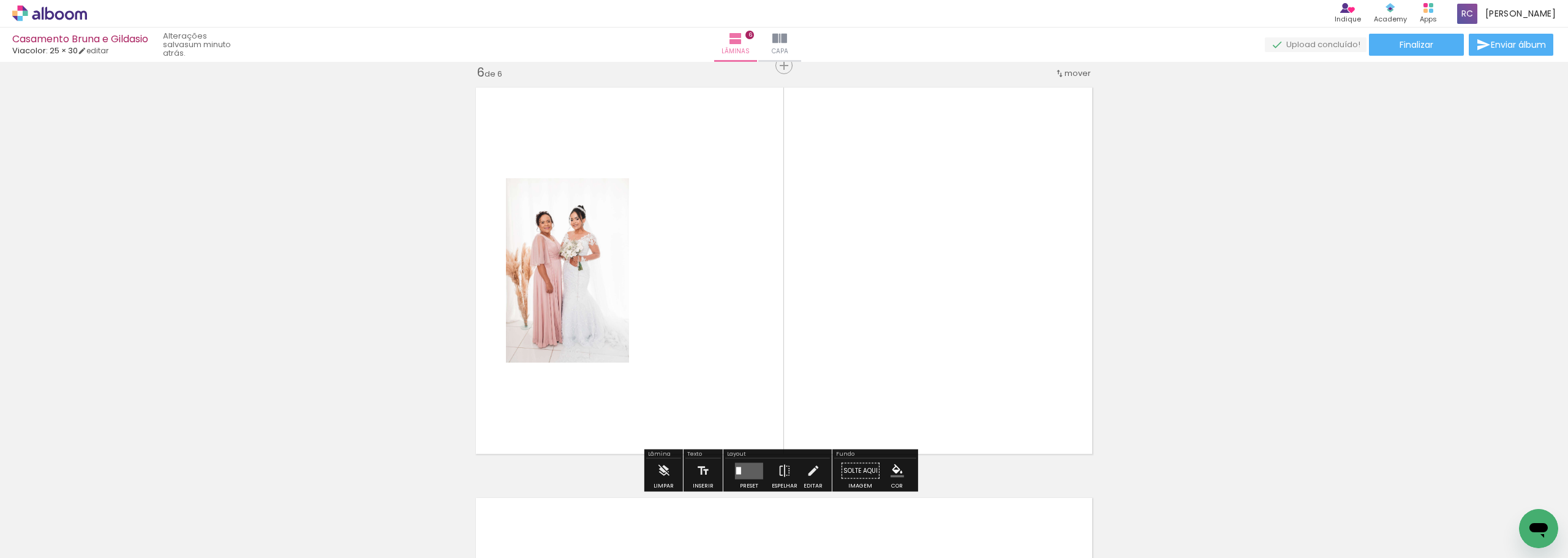
scroll to position [2069, 0]
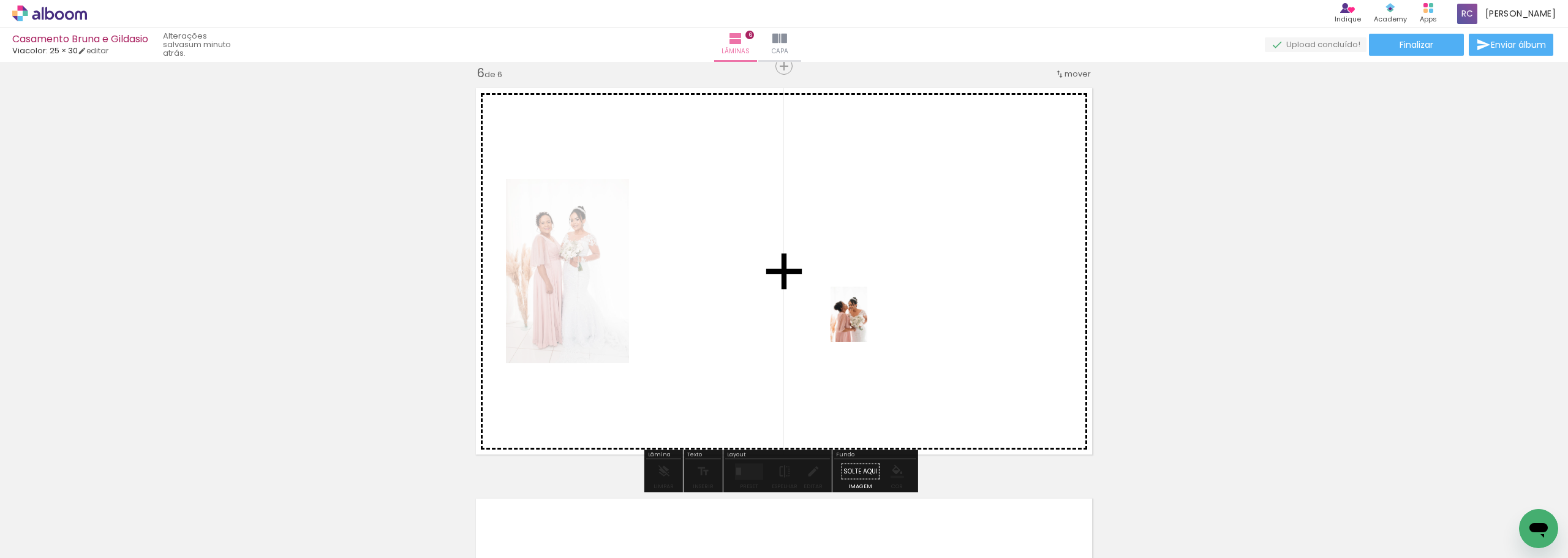
drag, startPoint x: 895, startPoint y: 520, endPoint x: 884, endPoint y: 339, distance: 181.3
click at [862, 300] on quentale-workspace at bounding box center [784, 279] width 1568 height 558
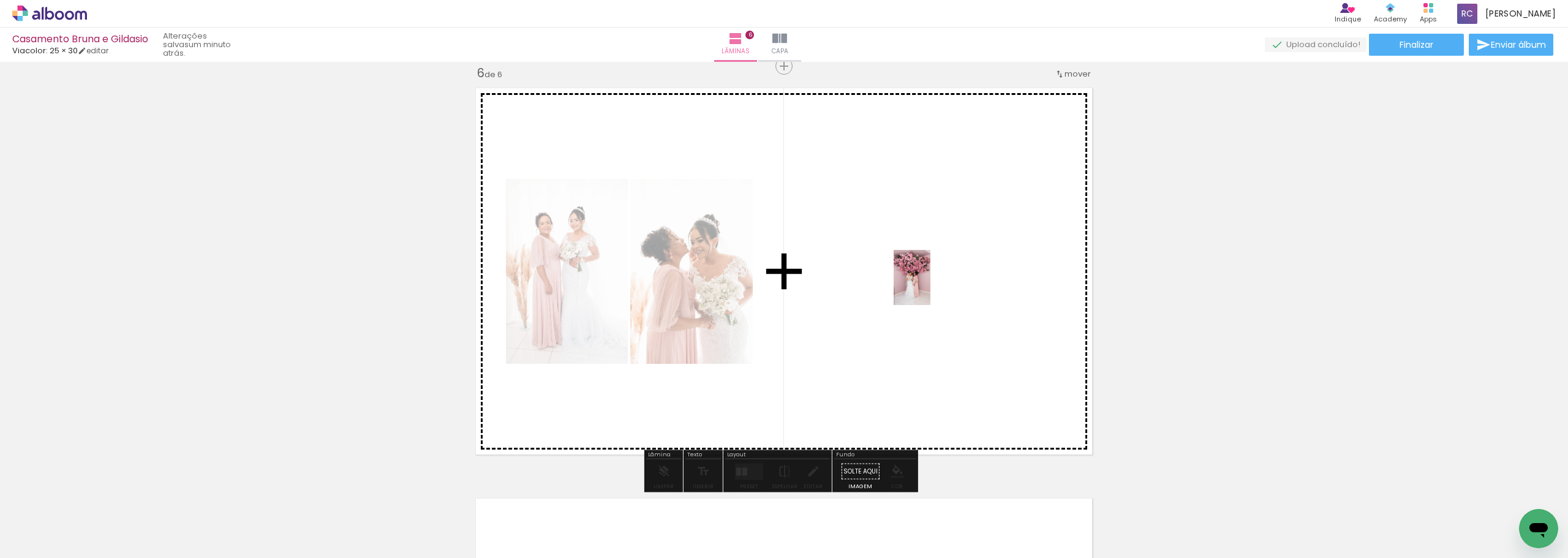
drag, startPoint x: 953, startPoint y: 513, endPoint x: 930, endPoint y: 286, distance: 228.2
click at [930, 286] on quentale-workspace at bounding box center [784, 279] width 1568 height 558
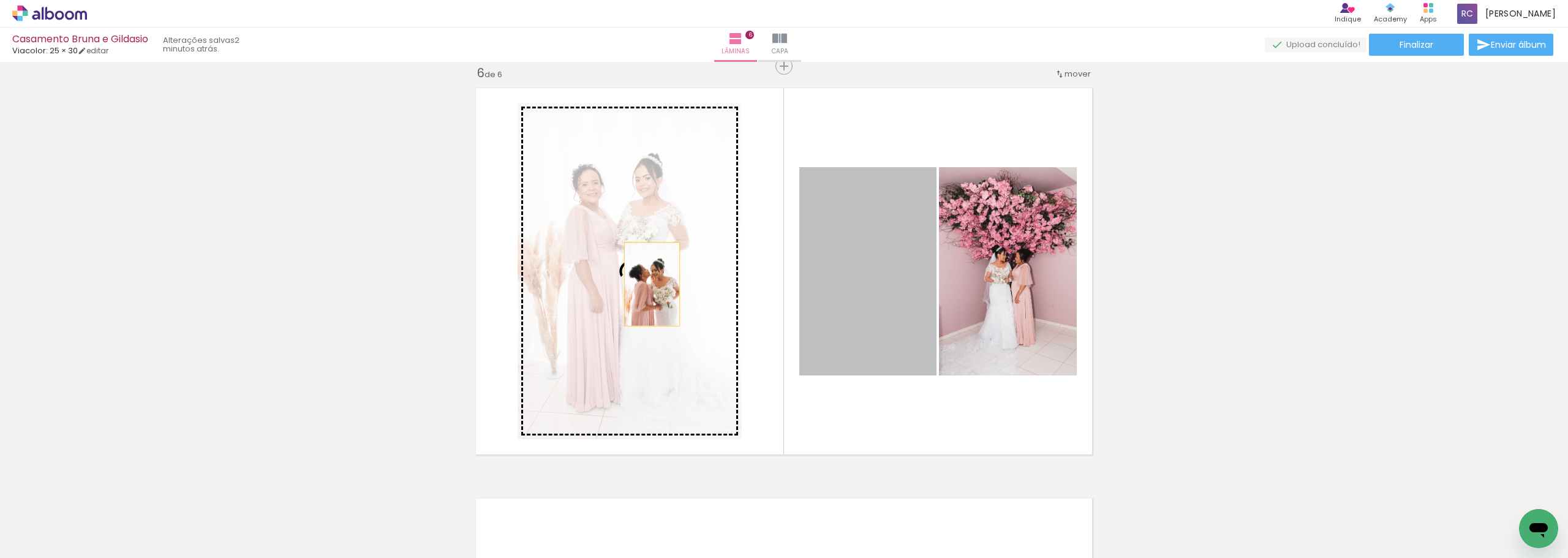
drag, startPoint x: 890, startPoint y: 313, endPoint x: 645, endPoint y: 283, distance: 246.8
click at [0, 0] on slot at bounding box center [0, 0] width 0 height 0
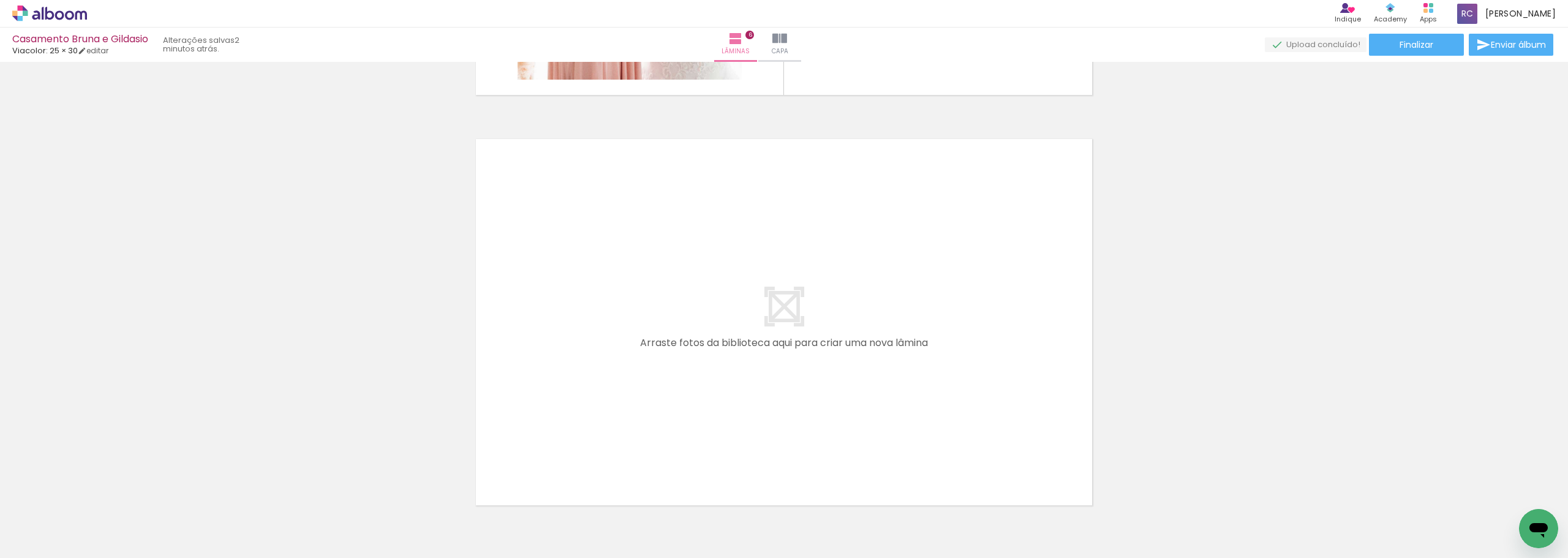
scroll to position [2498, 0]
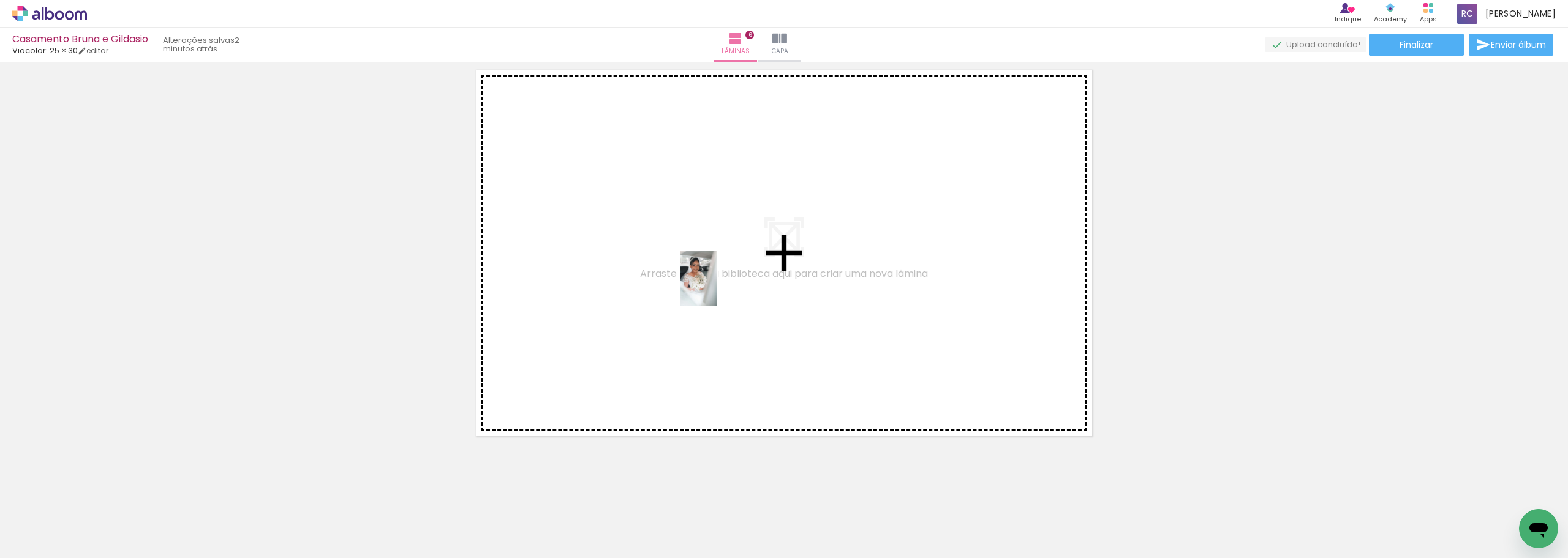
drag, startPoint x: 1165, startPoint y: 530, endPoint x: 717, endPoint y: 287, distance: 509.7
click at [717, 287] on quentale-workspace at bounding box center [784, 279] width 1568 height 558
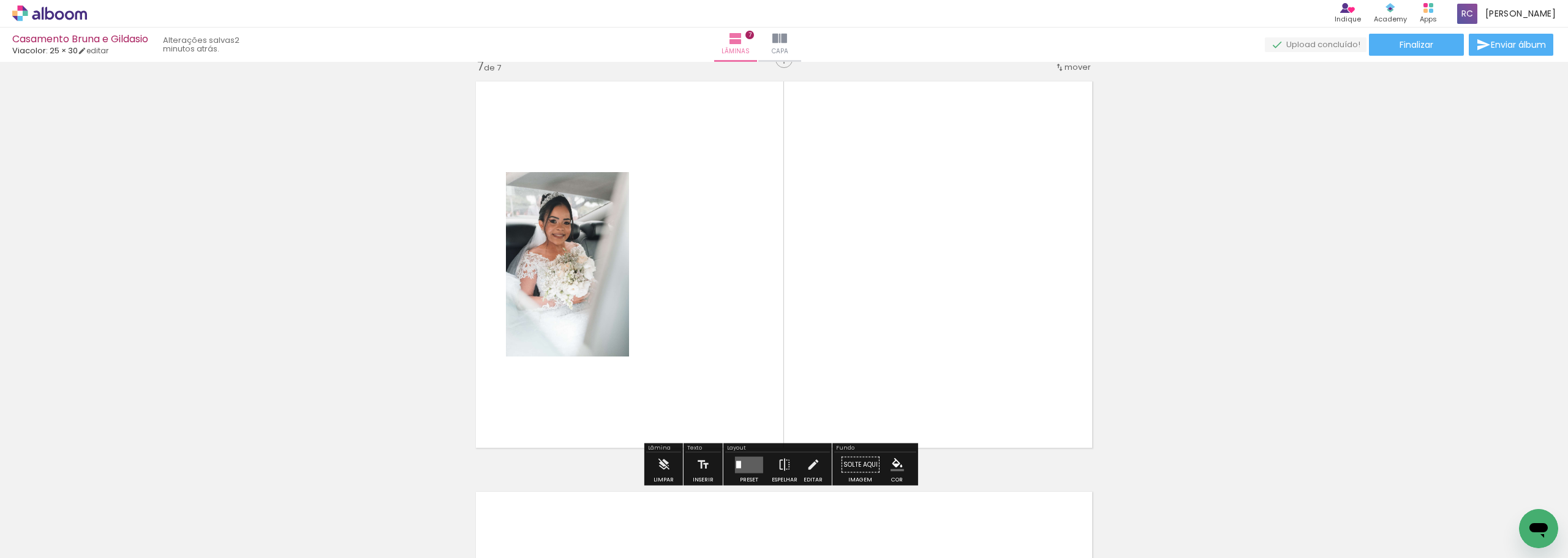
scroll to position [2479, 0]
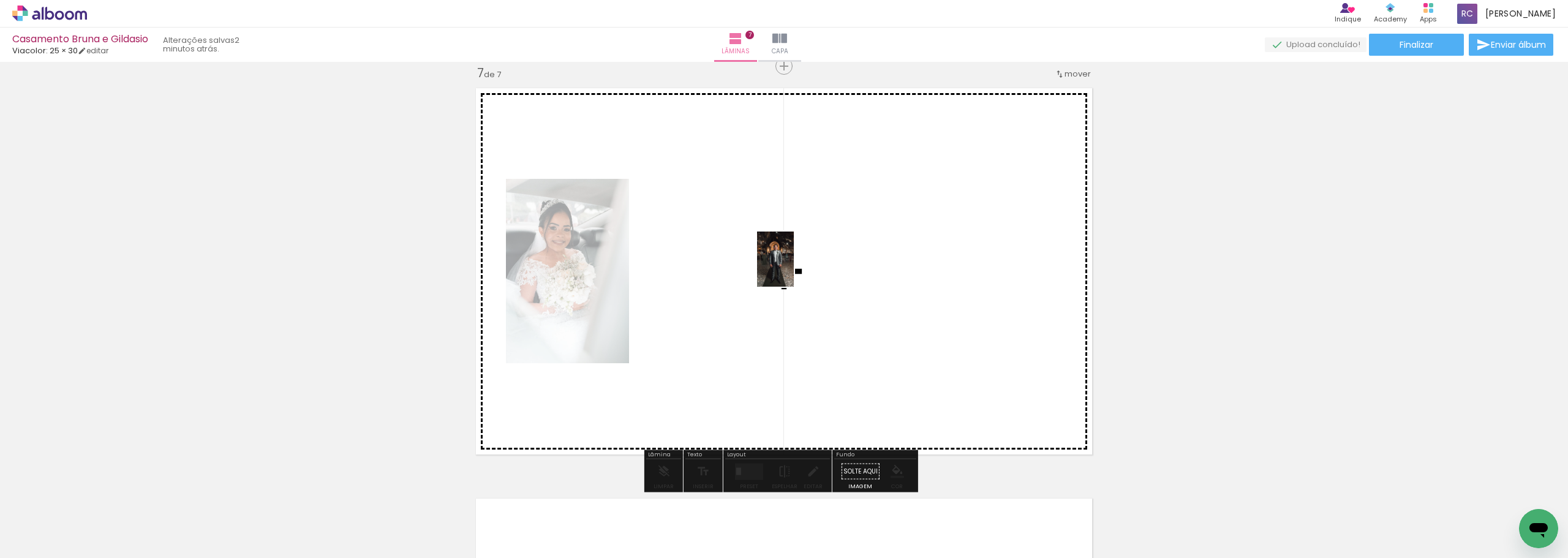
drag, startPoint x: 1098, startPoint y: 523, endPoint x: 753, endPoint y: 257, distance: 435.6
click at [753, 257] on quentale-workspace at bounding box center [784, 279] width 1568 height 558
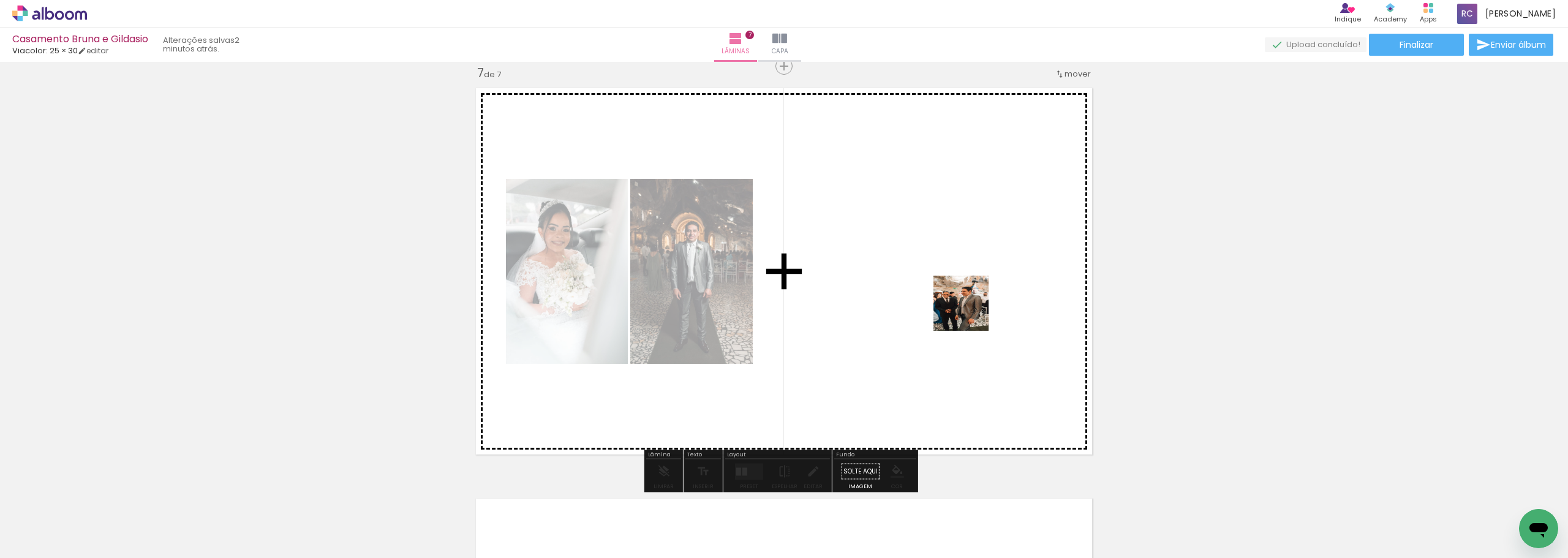
drag, startPoint x: 1038, startPoint y: 514, endPoint x: 958, endPoint y: 298, distance: 230.3
click at [958, 298] on quentale-workspace at bounding box center [784, 279] width 1568 height 558
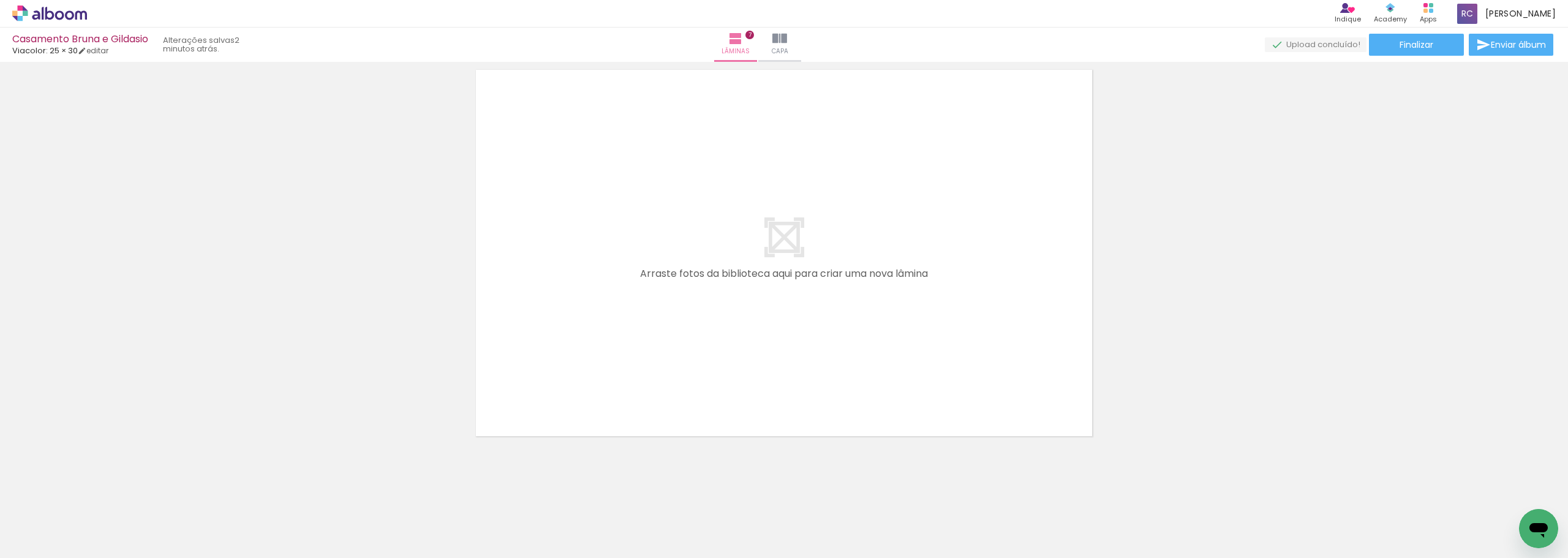
scroll to position [0, 960]
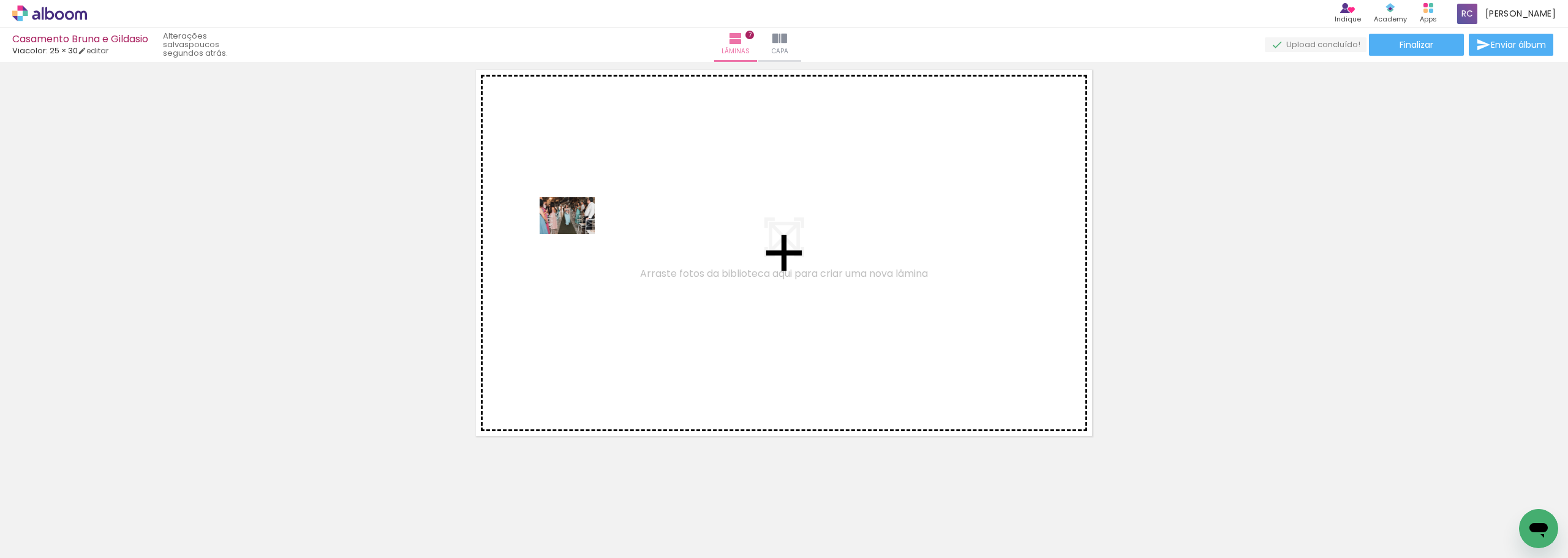
drag, startPoint x: 396, startPoint y: 532, endPoint x: 576, endPoint y: 234, distance: 348.1
click at [576, 234] on quentale-workspace at bounding box center [784, 279] width 1568 height 558
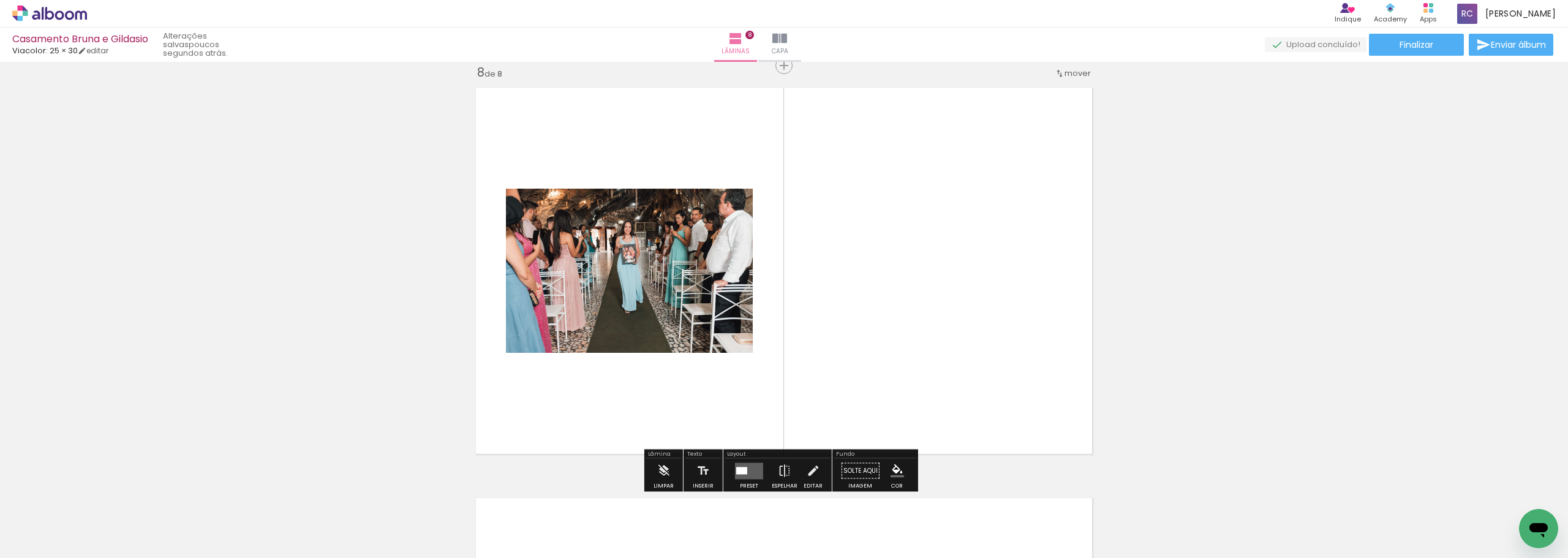
scroll to position [2890, 0]
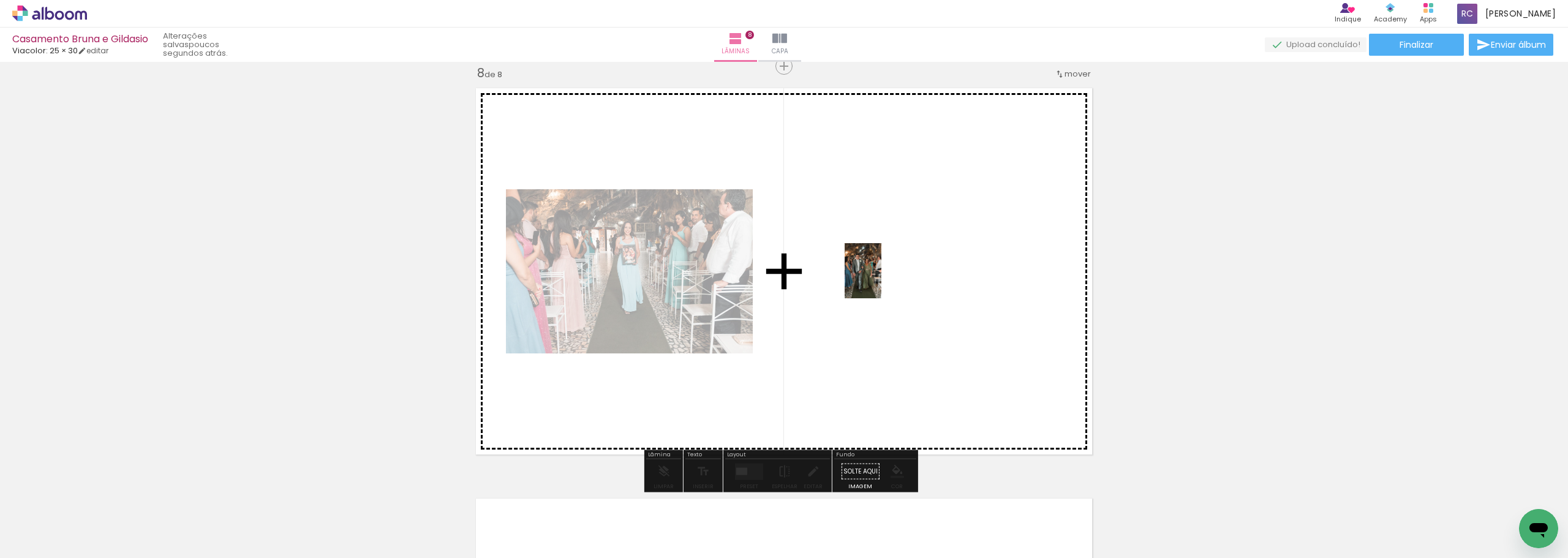
drag, startPoint x: 474, startPoint y: 518, endPoint x: 882, endPoint y: 280, distance: 472.3
click at [882, 280] on quentale-workspace at bounding box center [784, 279] width 1568 height 558
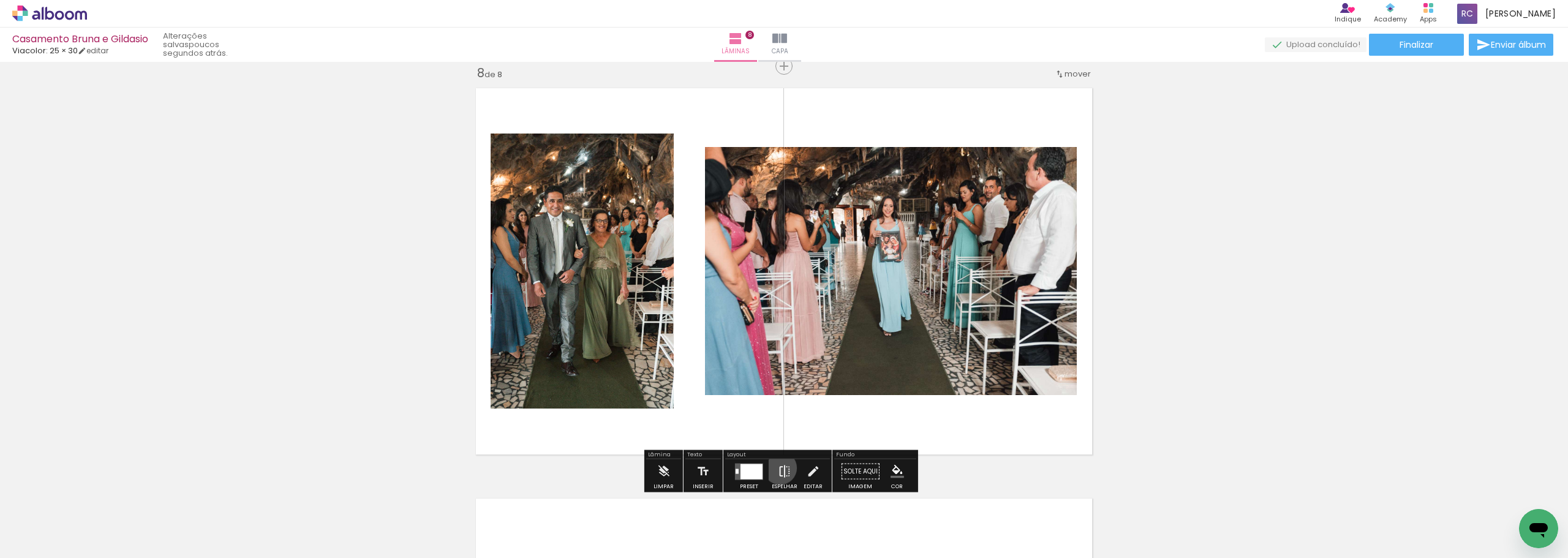
click at [778, 468] on iron-icon at bounding box center [785, 471] width 13 height 25
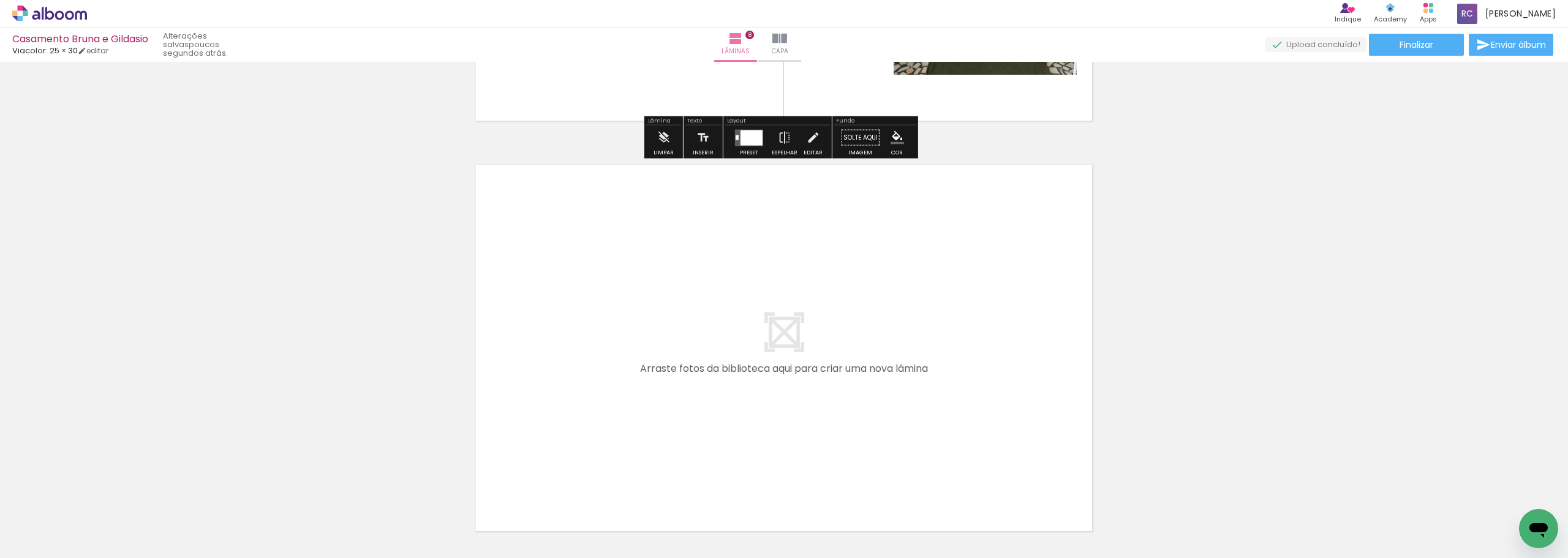
scroll to position [3323, 0]
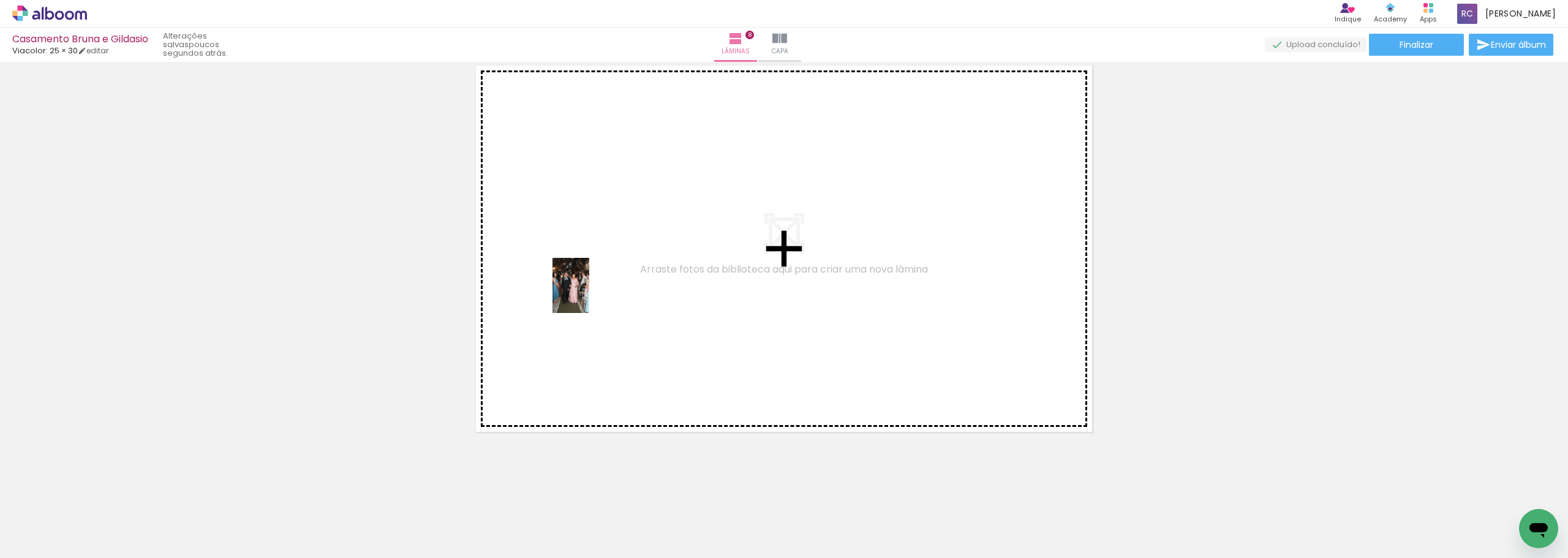
drag, startPoint x: 618, startPoint y: 535, endPoint x: 589, endPoint y: 295, distance: 241.7
click at [589, 295] on quentale-workspace at bounding box center [784, 279] width 1568 height 558
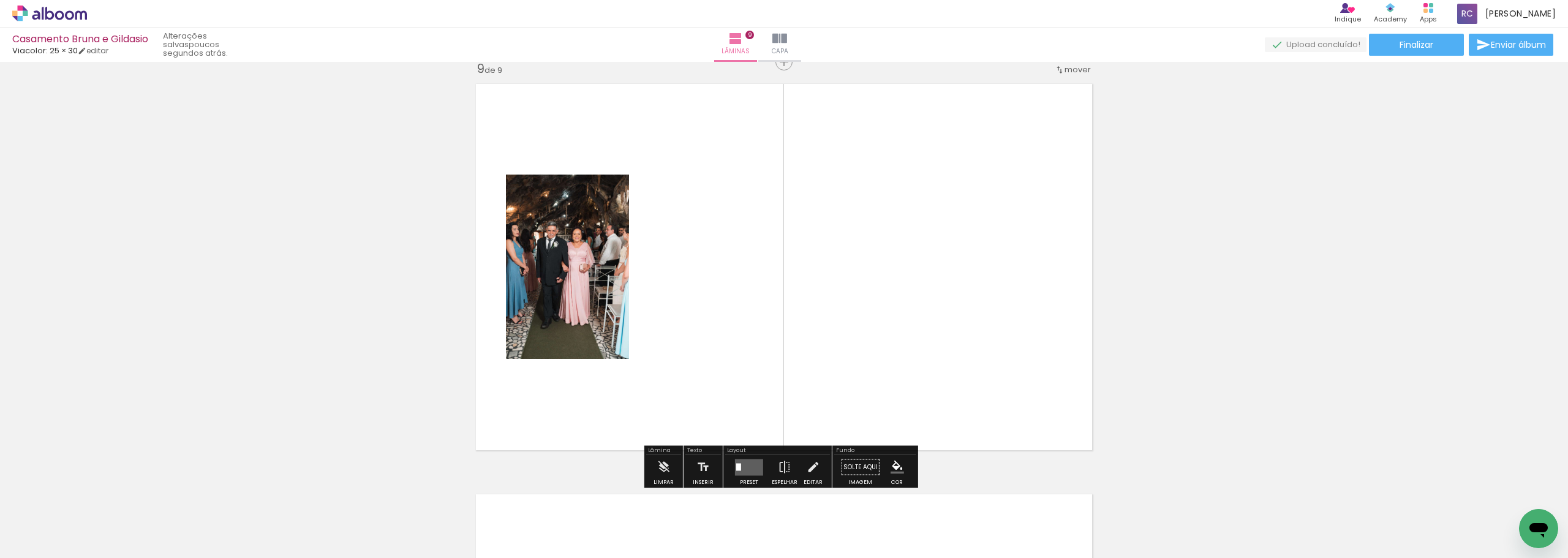
scroll to position [3301, 0]
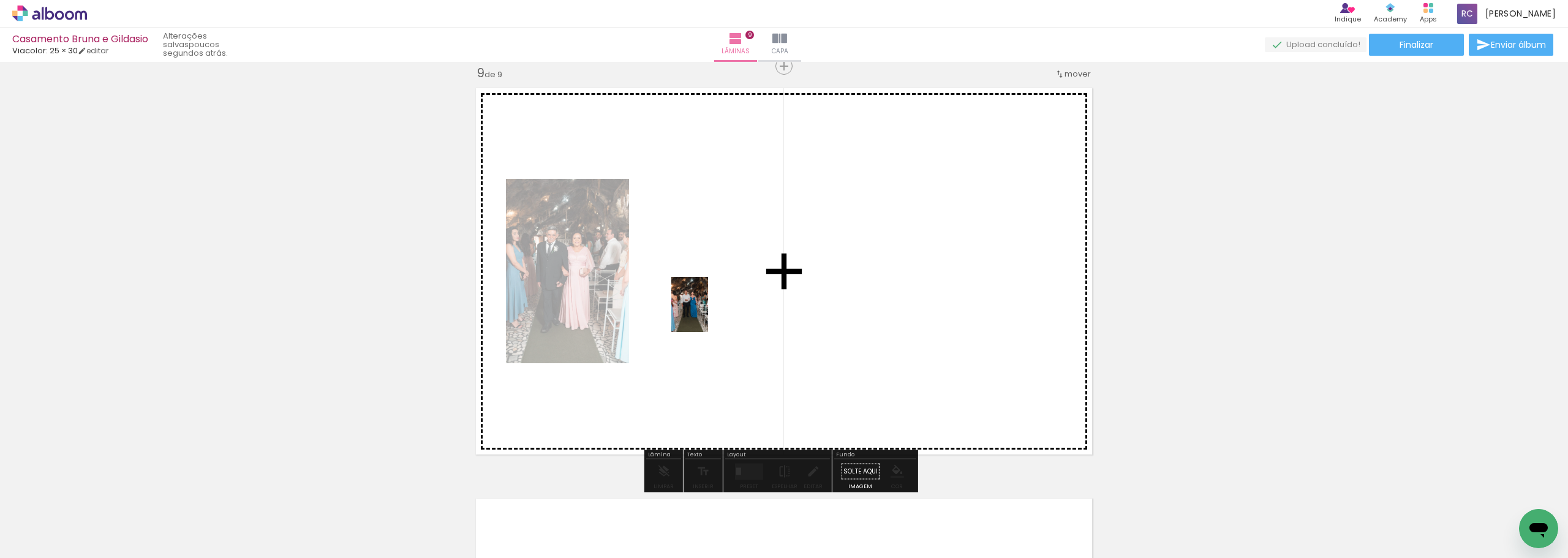
drag, startPoint x: 686, startPoint y: 526, endPoint x: 708, endPoint y: 314, distance: 213.1
click at [708, 314] on quentale-workspace at bounding box center [784, 279] width 1568 height 558
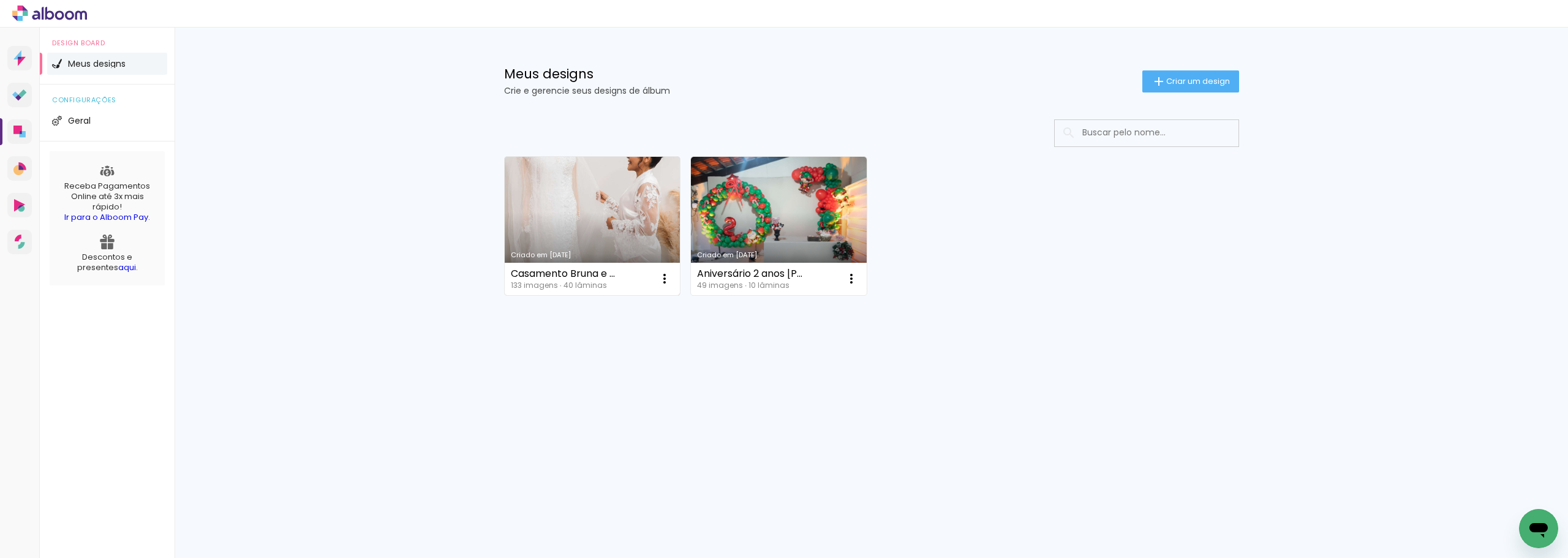
click at [592, 221] on link "Criado em [DATE]" at bounding box center [593, 226] width 176 height 139
